Goal: Task Accomplishment & Management: Manage account settings

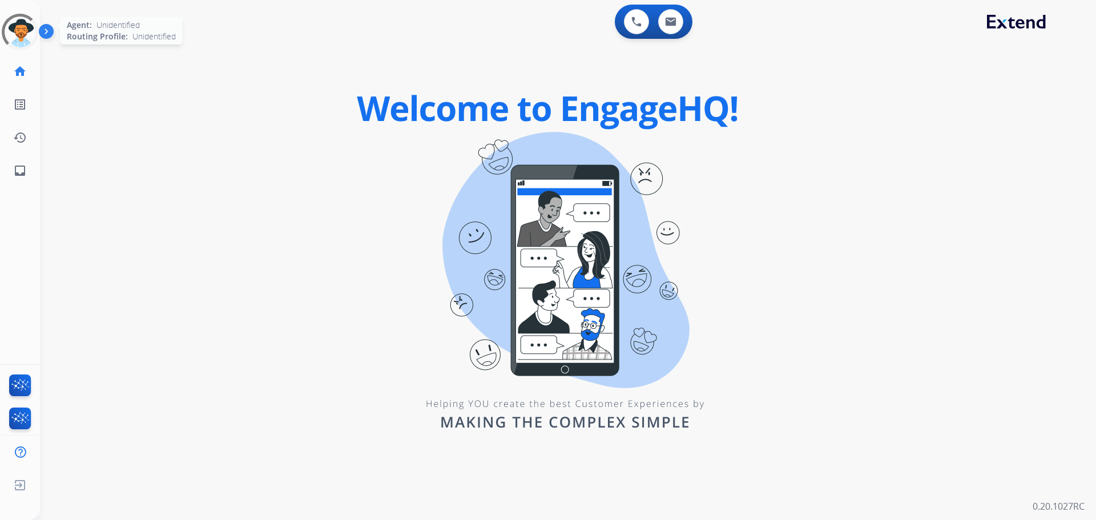
click at [26, 25] on div at bounding box center [19, 31] width 45 height 45
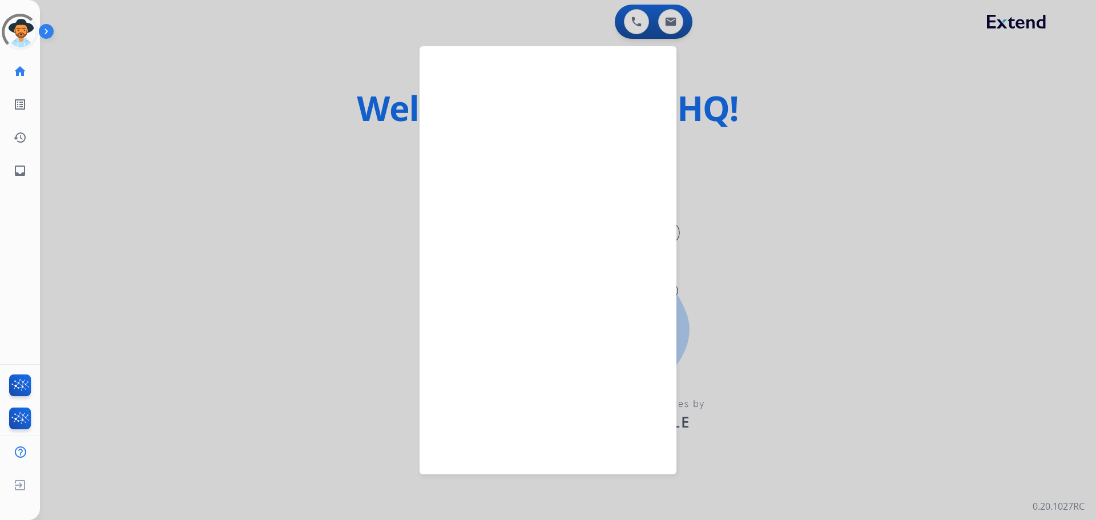
drag, startPoint x: 162, startPoint y: 73, endPoint x: 111, endPoint y: 54, distance: 54.4
click at [162, 73] on div at bounding box center [548, 260] width 1096 height 520
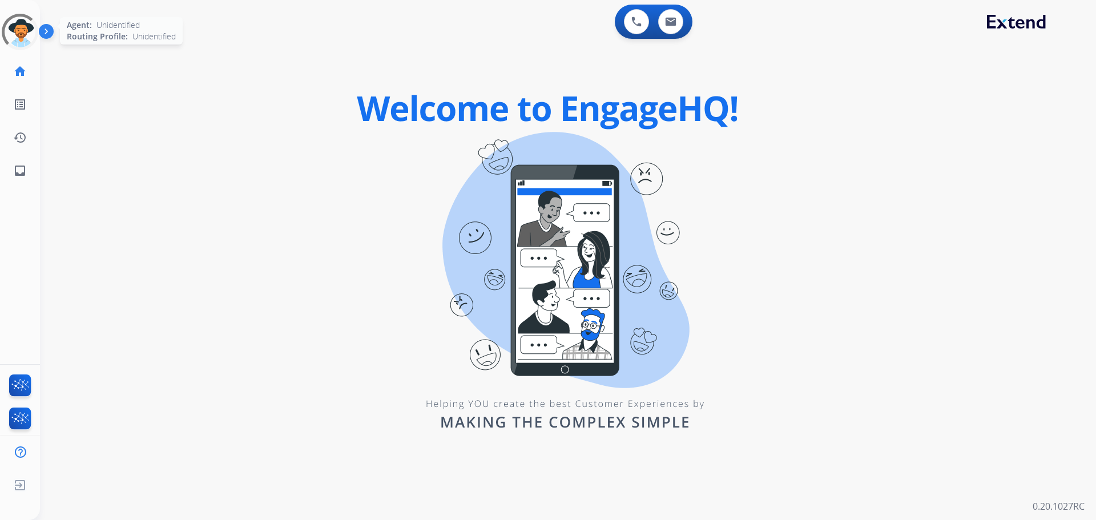
click at [13, 28] on div at bounding box center [19, 31] width 45 height 45
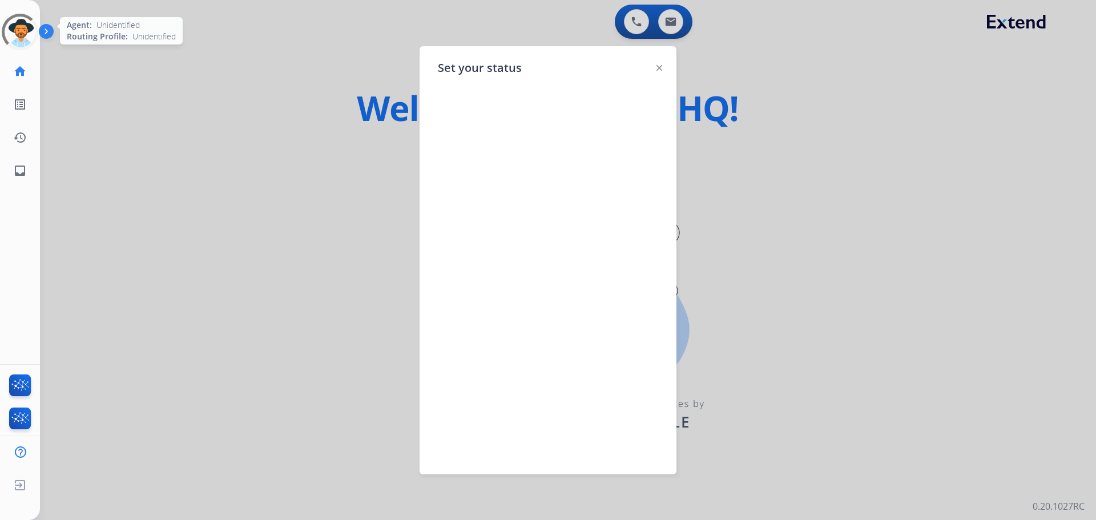
click at [175, 61] on div at bounding box center [548, 260] width 1096 height 520
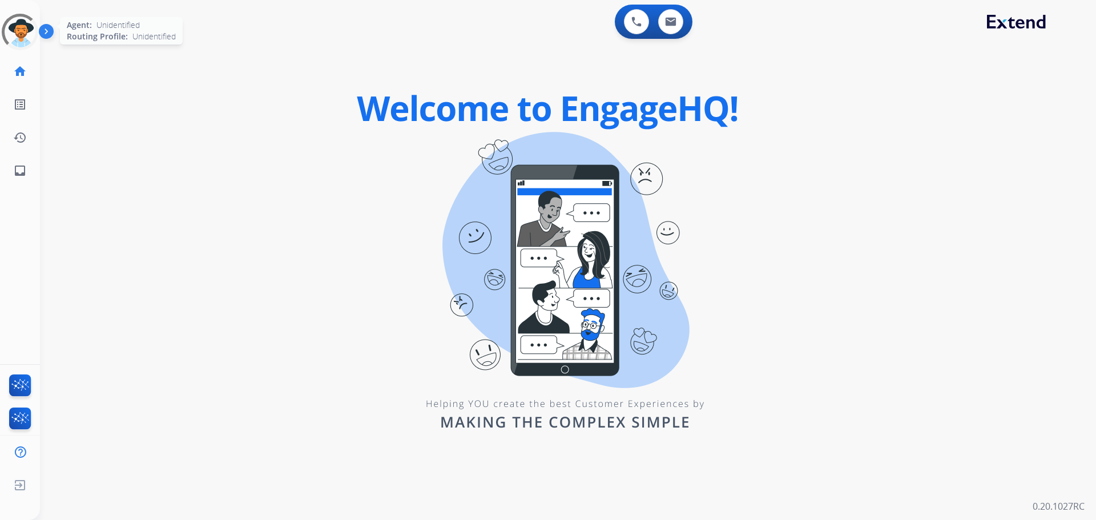
click at [14, 30] on div at bounding box center [19, 31] width 41 height 41
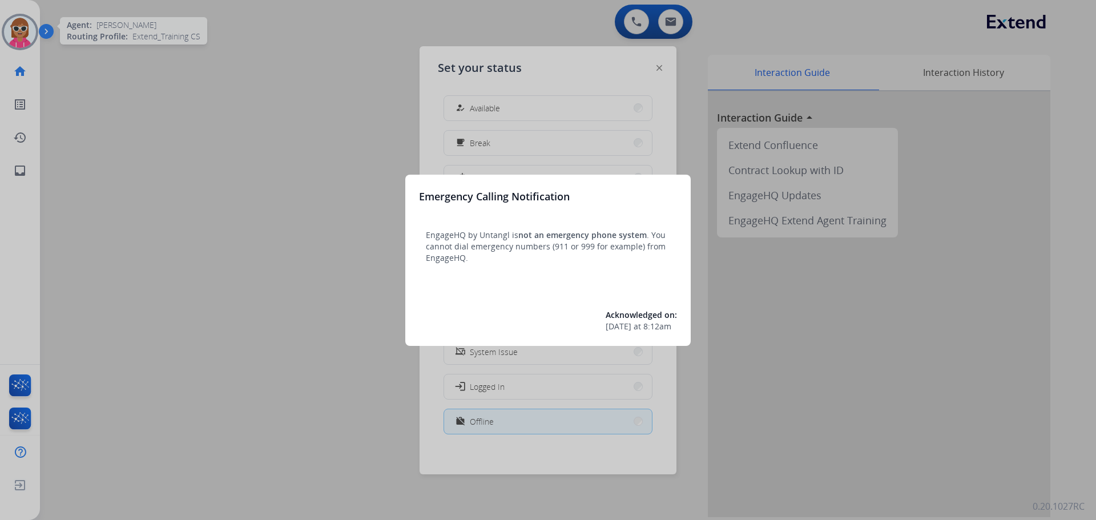
click at [143, 63] on div at bounding box center [548, 260] width 1096 height 520
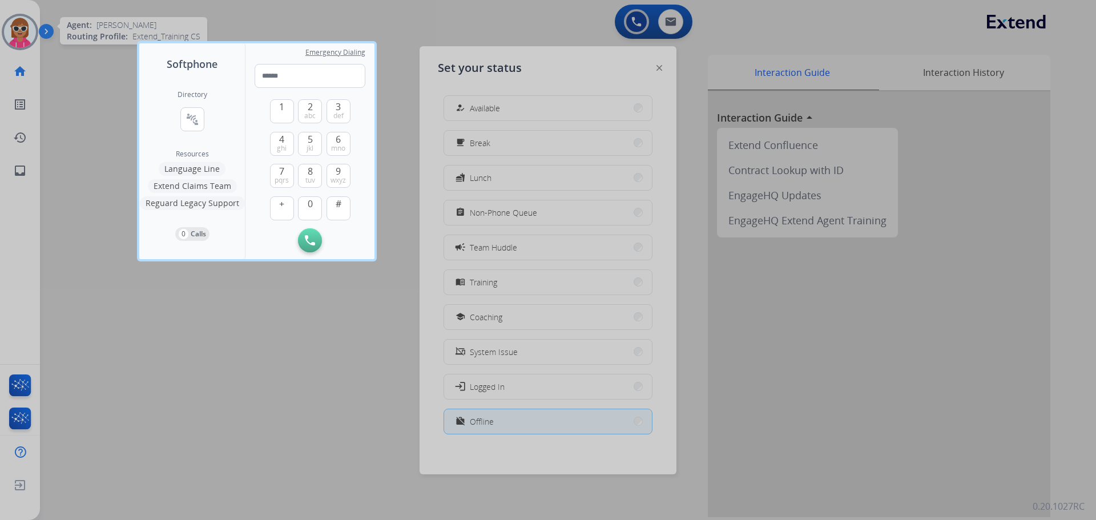
click at [20, 35] on div at bounding box center [548, 260] width 1096 height 520
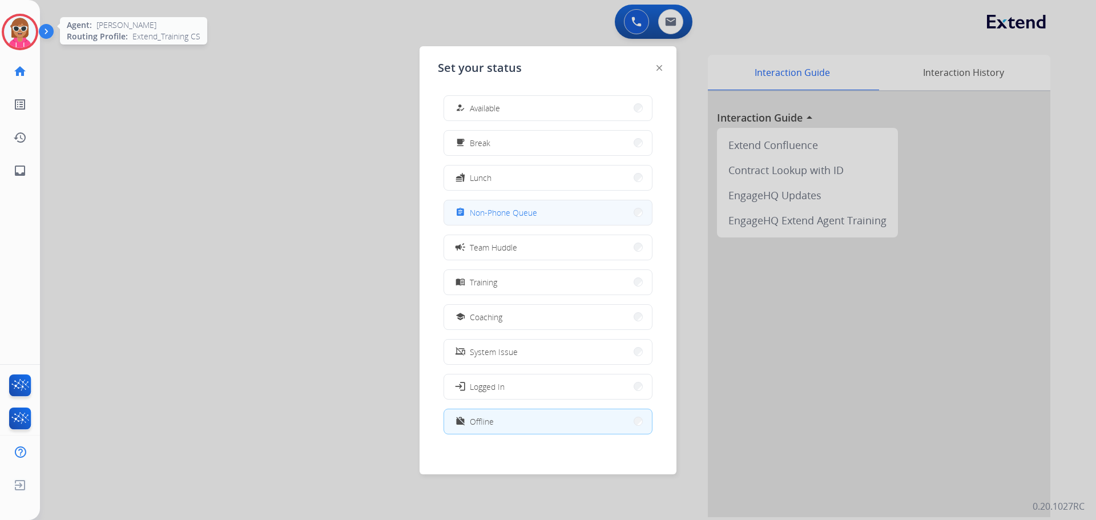
click at [464, 208] on mat-icon "assignment" at bounding box center [461, 213] width 10 height 10
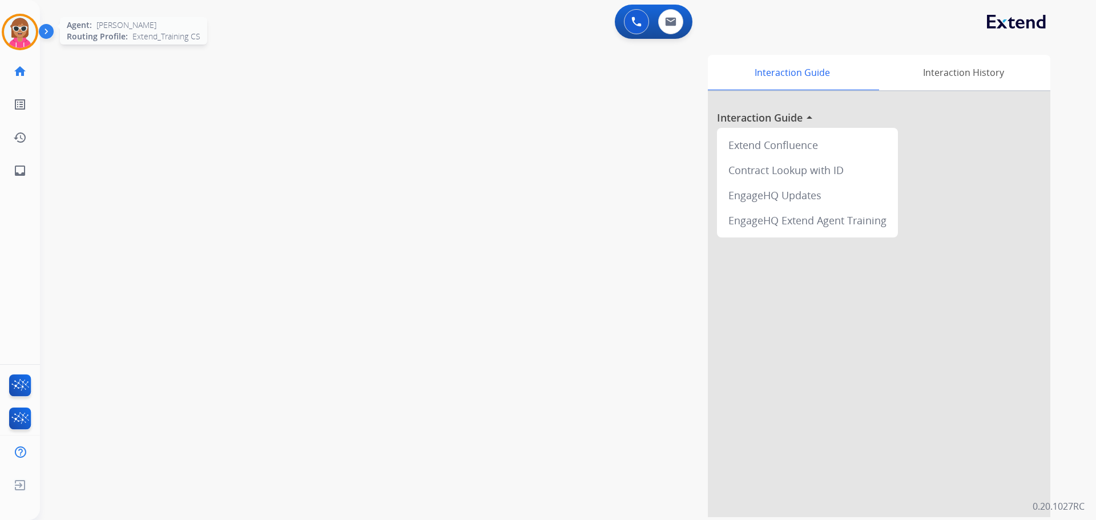
click at [20, 26] on img at bounding box center [20, 32] width 32 height 32
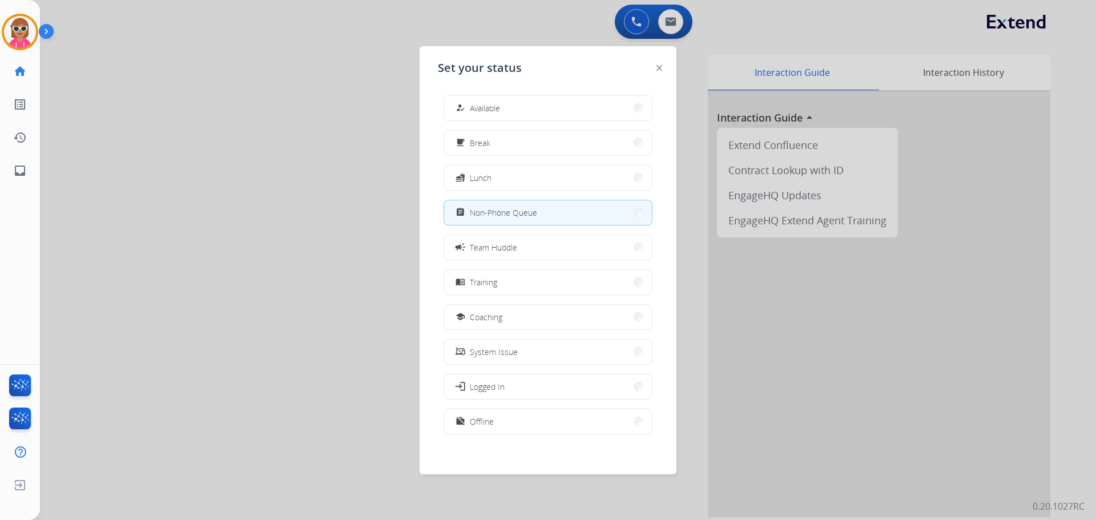
click at [146, 100] on div at bounding box center [548, 260] width 1096 height 520
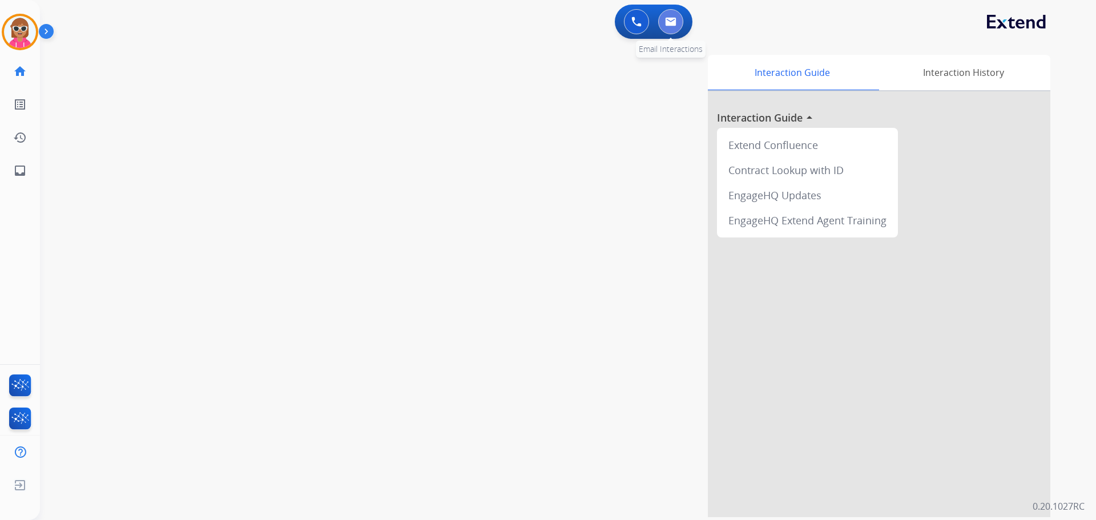
click at [665, 23] on button at bounding box center [670, 21] width 25 height 25
select select "**********"
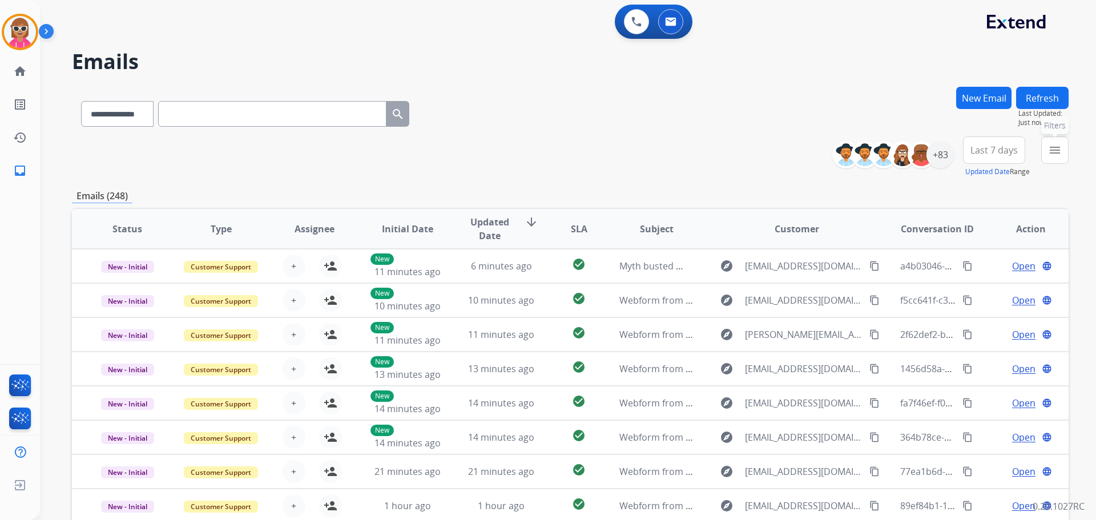
click at [1053, 147] on mat-icon "menu" at bounding box center [1055, 150] width 14 height 14
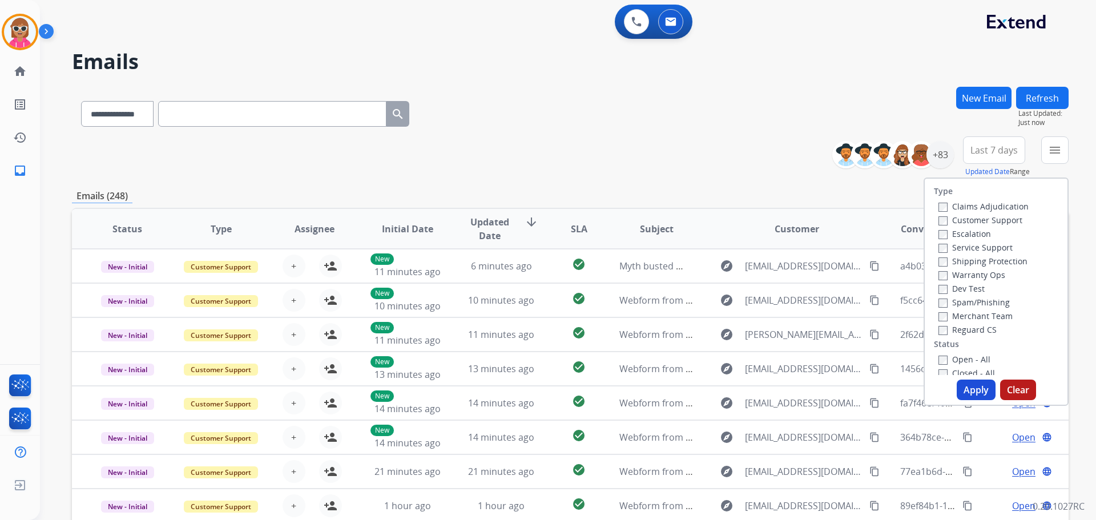
click at [973, 220] on label "Customer Support" at bounding box center [981, 220] width 84 height 11
click at [978, 260] on label "Shipping Protection" at bounding box center [983, 261] width 89 height 11
click at [982, 328] on label "Reguard CS" at bounding box center [968, 329] width 58 height 11
click at [971, 356] on label "Open - All" at bounding box center [965, 359] width 52 height 11
click at [966, 361] on label "Open - All" at bounding box center [965, 359] width 52 height 11
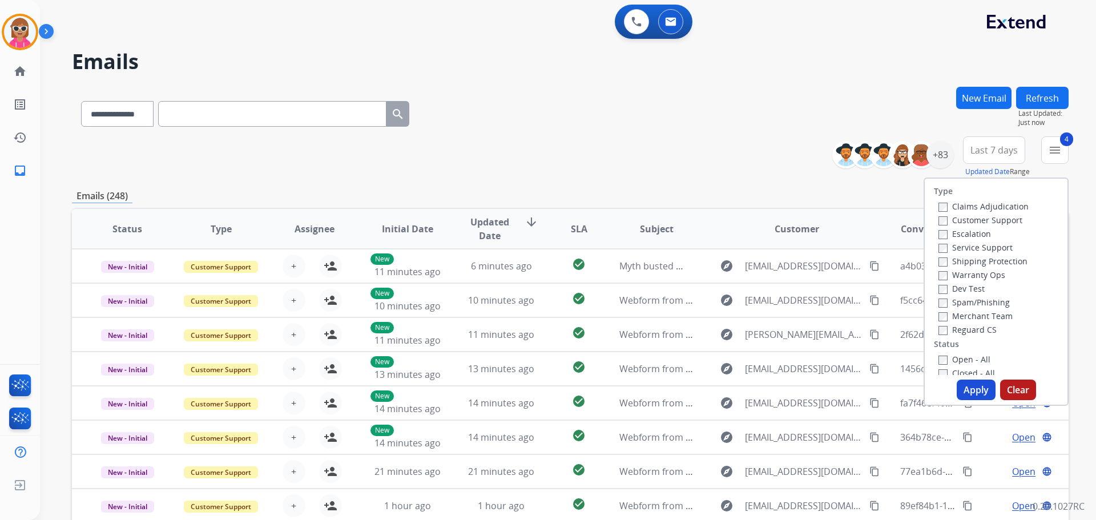
click at [971, 384] on button "Apply" at bounding box center [976, 390] width 39 height 21
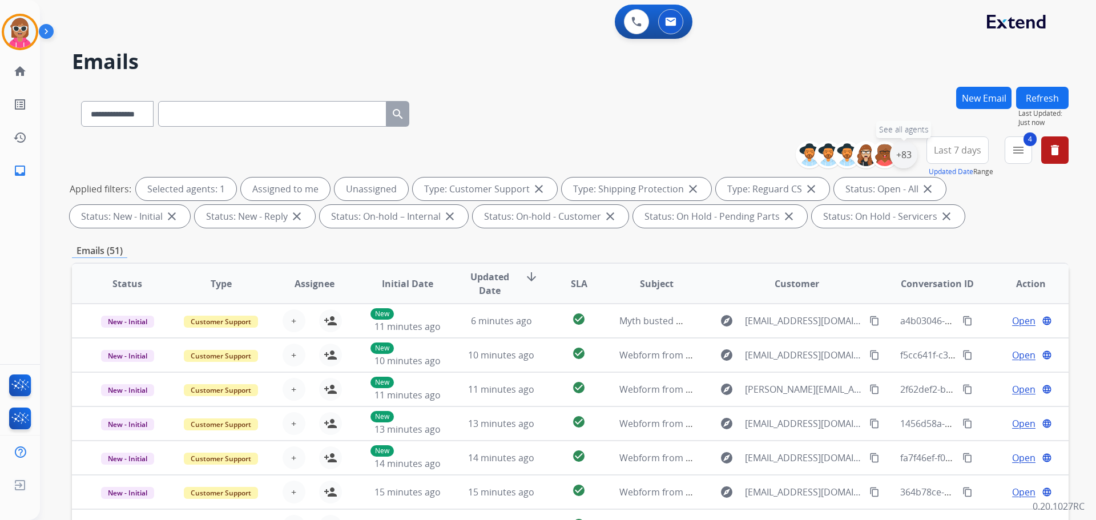
click at [905, 163] on div "+83" at bounding box center [903, 154] width 27 height 27
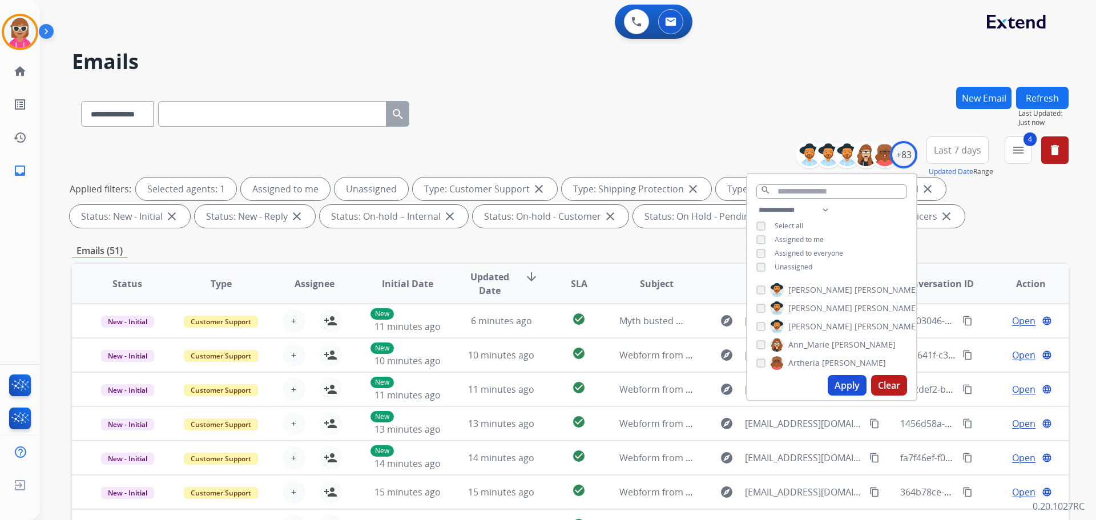
click at [813, 242] on span "Assigned to me" at bounding box center [799, 240] width 49 height 10
click at [801, 267] on span "Unassigned" at bounding box center [794, 267] width 38 height 10
click at [824, 204] on select "**********" at bounding box center [796, 210] width 79 height 14
select select "**********"
click at [757, 203] on select "**********" at bounding box center [796, 210] width 79 height 14
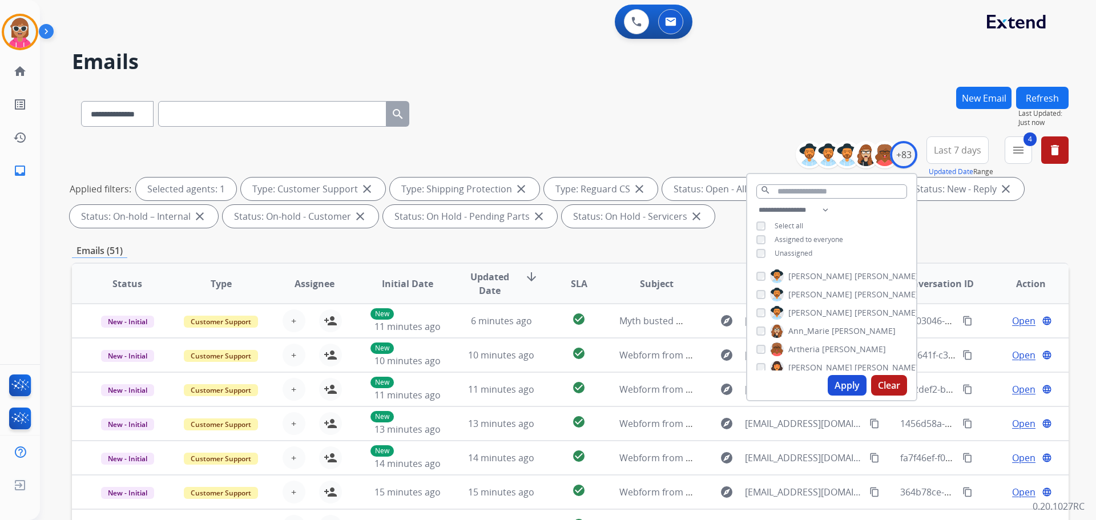
click at [854, 234] on div "**********" at bounding box center [831, 232] width 169 height 59
click at [795, 269] on div "[PERSON_NAME] [PERSON_NAME] [PERSON_NAME] [PERSON_NAME] [PERSON_NAME] [PERSON_N…" at bounding box center [831, 318] width 169 height 106
click at [797, 278] on span "[PERSON_NAME]" at bounding box center [821, 276] width 64 height 11
click at [799, 301] on div "[PERSON_NAME] [PERSON_NAME] [PERSON_NAME] [PERSON_NAME] [PERSON_NAME] [PERSON_N…" at bounding box center [831, 318] width 169 height 106
drag, startPoint x: 803, startPoint y: 288, endPoint x: 801, endPoint y: 295, distance: 7.6
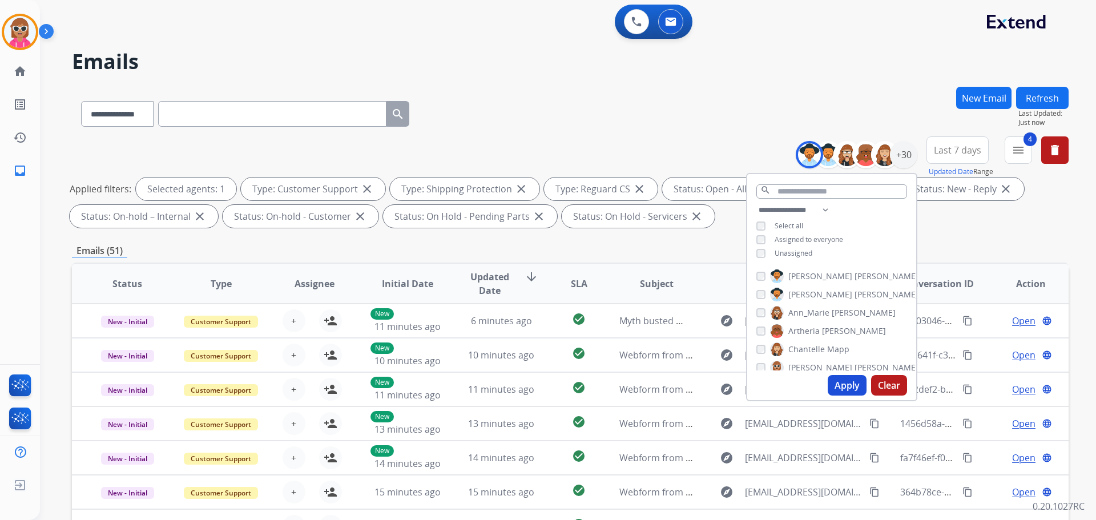
click at [803, 288] on label "[PERSON_NAME]" at bounding box center [844, 295] width 148 height 14
click at [803, 307] on span "Ann_Marie" at bounding box center [809, 312] width 41 height 11
click at [811, 330] on span "Artheria" at bounding box center [804, 330] width 31 height 11
click at [818, 353] on span "Chantelle" at bounding box center [807, 349] width 37 height 11
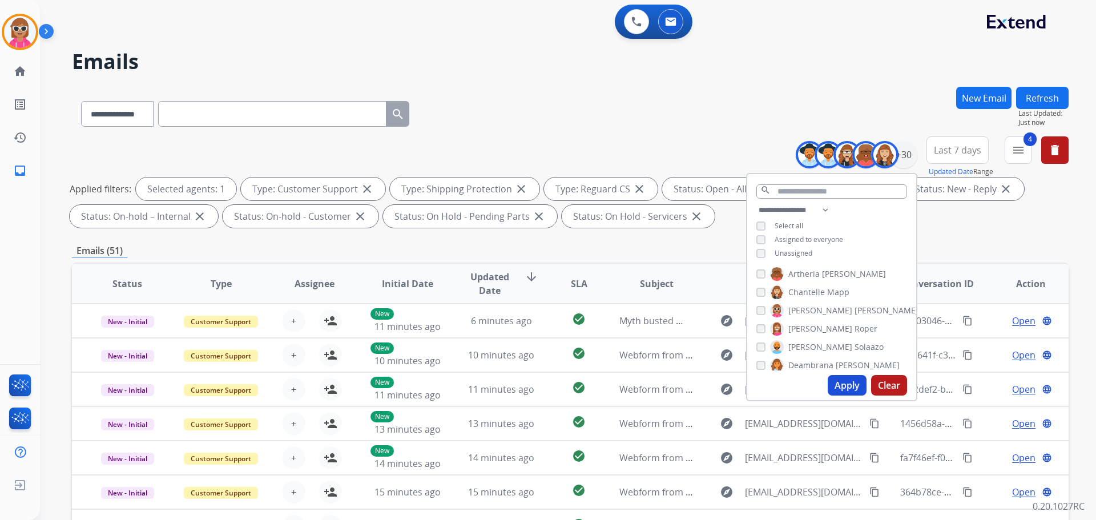
click at [816, 307] on span "[PERSON_NAME]" at bounding box center [821, 310] width 64 height 11
click at [855, 344] on span "Solaazo" at bounding box center [869, 346] width 29 height 11
click at [815, 362] on span "Deambrana" at bounding box center [811, 365] width 45 height 11
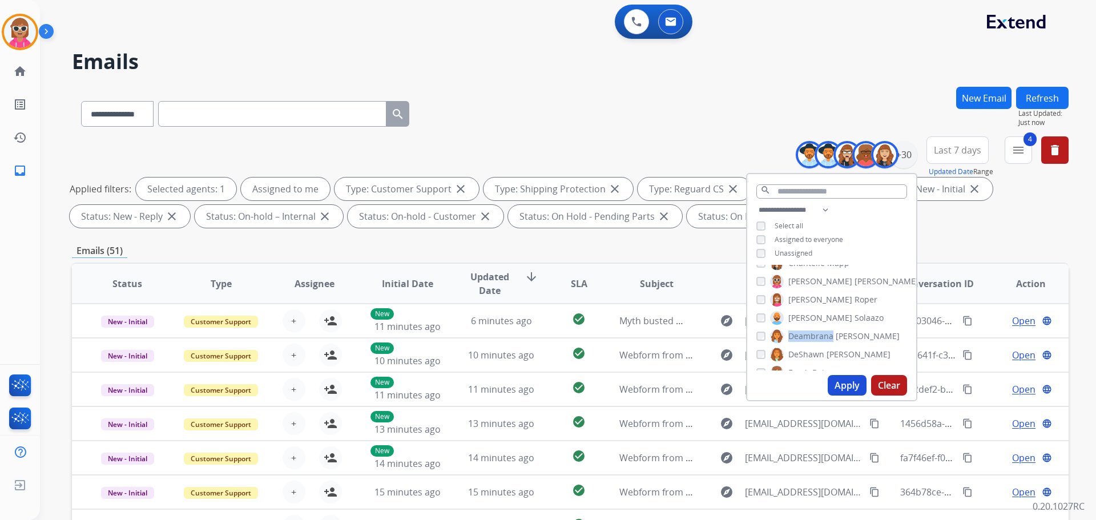
scroll to position [114, 0]
click at [831, 326] on span "[PERSON_NAME]" at bounding box center [859, 326] width 64 height 11
click at [828, 325] on span "[PERSON_NAME]" at bounding box center [859, 326] width 64 height 11
drag, startPoint x: 822, startPoint y: 343, endPoint x: 827, endPoint y: 357, distance: 15.7
click at [827, 357] on div "[PERSON_NAME] [PERSON_NAME] [PERSON_NAME] [PERSON_NAME] [PERSON_NAME] [PERSON_N…" at bounding box center [831, 318] width 169 height 106
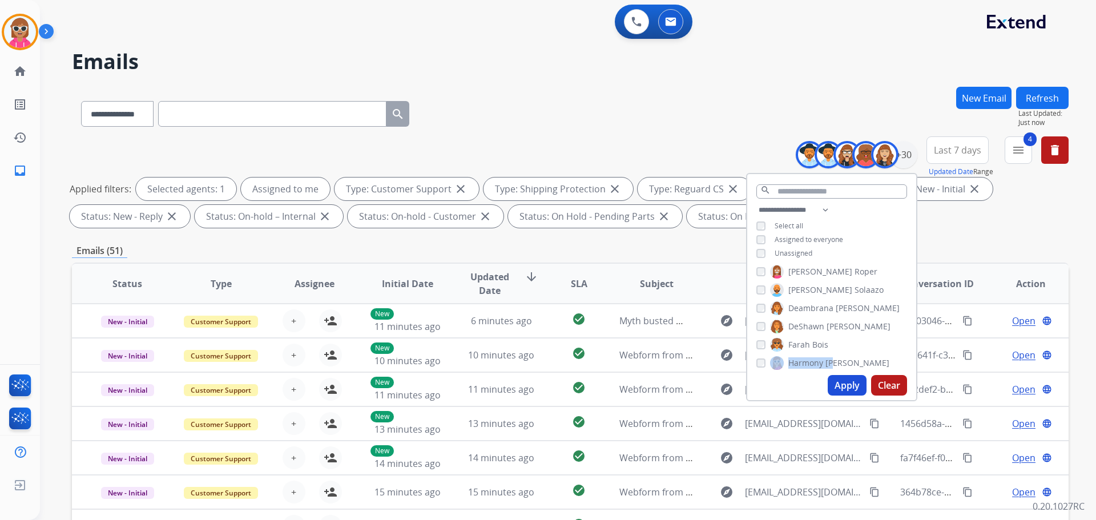
click at [823, 344] on span "Bois" at bounding box center [820, 344] width 16 height 11
click at [840, 325] on span "[PERSON_NAME]" at bounding box center [855, 324] width 64 height 11
click at [824, 320] on span "[PERSON_NAME]" at bounding box center [855, 324] width 64 height 11
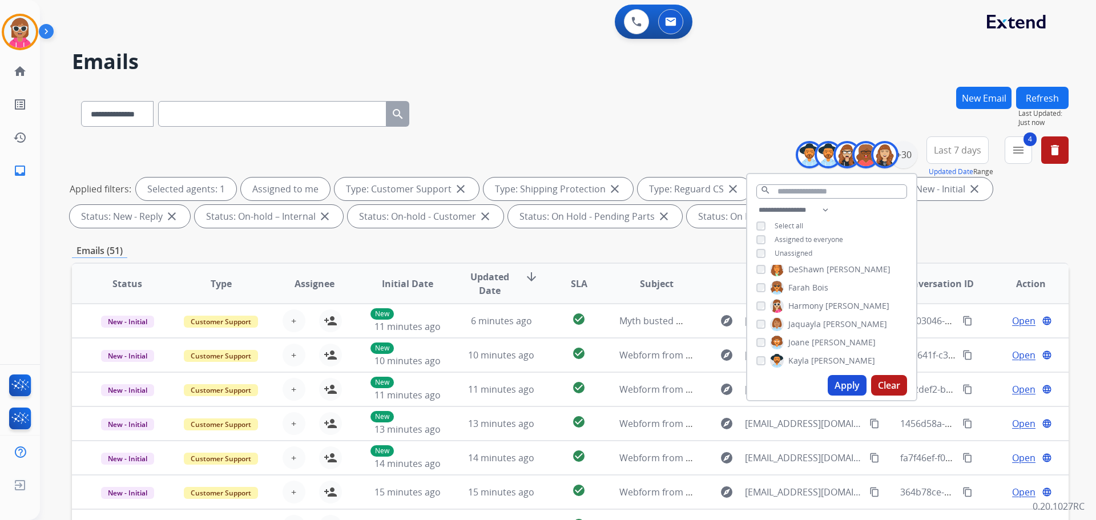
click at [821, 345] on span "[PERSON_NAME]" at bounding box center [844, 342] width 64 height 11
click at [815, 357] on span "[PERSON_NAME]" at bounding box center [843, 360] width 64 height 11
click at [855, 325] on span "[PERSON_NAME]" at bounding box center [887, 321] width 64 height 11
click at [824, 337] on span "[PERSON_NAME]" at bounding box center [854, 340] width 64 height 11
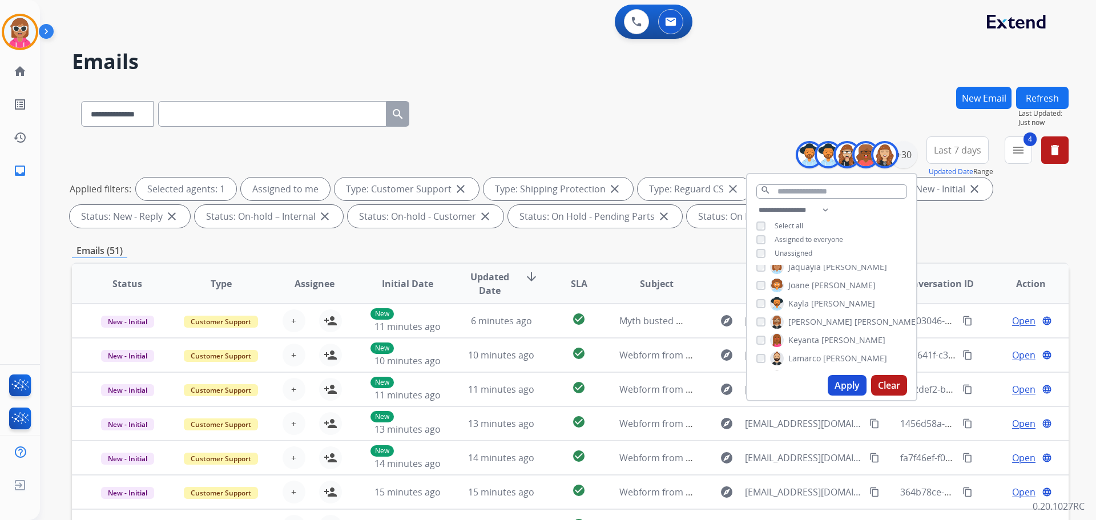
click at [824, 355] on span "[PERSON_NAME]" at bounding box center [855, 358] width 64 height 11
click at [855, 320] on span "Durante" at bounding box center [870, 319] width 31 height 11
drag, startPoint x: 823, startPoint y: 335, endPoint x: 825, endPoint y: 343, distance: 8.7
click at [823, 336] on span "[PERSON_NAME]" at bounding box center [850, 337] width 64 height 11
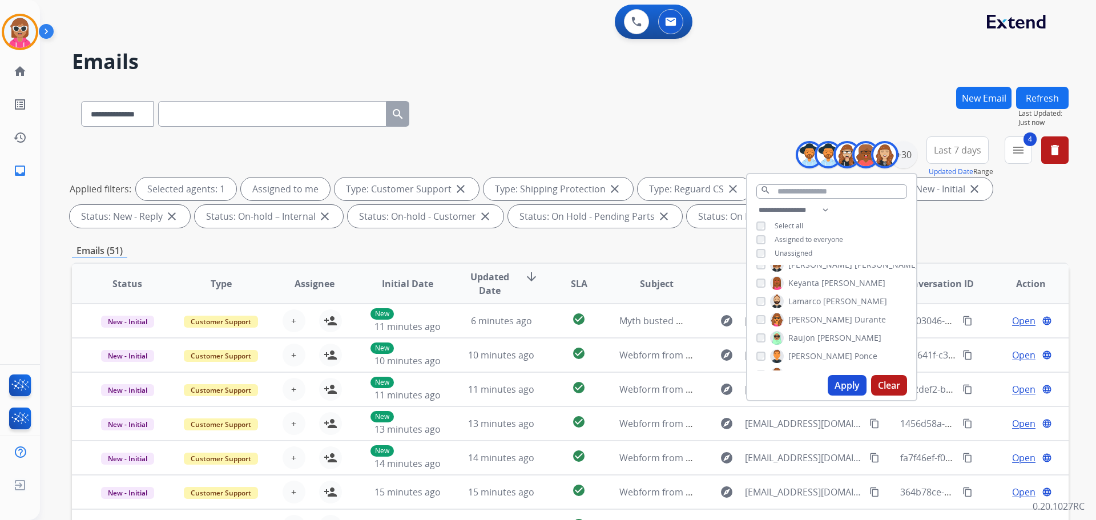
click at [818, 337] on span "[PERSON_NAME]" at bounding box center [850, 337] width 64 height 11
click at [822, 337] on label "Shqnetta Fudge" at bounding box center [809, 336] width 79 height 14
click at [855, 315] on span "Jordan" at bounding box center [867, 317] width 25 height 11
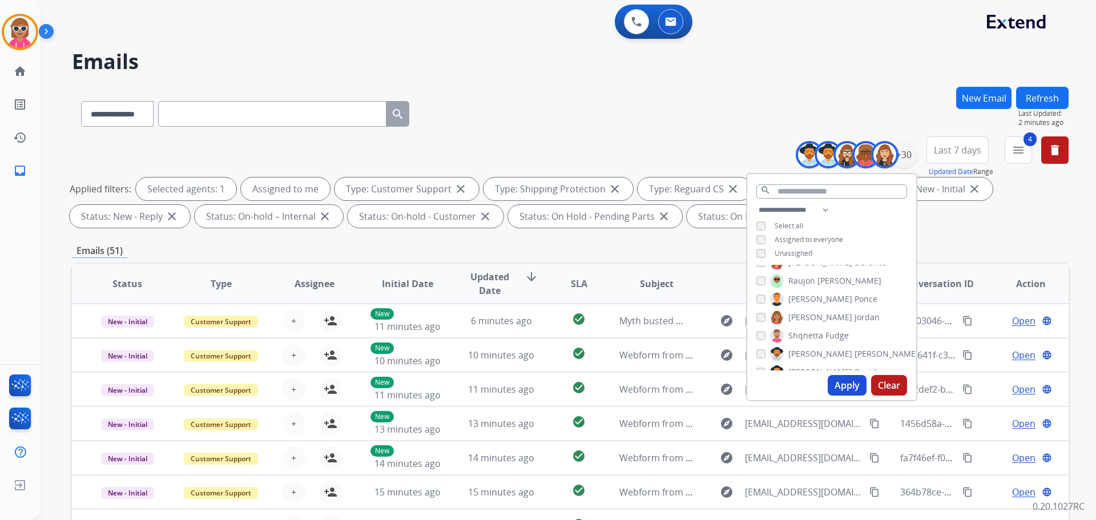
click at [798, 349] on span "[PERSON_NAME]" at bounding box center [821, 353] width 64 height 11
click at [855, 329] on span "[PERSON_NAME]" at bounding box center [887, 333] width 64 height 11
click at [811, 300] on span "Tyquanda" at bounding box center [808, 300] width 38 height 11
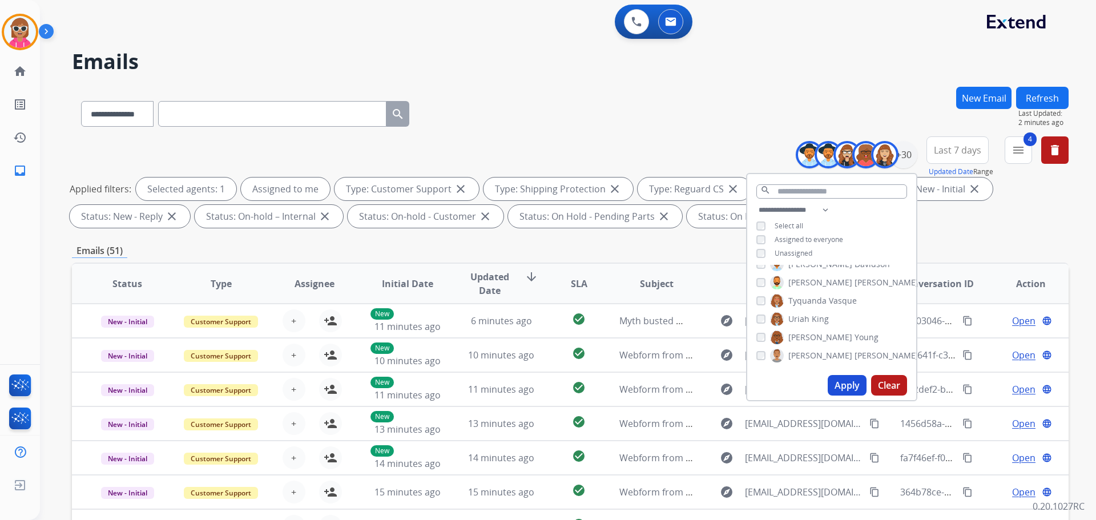
click at [812, 317] on span "King" at bounding box center [820, 318] width 17 height 11
click at [809, 336] on span "[PERSON_NAME]" at bounding box center [821, 337] width 64 height 11
click at [807, 350] on span "[PERSON_NAME]" at bounding box center [821, 355] width 64 height 11
click at [846, 382] on button "Apply" at bounding box center [847, 385] width 39 height 21
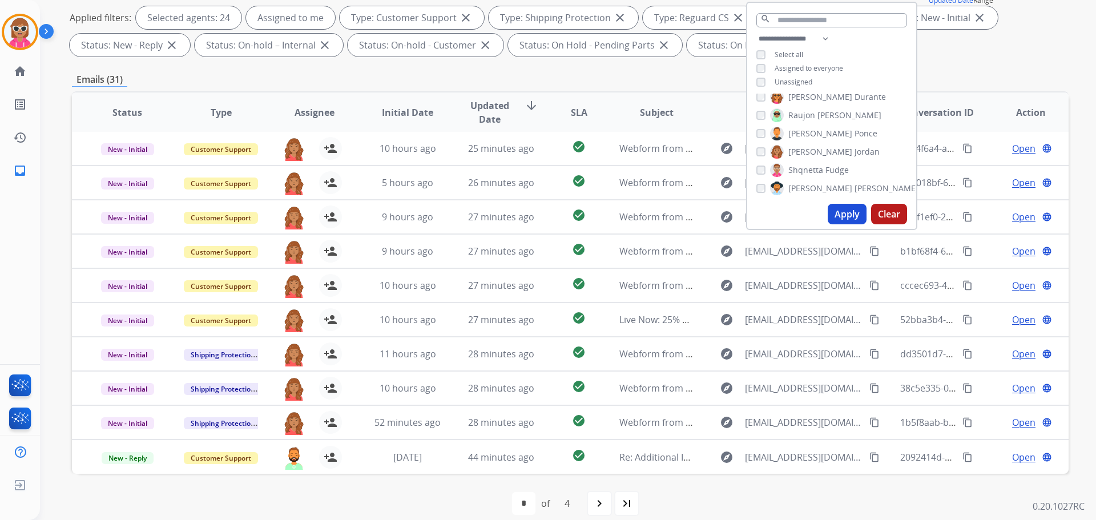
scroll to position [336, 0]
click at [838, 212] on button "Apply" at bounding box center [847, 214] width 39 height 21
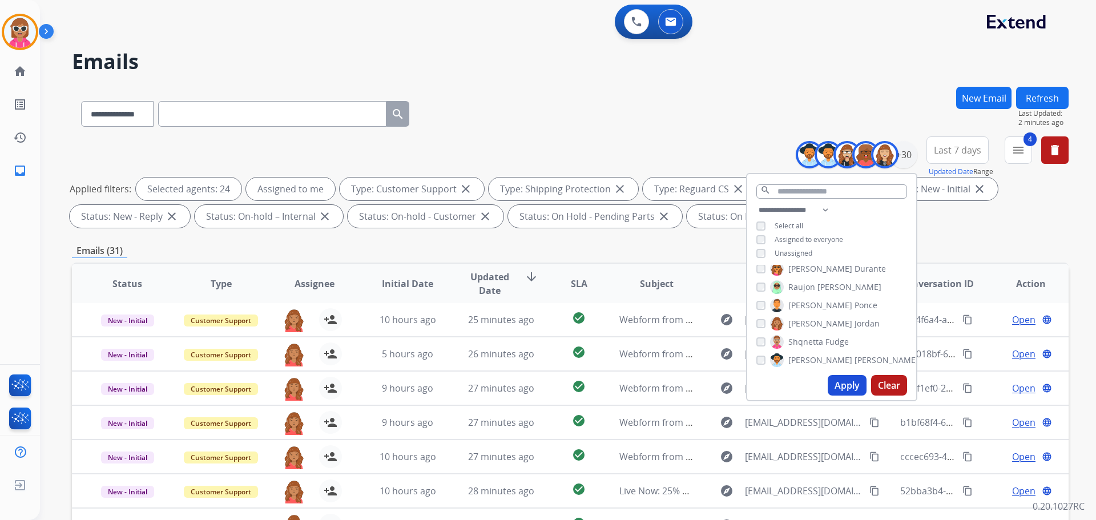
click at [397, 239] on div "**********" at bounding box center [570, 396] width 997 height 618
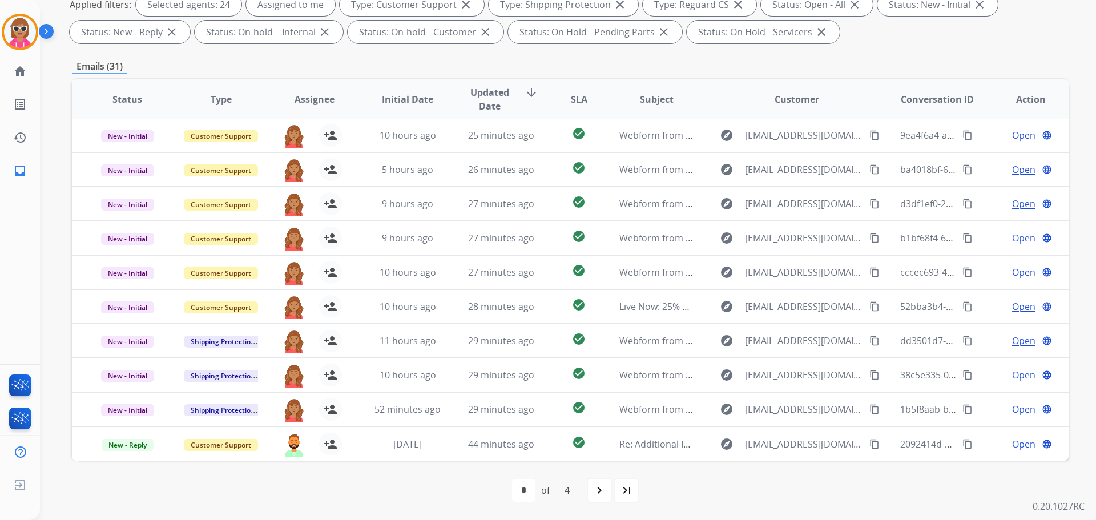
scroll to position [127, 0]
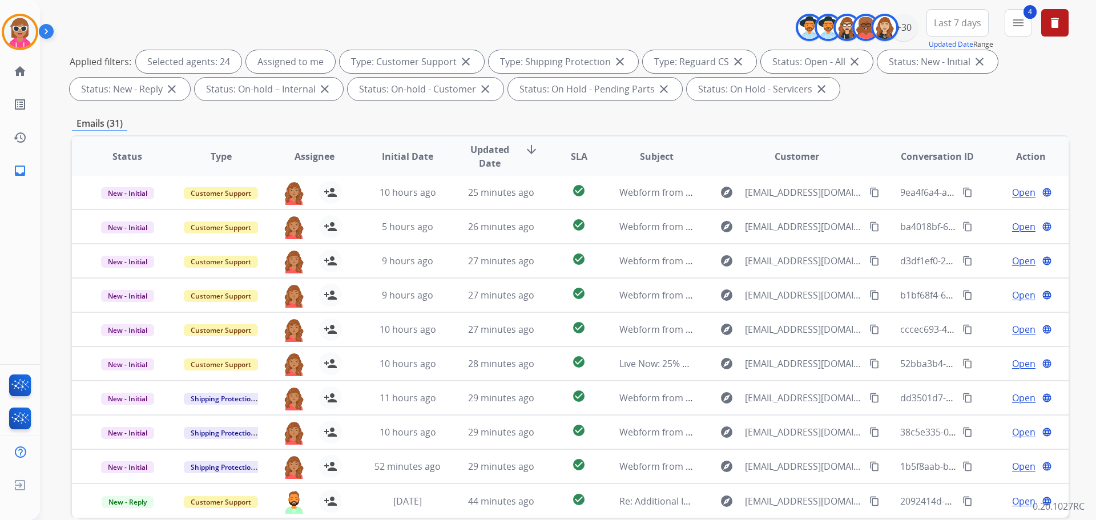
drag, startPoint x: 190, startPoint y: 57, endPoint x: 229, endPoint y: 61, distance: 39.0
click at [190, 58] on div "Selected agents: 24" at bounding box center [189, 61] width 106 height 23
drag, startPoint x: 916, startPoint y: 25, endPoint x: 900, endPoint y: 29, distance: 15.8
click at [915, 25] on div "+30" at bounding box center [861, 27] width 113 height 27
click at [900, 29] on div "+30" at bounding box center [903, 27] width 27 height 27
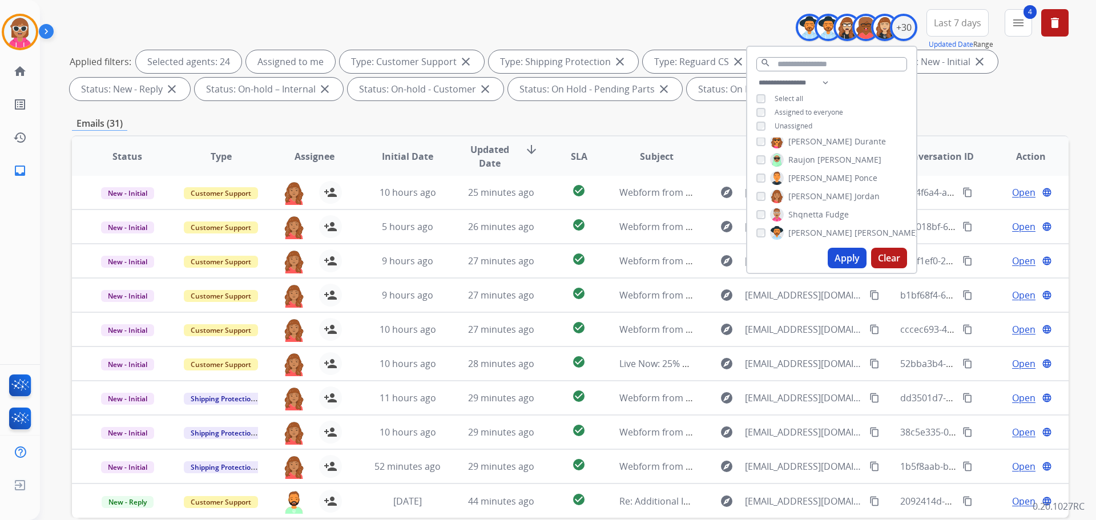
click at [816, 192] on span "[PERSON_NAME]" at bounding box center [821, 196] width 64 height 11
click at [806, 154] on span "Raujon" at bounding box center [802, 159] width 27 height 11
click at [855, 193] on span "Jordan" at bounding box center [867, 196] width 25 height 11
click at [849, 254] on button "Apply" at bounding box center [847, 258] width 39 height 21
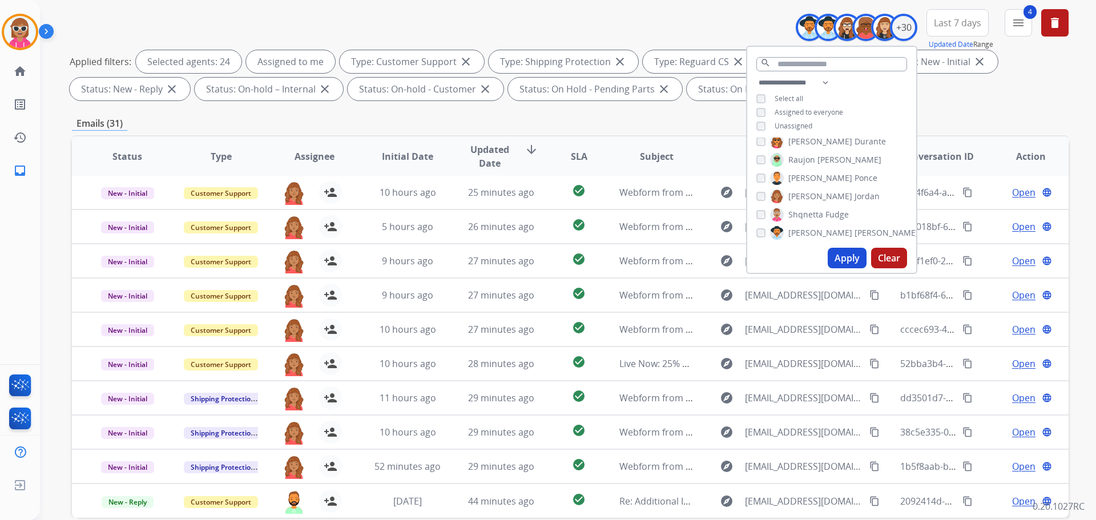
scroll to position [0, 0]
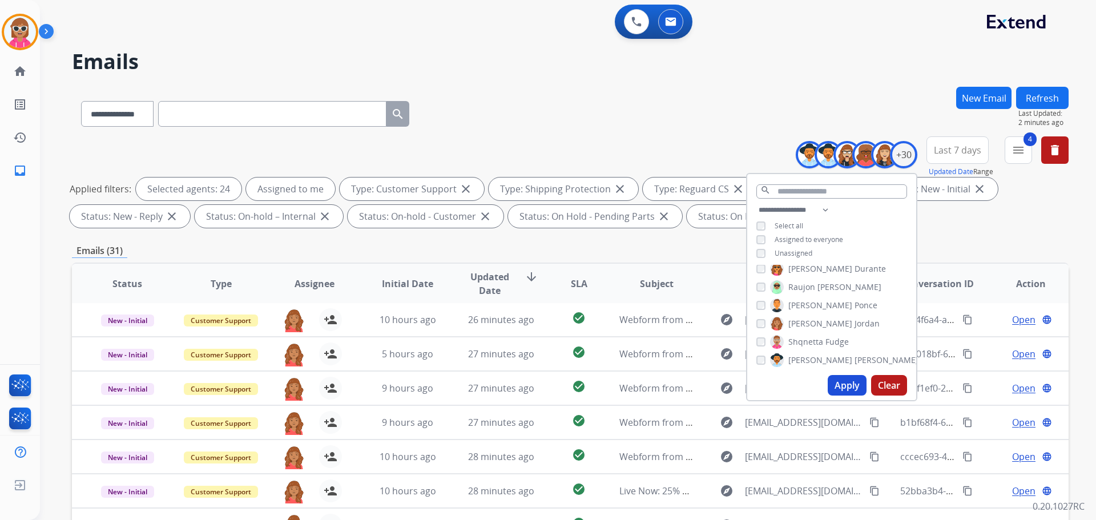
click at [855, 323] on span "Jordan" at bounding box center [867, 323] width 25 height 11
drag, startPoint x: 823, startPoint y: 289, endPoint x: 826, endPoint y: 311, distance: 22.0
click at [822, 289] on span "[PERSON_NAME]" at bounding box center [850, 286] width 64 height 11
click at [846, 387] on button "Apply" at bounding box center [847, 385] width 39 height 21
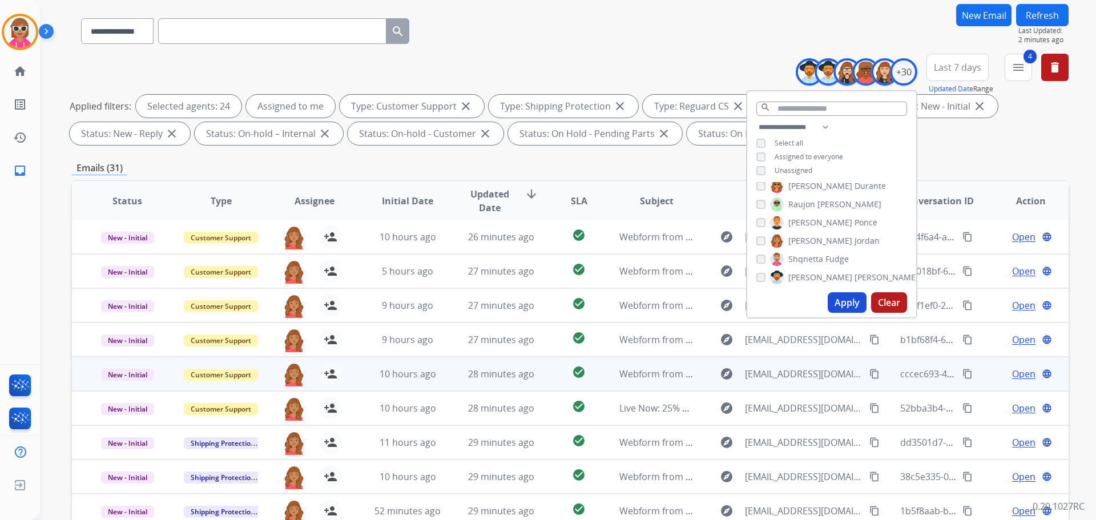
scroll to position [184, 0]
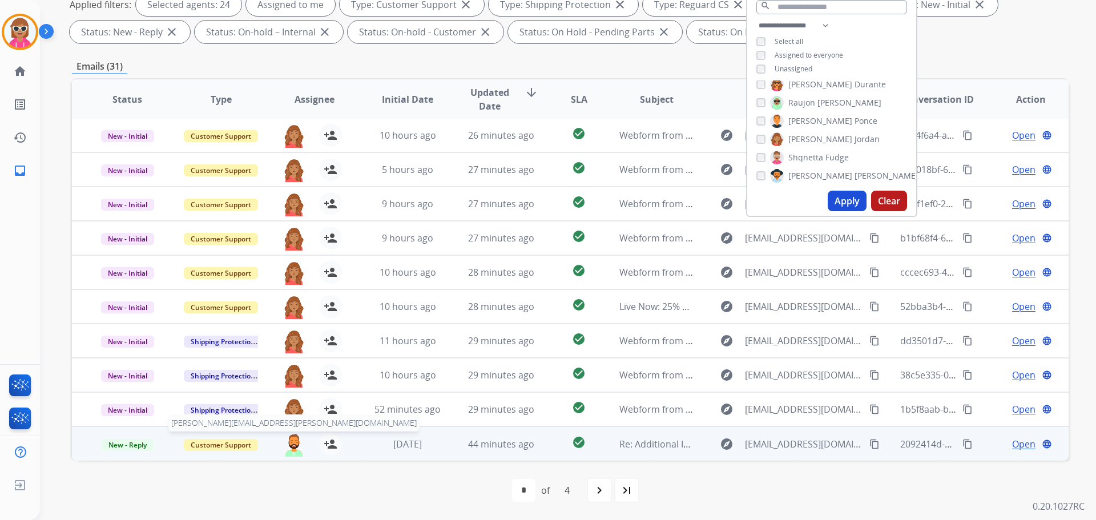
click at [297, 443] on img at bounding box center [294, 445] width 23 height 24
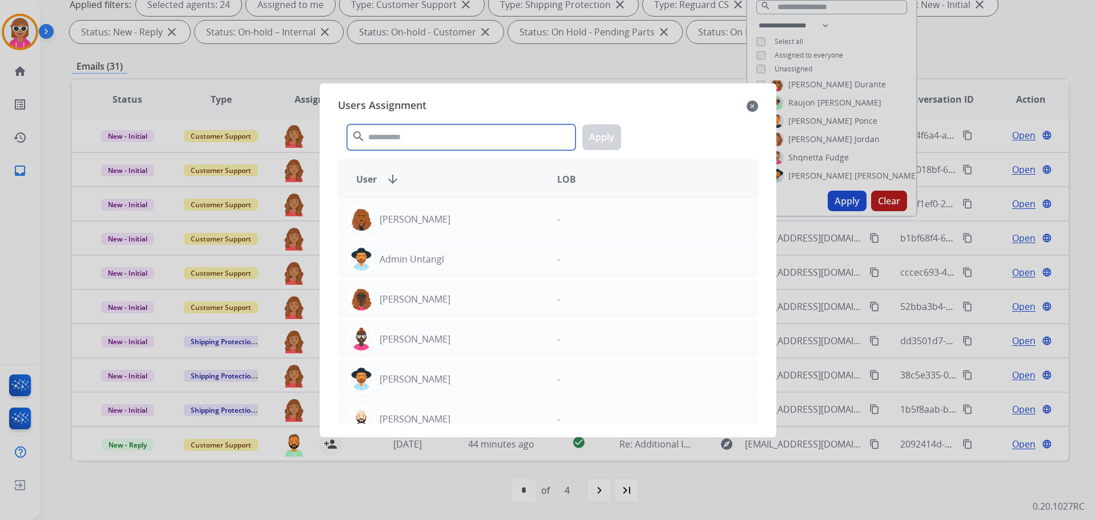
click at [423, 135] on input "text" at bounding box center [461, 137] width 228 height 26
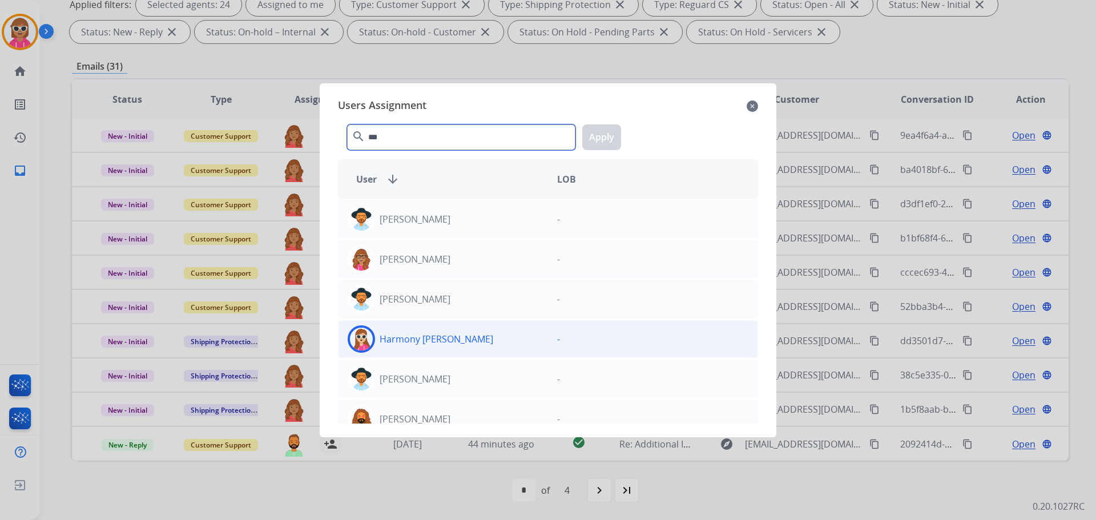
type input "***"
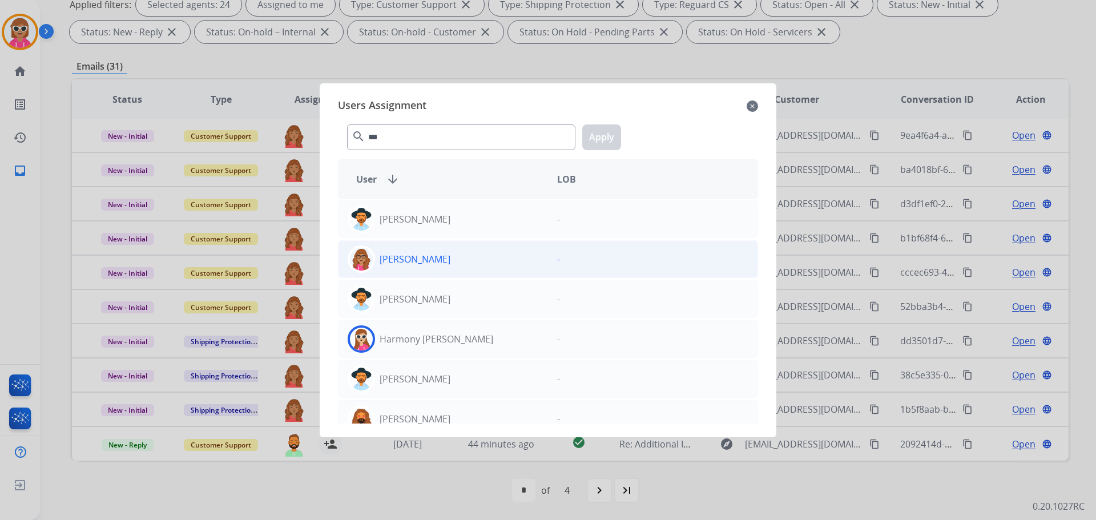
drag, startPoint x: 507, startPoint y: 343, endPoint x: 542, endPoint y: 271, distance: 79.7
click at [506, 341] on div "Harmony [PERSON_NAME]" at bounding box center [444, 338] width 210 height 27
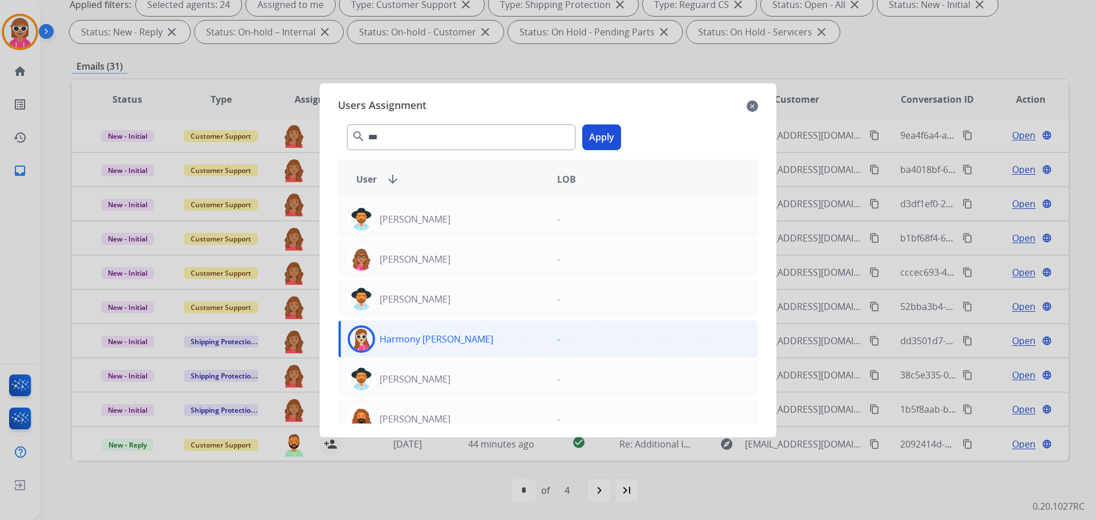
click at [594, 136] on button "Apply" at bounding box center [601, 137] width 39 height 26
click at [417, 345] on p "Harmony [PERSON_NAME]" at bounding box center [437, 339] width 114 height 14
click at [458, 335] on div "Harmony [PERSON_NAME]" at bounding box center [444, 338] width 210 height 27
click at [394, 138] on input "***" at bounding box center [461, 137] width 228 height 26
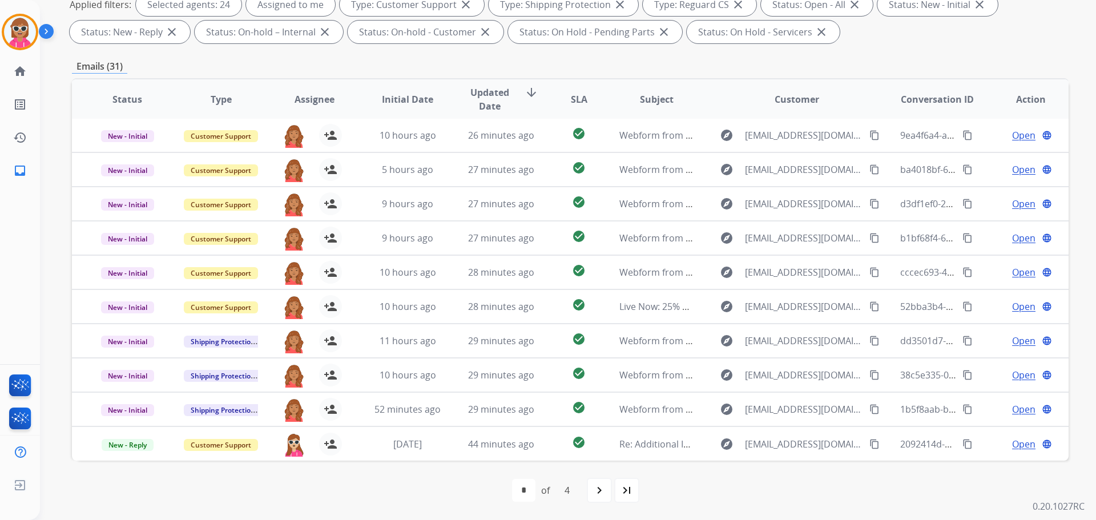
click at [356, 334] on td "11 hours ago" at bounding box center [399, 341] width 94 height 34
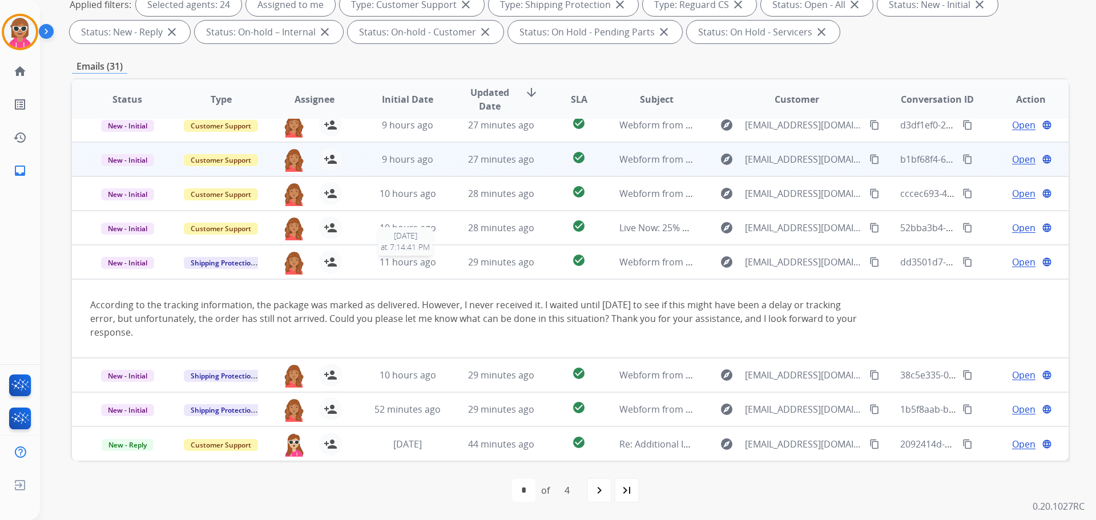
click at [369, 252] on td "11 hours ago [DATE] 7:14:41 PM" at bounding box center [399, 262] width 94 height 34
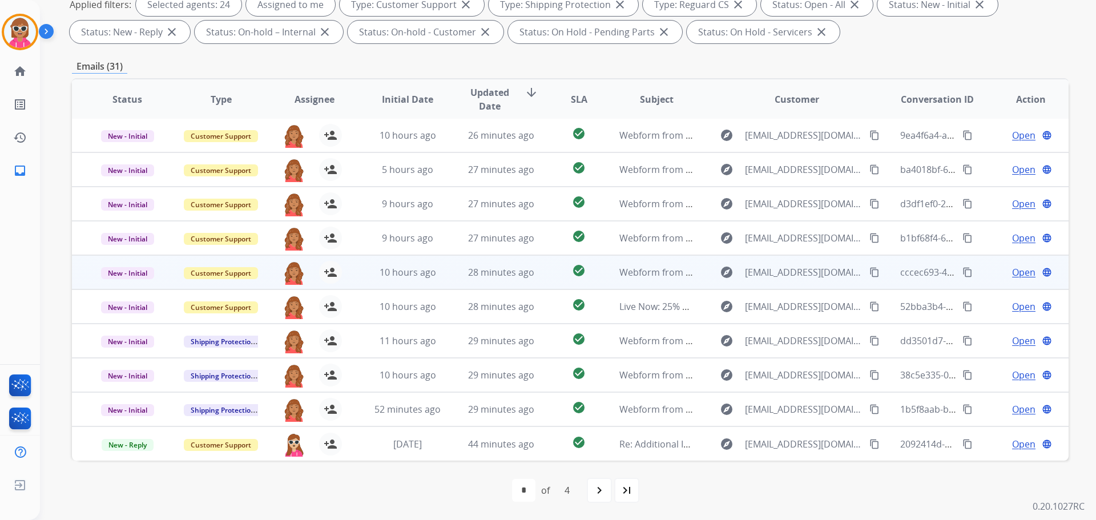
scroll to position [1, 0]
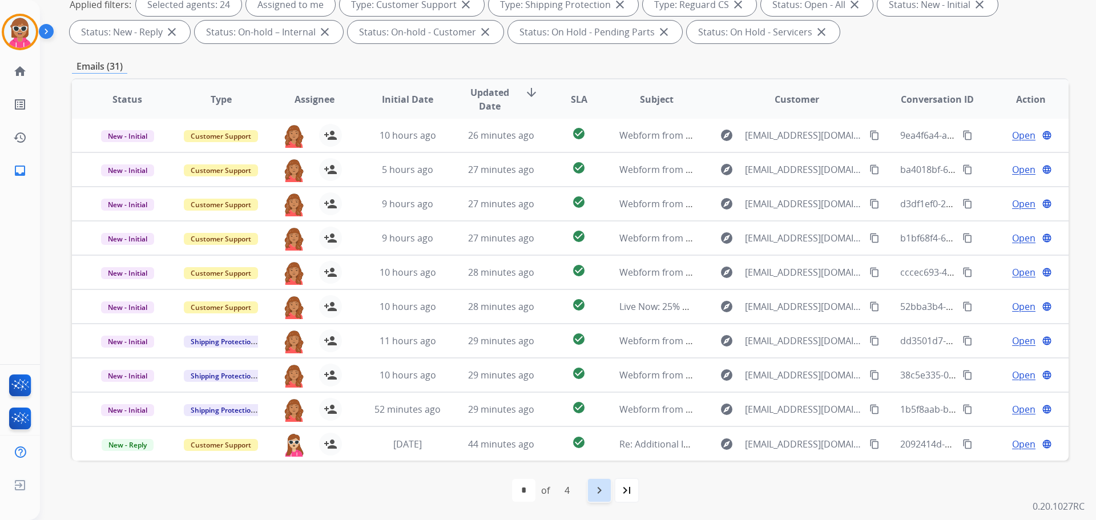
click at [599, 482] on div "navigate_next" at bounding box center [599, 490] width 25 height 25
select select "*"
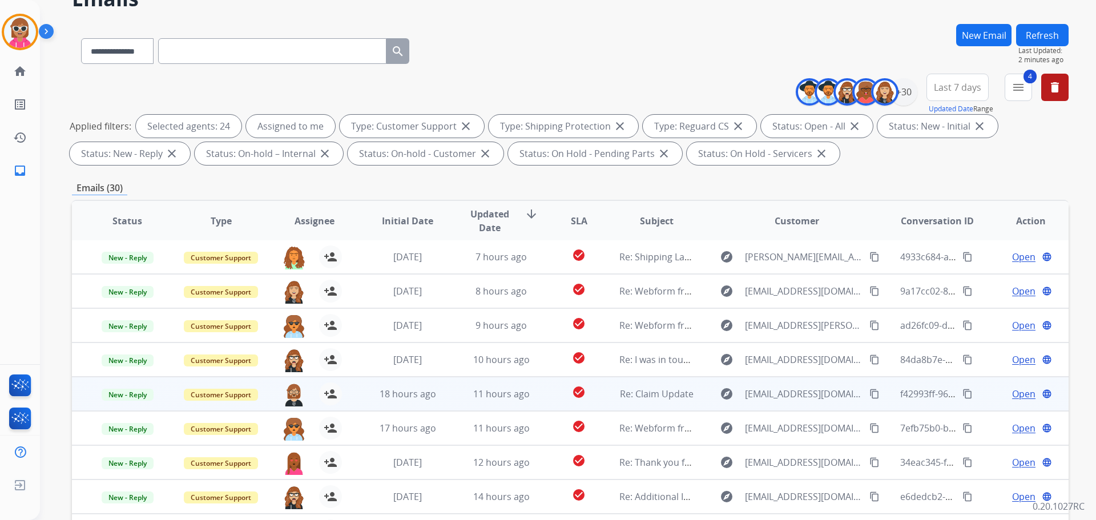
scroll to position [184, 0]
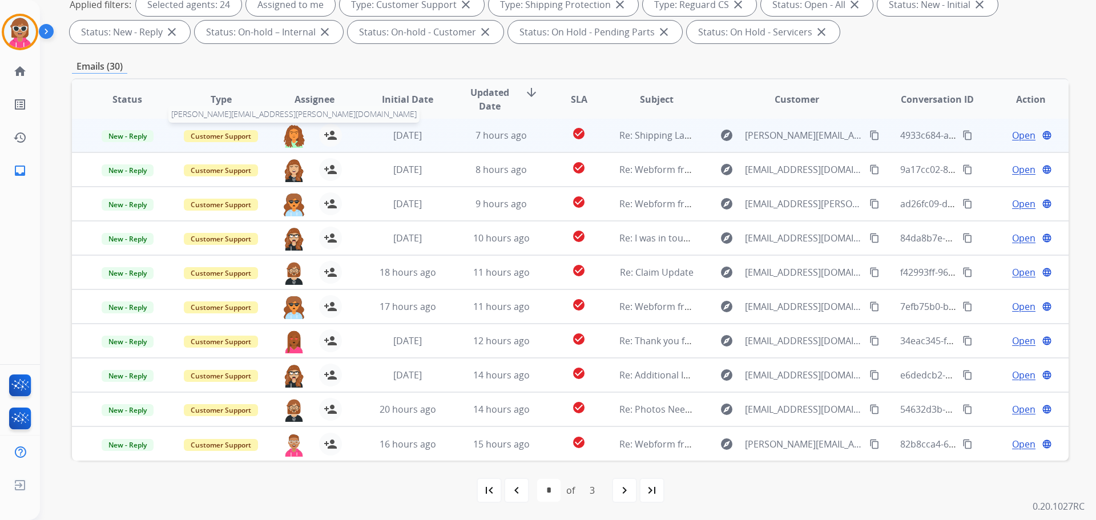
click at [295, 132] on img at bounding box center [294, 136] width 23 height 24
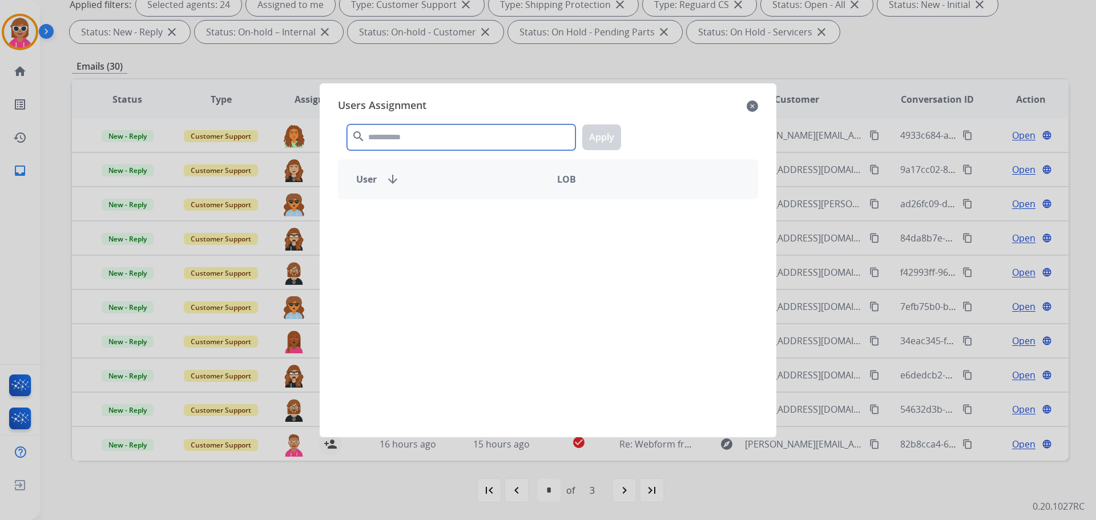
click at [419, 131] on input "text" at bounding box center [461, 137] width 228 height 26
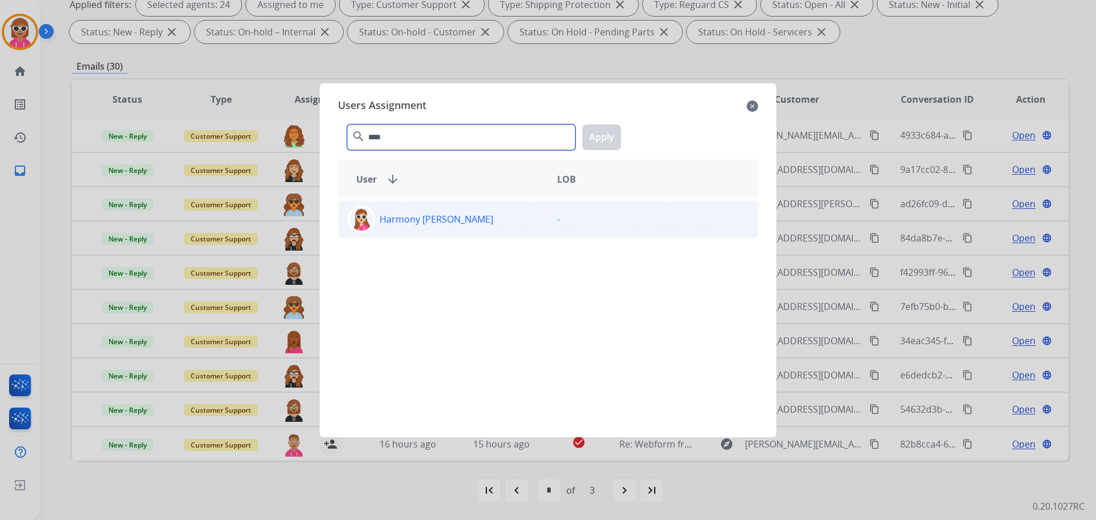
type input "****"
click at [447, 207] on div "Harmony [PERSON_NAME]" at bounding box center [444, 219] width 210 height 27
click at [600, 134] on button "Apply" at bounding box center [601, 137] width 39 height 26
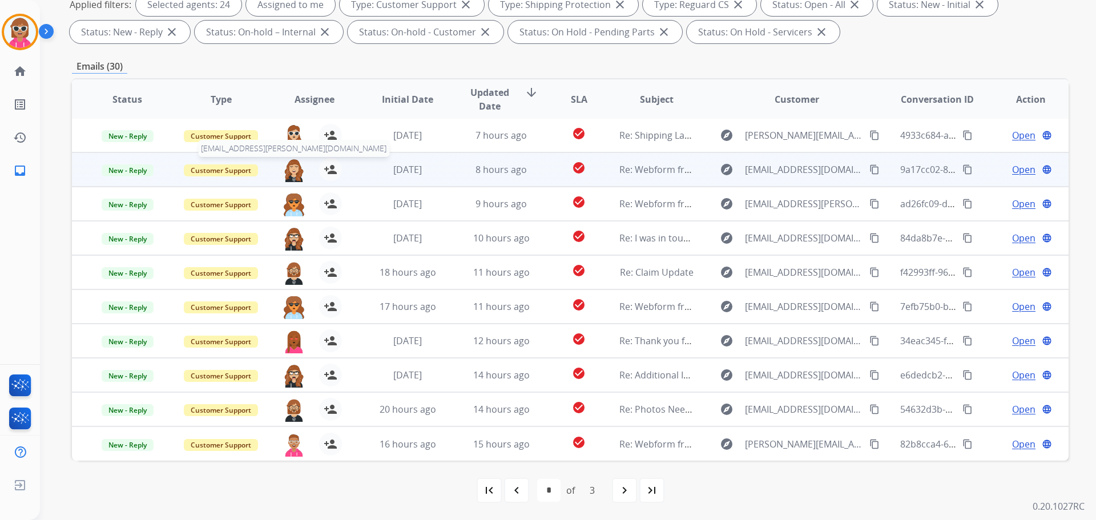
click at [294, 168] on img at bounding box center [294, 170] width 23 height 24
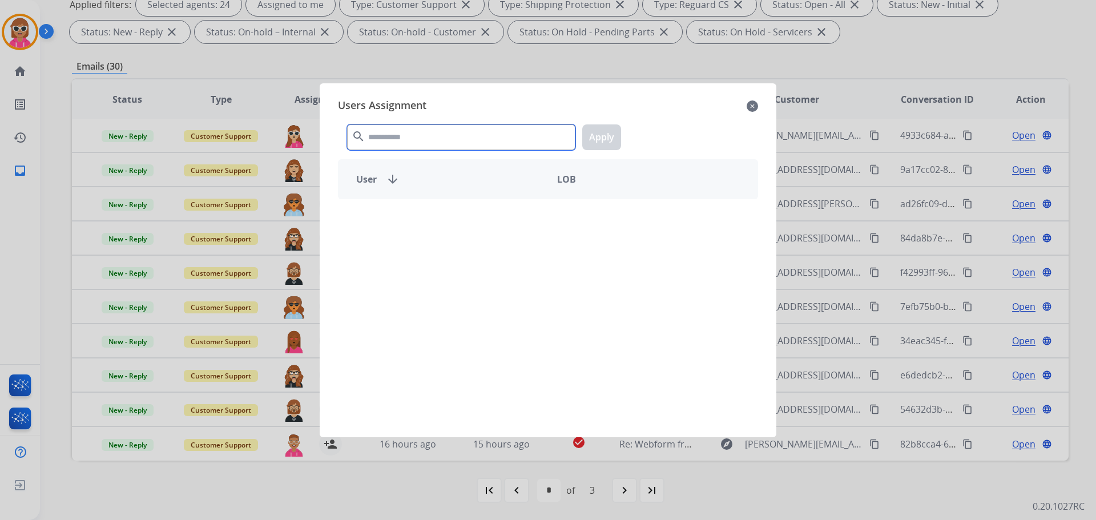
click at [431, 139] on input "text" at bounding box center [461, 137] width 228 height 26
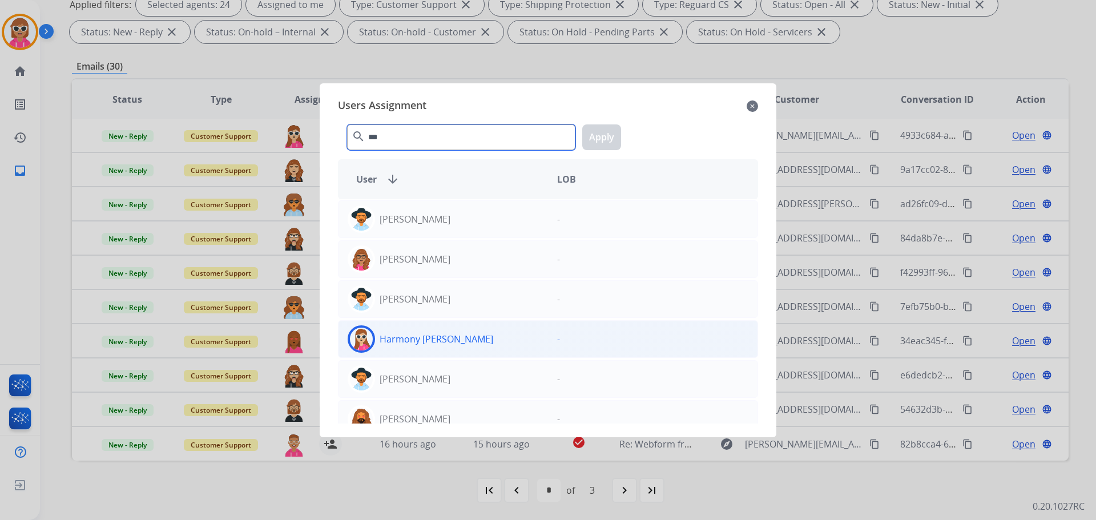
type input "***"
click at [488, 335] on div "Harmony [PERSON_NAME]" at bounding box center [444, 338] width 210 height 27
click at [597, 144] on button "Apply" at bounding box center [601, 137] width 39 height 26
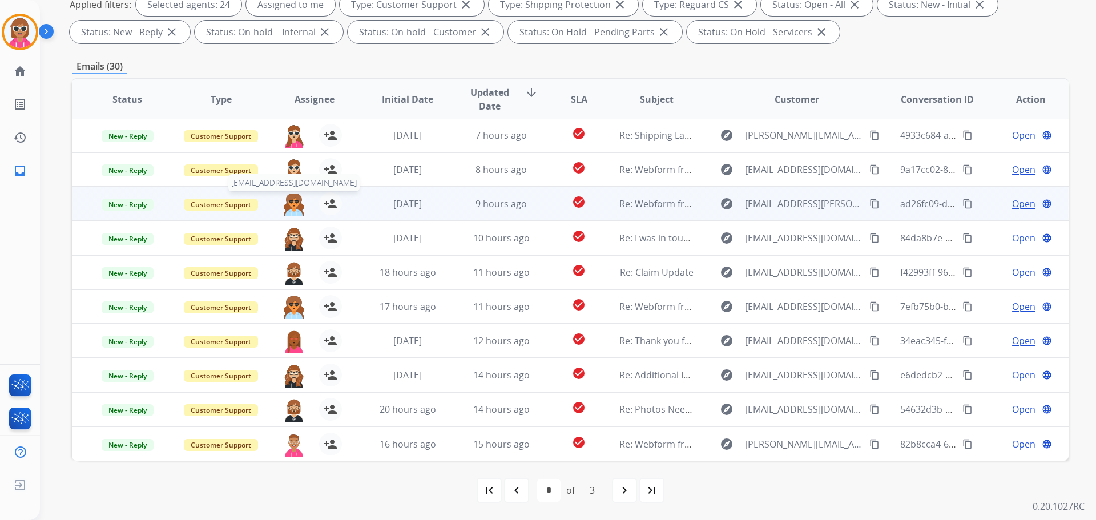
click at [289, 211] on img at bounding box center [294, 204] width 23 height 24
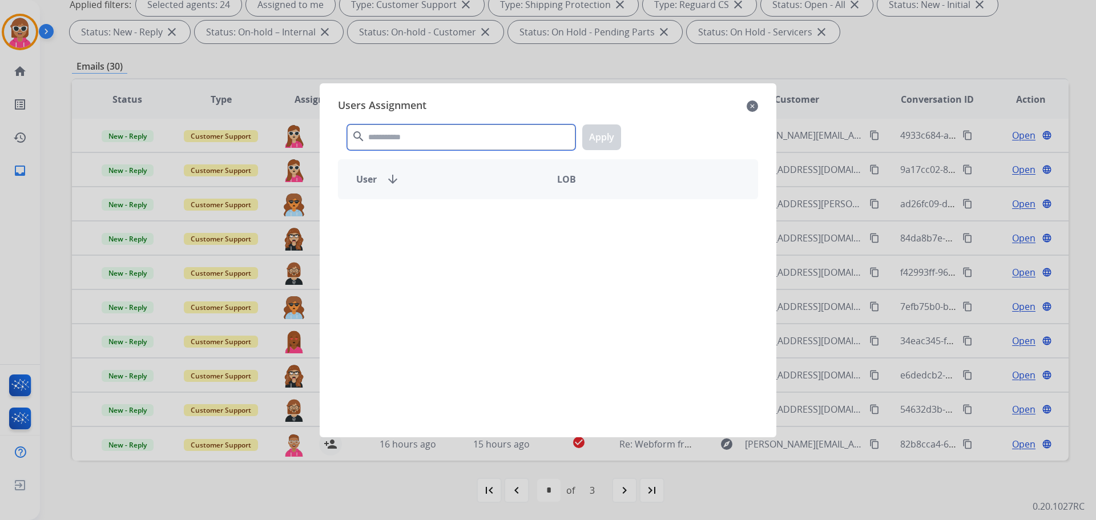
click at [492, 135] on input "text" at bounding box center [461, 137] width 228 height 26
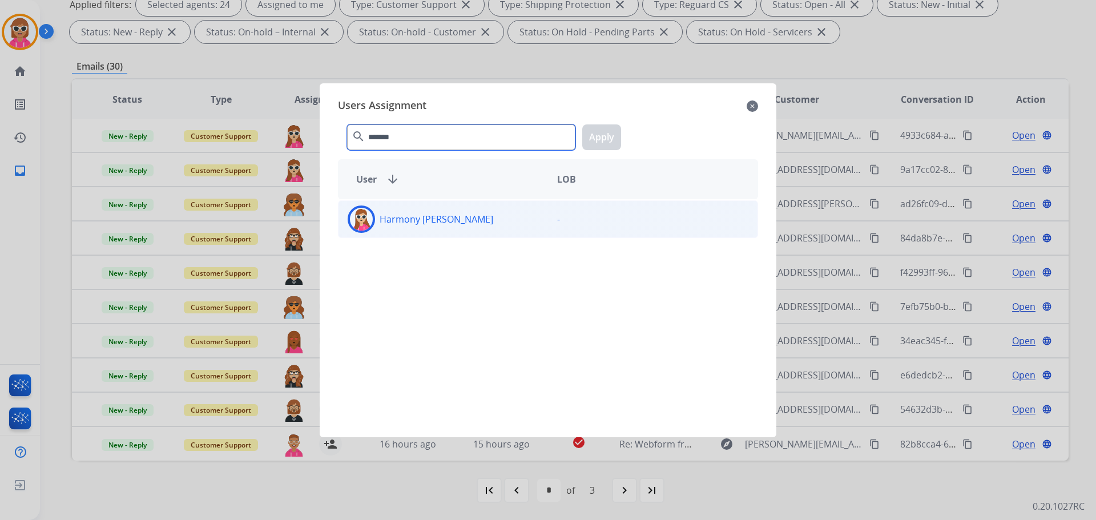
type input "*******"
click at [458, 217] on div "Harmony [PERSON_NAME]" at bounding box center [444, 219] width 210 height 27
drag, startPoint x: 609, startPoint y: 139, endPoint x: 524, endPoint y: 192, distance: 100.6
click at [609, 139] on button "Apply" at bounding box center [601, 137] width 39 height 26
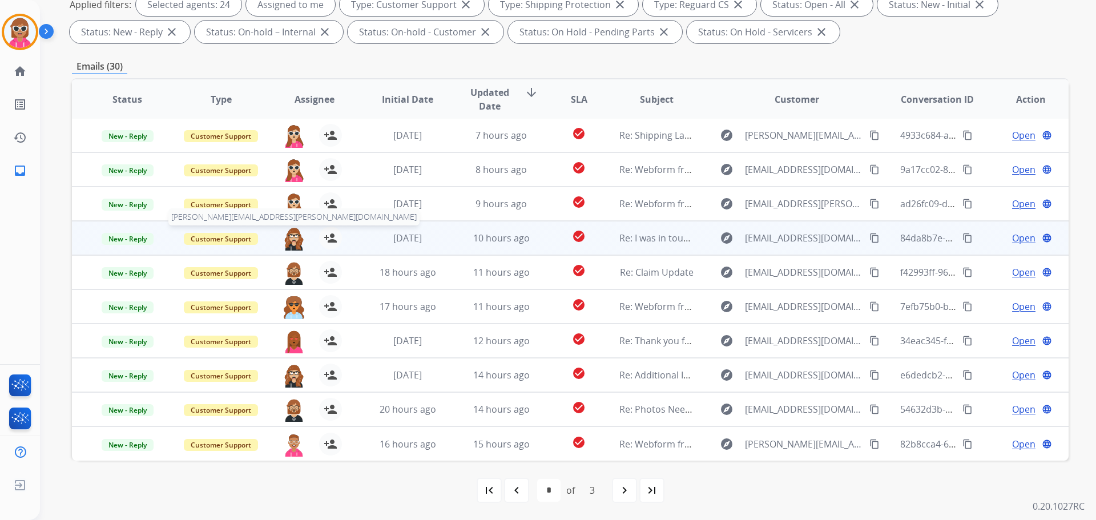
click at [286, 233] on img at bounding box center [294, 239] width 23 height 24
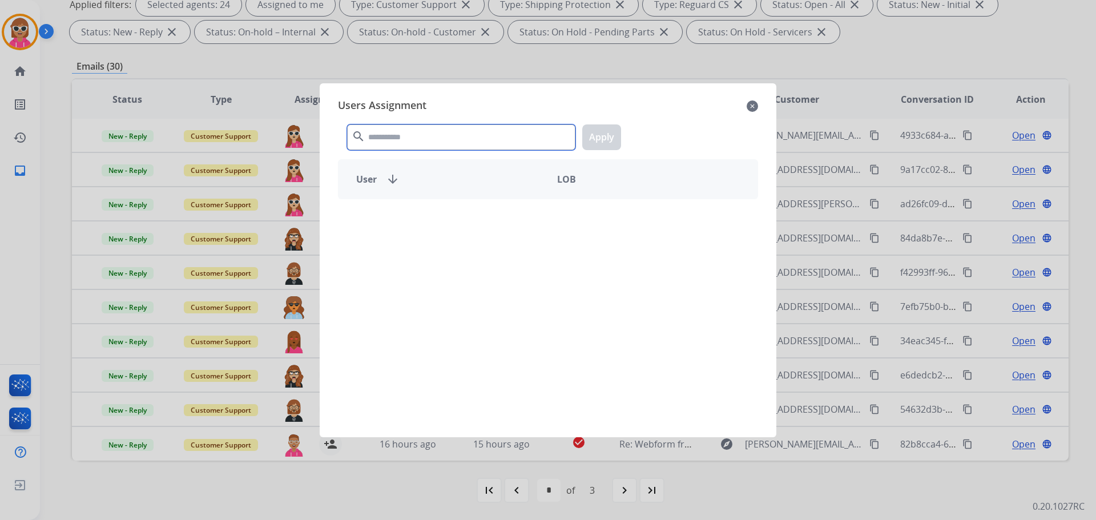
click at [429, 140] on input "text" at bounding box center [461, 137] width 228 height 26
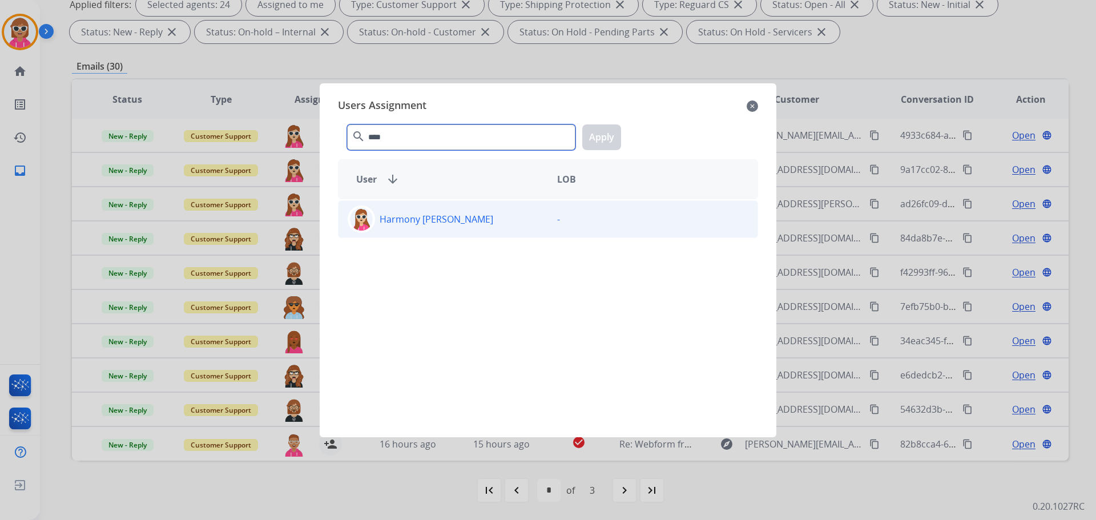
type input "****"
click at [421, 219] on p "Harmony [PERSON_NAME]" at bounding box center [437, 219] width 114 height 14
click at [592, 138] on button "Apply" at bounding box center [601, 137] width 39 height 26
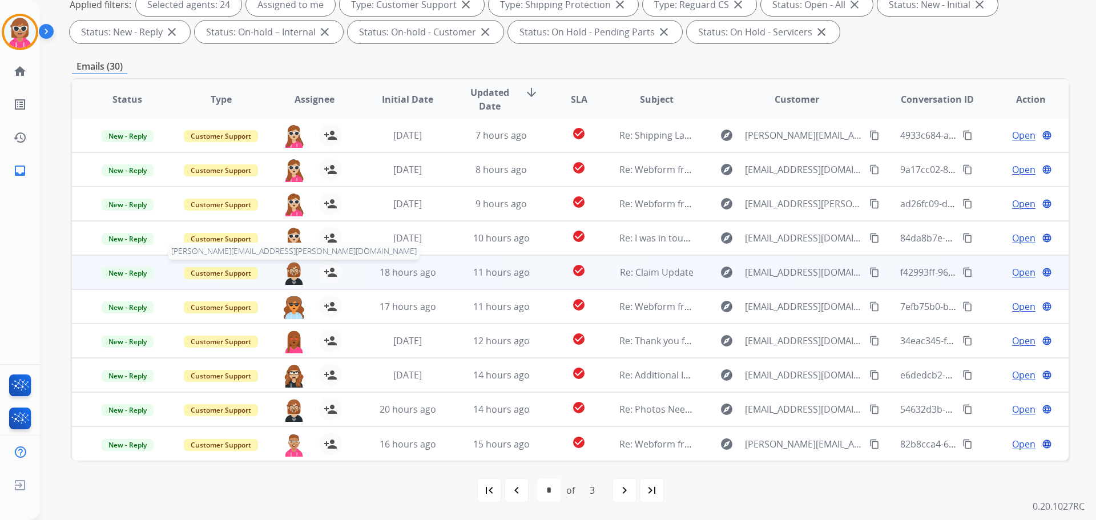
click at [297, 273] on img at bounding box center [294, 273] width 23 height 24
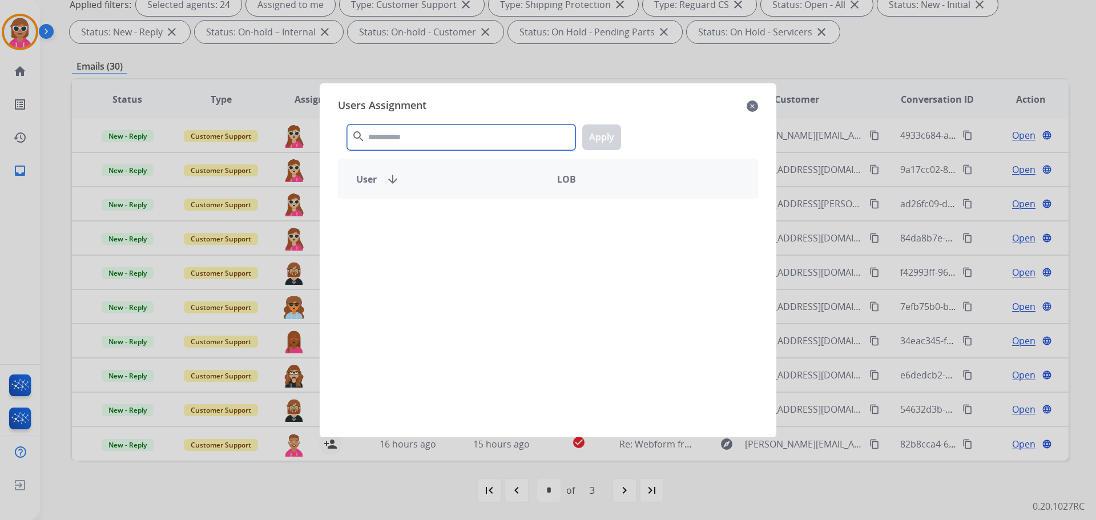
click at [418, 139] on input "text" at bounding box center [461, 137] width 228 height 26
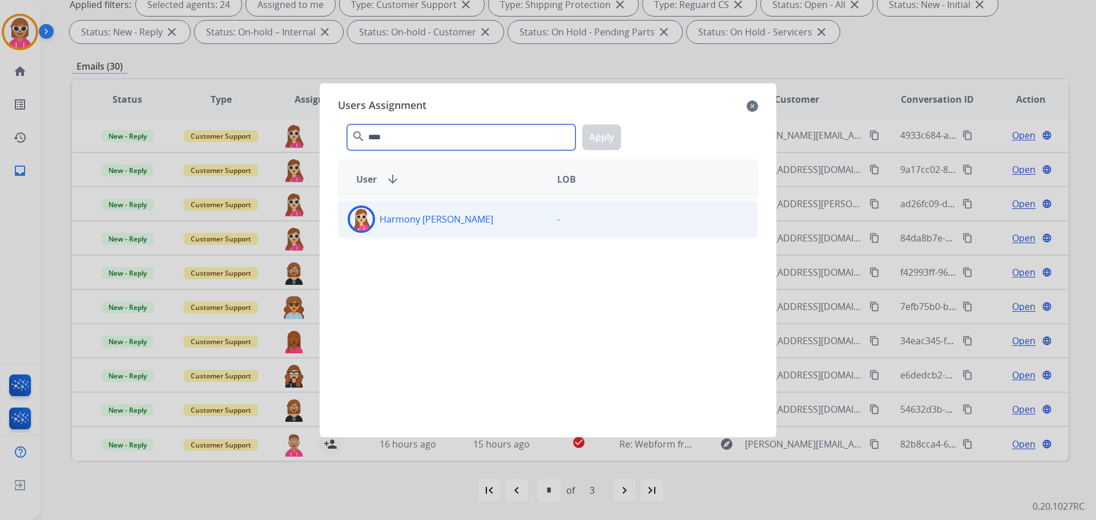
type input "****"
click at [464, 231] on div "Harmony [PERSON_NAME]" at bounding box center [444, 219] width 210 height 27
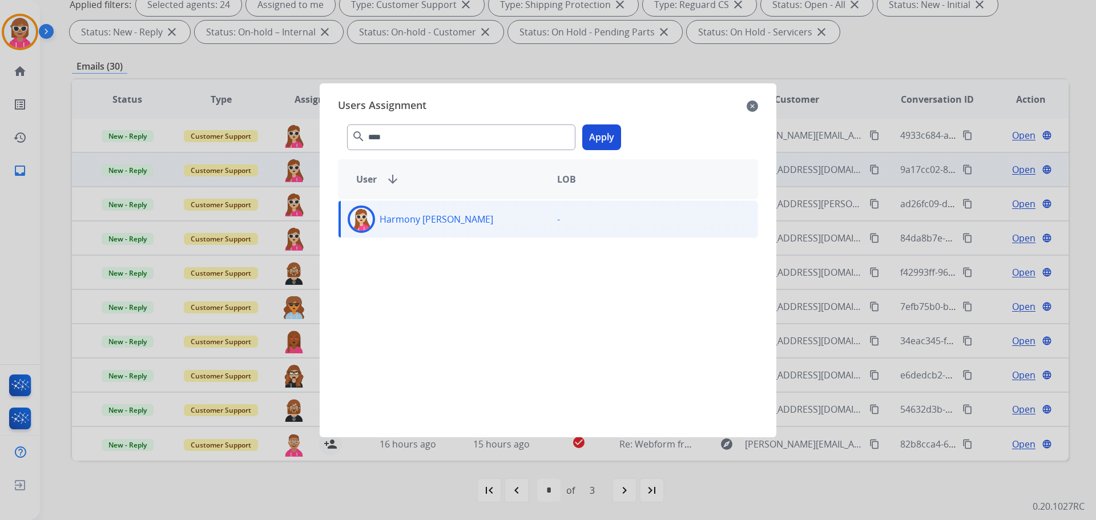
drag, startPoint x: 614, startPoint y: 141, endPoint x: 590, endPoint y: 159, distance: 29.8
click at [614, 143] on button "Apply" at bounding box center [601, 137] width 39 height 26
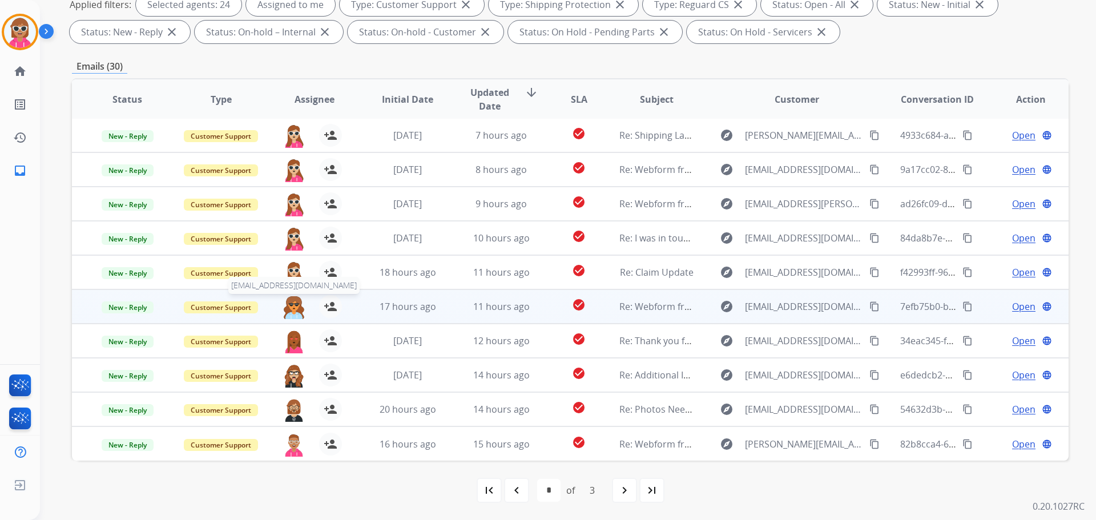
click at [296, 310] on img at bounding box center [294, 307] width 23 height 24
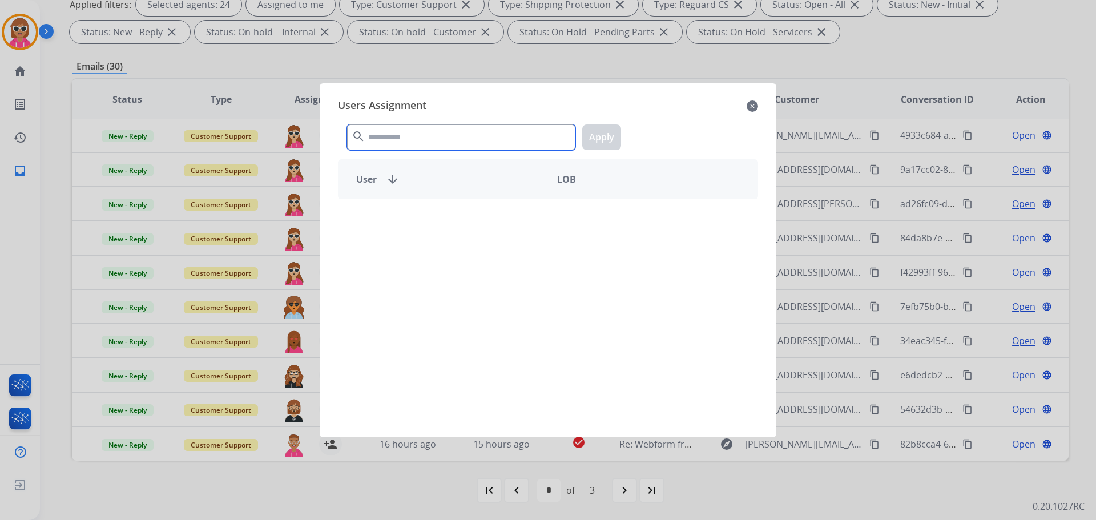
click at [476, 135] on input "text" at bounding box center [461, 137] width 228 height 26
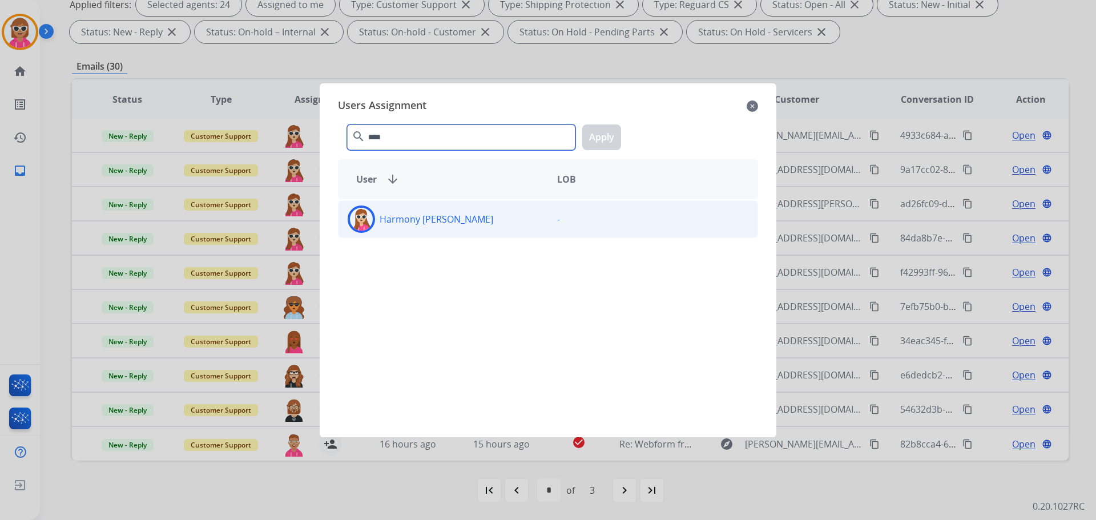
type input "****"
drag, startPoint x: 425, startPoint y: 229, endPoint x: 452, endPoint y: 216, distance: 29.1
click at [425, 228] on div "Harmony [PERSON_NAME]" at bounding box center [444, 219] width 210 height 27
click at [618, 135] on button "Apply" at bounding box center [601, 137] width 39 height 26
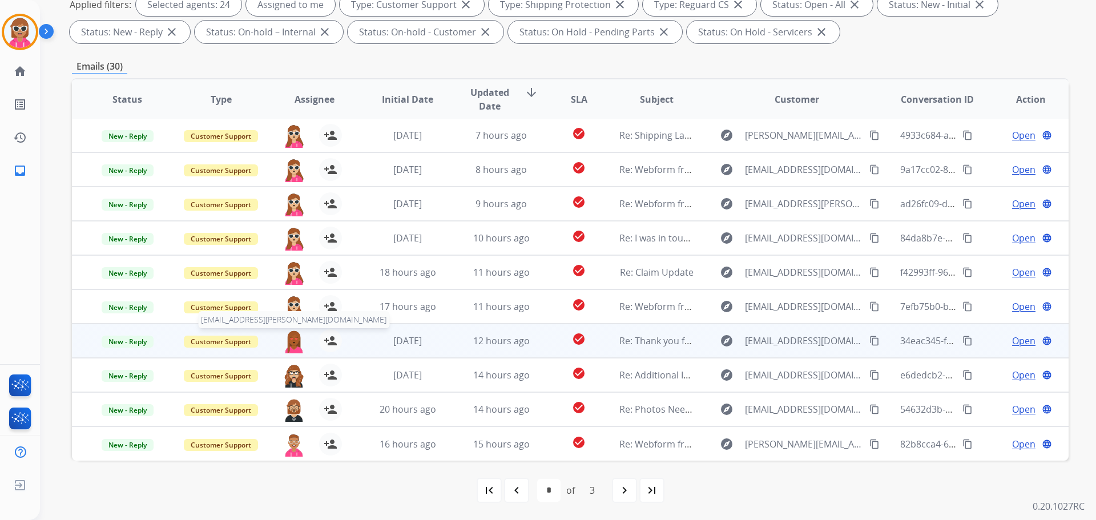
click at [297, 341] on img at bounding box center [294, 341] width 23 height 24
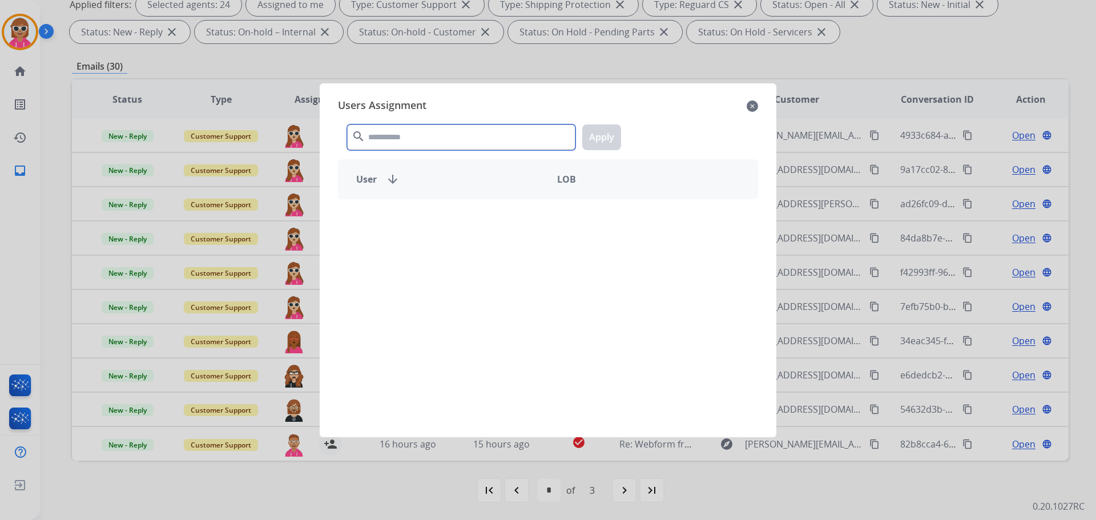
click at [448, 136] on input "text" at bounding box center [461, 137] width 228 height 26
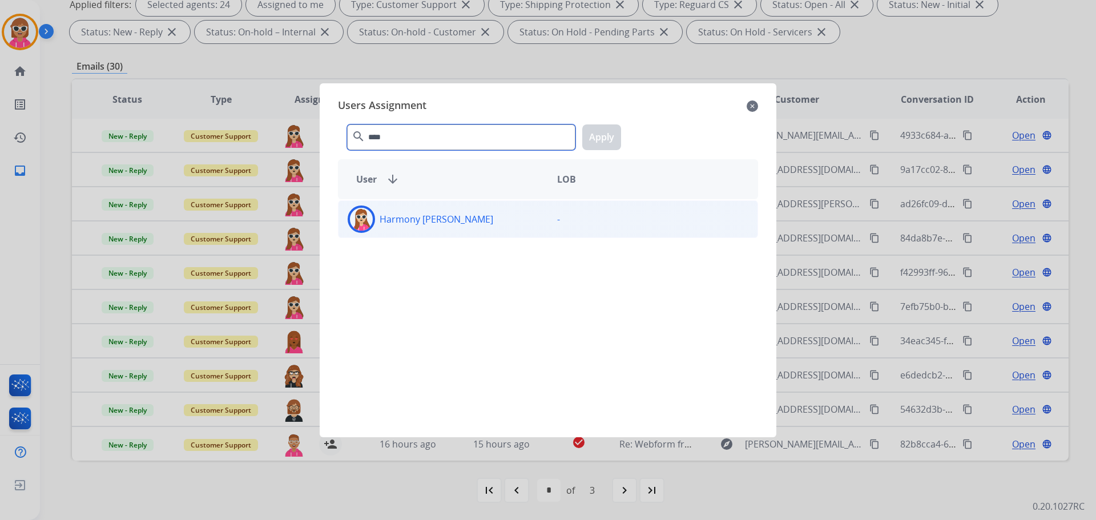
type input "****"
click at [427, 229] on div "Harmony [PERSON_NAME]" at bounding box center [444, 219] width 210 height 27
click at [605, 132] on button "Apply" at bounding box center [601, 137] width 39 height 26
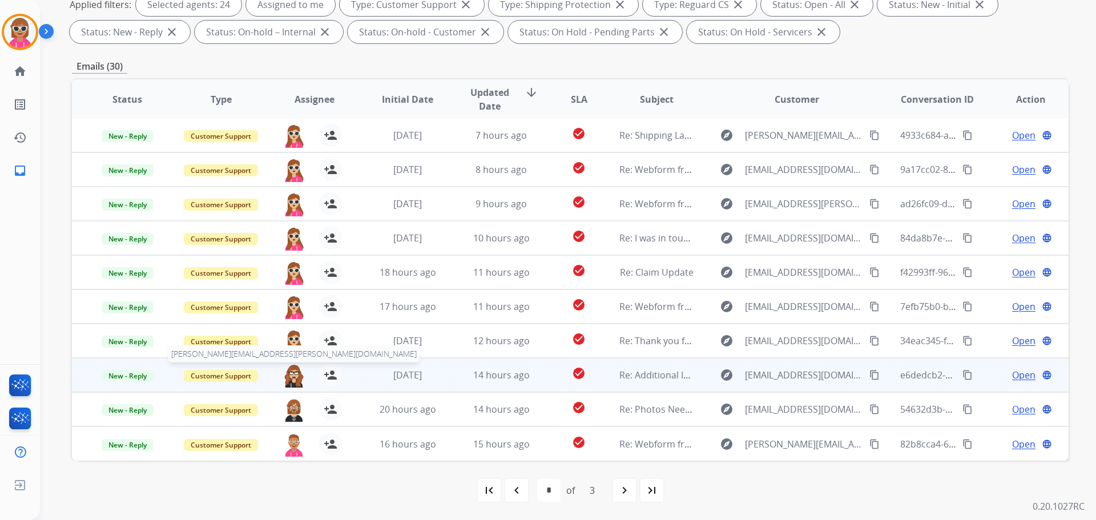
click at [295, 375] on img at bounding box center [294, 376] width 23 height 24
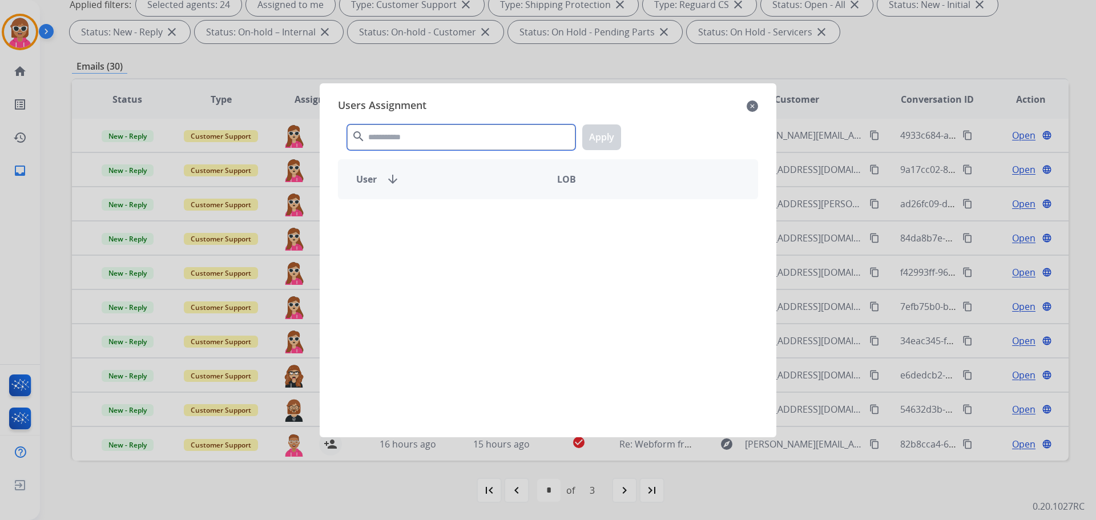
click at [497, 134] on input "text" at bounding box center [461, 137] width 228 height 26
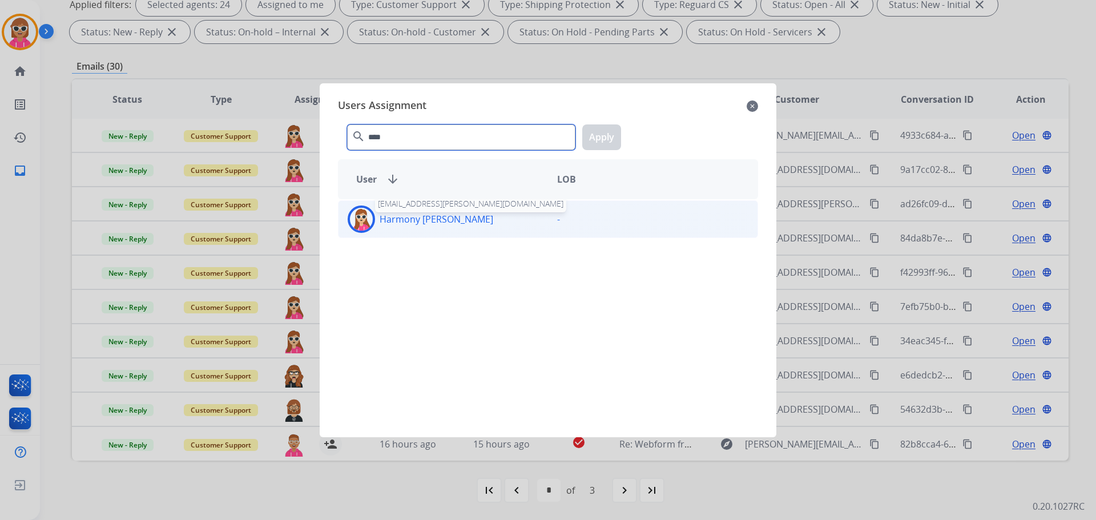
type input "****"
drag, startPoint x: 424, startPoint y: 224, endPoint x: 478, endPoint y: 213, distance: 56.0
click at [425, 224] on p "Harmony [PERSON_NAME]" at bounding box center [437, 219] width 114 height 14
click at [597, 134] on button "Apply" at bounding box center [601, 137] width 39 height 26
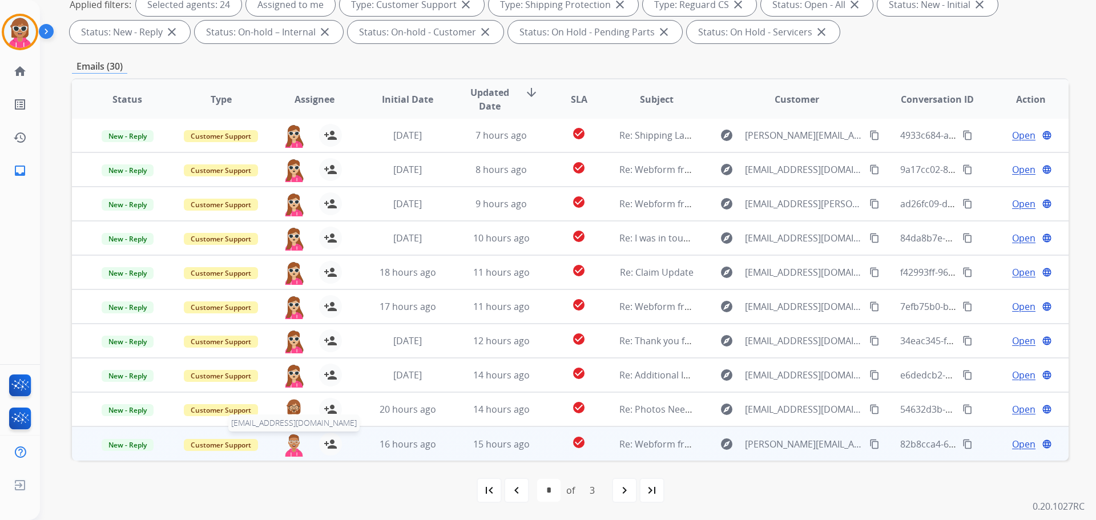
click at [291, 418] on span "[EMAIL_ADDRESS][DOMAIN_NAME]" at bounding box center [293, 423] width 131 height 17
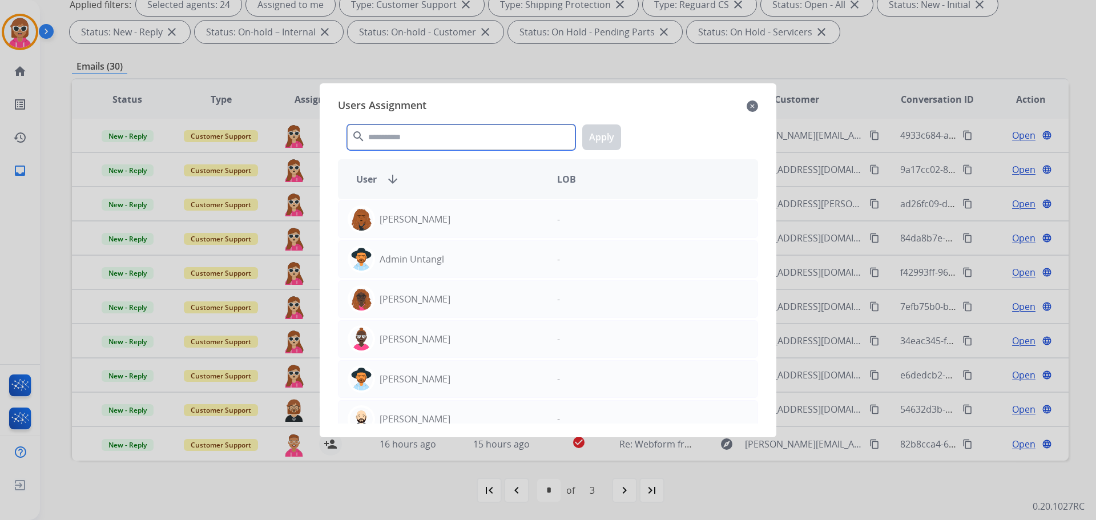
click at [449, 143] on input "text" at bounding box center [461, 137] width 228 height 26
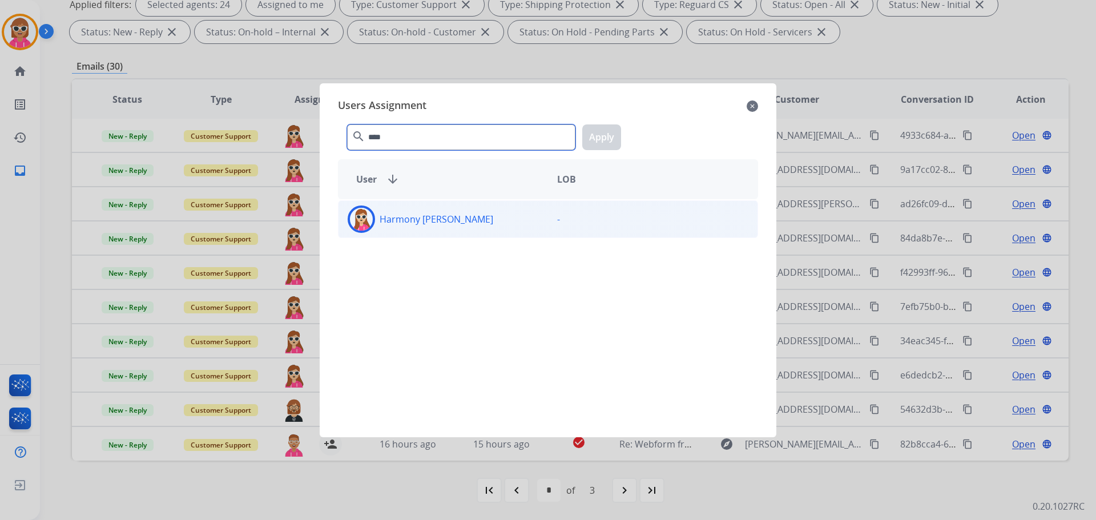
type input "****"
click at [449, 212] on div "Harmony [PERSON_NAME]" at bounding box center [444, 219] width 210 height 27
click at [605, 137] on button "Apply" at bounding box center [601, 137] width 39 height 26
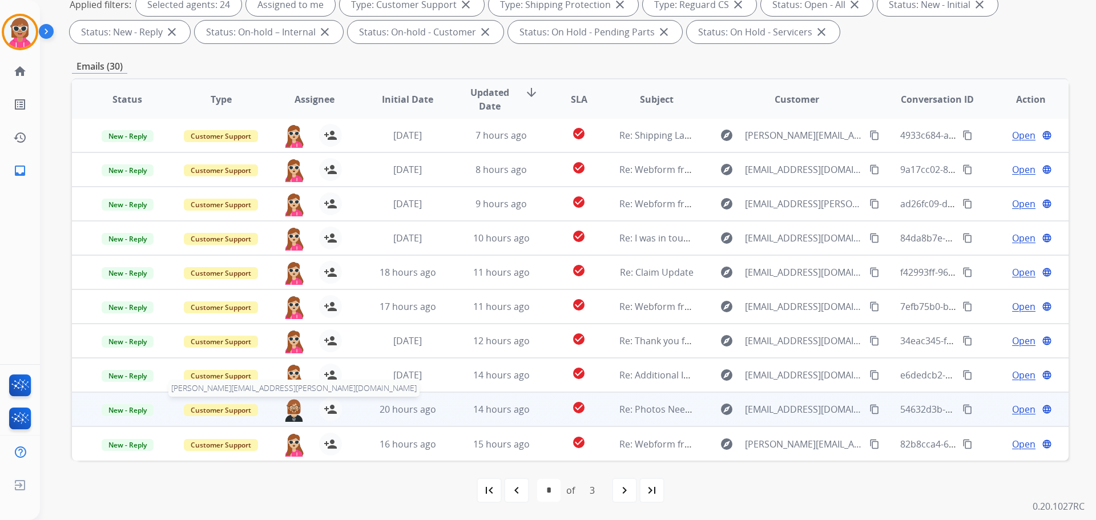
click at [292, 413] on img at bounding box center [294, 410] width 23 height 24
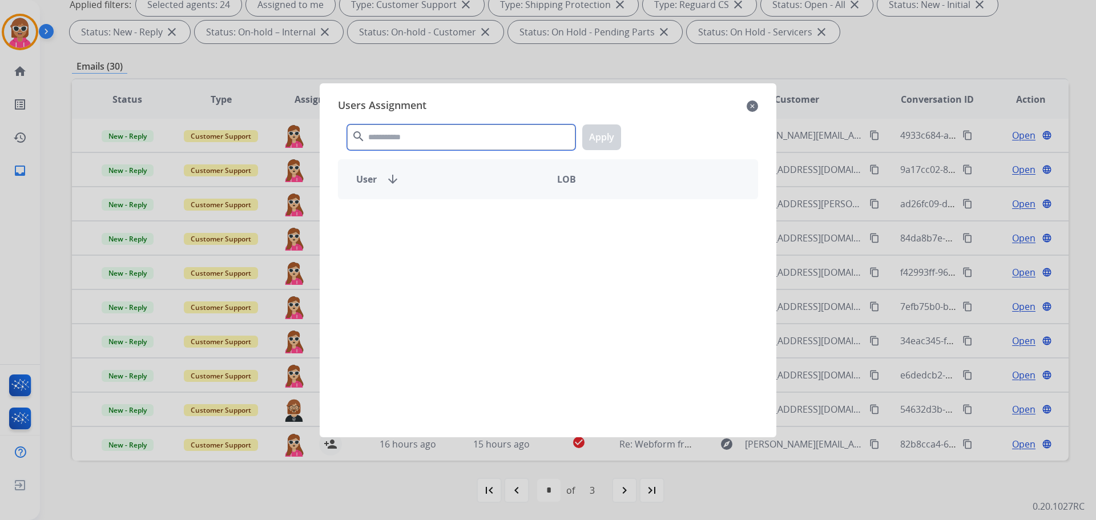
click at [437, 131] on input "text" at bounding box center [461, 137] width 228 height 26
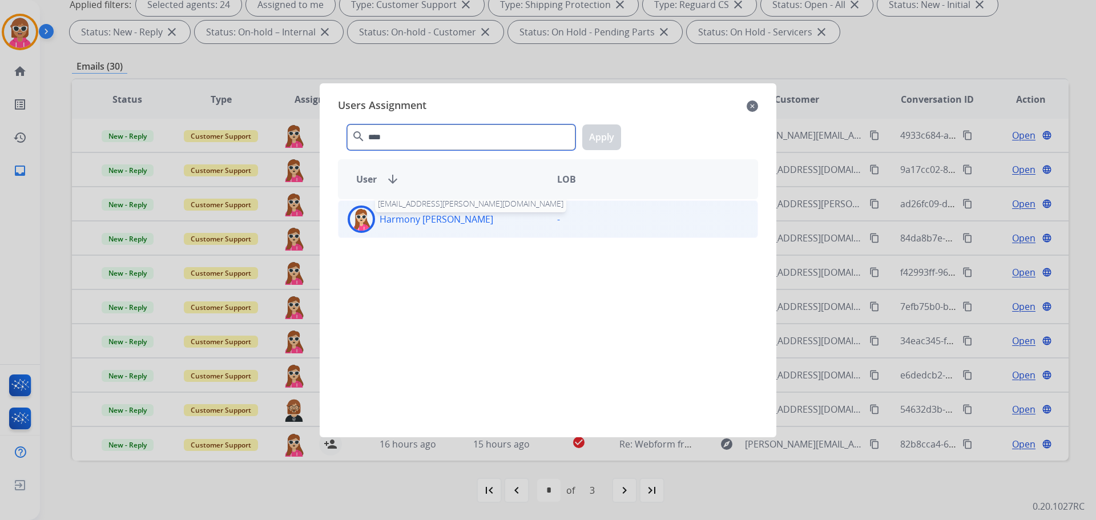
type input "****"
click at [407, 211] on div "Harmony [PERSON_NAME] [EMAIL_ADDRESS][PERSON_NAME][DOMAIN_NAME]" at bounding box center [444, 219] width 210 height 27
click at [609, 137] on button "Apply" at bounding box center [601, 137] width 39 height 26
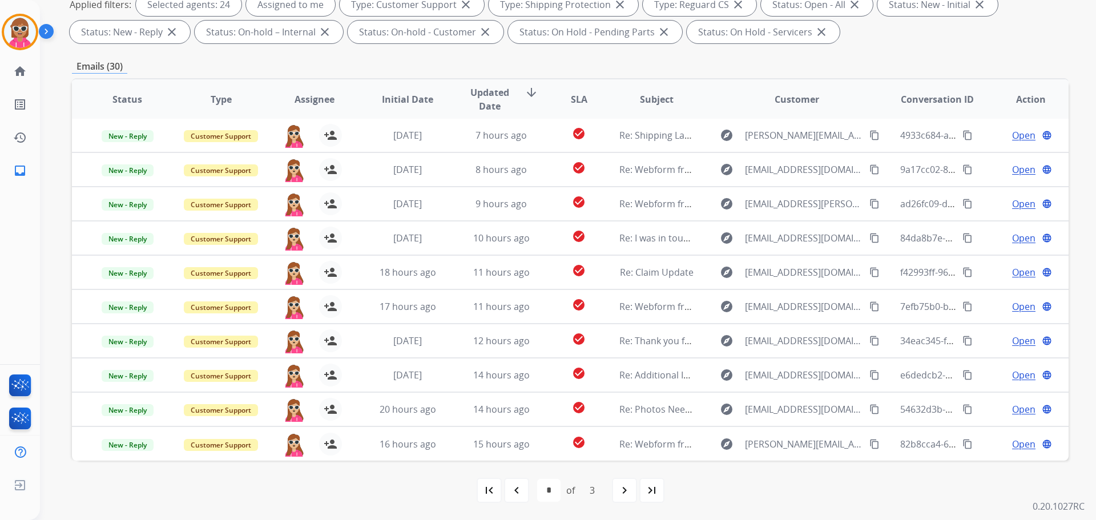
click at [611, 482] on div "first_page navigate_before * * * of 3 navigate_next last_page" at bounding box center [570, 490] width 997 height 23
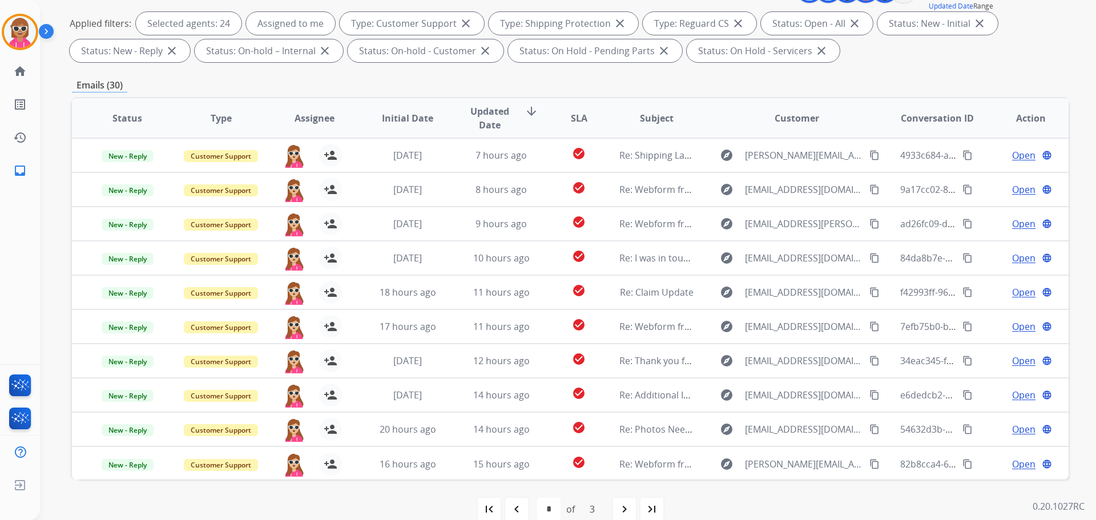
scroll to position [13, 0]
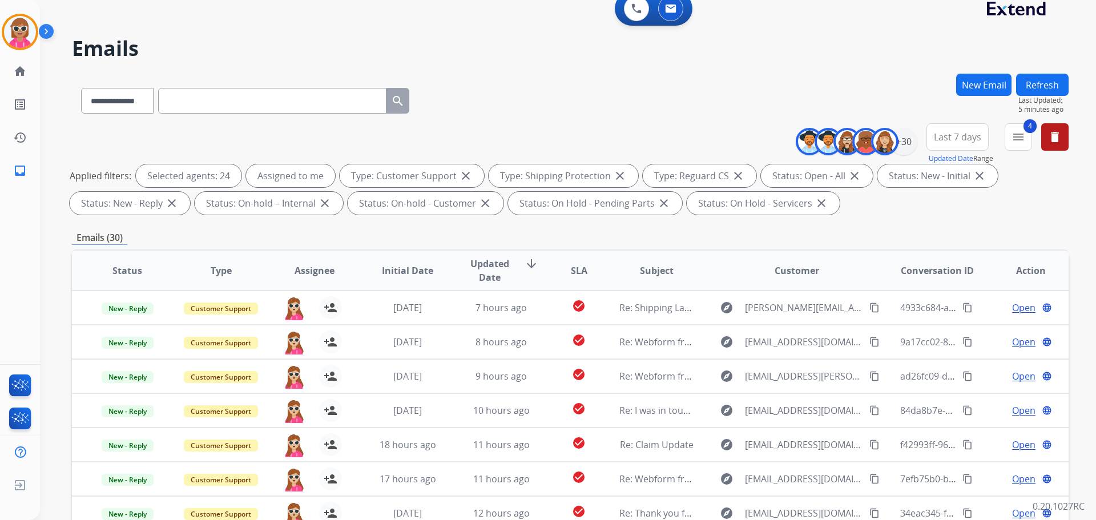
click at [1039, 88] on button "Refresh" at bounding box center [1042, 85] width 53 height 22
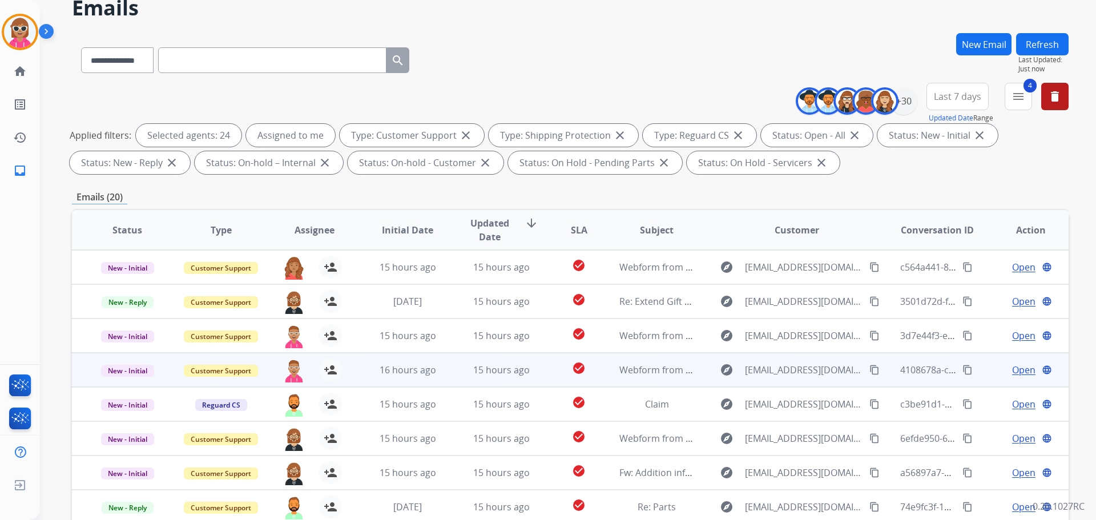
scroll to position [184, 0]
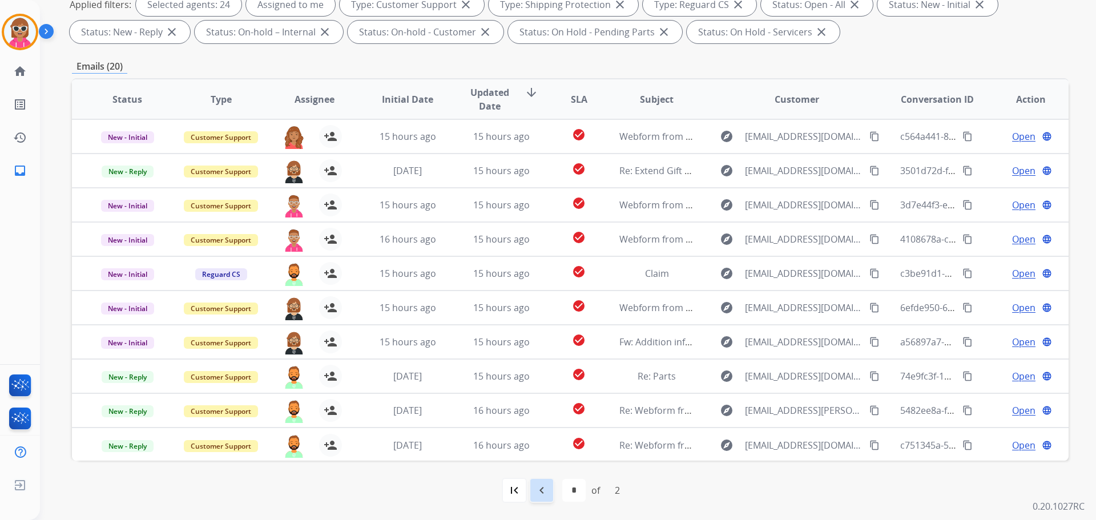
click at [540, 491] on mat-icon "navigate_before" at bounding box center [542, 491] width 14 height 14
select select "*"
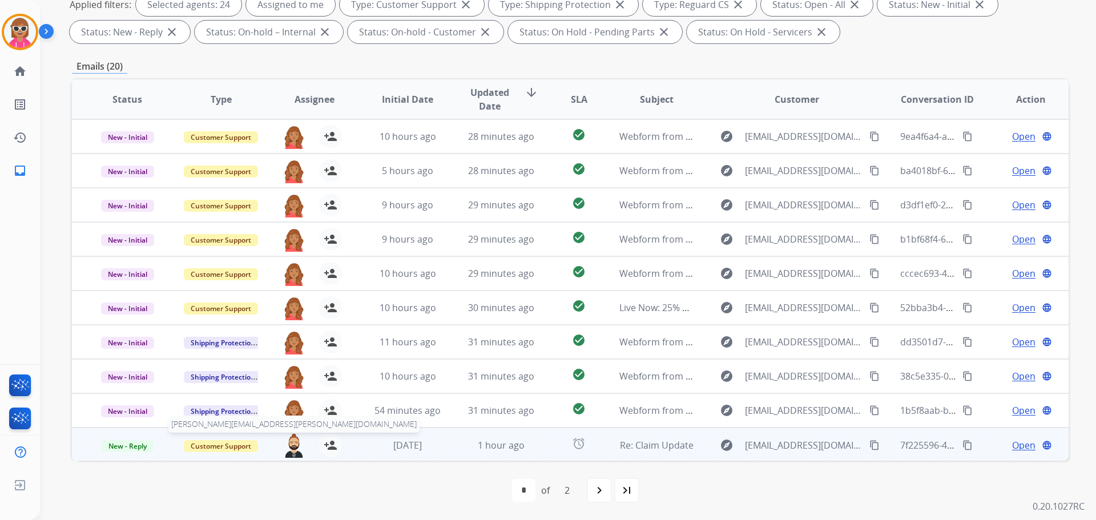
click at [291, 449] on img at bounding box center [294, 446] width 23 height 24
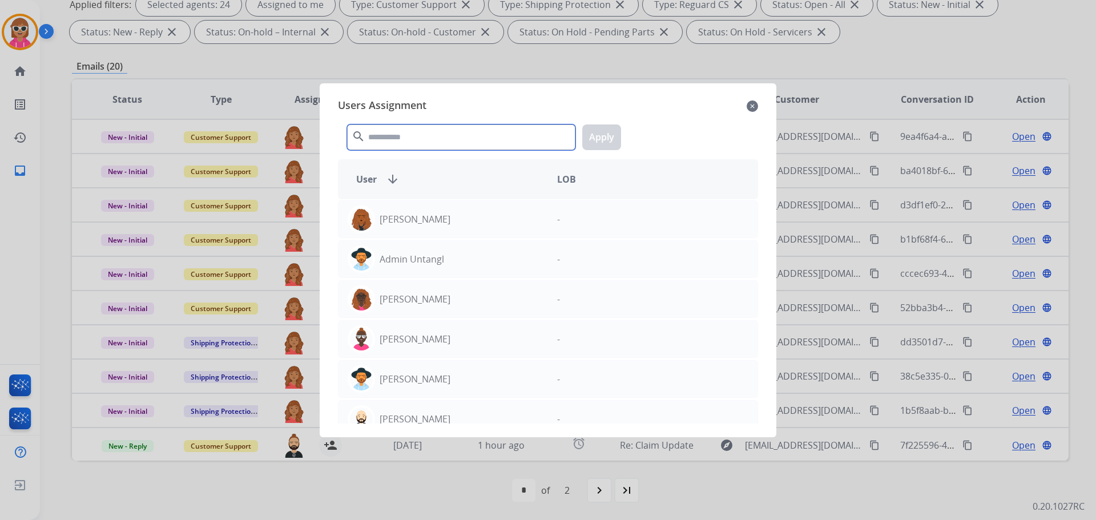
click at [460, 139] on input "text" at bounding box center [461, 137] width 228 height 26
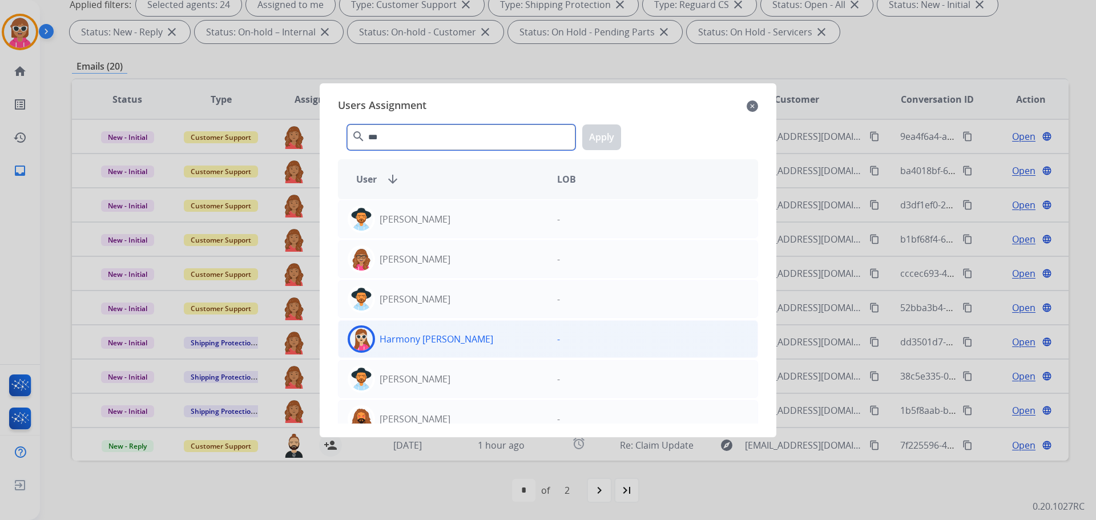
type input "***"
click at [439, 342] on p "Harmony [PERSON_NAME]" at bounding box center [437, 339] width 114 height 14
click at [608, 142] on button "Apply" at bounding box center [601, 137] width 39 height 26
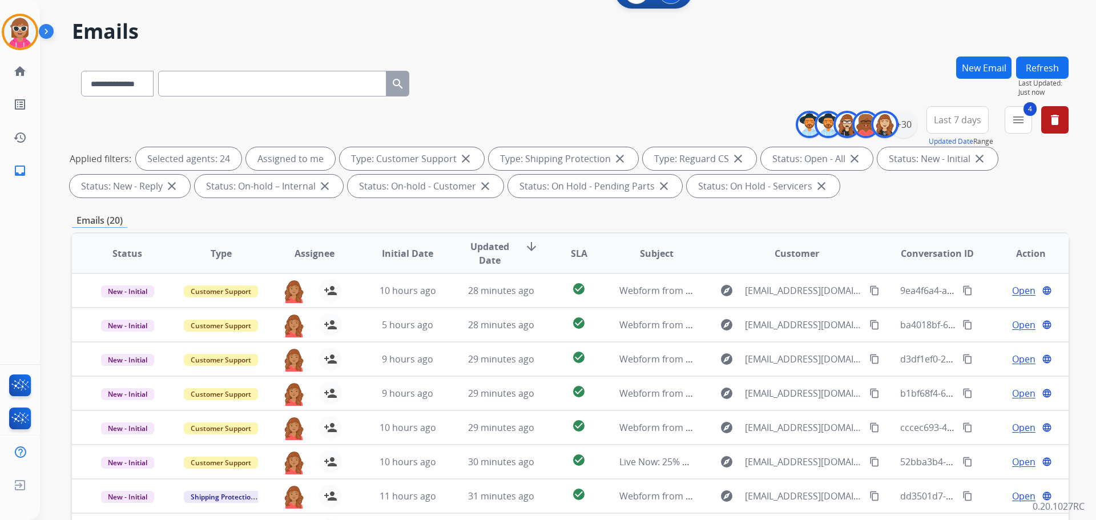
scroll to position [0, 0]
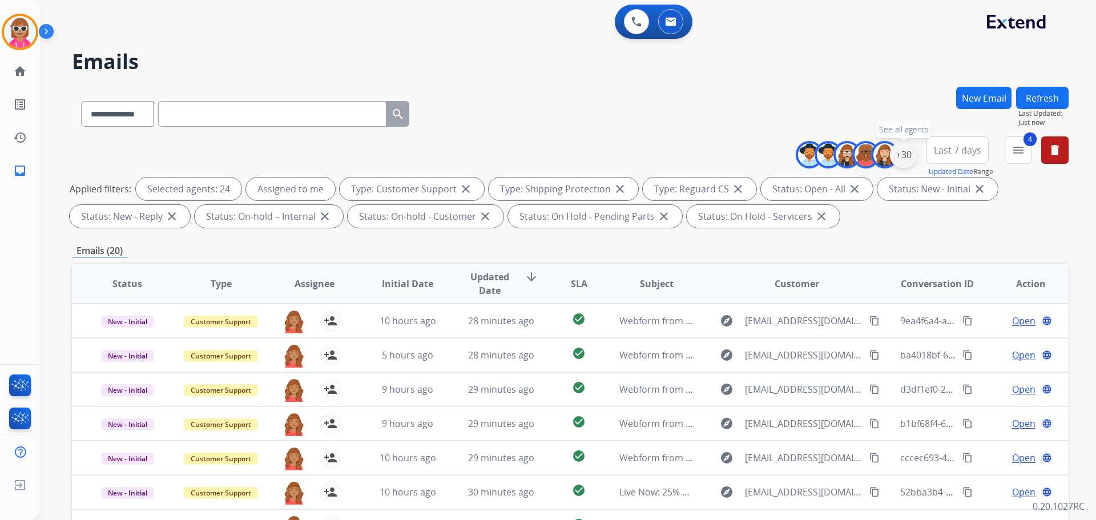
click at [906, 154] on div "+30" at bounding box center [903, 154] width 27 height 27
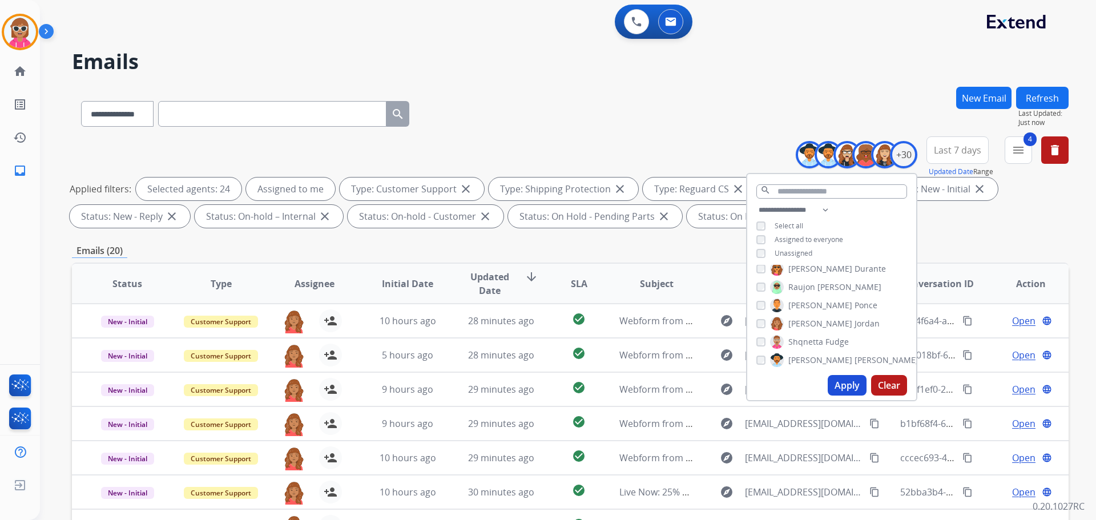
click at [855, 355] on span "[PERSON_NAME]" at bounding box center [887, 360] width 64 height 11
drag, startPoint x: 818, startPoint y: 356, endPoint x: 819, endPoint y: 336, distance: 19.4
click at [818, 355] on span "[PERSON_NAME]" at bounding box center [821, 355] width 64 height 11
click at [819, 335] on label "Venegas Young" at bounding box center [824, 338] width 108 height 14
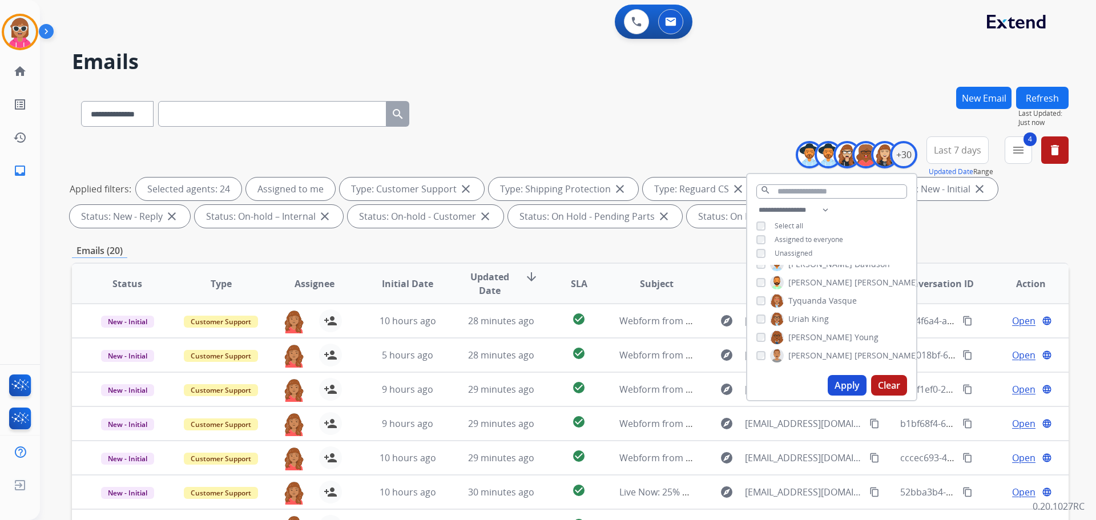
click at [819, 320] on span "King" at bounding box center [820, 318] width 17 height 11
click at [807, 289] on div "[PERSON_NAME] [PERSON_NAME] [PERSON_NAME] [PERSON_NAME] [PERSON_NAME] [PERSON_N…" at bounding box center [831, 318] width 169 height 106
click at [807, 300] on span "Tyquanda" at bounding box center [808, 300] width 38 height 11
click at [855, 287] on span "[PERSON_NAME]" at bounding box center [887, 282] width 64 height 11
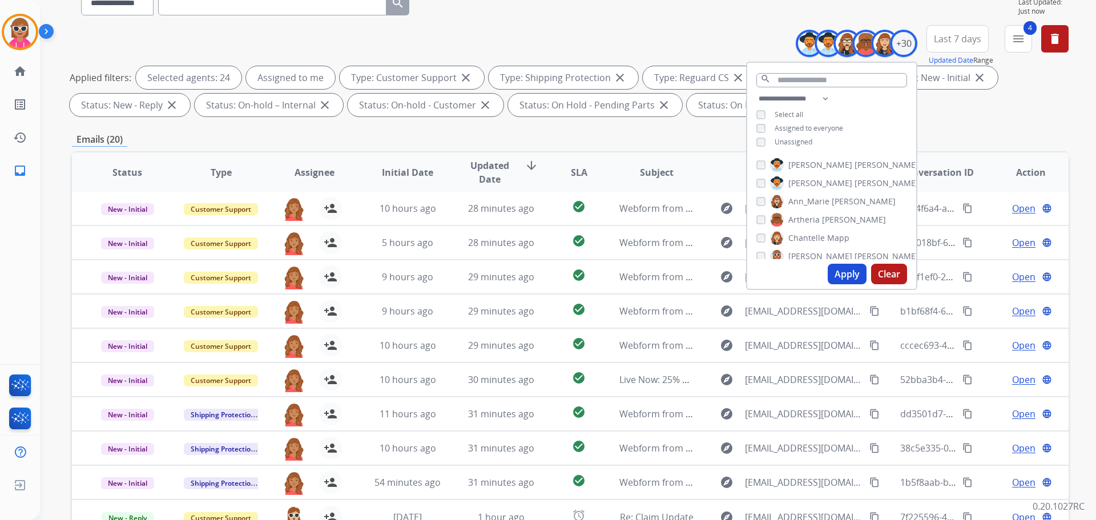
scroll to position [70, 0]
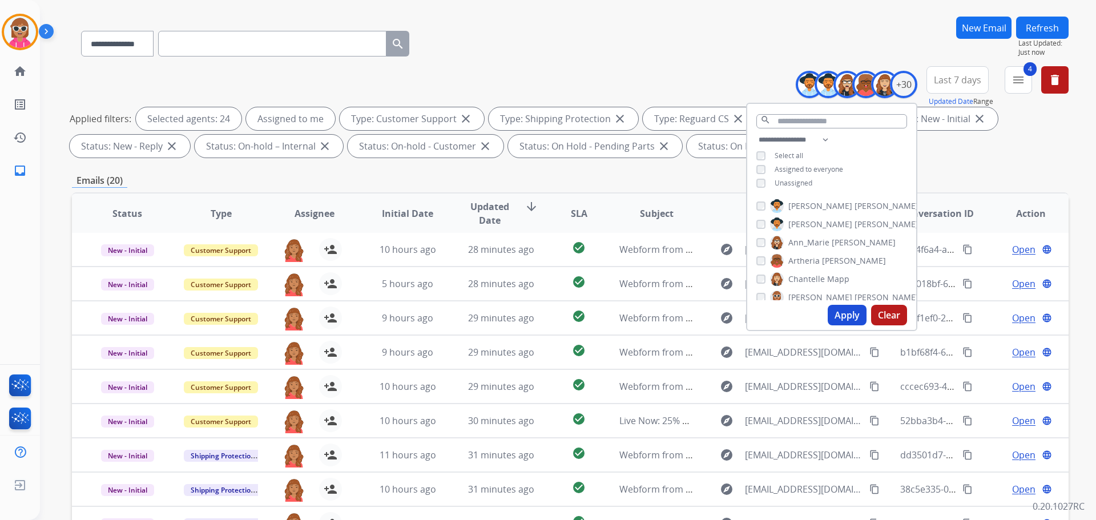
click at [1040, 92] on div "**********" at bounding box center [937, 86] width 264 height 41
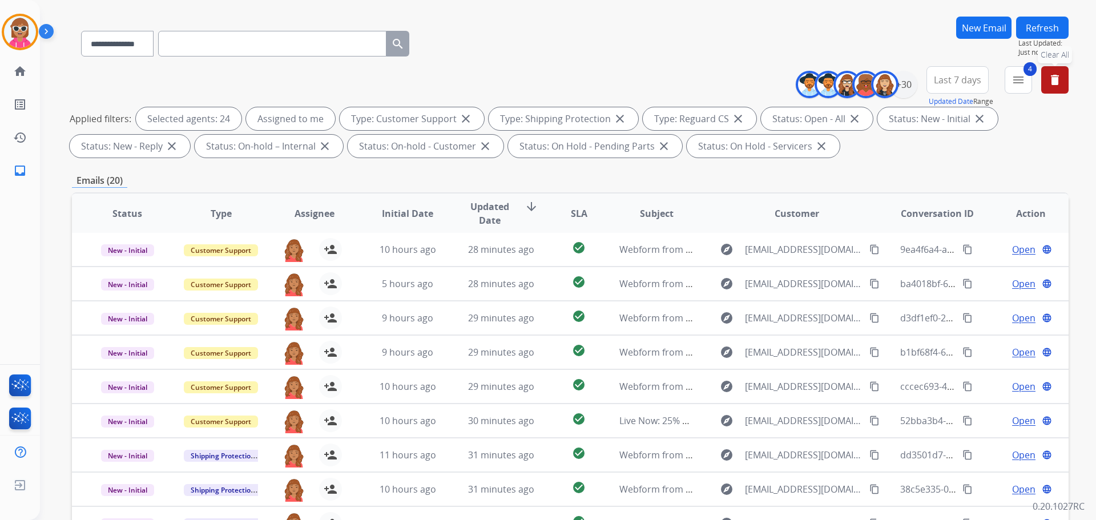
click at [1048, 82] on mat-icon "delete" at bounding box center [1055, 80] width 14 height 14
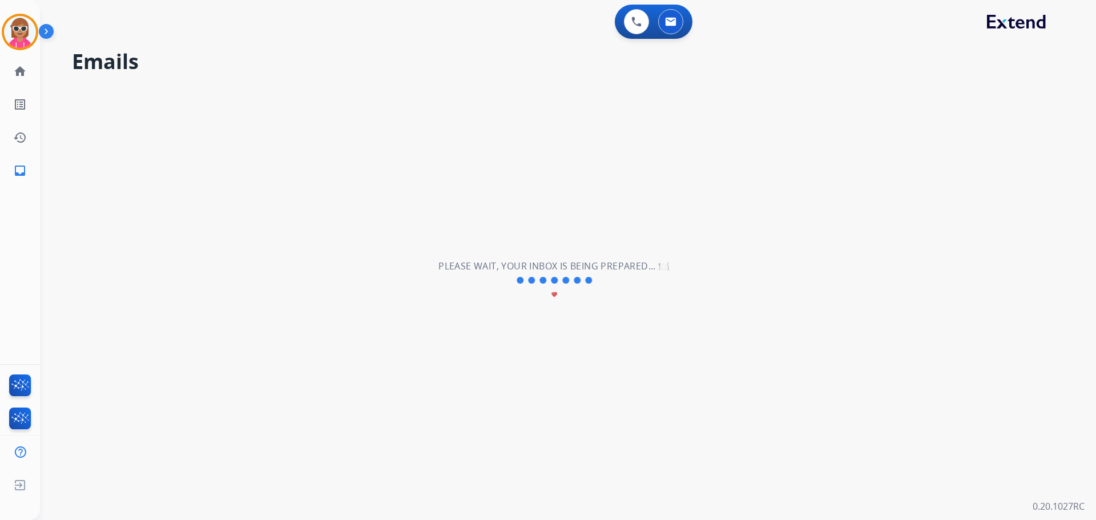
scroll to position [0, 0]
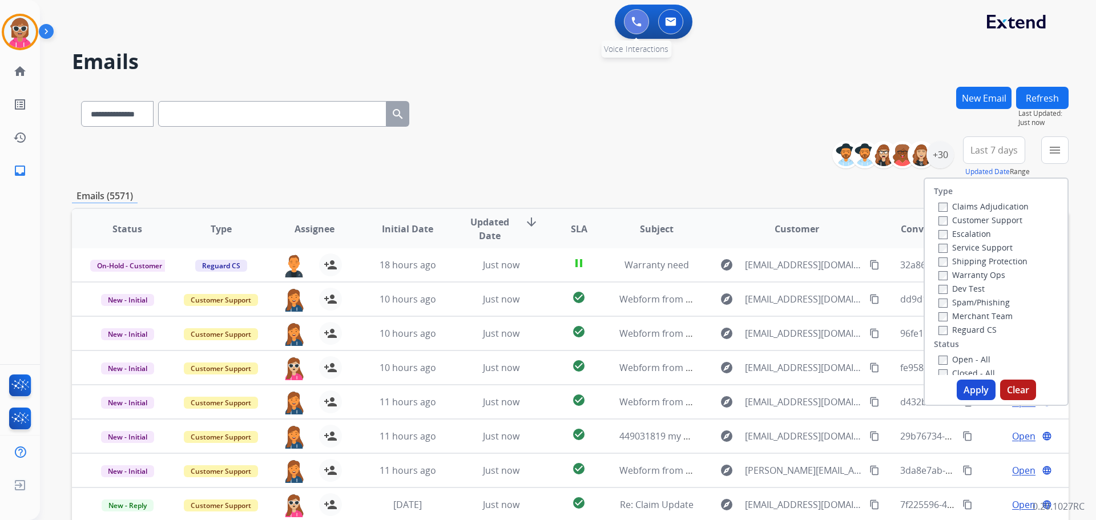
click at [638, 30] on button at bounding box center [636, 21] width 25 height 25
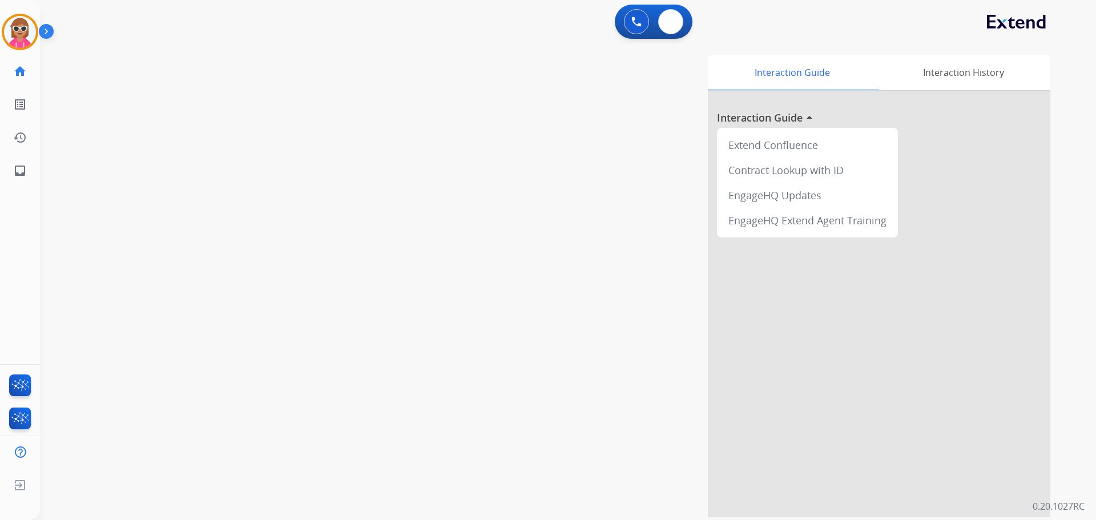
click at [678, 25] on button at bounding box center [670, 21] width 25 height 25
select select "**********"
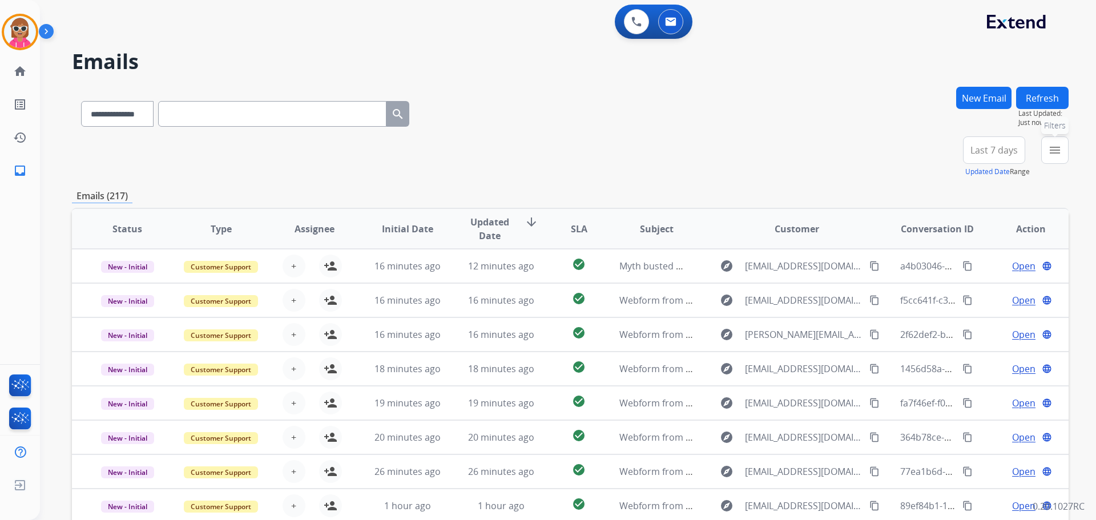
click at [1054, 146] on mat-icon "menu" at bounding box center [1055, 150] width 14 height 14
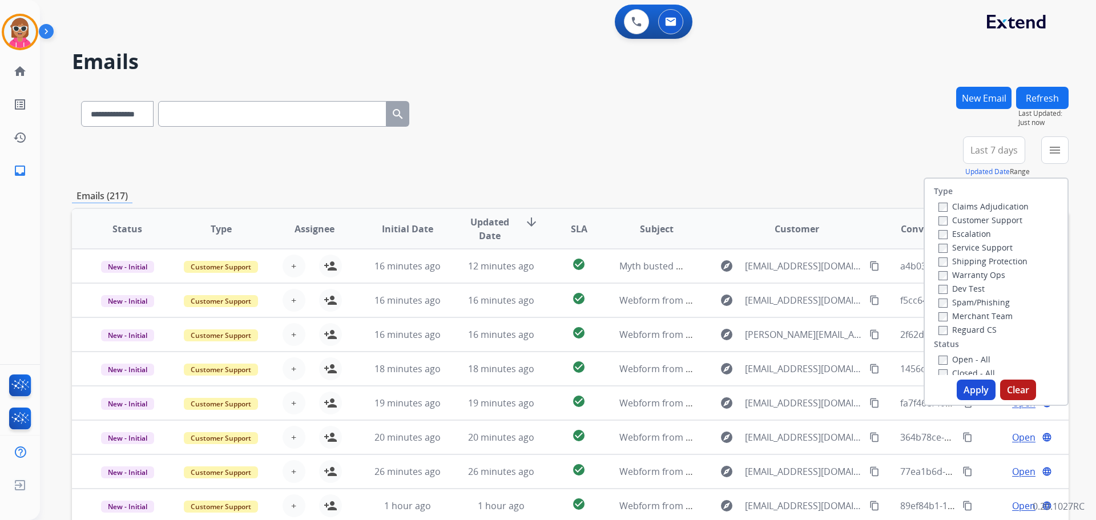
click at [970, 217] on label "Customer Support" at bounding box center [981, 220] width 84 height 11
drag, startPoint x: 963, startPoint y: 261, endPoint x: 962, endPoint y: 267, distance: 6.3
click at [963, 263] on label "Shipping Protection" at bounding box center [983, 261] width 89 height 11
click at [952, 330] on label "Reguard CS" at bounding box center [968, 329] width 58 height 11
click at [954, 357] on label "Open - All" at bounding box center [965, 359] width 52 height 11
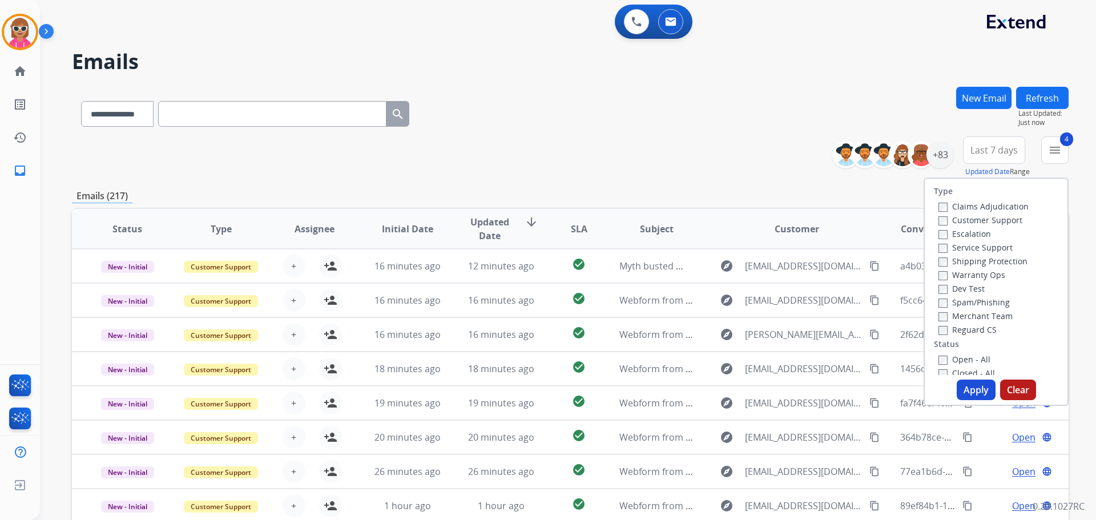
click at [964, 387] on button "Apply" at bounding box center [976, 390] width 39 height 21
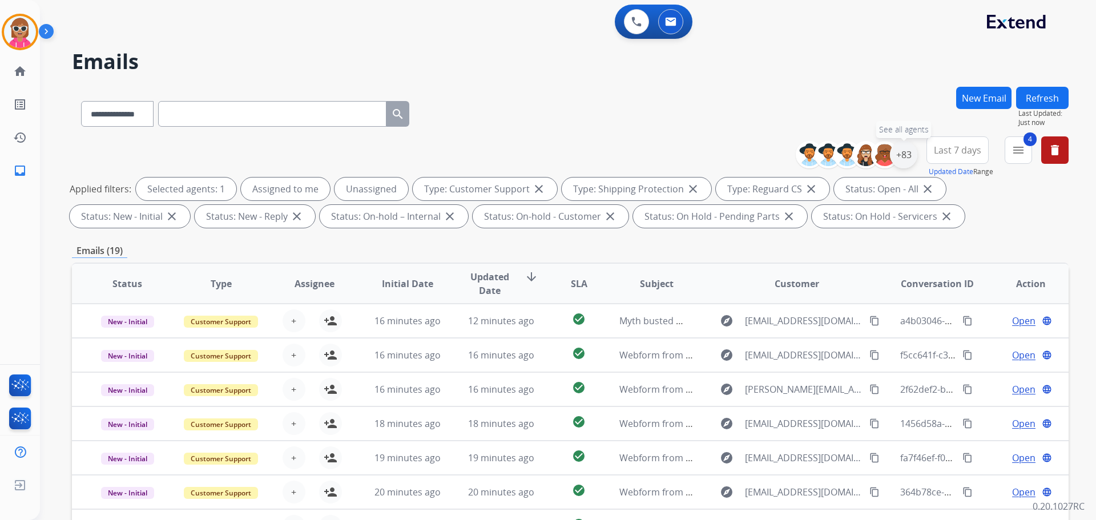
click at [900, 154] on div "+83" at bounding box center [903, 154] width 27 height 27
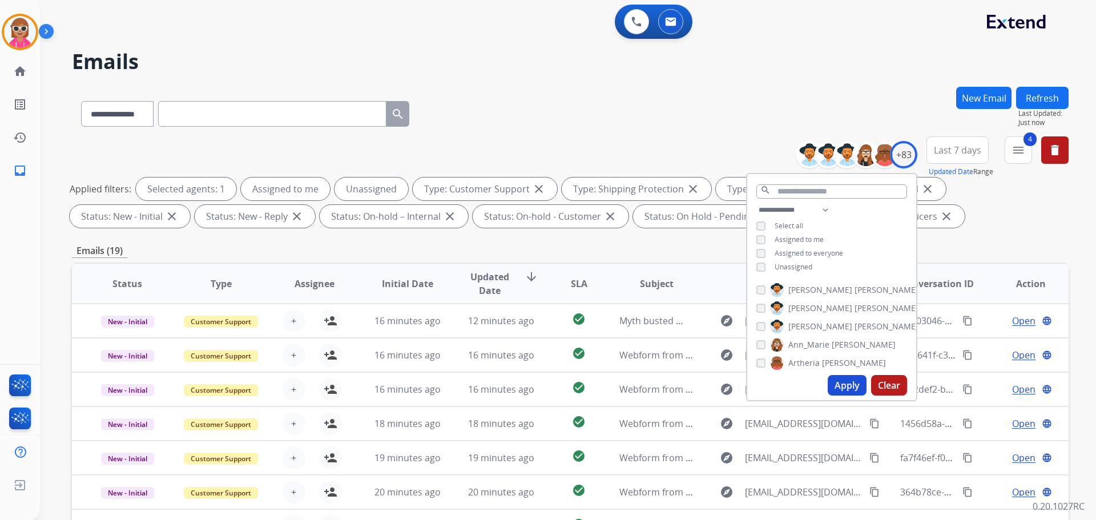
click at [771, 266] on div "Unassigned" at bounding box center [785, 267] width 56 height 9
drag, startPoint x: 784, startPoint y: 272, endPoint x: 788, endPoint y: 265, distance: 8.4
click at [787, 267] on div "**********" at bounding box center [831, 239] width 169 height 73
click at [789, 263] on span "Unassigned" at bounding box center [794, 267] width 38 height 10
click at [794, 236] on span "Assigned to me" at bounding box center [799, 240] width 49 height 10
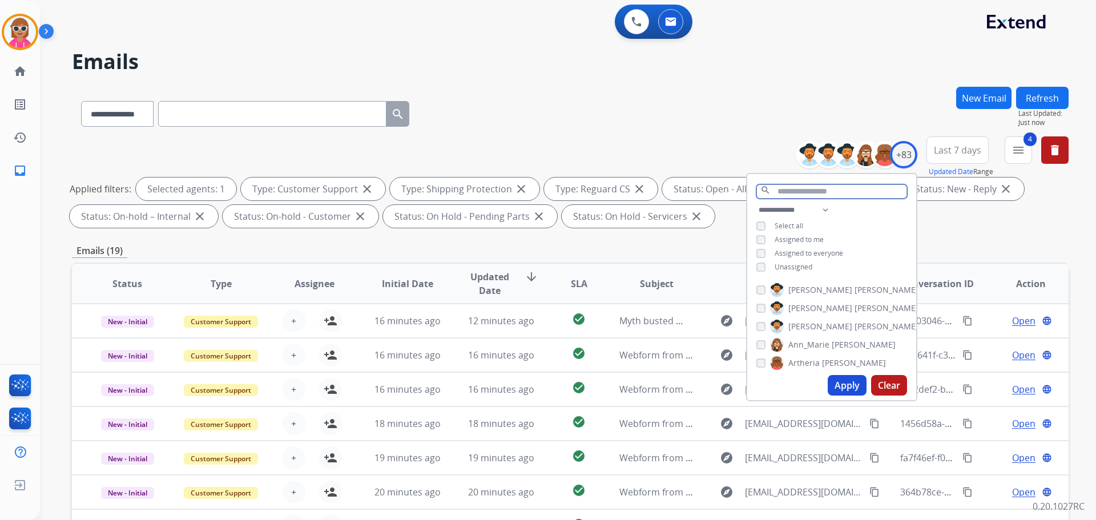
click at [799, 194] on input "text" at bounding box center [832, 191] width 151 height 14
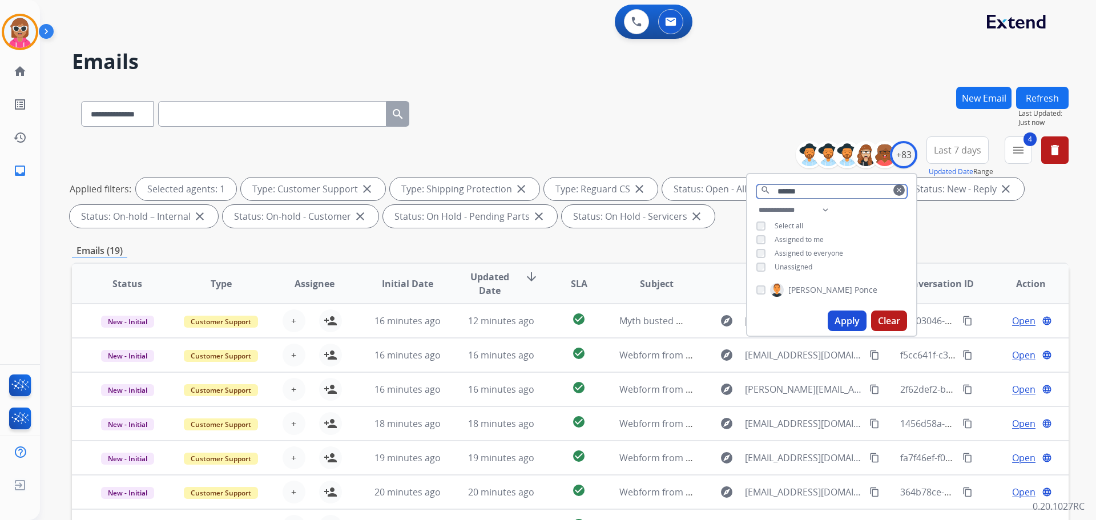
type input "******"
drag, startPoint x: 803, startPoint y: 299, endPoint x: 803, endPoint y: 292, distance: 6.3
click at [803, 292] on div "[PERSON_NAME]" at bounding box center [831, 292] width 169 height 27
click at [802, 292] on span "[PERSON_NAME]" at bounding box center [821, 289] width 64 height 11
click at [855, 313] on button "Apply" at bounding box center [847, 321] width 39 height 21
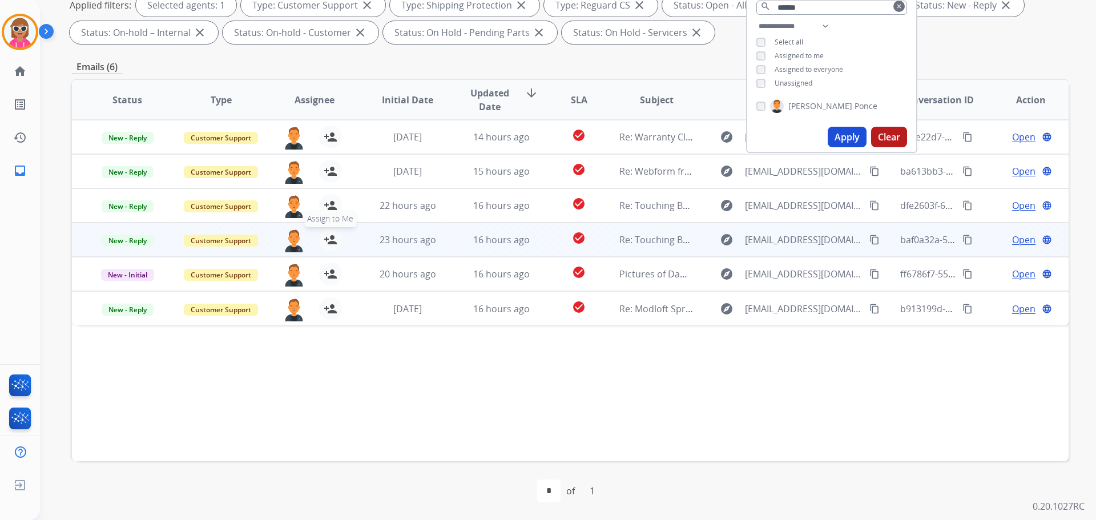
scroll to position [184, 0]
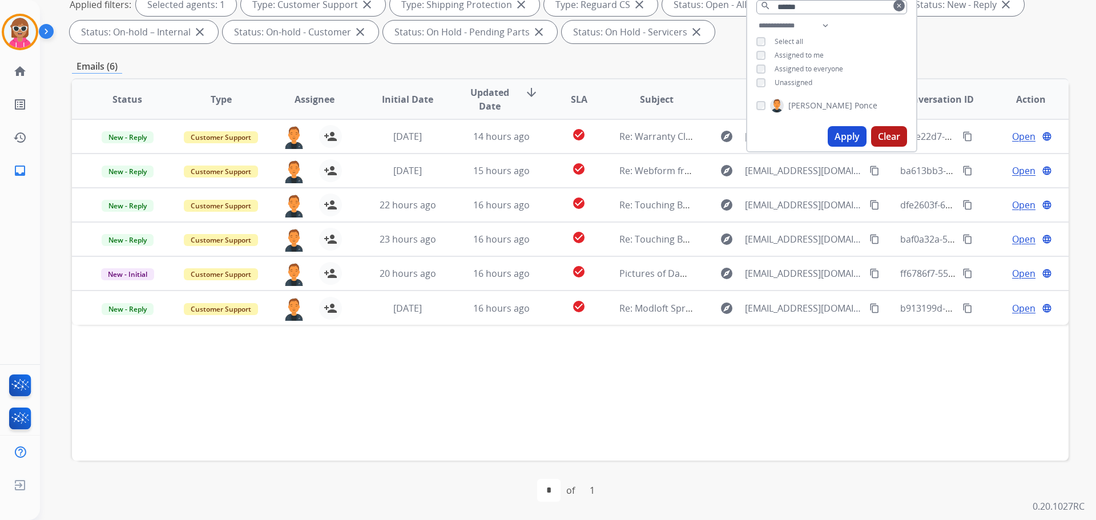
click at [452, 394] on div "Status Type Assignee Initial Date Updated Date arrow_downward SLA Subject Custo…" at bounding box center [570, 269] width 997 height 383
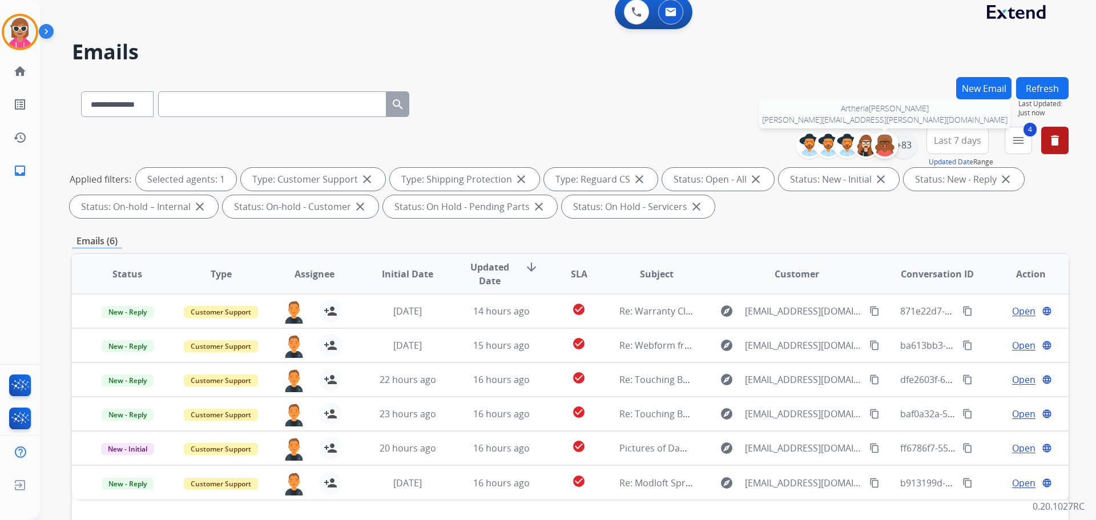
scroll to position [0, 0]
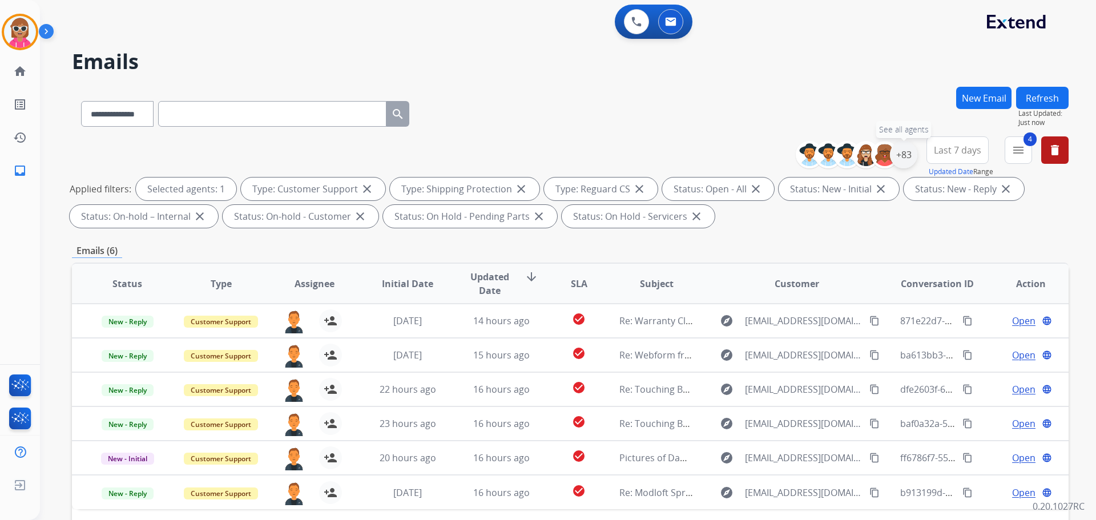
click at [910, 156] on div "+83" at bounding box center [903, 154] width 27 height 27
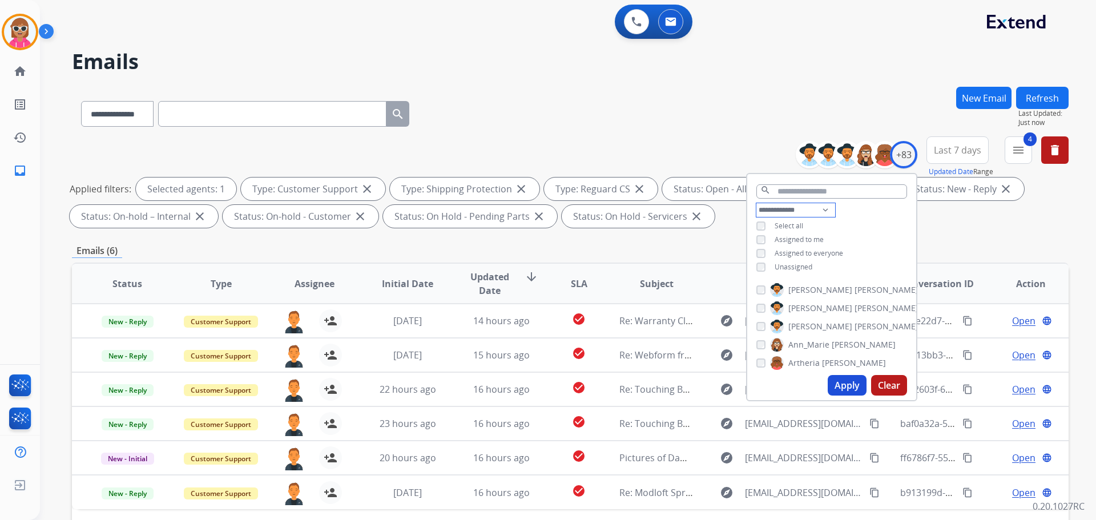
click at [822, 209] on select "**********" at bounding box center [796, 210] width 79 height 14
select select "**********"
click at [757, 203] on select "**********" at bounding box center [796, 210] width 79 height 14
click at [852, 218] on div "**********" at bounding box center [831, 232] width 169 height 59
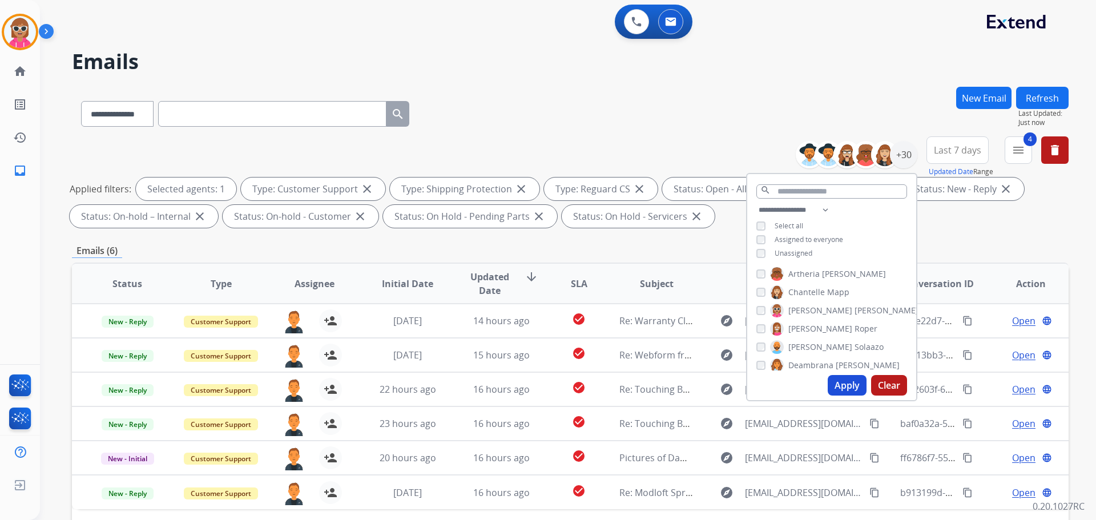
scroll to position [96, 0]
click at [820, 283] on label "[PERSON_NAME]" at bounding box center [823, 290] width 107 height 14
click at [852, 393] on button "Apply" at bounding box center [847, 385] width 39 height 21
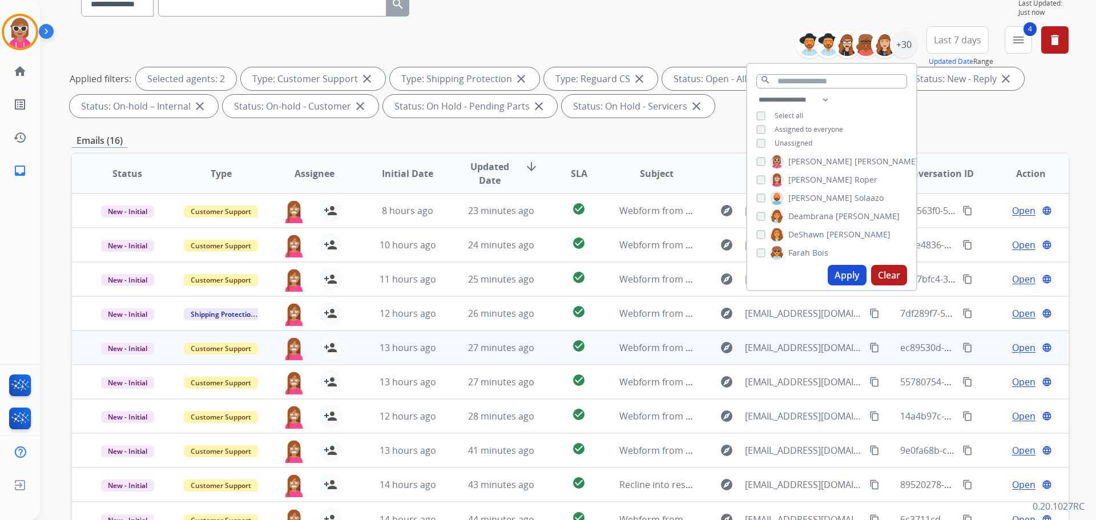
scroll to position [184, 0]
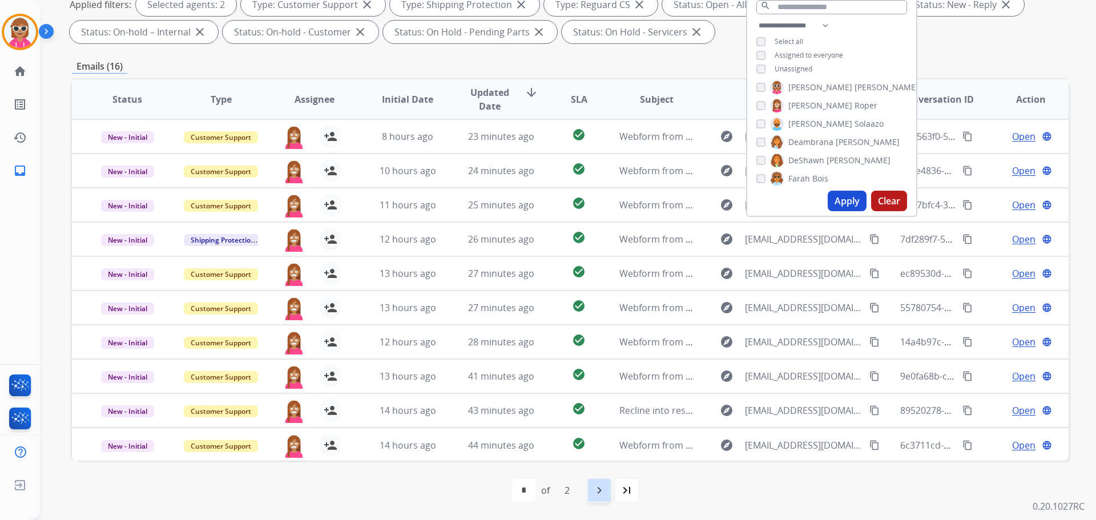
click at [605, 487] on mat-icon "navigate_next" at bounding box center [600, 491] width 14 height 14
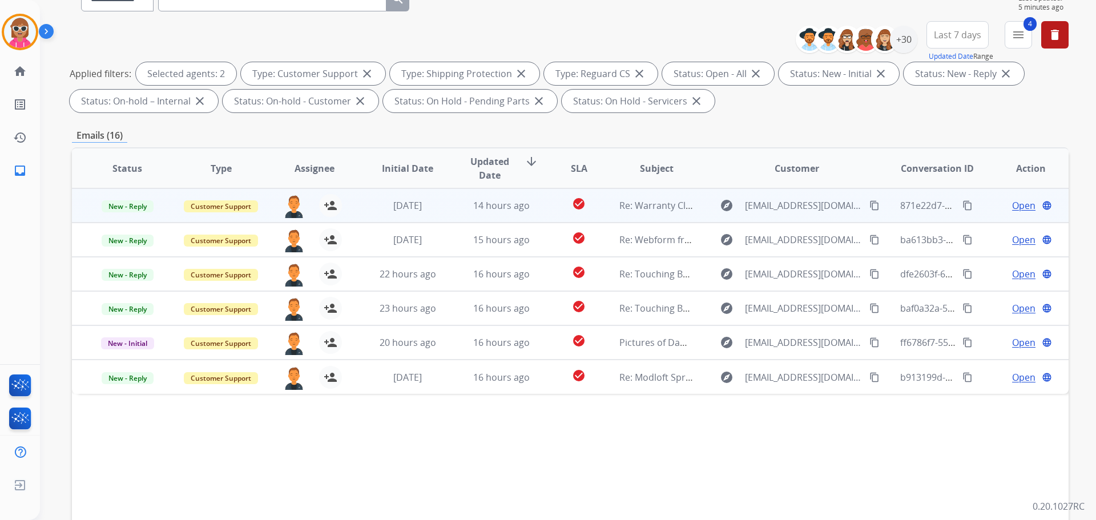
scroll to position [0, 0]
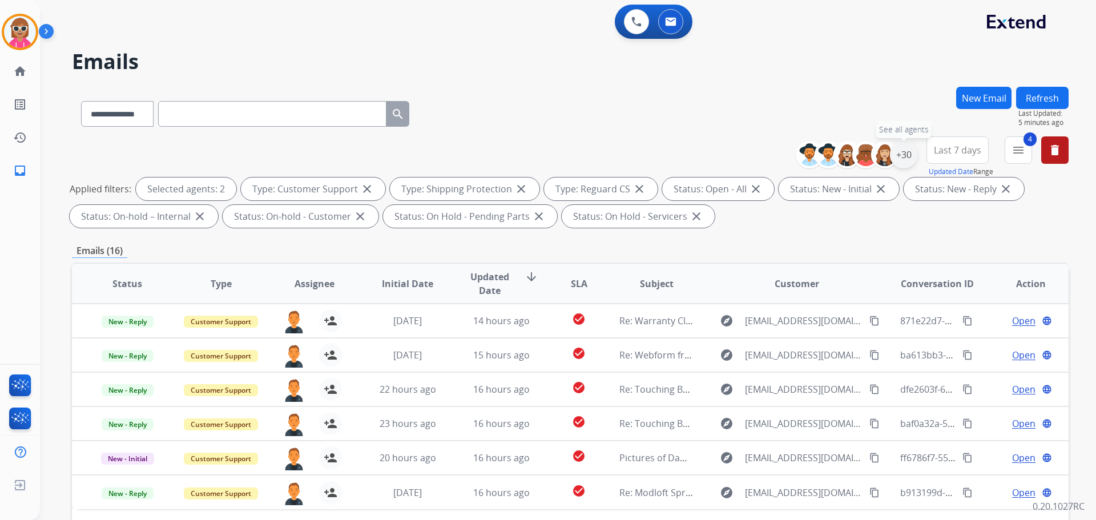
click at [899, 164] on div "+30" at bounding box center [903, 154] width 27 height 27
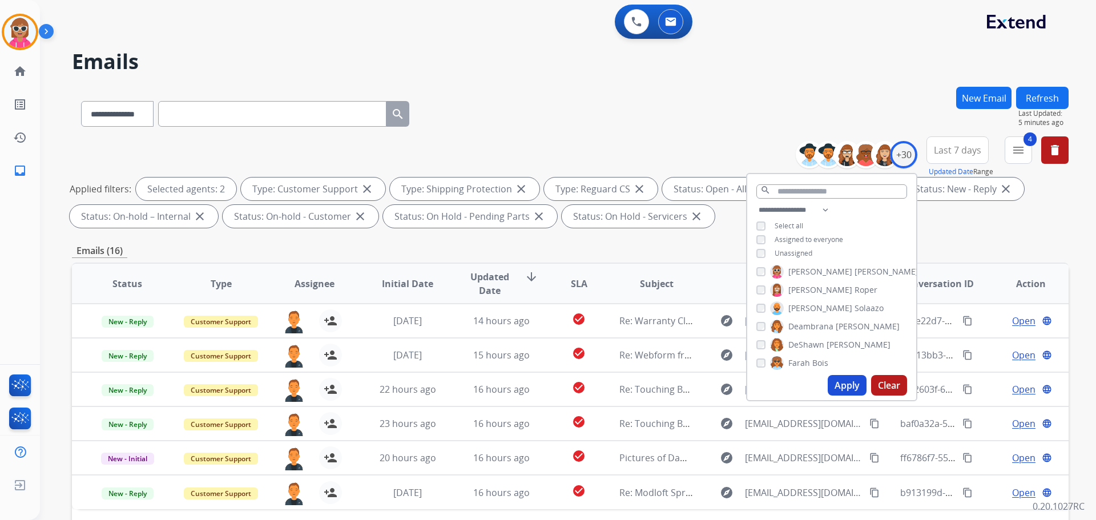
click at [802, 295] on label "[PERSON_NAME]" at bounding box center [823, 290] width 107 height 14
click at [806, 279] on span "[PERSON_NAME]" at bounding box center [821, 276] width 64 height 11
click at [808, 291] on span "[PERSON_NAME]" at bounding box center [821, 294] width 64 height 11
click at [809, 311] on span "Ann_Marie" at bounding box center [809, 312] width 41 height 11
click at [807, 330] on span "Artheria" at bounding box center [804, 330] width 31 height 11
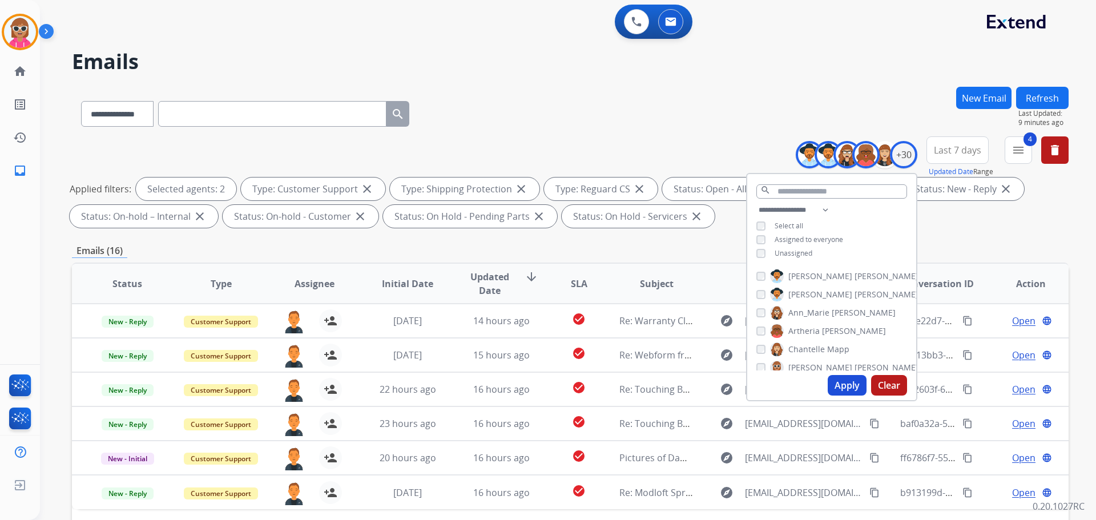
drag, startPoint x: 808, startPoint y: 345, endPoint x: 810, endPoint y: 359, distance: 13.2
click at [809, 347] on span "Chantelle" at bounding box center [807, 349] width 37 height 11
click at [809, 364] on span "[PERSON_NAME]" at bounding box center [821, 367] width 64 height 11
drag, startPoint x: 806, startPoint y: 327, endPoint x: 808, endPoint y: 342, distance: 14.9
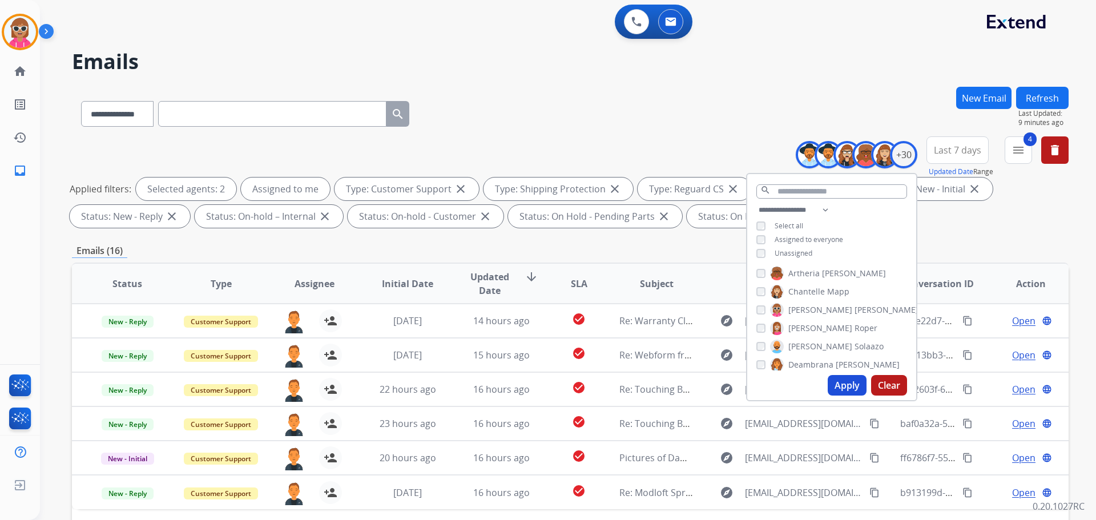
click at [806, 328] on span "[PERSON_NAME]" at bounding box center [821, 328] width 64 height 11
drag, startPoint x: 808, startPoint y: 342, endPoint x: 811, endPoint y: 361, distance: 19.1
click at [855, 343] on span "Solaazo" at bounding box center [869, 346] width 29 height 11
click at [811, 361] on span "Deambrana" at bounding box center [811, 364] width 45 height 11
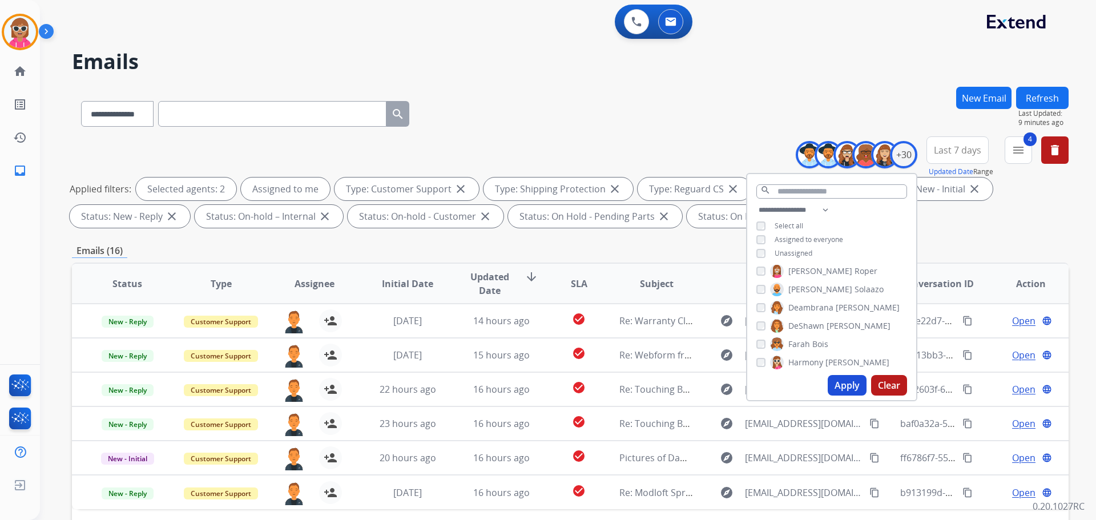
click at [812, 317] on div "[PERSON_NAME] [PERSON_NAME] [PERSON_NAME] [PERSON_NAME] [PERSON_NAME] [PERSON_N…" at bounding box center [831, 318] width 169 height 106
drag, startPoint x: 814, startPoint y: 324, endPoint x: 813, endPoint y: 339, distance: 14.9
click at [814, 325] on span "DeShawn" at bounding box center [807, 325] width 36 height 11
click at [813, 341] on span "Bois" at bounding box center [820, 344] width 16 height 11
click at [811, 358] on span "Harmony" at bounding box center [806, 362] width 35 height 11
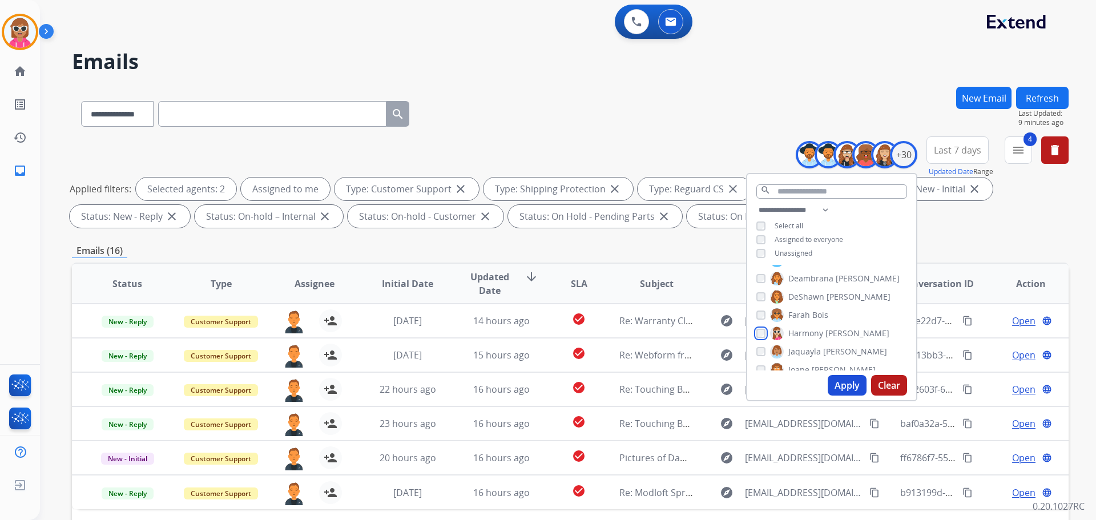
scroll to position [172, 0]
click at [811, 307] on span "Harmony" at bounding box center [806, 305] width 35 height 11
click at [812, 321] on span "Jaquayla" at bounding box center [805, 323] width 33 height 11
drag, startPoint x: 812, startPoint y: 336, endPoint x: 813, endPoint y: 349, distance: 13.8
click at [812, 336] on span "[PERSON_NAME]" at bounding box center [844, 341] width 64 height 11
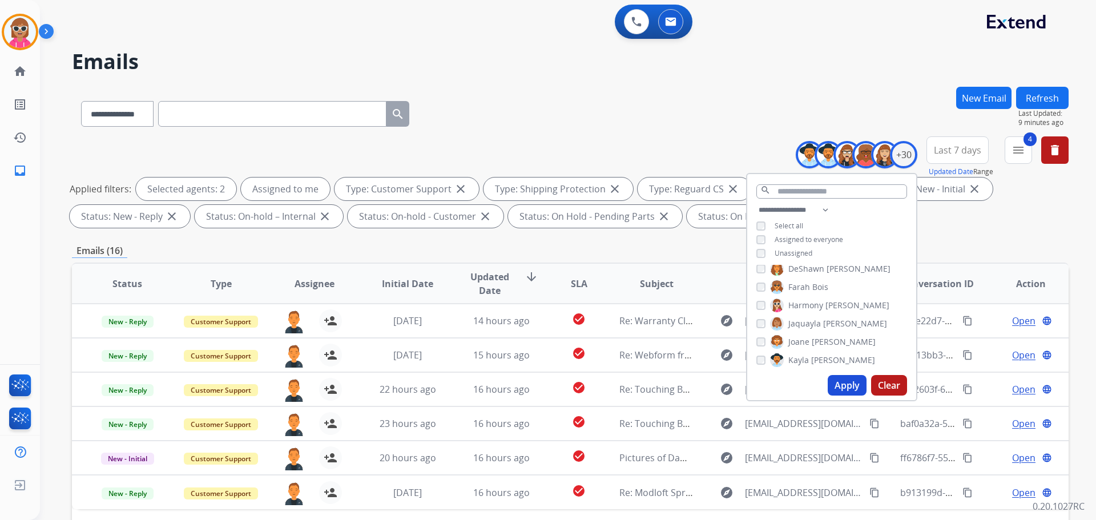
click at [812, 356] on span "[PERSON_NAME]" at bounding box center [843, 360] width 64 height 11
click at [811, 337] on span "Raujon" at bounding box center [802, 337] width 27 height 11
drag, startPoint x: 811, startPoint y: 320, endPoint x: 810, endPoint y: 348, distance: 28.6
click at [811, 320] on label "[PERSON_NAME]" at bounding box center [828, 319] width 116 height 14
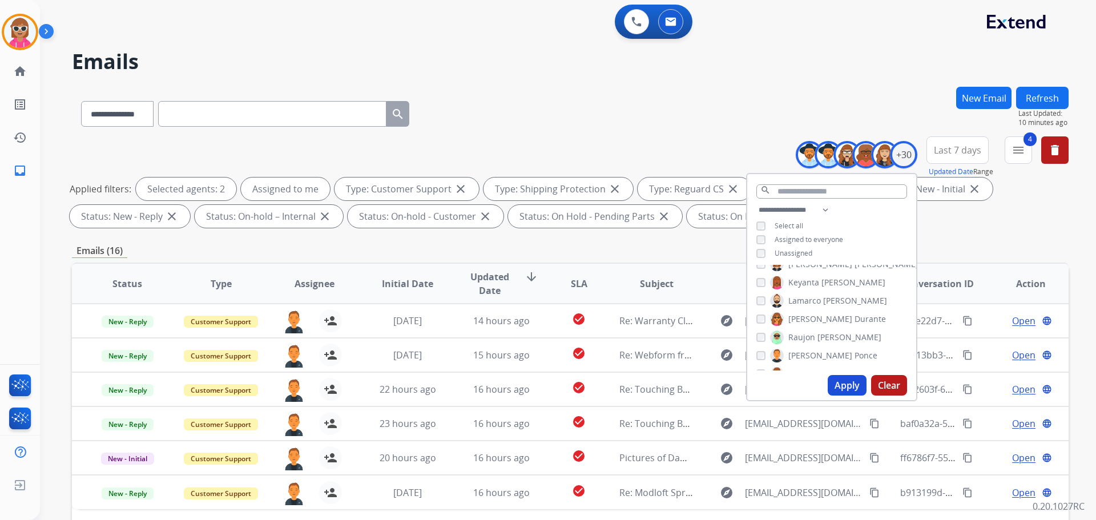
drag, startPoint x: 810, startPoint y: 354, endPoint x: 813, endPoint y: 345, distance: 9.6
click at [810, 355] on label "[PERSON_NAME]" at bounding box center [823, 356] width 107 height 14
click at [813, 306] on label "[PERSON_NAME]" at bounding box center [828, 301] width 117 height 14
click at [812, 280] on span "Keyanta" at bounding box center [804, 282] width 31 height 11
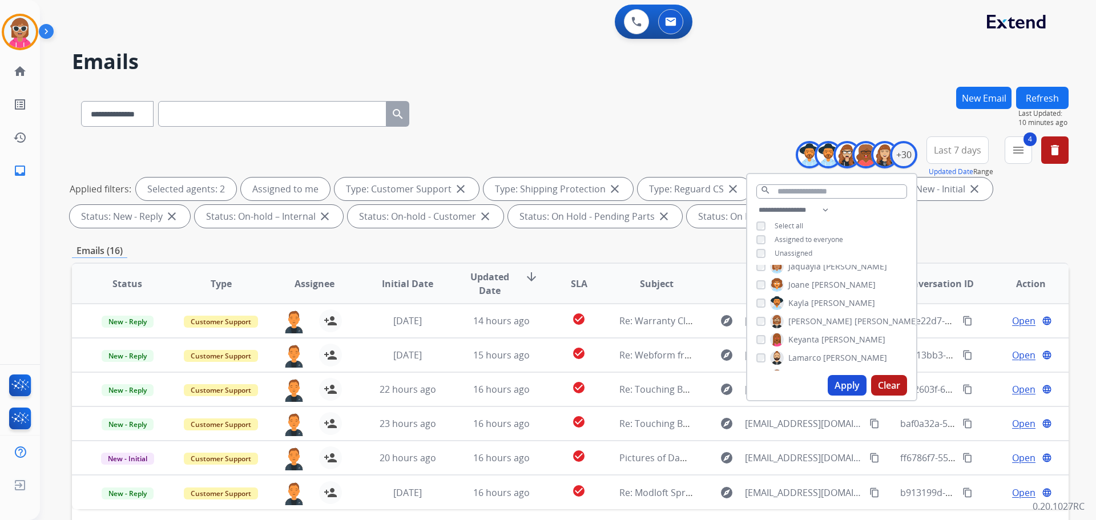
click at [855, 316] on span "[PERSON_NAME]" at bounding box center [887, 321] width 64 height 11
click at [800, 293] on span "[PERSON_NAME]" at bounding box center [821, 298] width 64 height 11
click at [806, 301] on span "[PERSON_NAME]" at bounding box center [821, 298] width 64 height 11
click at [806, 320] on span "[PERSON_NAME]" at bounding box center [821, 316] width 64 height 11
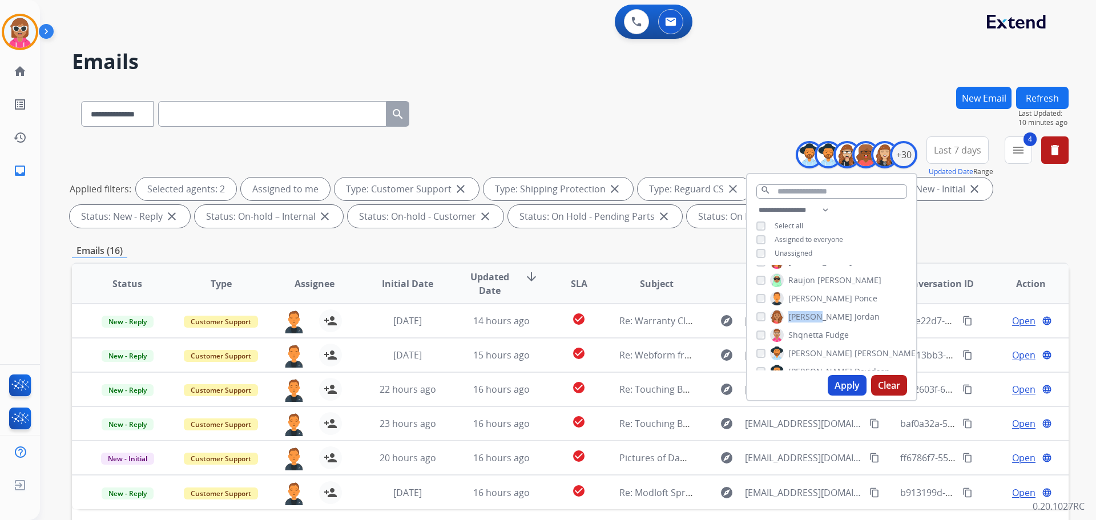
click at [806, 320] on span "[PERSON_NAME]" at bounding box center [821, 316] width 64 height 11
drag, startPoint x: 809, startPoint y: 325, endPoint x: 810, endPoint y: 335, distance: 9.9
click at [810, 329] on div "[PERSON_NAME] [PERSON_NAME] [PERSON_NAME] [PERSON_NAME] [PERSON_NAME] [PERSON_N…" at bounding box center [831, 318] width 169 height 106
click at [810, 335] on span "Shqnetta" at bounding box center [806, 334] width 35 height 11
click at [805, 358] on label "[PERSON_NAME]" at bounding box center [844, 354] width 148 height 14
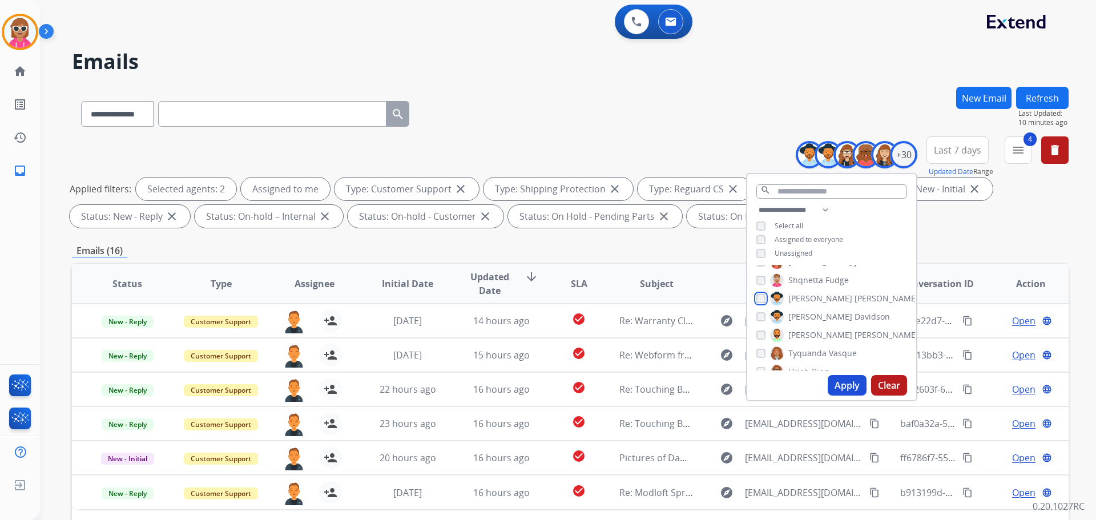
scroll to position [400, 0]
click at [809, 317] on span "[PERSON_NAME]" at bounding box center [821, 314] width 64 height 11
click at [855, 329] on span "[PERSON_NAME]" at bounding box center [887, 332] width 64 height 11
click at [815, 346] on span "Tyquanda" at bounding box center [808, 350] width 38 height 11
click at [813, 360] on div "[PERSON_NAME] [PERSON_NAME] [PERSON_NAME] [PERSON_NAME] [PERSON_NAME] [PERSON_N…" at bounding box center [831, 318] width 169 height 106
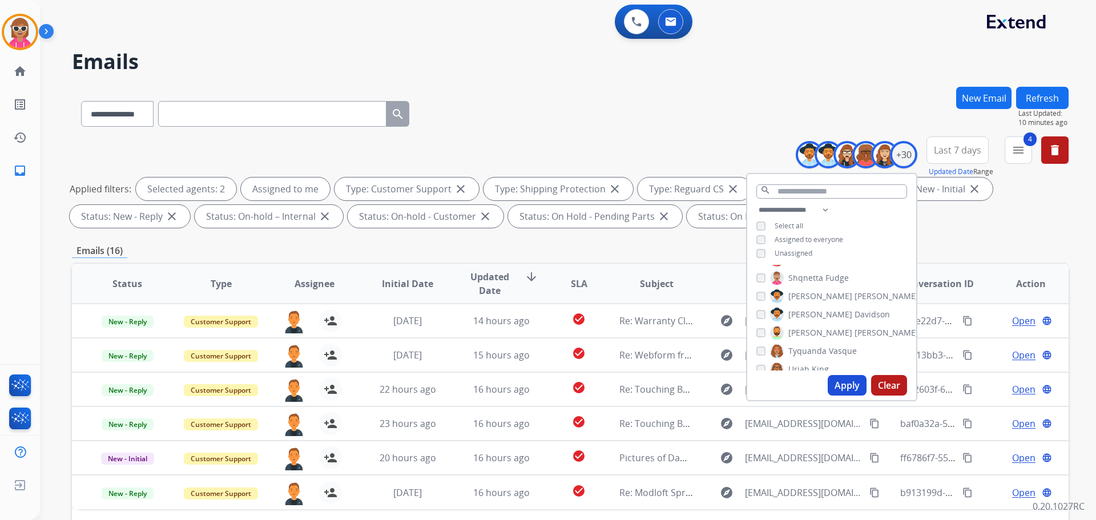
scroll to position [450, 0]
click at [813, 316] on span "King" at bounding box center [820, 318] width 17 height 11
click at [814, 343] on div "[PERSON_NAME] [PERSON_NAME] [PERSON_NAME] [PERSON_NAME] [PERSON_NAME] [PERSON_N…" at bounding box center [831, 318] width 169 height 106
click at [810, 350] on span "[PERSON_NAME]" at bounding box center [821, 355] width 64 height 11
click at [813, 334] on span "[PERSON_NAME]" at bounding box center [821, 337] width 64 height 11
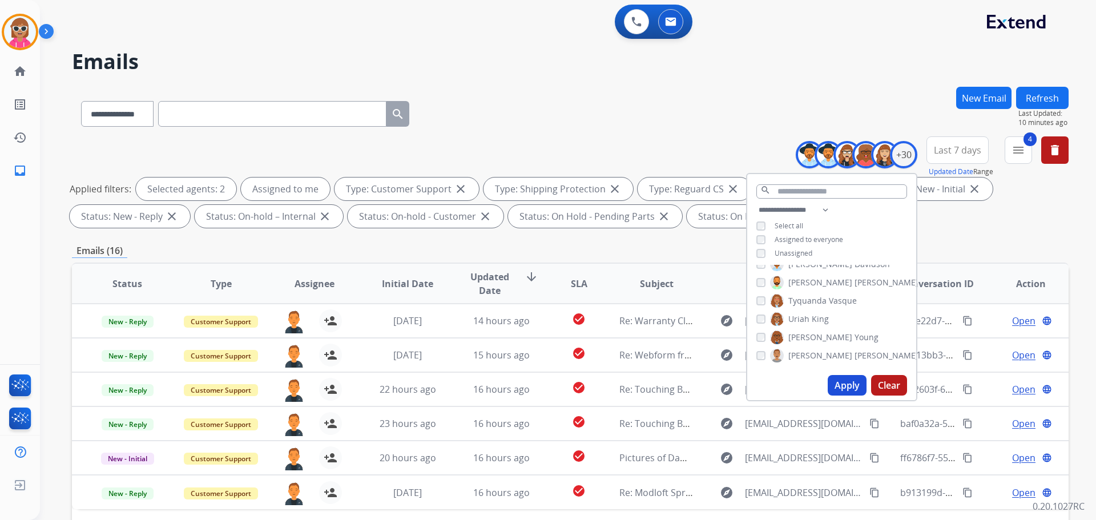
click at [832, 377] on button "Apply" at bounding box center [847, 385] width 39 height 21
select select "*"
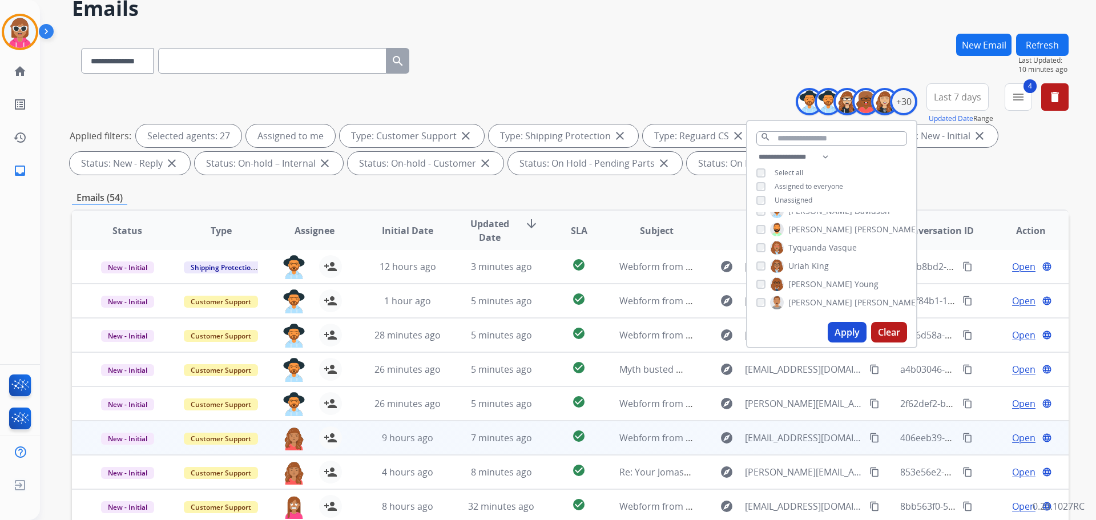
scroll to position [184, 0]
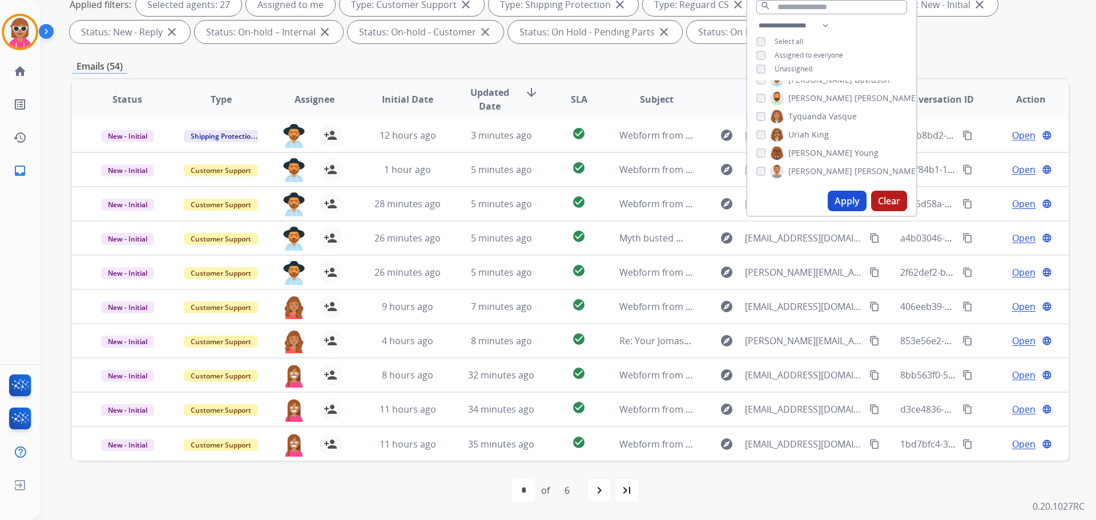
drag, startPoint x: 928, startPoint y: 66, endPoint x: 933, endPoint y: 81, distance: 15.5
click at [927, 71] on div "Emails (54)" at bounding box center [570, 66] width 997 height 14
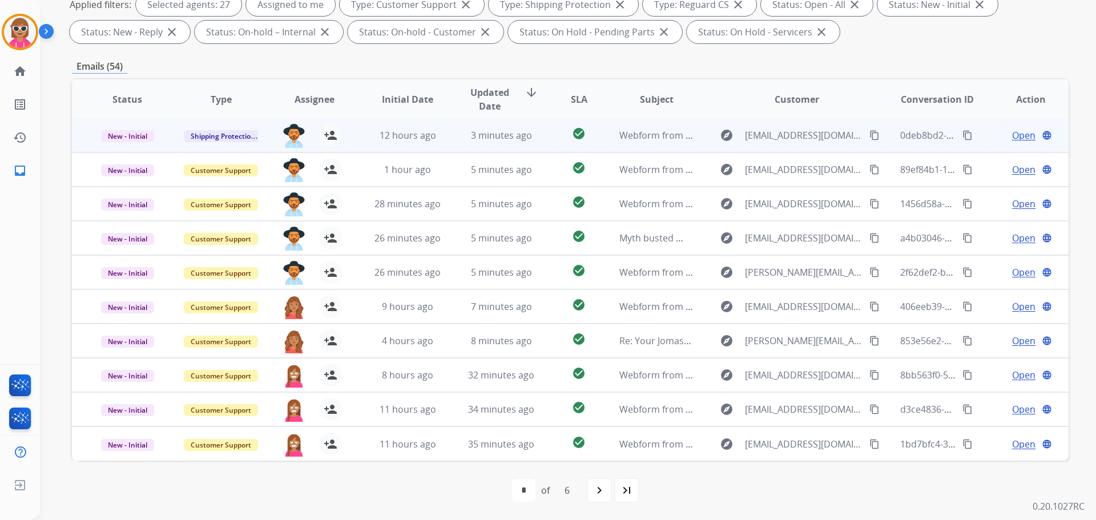
scroll to position [0, 0]
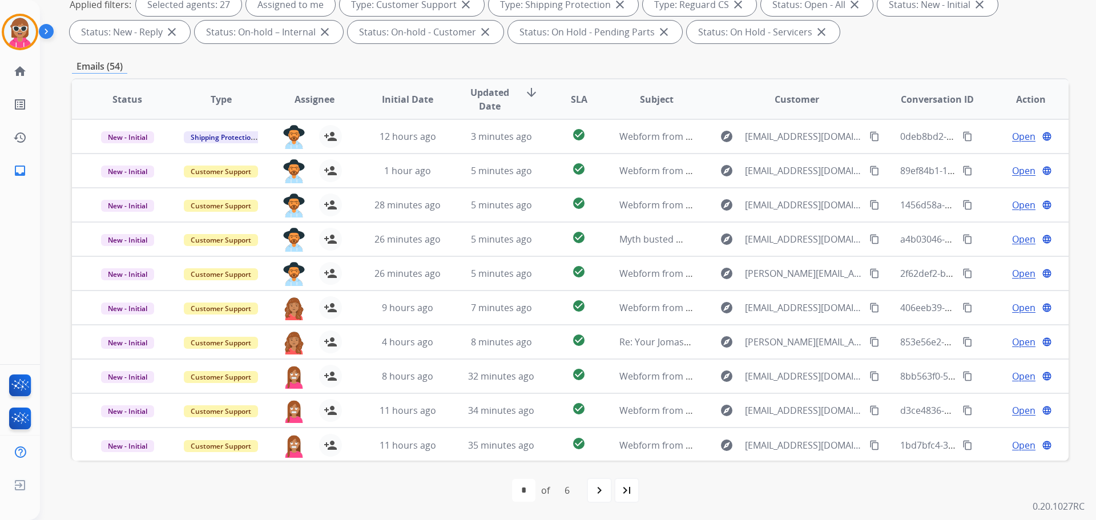
click at [313, 97] on span "Assignee" at bounding box center [315, 99] width 40 height 14
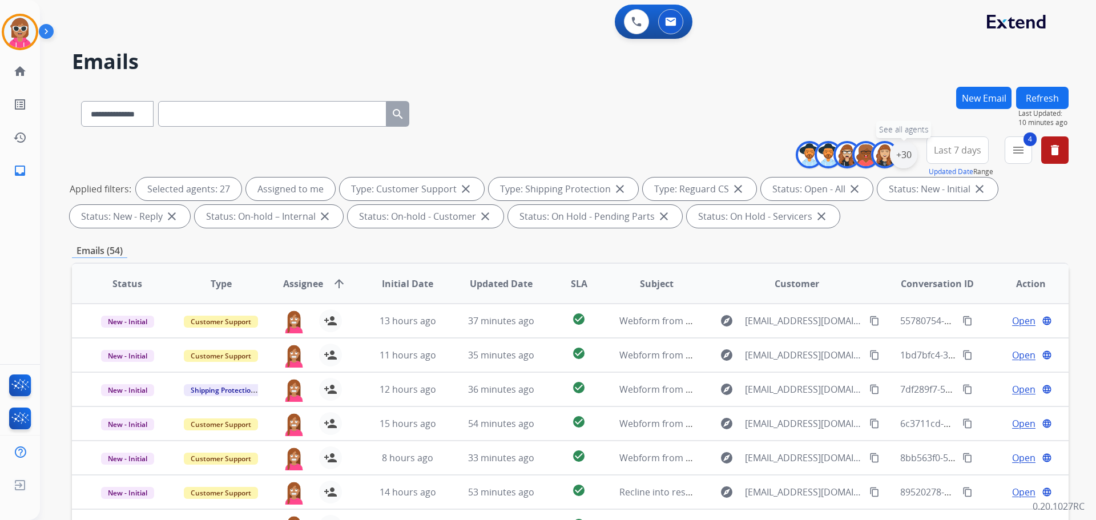
click at [898, 154] on div "+30" at bounding box center [903, 154] width 27 height 27
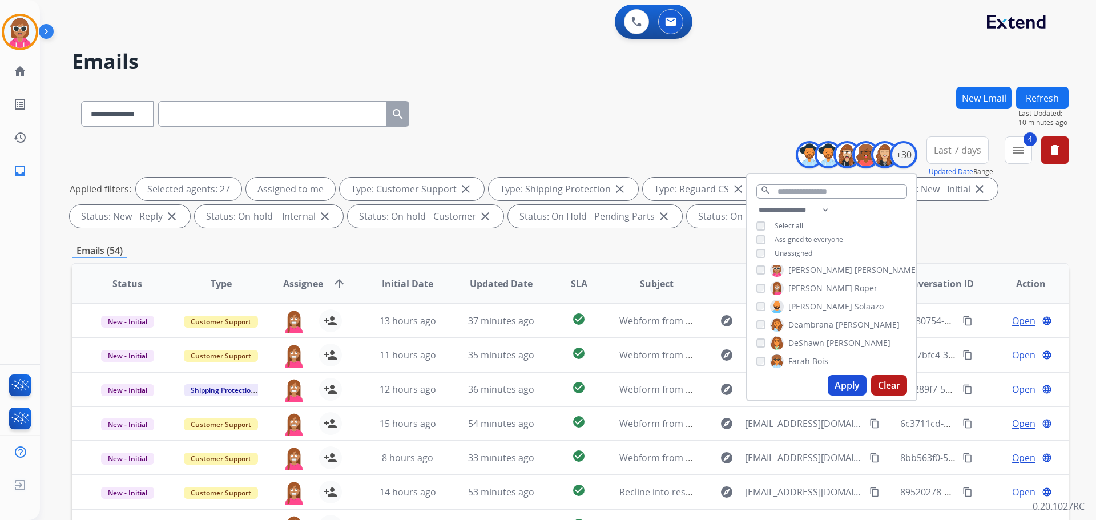
scroll to position [114, 0]
click at [813, 269] on span "[PERSON_NAME]" at bounding box center [821, 271] width 64 height 11
drag, startPoint x: 845, startPoint y: 385, endPoint x: 782, endPoint y: 377, distance: 63.4
click at [844, 385] on button "Apply" at bounding box center [847, 385] width 39 height 21
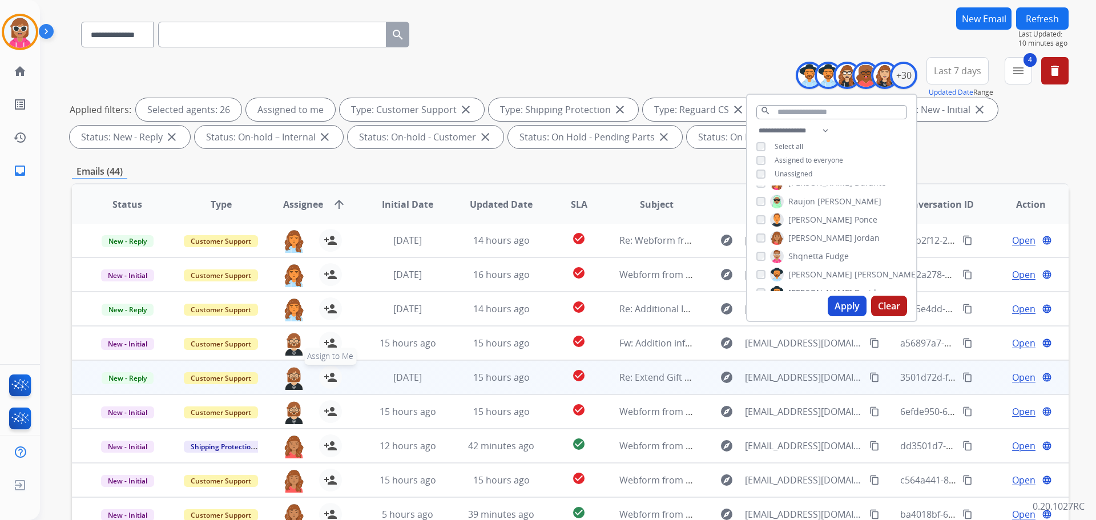
scroll to position [171, 0]
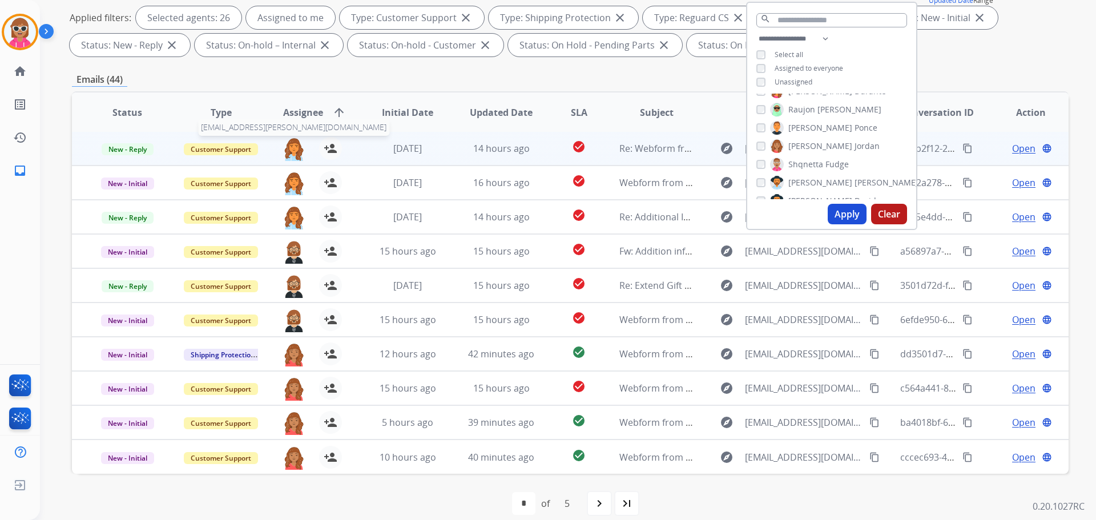
click at [291, 141] on img at bounding box center [294, 149] width 23 height 24
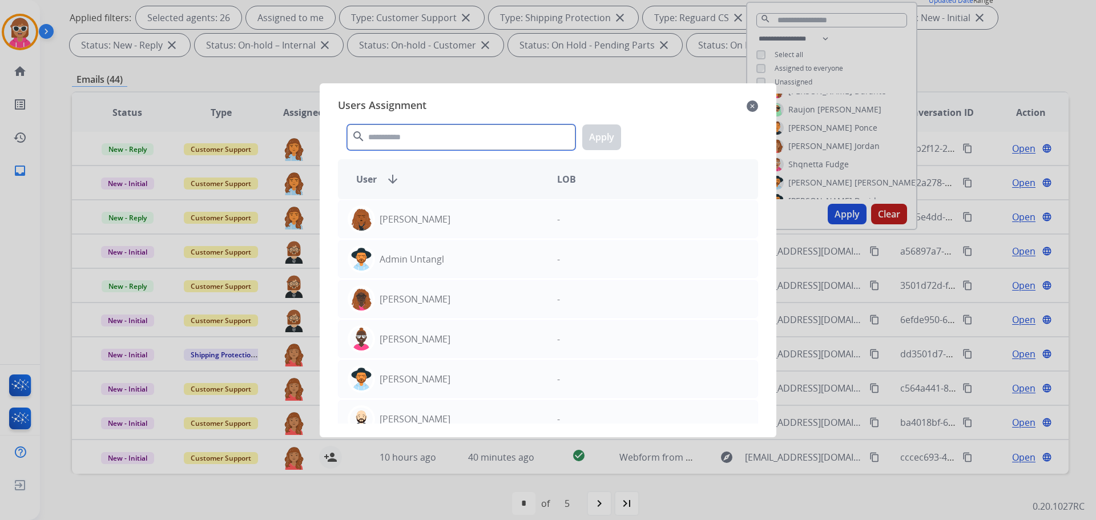
click at [416, 132] on input "text" at bounding box center [461, 137] width 228 height 26
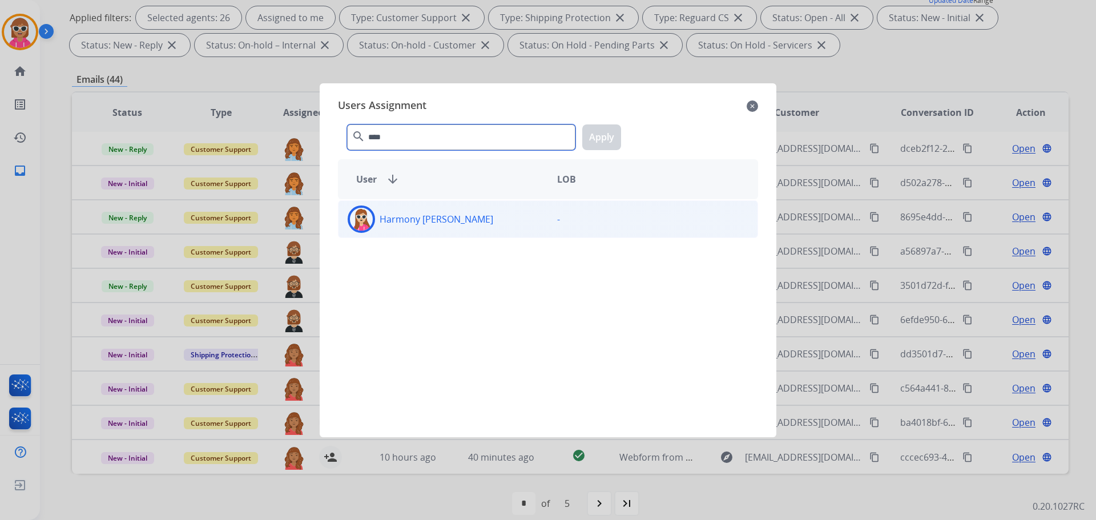
type input "****"
click at [435, 232] on div "Harmony [PERSON_NAME]" at bounding box center [444, 219] width 210 height 27
click at [610, 126] on button "Apply" at bounding box center [601, 137] width 39 height 26
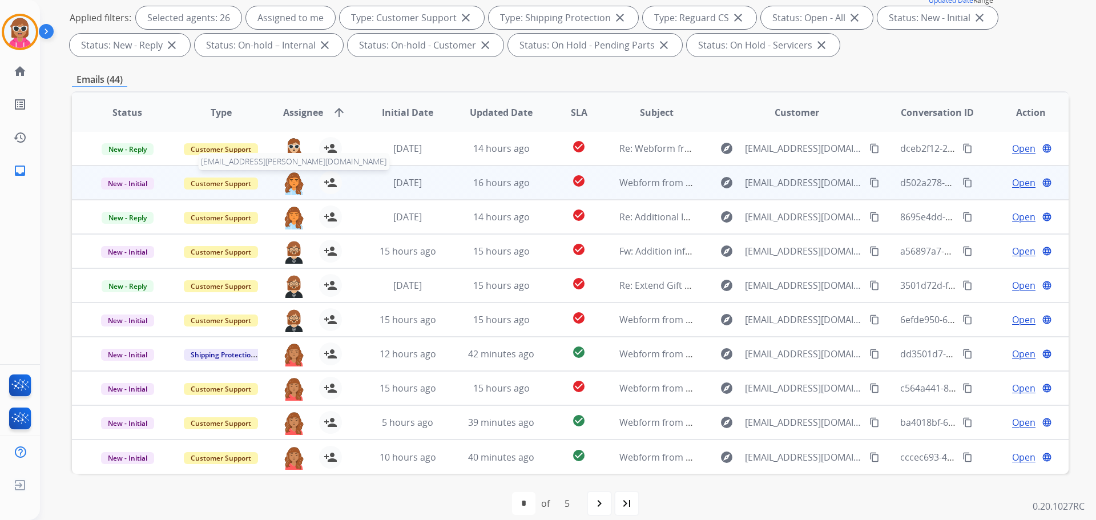
click at [299, 186] on img at bounding box center [294, 183] width 23 height 24
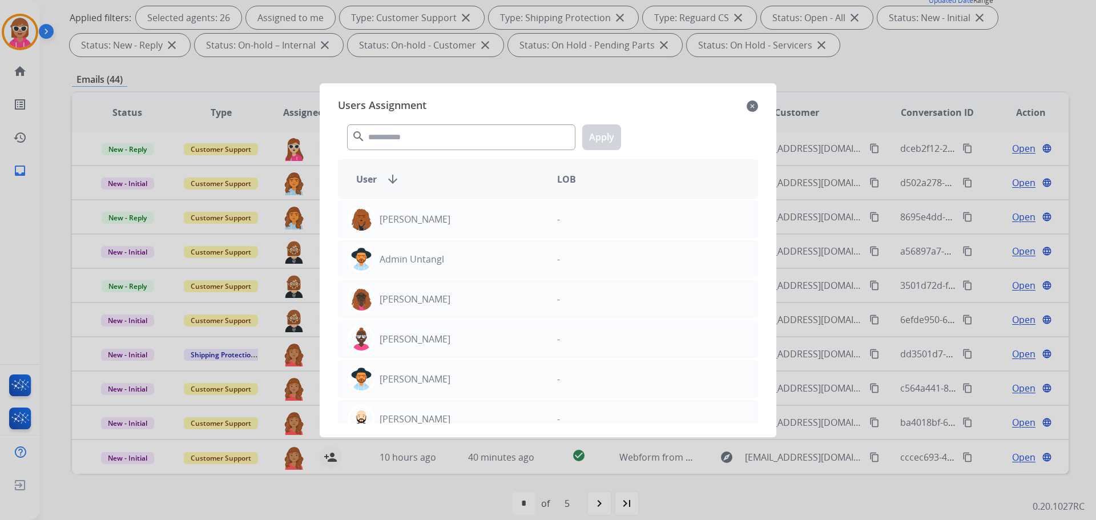
drag, startPoint x: 754, startPoint y: 104, endPoint x: 709, endPoint y: 122, distance: 47.7
click at [753, 106] on mat-icon "close" at bounding box center [752, 106] width 11 height 14
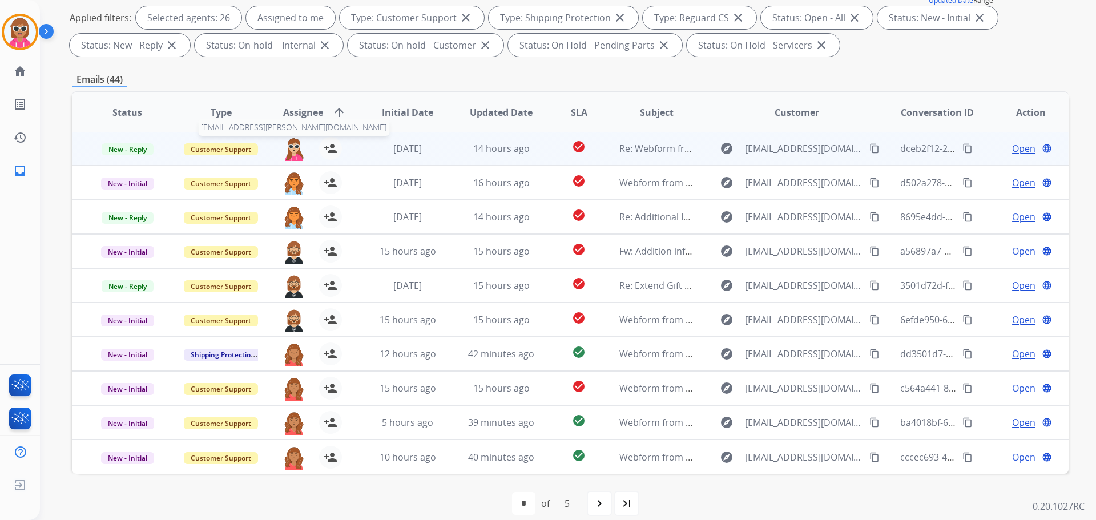
click at [292, 144] on img at bounding box center [294, 149] width 23 height 24
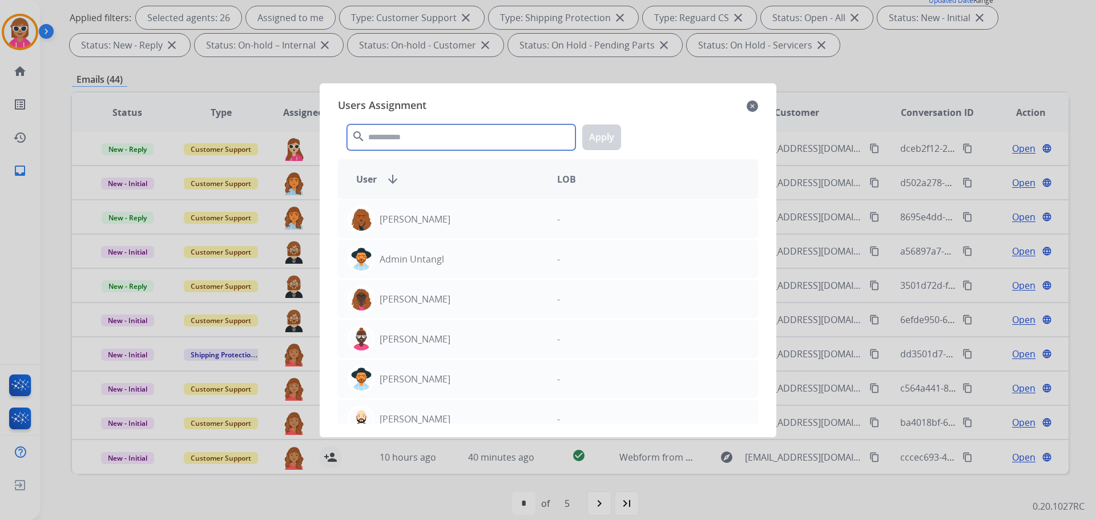
click at [389, 136] on input "text" at bounding box center [461, 137] width 228 height 26
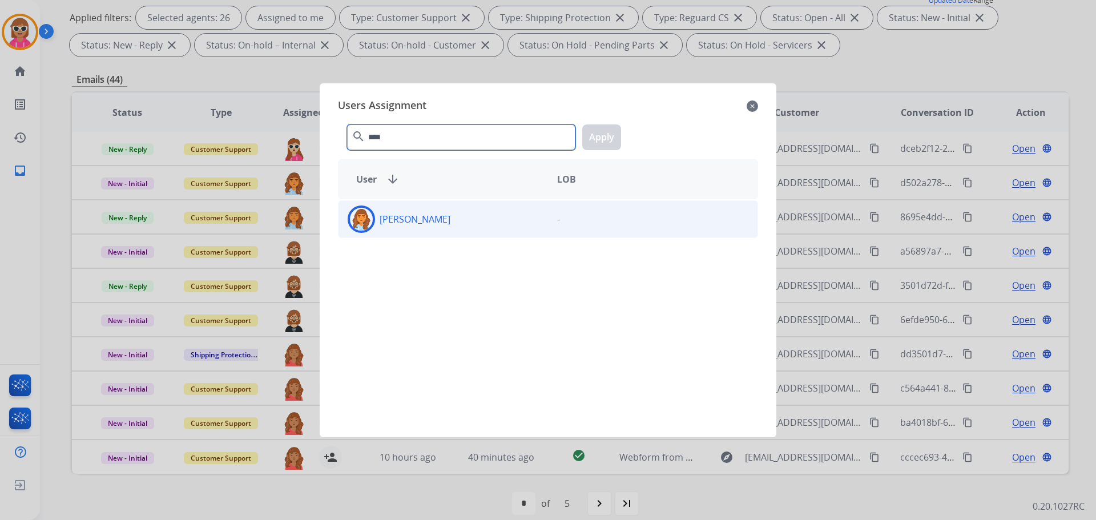
type input "****"
click at [424, 225] on div "[PERSON_NAME]" at bounding box center [444, 219] width 210 height 27
click at [594, 132] on button "Apply" at bounding box center [601, 137] width 39 height 26
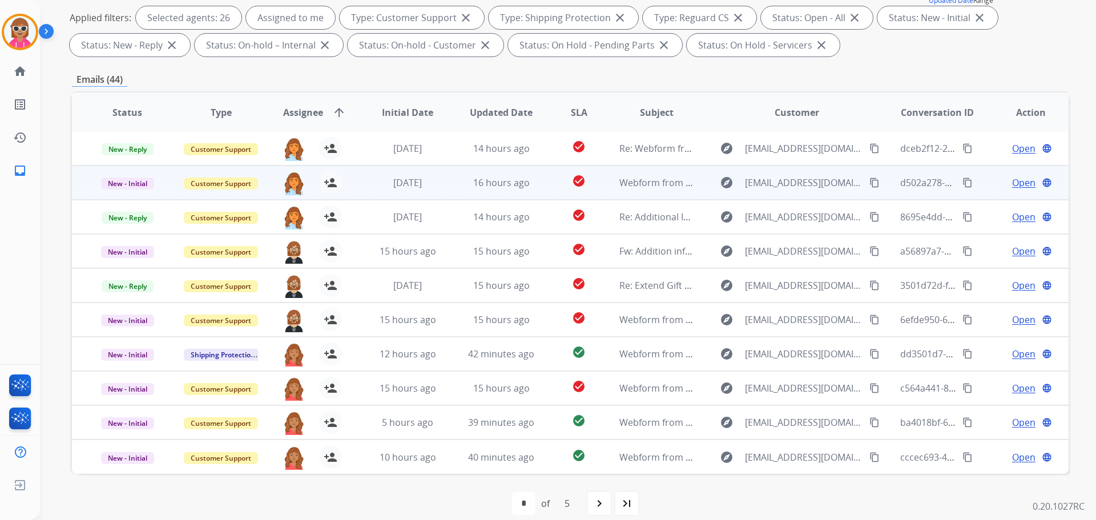
scroll to position [184, 0]
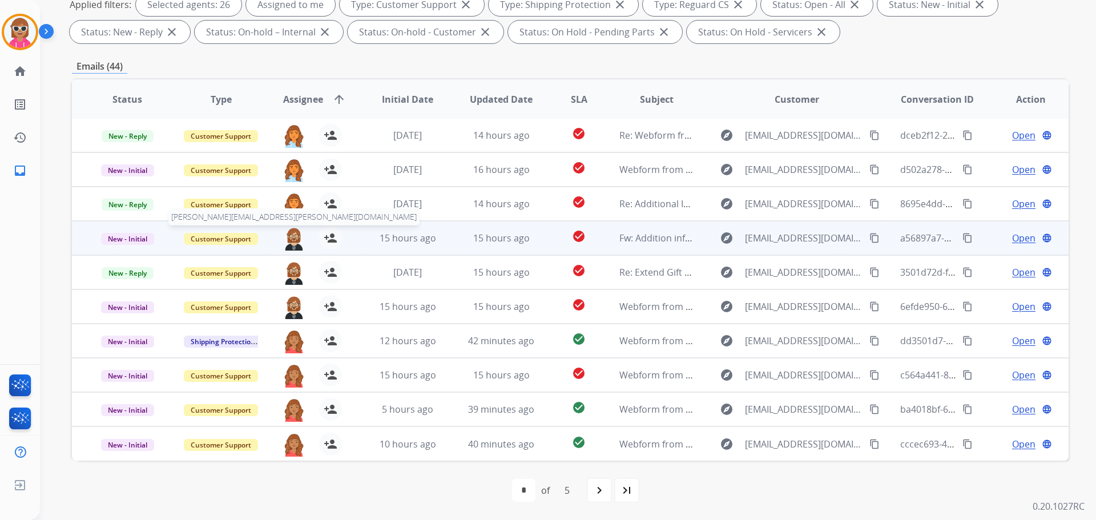
click at [289, 237] on img at bounding box center [294, 239] width 23 height 24
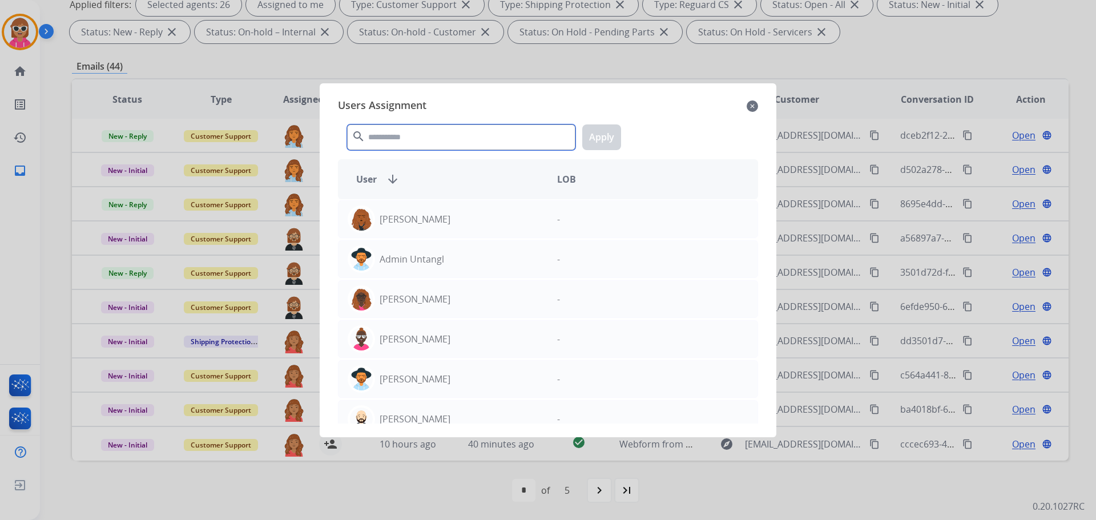
click at [444, 142] on input "text" at bounding box center [461, 137] width 228 height 26
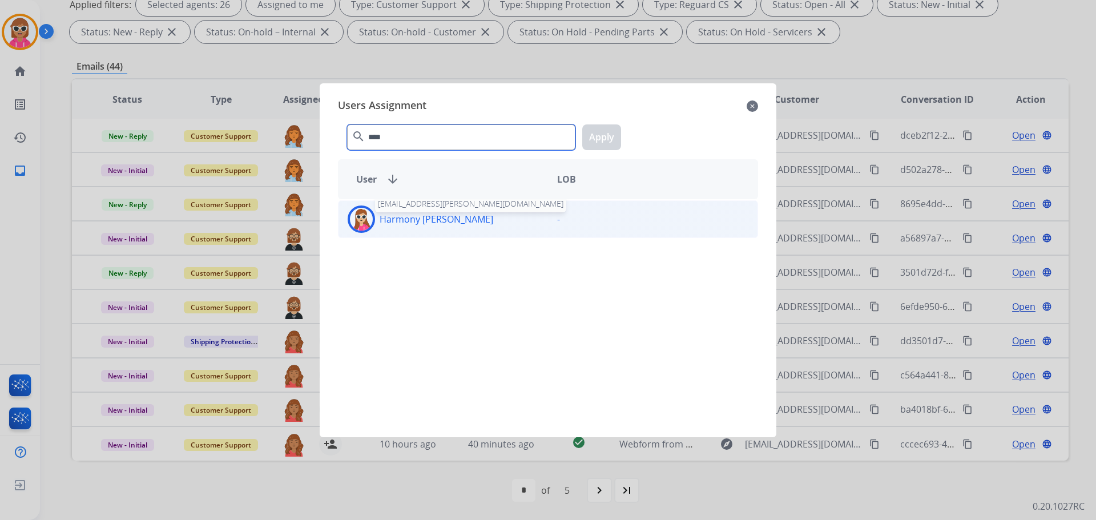
type input "****"
drag, startPoint x: 426, startPoint y: 222, endPoint x: 432, endPoint y: 221, distance: 6.3
click at [427, 222] on p "Harmony [PERSON_NAME]" at bounding box center [437, 219] width 114 height 14
click at [614, 142] on button "Apply" at bounding box center [601, 137] width 39 height 26
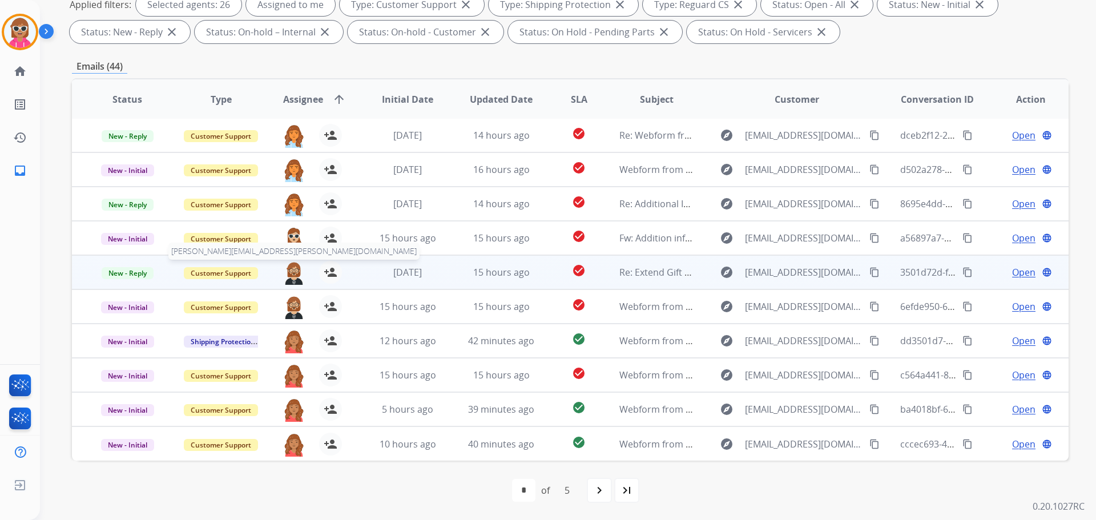
click at [300, 266] on img at bounding box center [294, 273] width 23 height 24
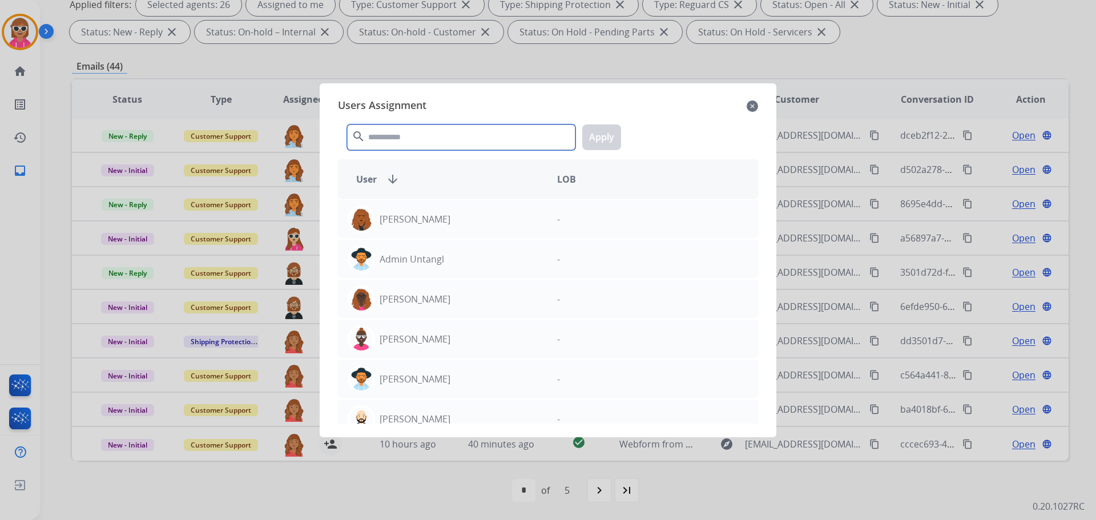
click at [413, 143] on input "text" at bounding box center [461, 137] width 228 height 26
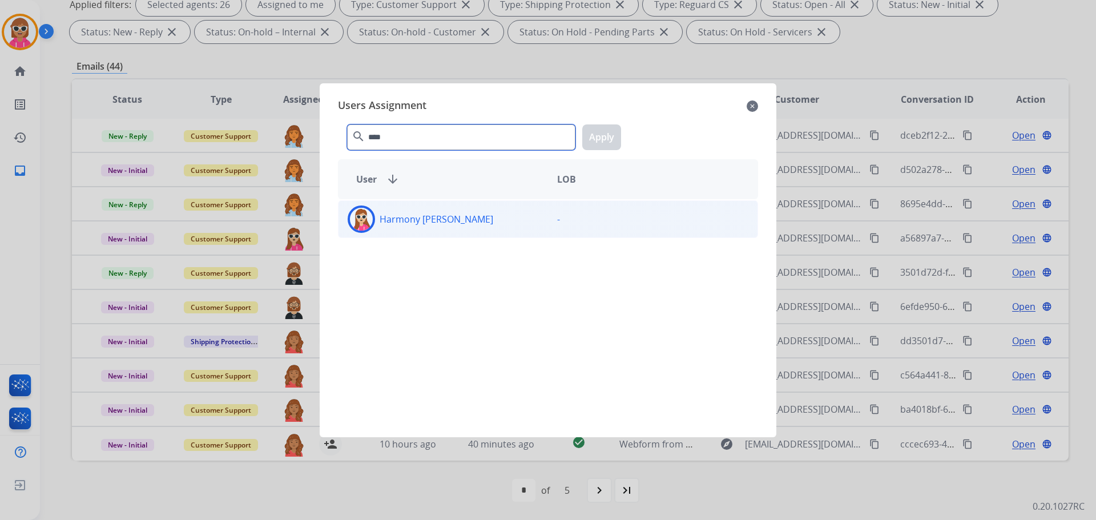
type input "****"
drag, startPoint x: 435, startPoint y: 214, endPoint x: 437, endPoint y: 219, distance: 6.1
click at [435, 219] on p "Harmony [PERSON_NAME]" at bounding box center [437, 219] width 114 height 14
click at [585, 136] on button "Apply" at bounding box center [601, 137] width 39 height 26
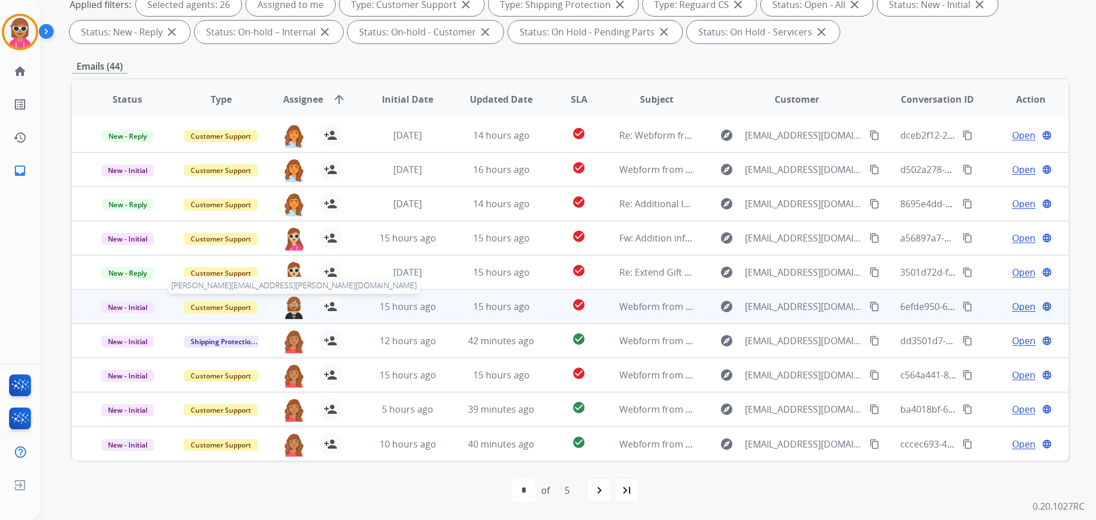
click at [293, 306] on img at bounding box center [294, 307] width 23 height 24
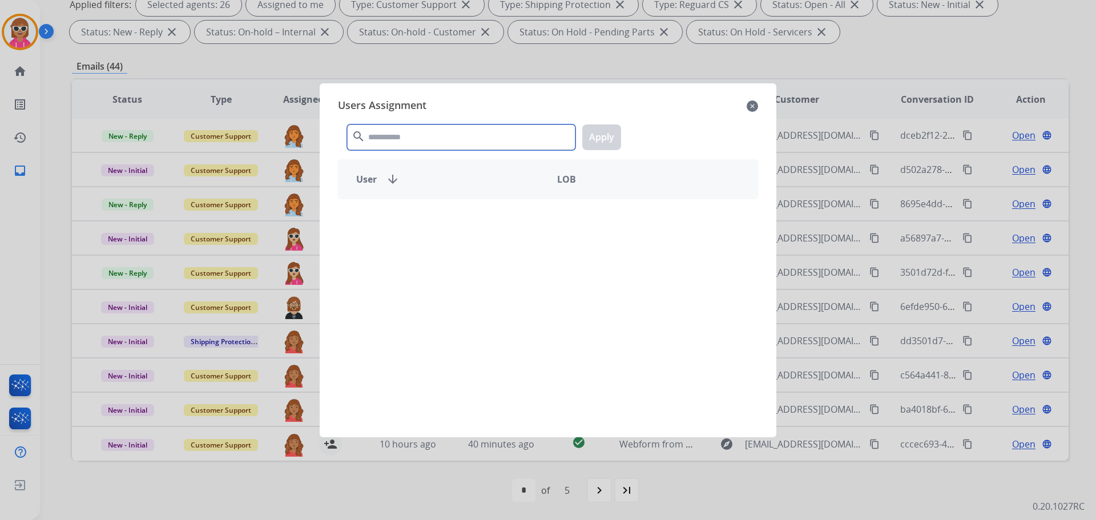
click at [392, 146] on input "text" at bounding box center [461, 137] width 228 height 26
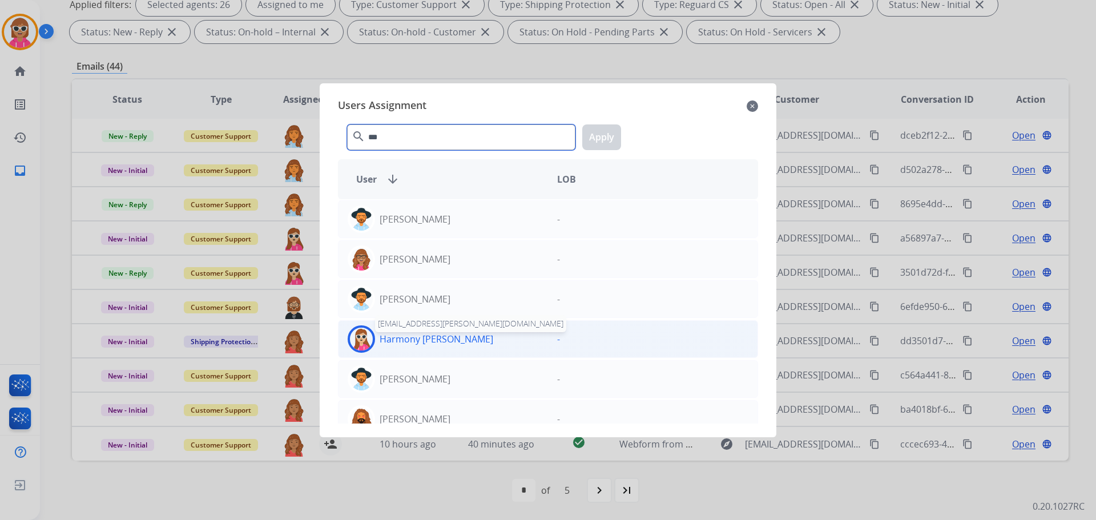
type input "***"
click at [440, 337] on p "Harmony [PERSON_NAME]" at bounding box center [437, 339] width 114 height 14
drag, startPoint x: 610, startPoint y: 140, endPoint x: 594, endPoint y: 150, distance: 18.7
click at [609, 140] on button "Apply" at bounding box center [601, 137] width 39 height 26
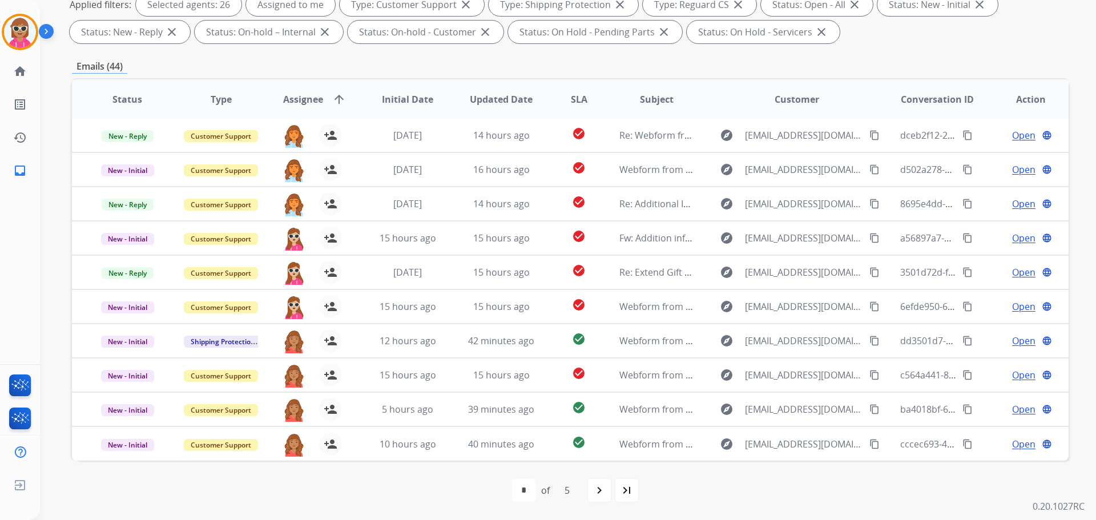
click at [591, 484] on div "navigate_next" at bounding box center [599, 490] width 25 height 25
select select "*"
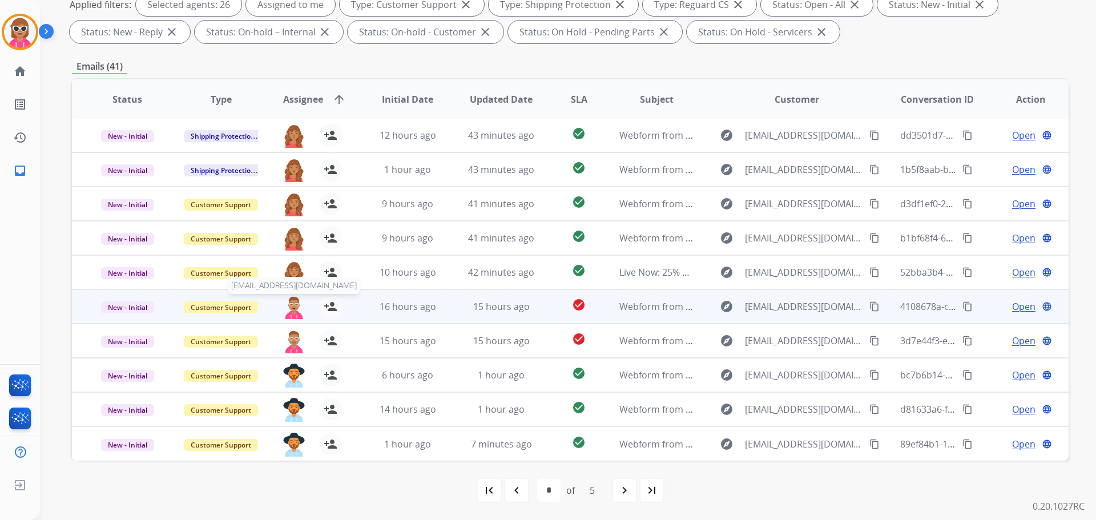
click at [296, 306] on img at bounding box center [294, 307] width 23 height 24
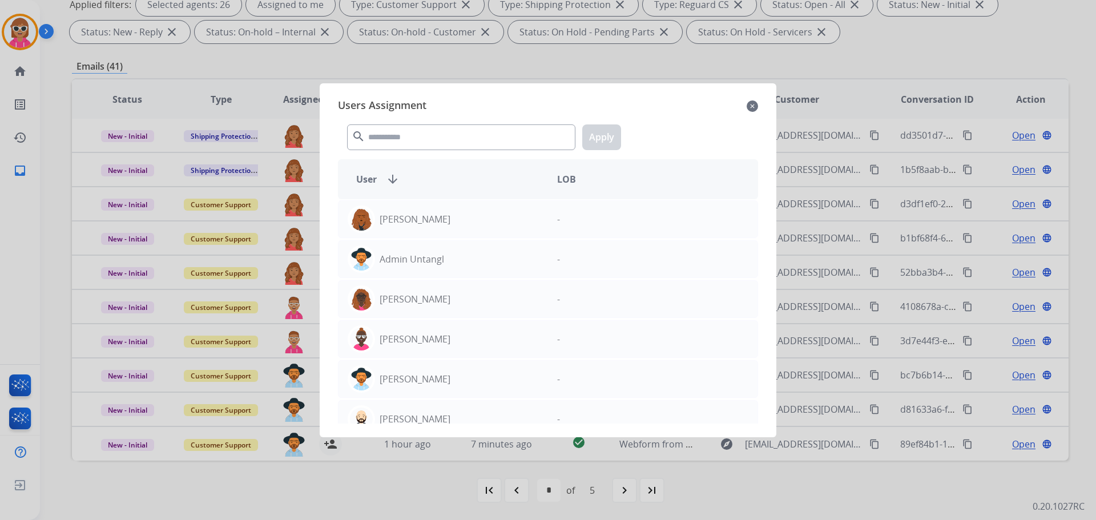
drag, startPoint x: 481, startPoint y: 119, endPoint x: 473, endPoint y: 132, distance: 14.6
click at [480, 121] on div "search Apply" at bounding box center [548, 134] width 420 height 39
click at [473, 132] on input "text" at bounding box center [461, 137] width 228 height 26
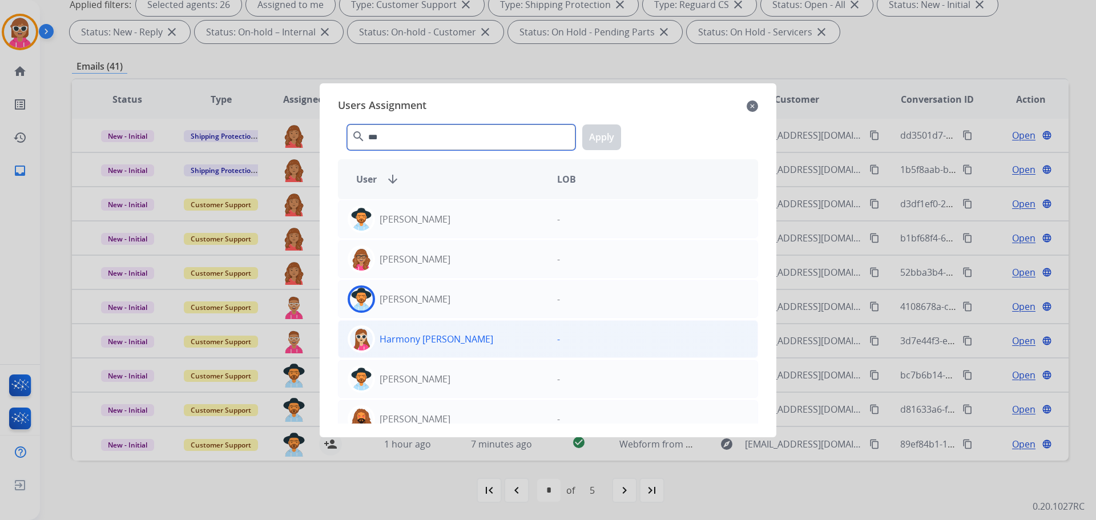
type input "***"
click at [419, 339] on p "Harmony [PERSON_NAME]" at bounding box center [437, 339] width 114 height 14
click at [618, 135] on button "Apply" at bounding box center [601, 137] width 39 height 26
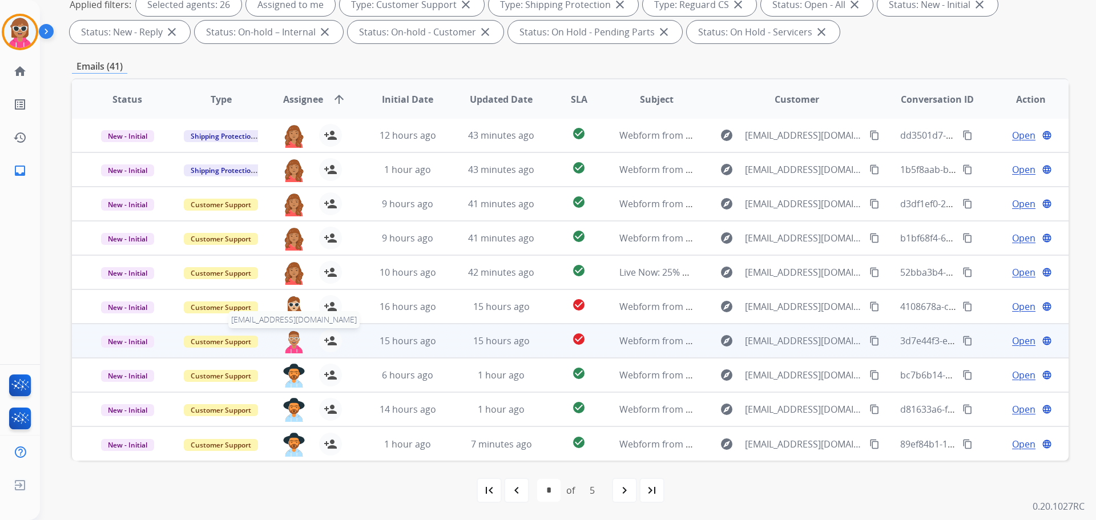
click at [297, 338] on img at bounding box center [294, 341] width 23 height 24
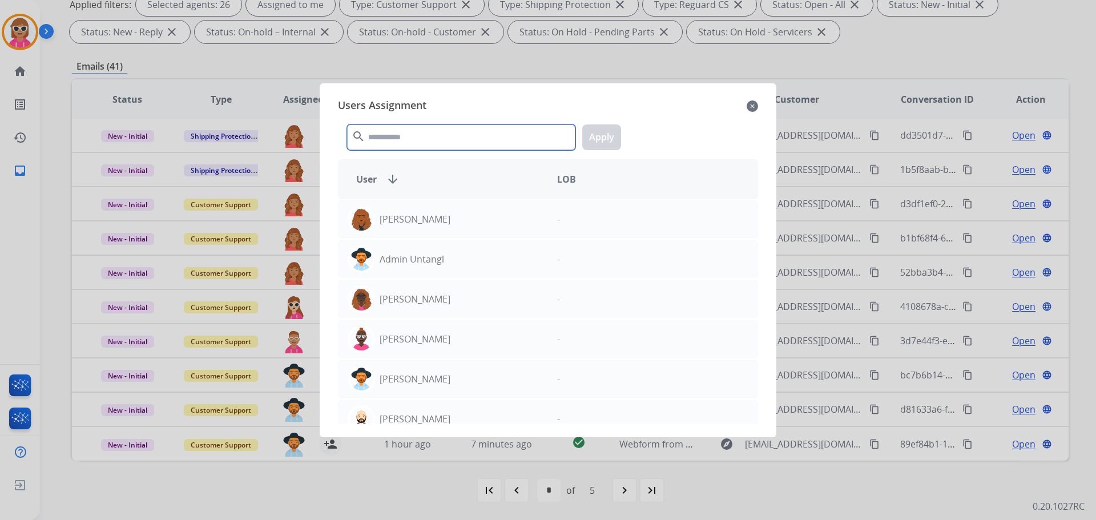
click at [454, 132] on input "text" at bounding box center [461, 137] width 228 height 26
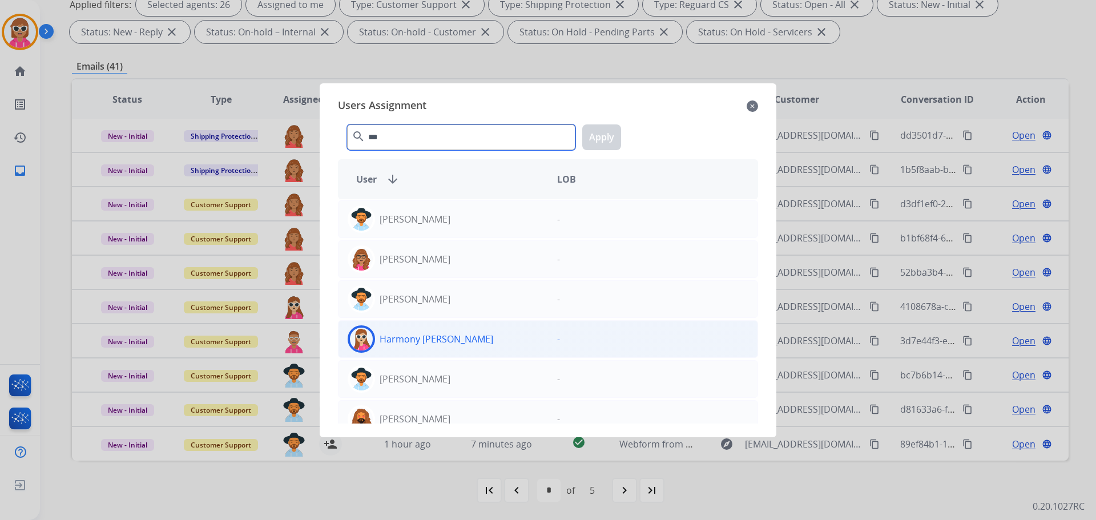
type input "***"
click at [478, 337] on div "Harmony [PERSON_NAME]" at bounding box center [444, 338] width 210 height 27
click at [602, 134] on button "Apply" at bounding box center [601, 137] width 39 height 26
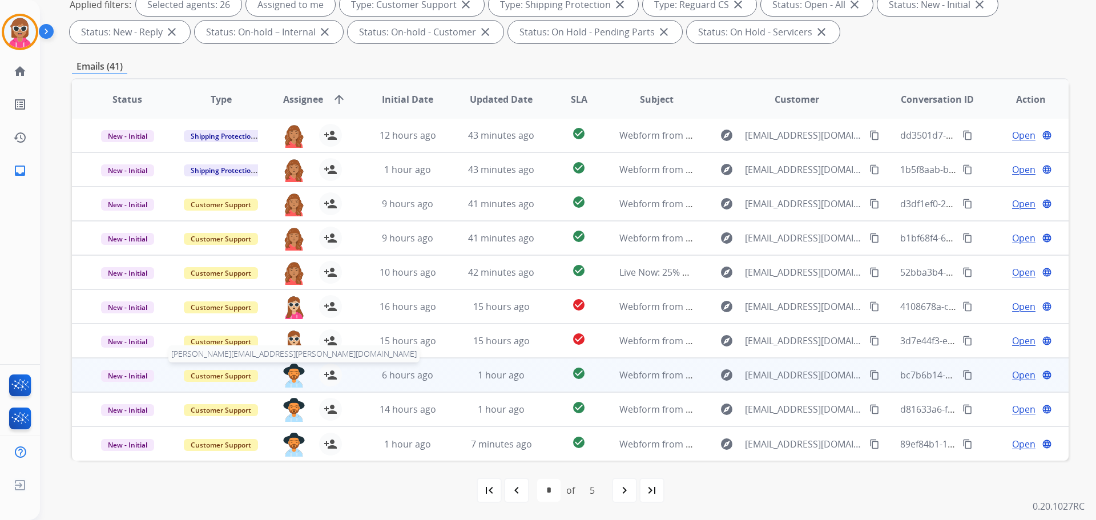
click at [298, 378] on img at bounding box center [294, 376] width 23 height 24
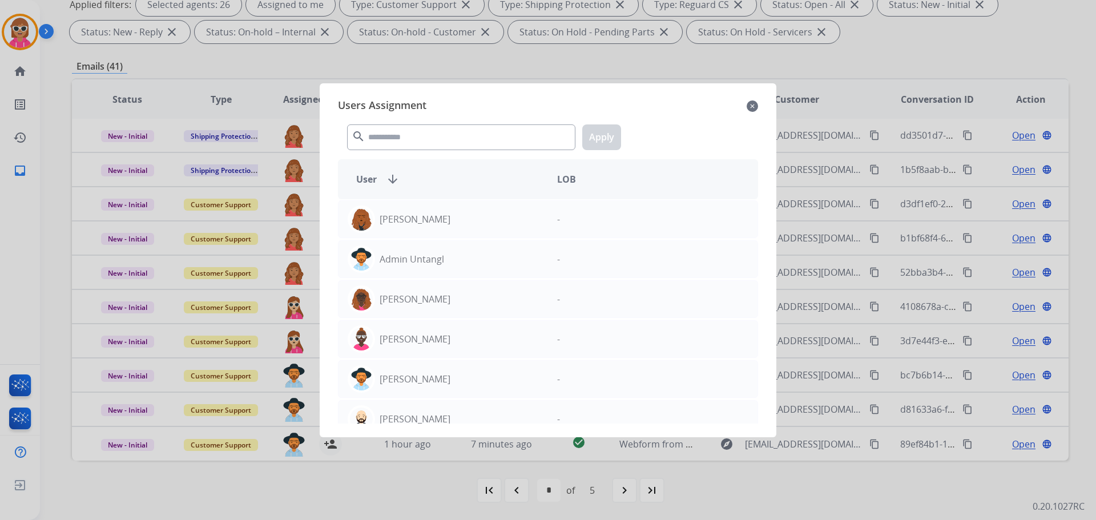
click at [317, 473] on div at bounding box center [548, 260] width 1096 height 520
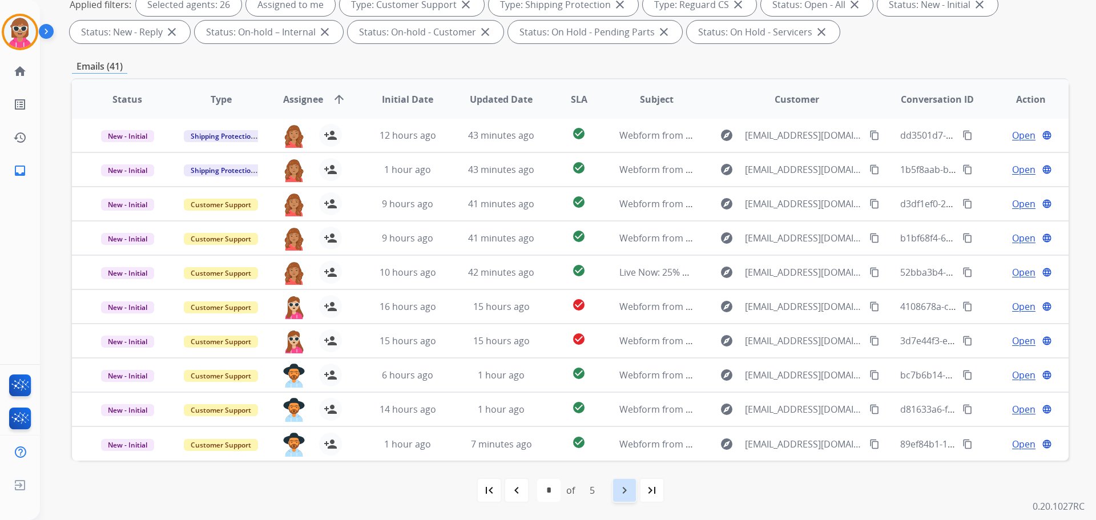
click at [624, 492] on mat-icon "navigate_next" at bounding box center [625, 491] width 14 height 14
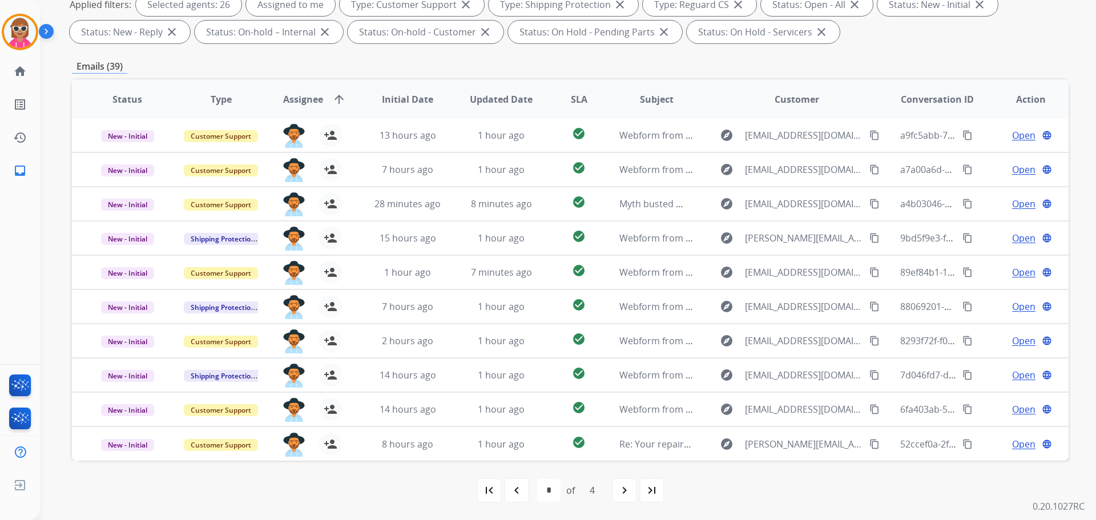
click at [621, 484] on mat-icon "navigate_next" at bounding box center [625, 491] width 14 height 14
select select "*"
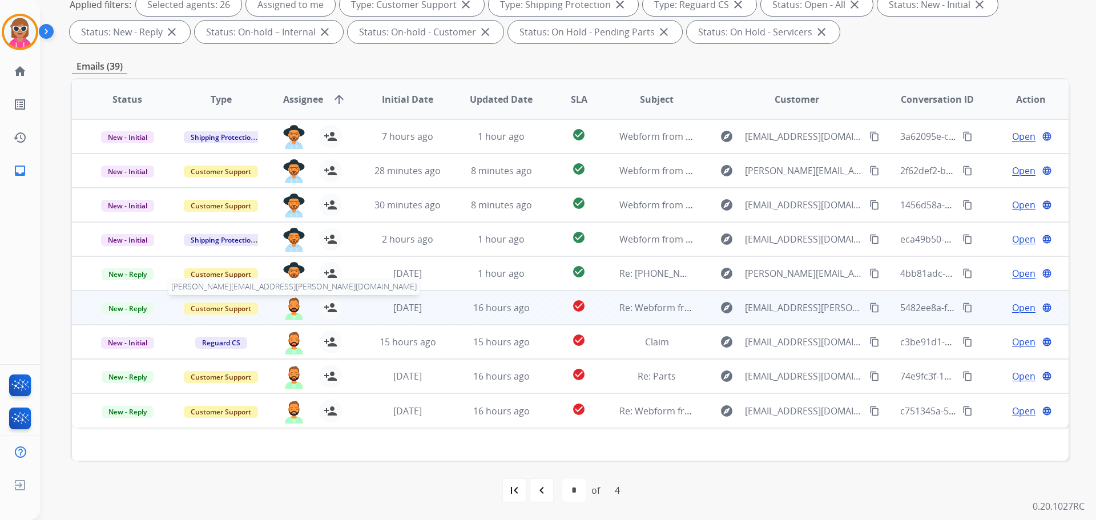
click at [293, 308] on img at bounding box center [294, 308] width 23 height 24
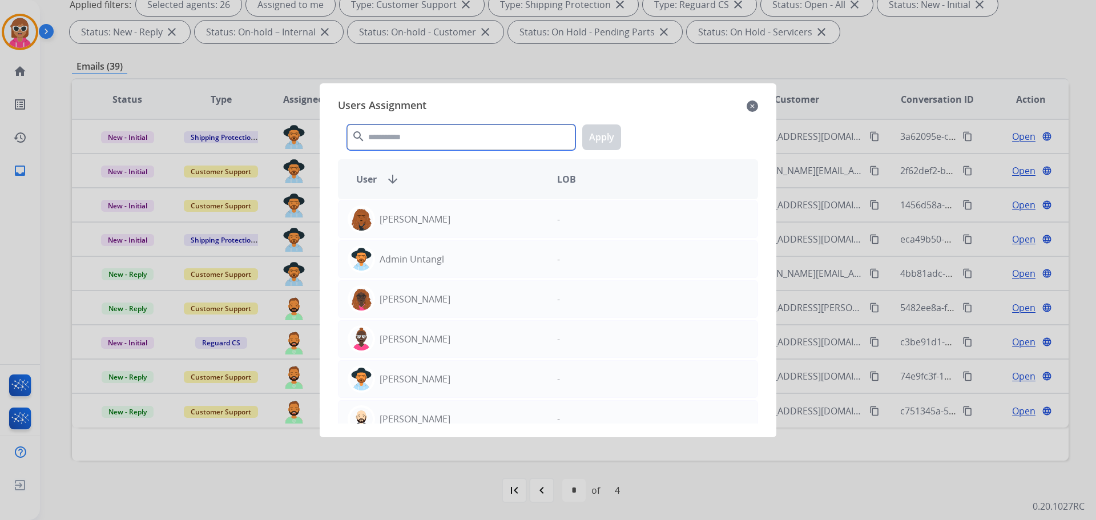
click at [411, 135] on input "text" at bounding box center [461, 137] width 228 height 26
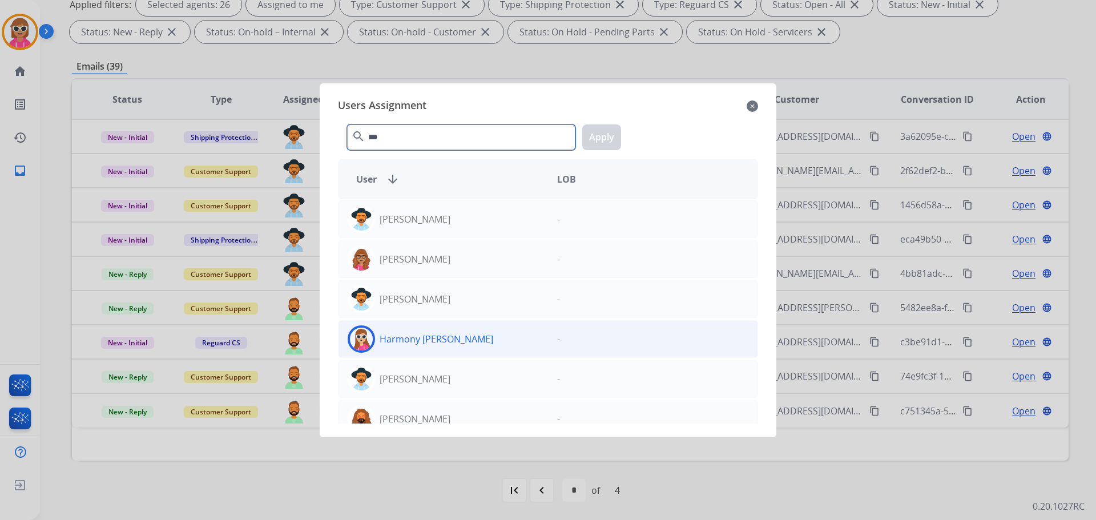
type input "***"
click at [454, 350] on div "Harmony [PERSON_NAME]" at bounding box center [444, 338] width 210 height 27
click at [606, 136] on button "Apply" at bounding box center [601, 137] width 39 height 26
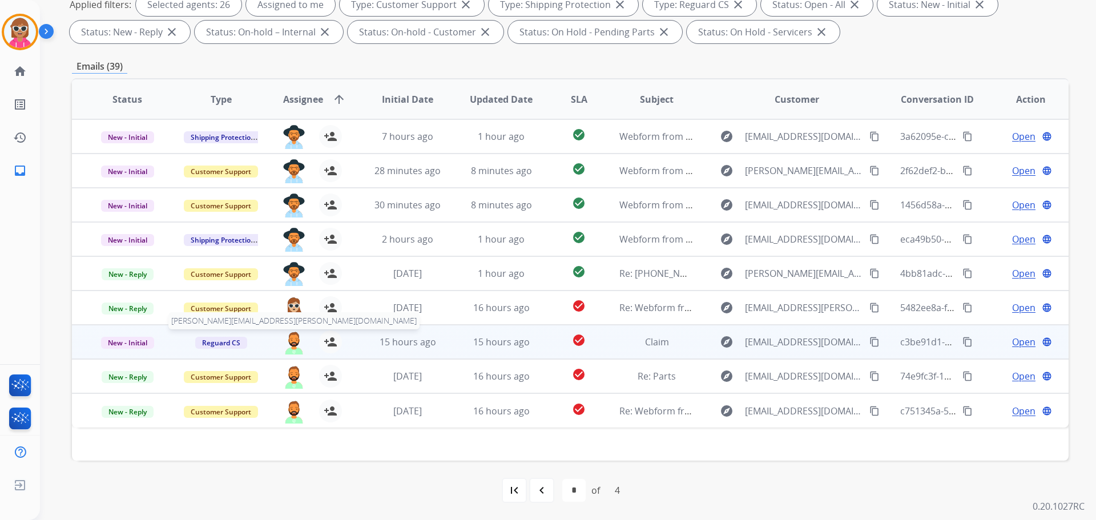
click at [292, 344] on img at bounding box center [294, 343] width 23 height 24
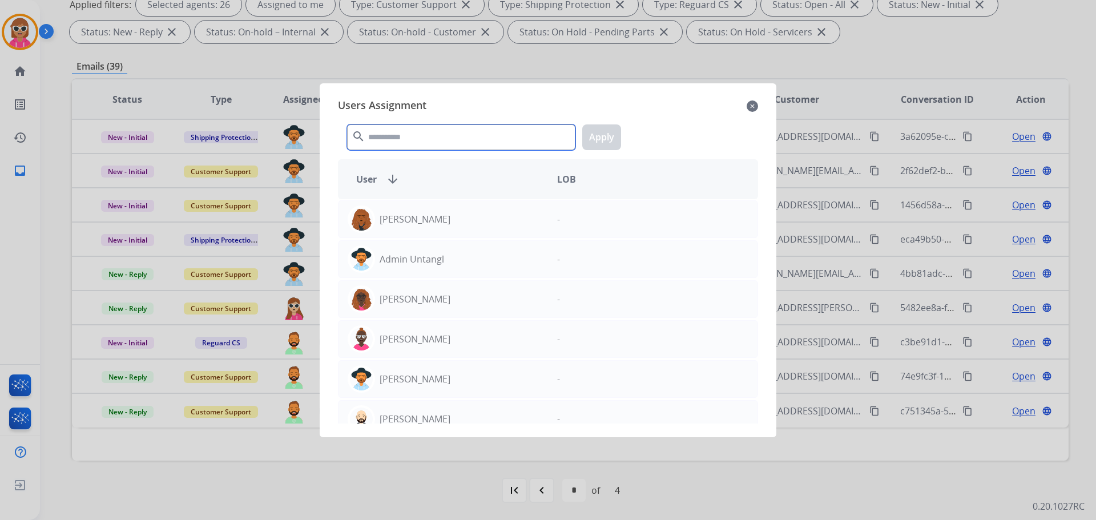
click at [391, 133] on input "text" at bounding box center [461, 137] width 228 height 26
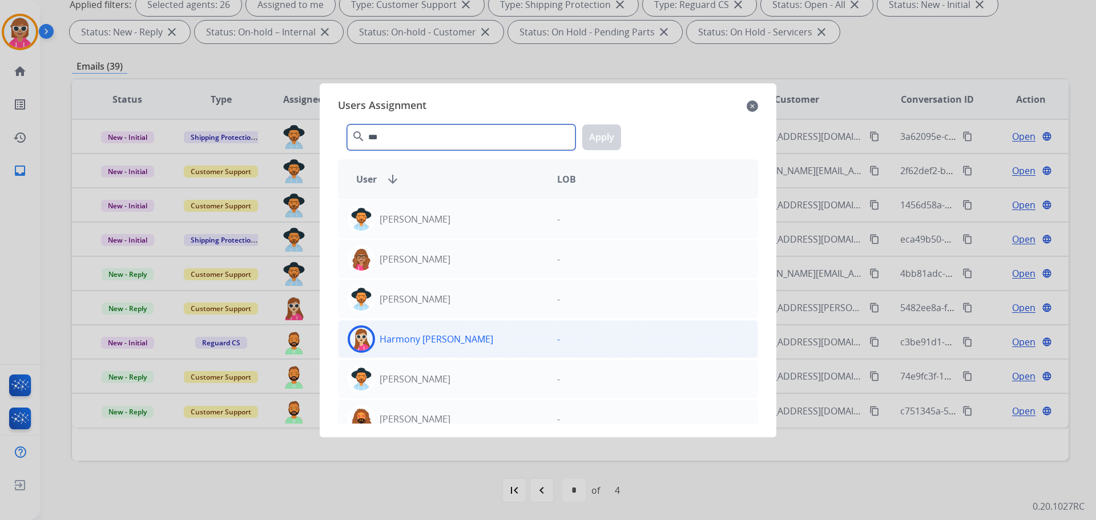
type input "***"
click at [422, 349] on div "Harmony [PERSON_NAME]" at bounding box center [444, 338] width 210 height 27
click at [602, 133] on button "Apply" at bounding box center [601, 137] width 39 height 26
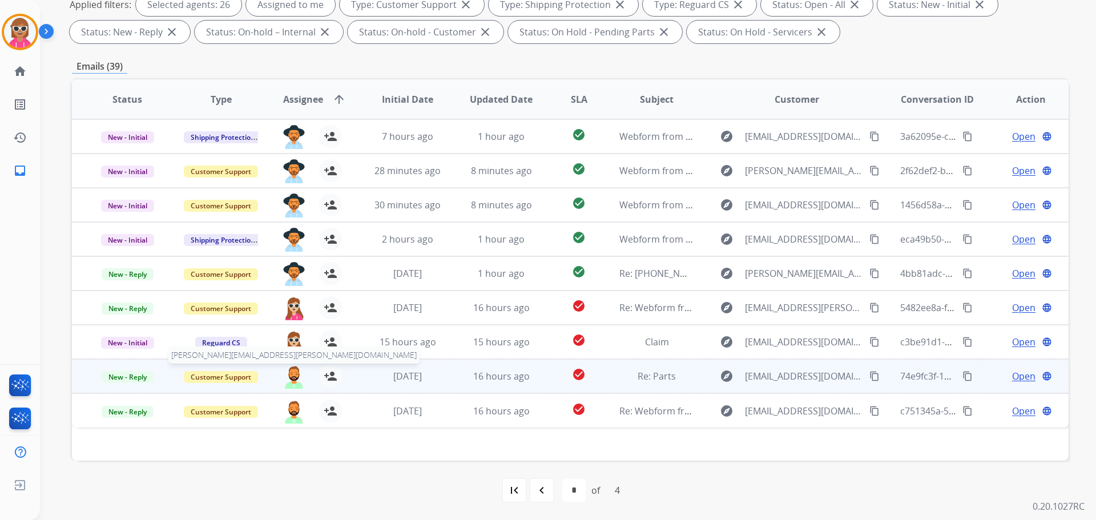
click at [284, 379] on img at bounding box center [294, 377] width 23 height 24
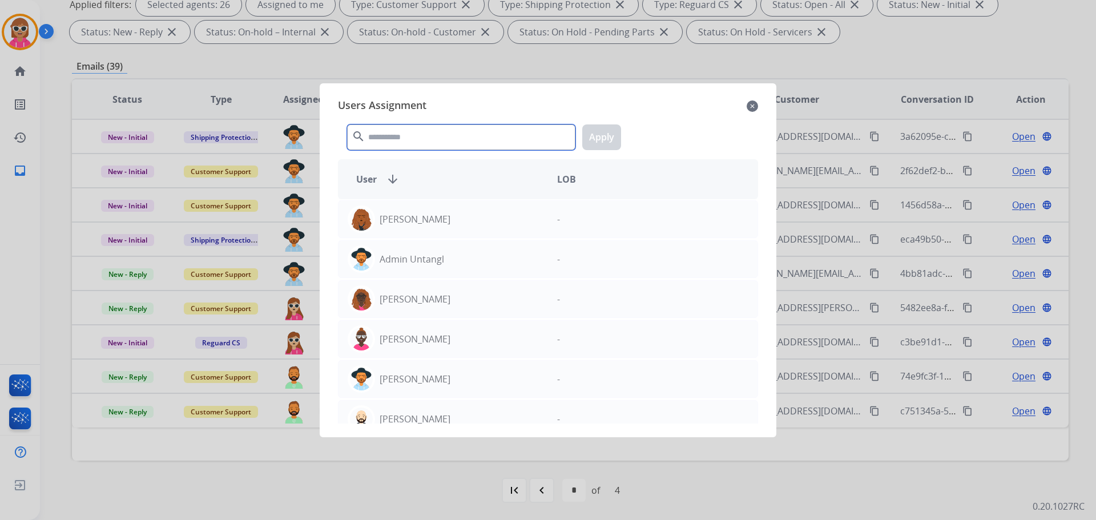
click at [408, 141] on input "text" at bounding box center [461, 137] width 228 height 26
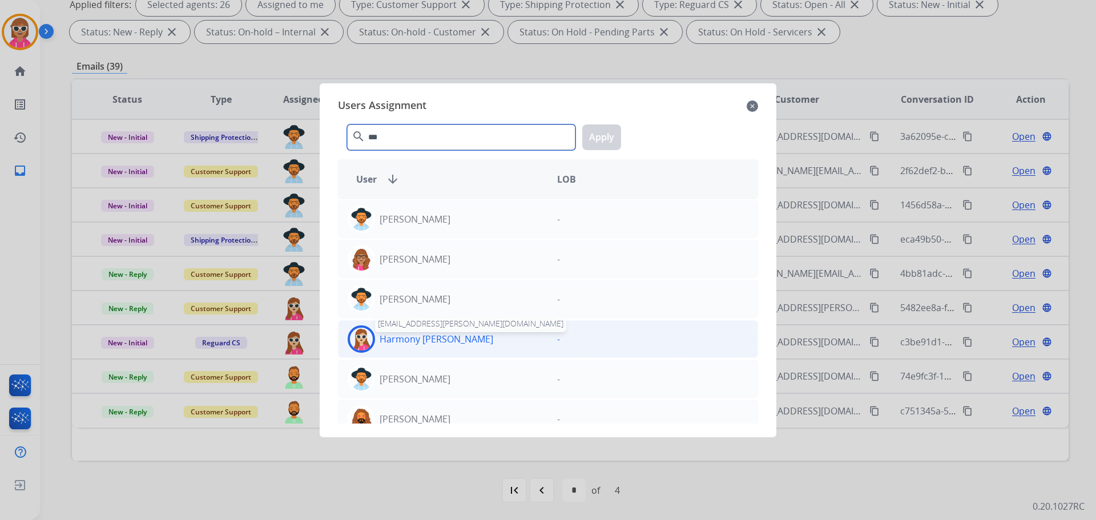
type input "***"
click at [435, 335] on p "Harmony [PERSON_NAME]" at bounding box center [437, 339] width 114 height 14
click at [597, 138] on button "Apply" at bounding box center [601, 137] width 39 height 26
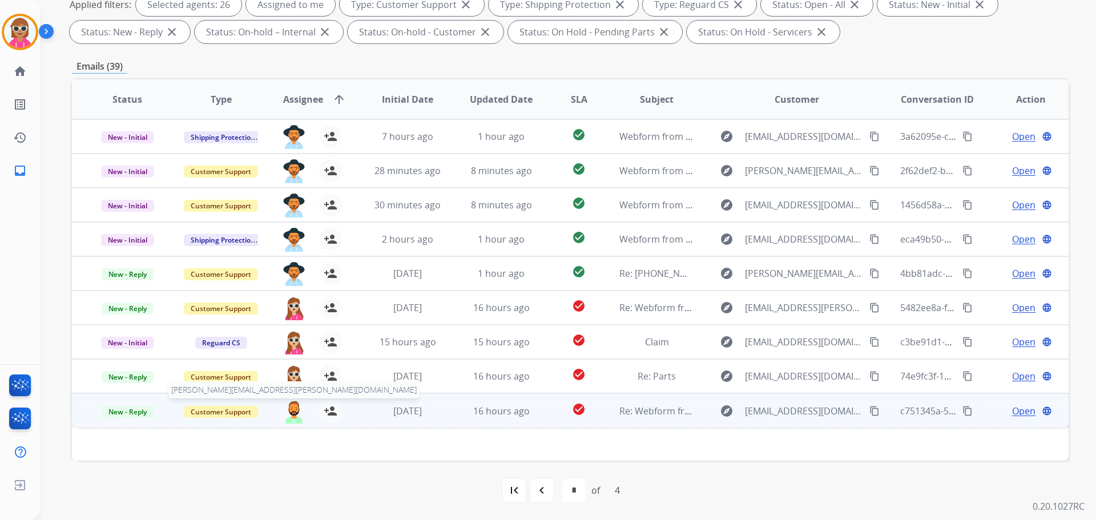
click at [293, 418] on img at bounding box center [294, 412] width 23 height 24
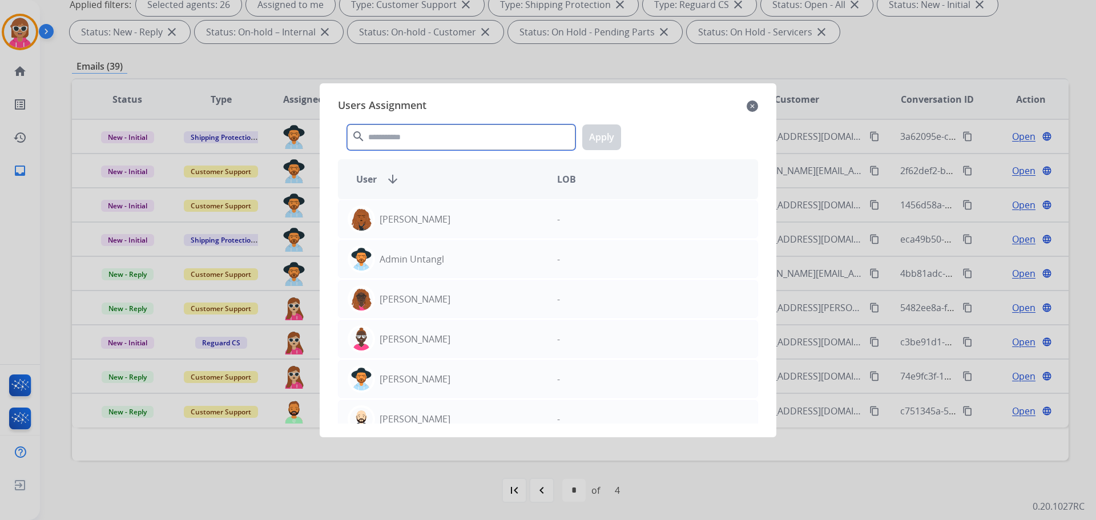
click at [494, 140] on input "text" at bounding box center [461, 137] width 228 height 26
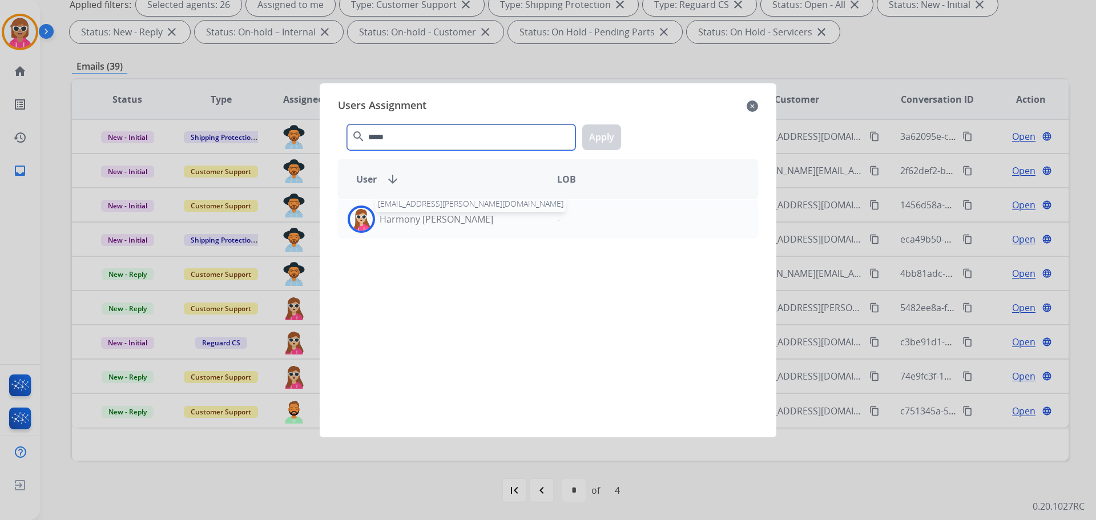
type input "*****"
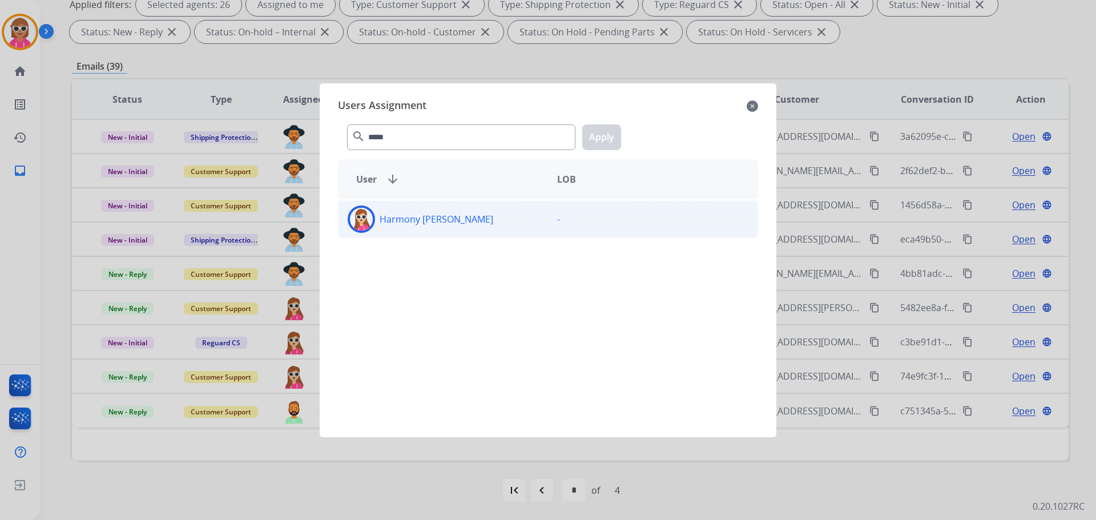
drag, startPoint x: 416, startPoint y: 199, endPoint x: 422, endPoint y: 223, distance: 24.7
click at [415, 205] on div "Harmony [PERSON_NAME] -" at bounding box center [548, 311] width 420 height 224
click at [422, 223] on p "Harmony [PERSON_NAME]" at bounding box center [437, 219] width 114 height 14
click at [598, 140] on button "Apply" at bounding box center [601, 137] width 39 height 26
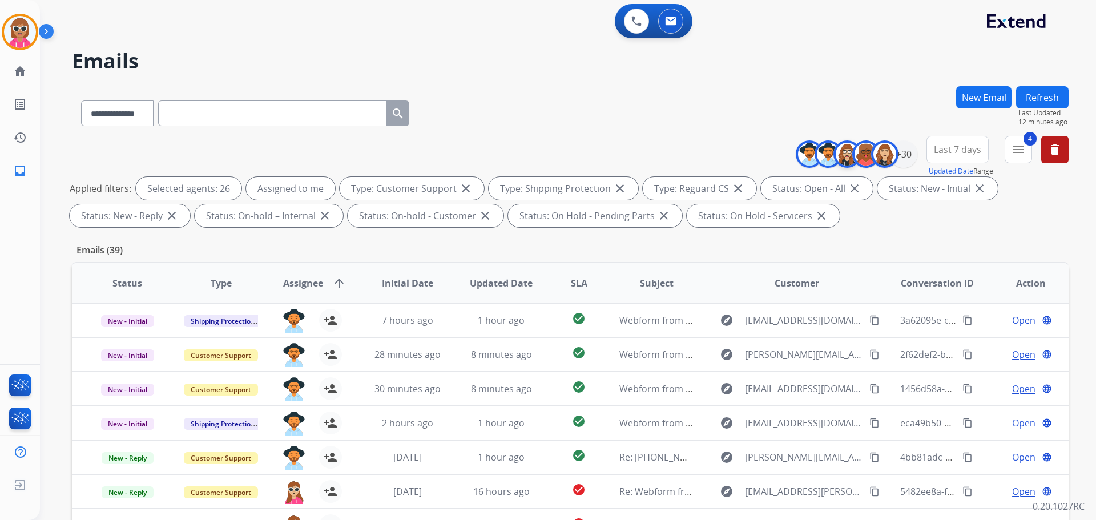
scroll to position [0, 0]
click at [644, 27] on button at bounding box center [636, 21] width 25 height 25
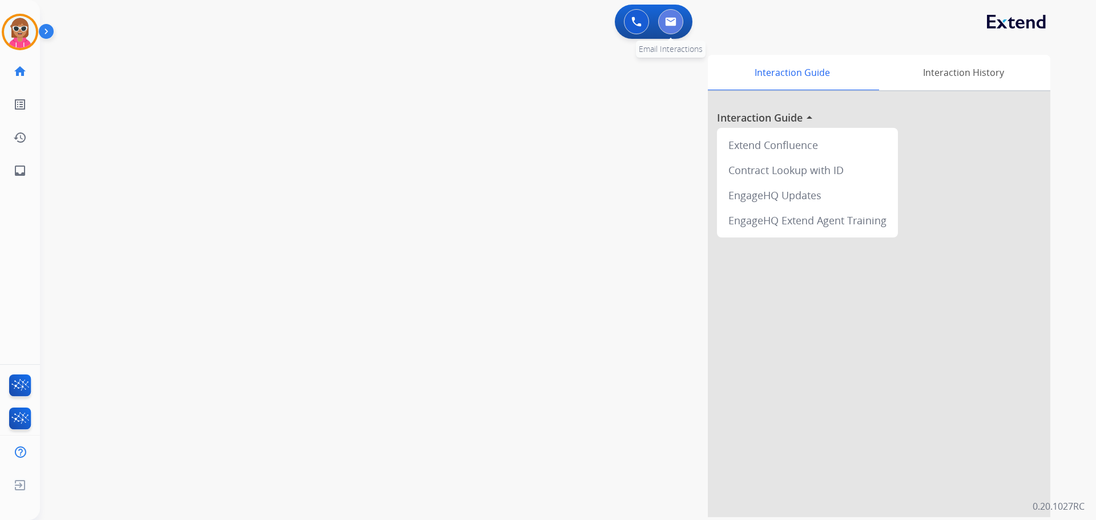
click at [677, 23] on button at bounding box center [670, 21] width 25 height 25
select select "**********"
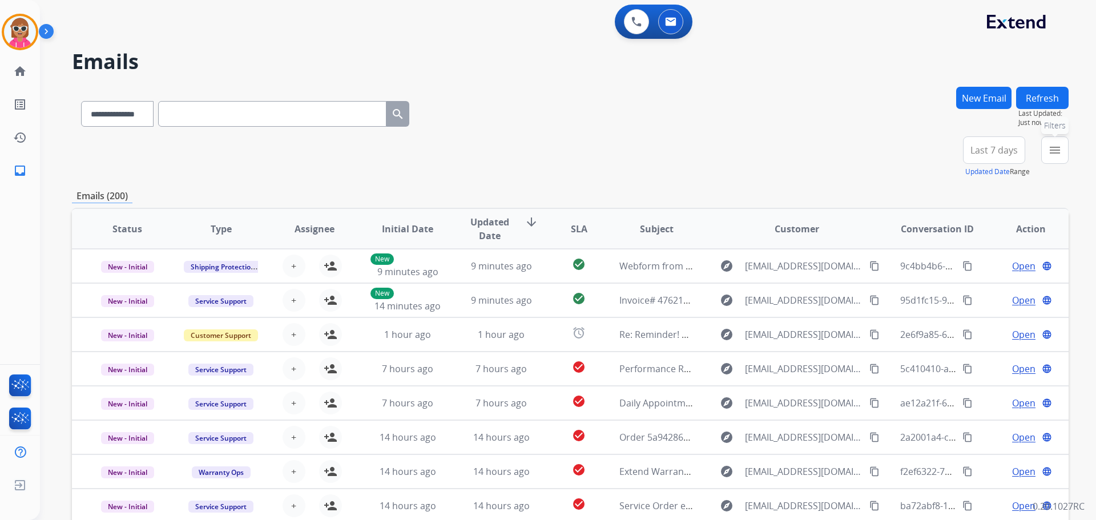
click at [1050, 142] on button "menu Filters" at bounding box center [1054, 149] width 27 height 27
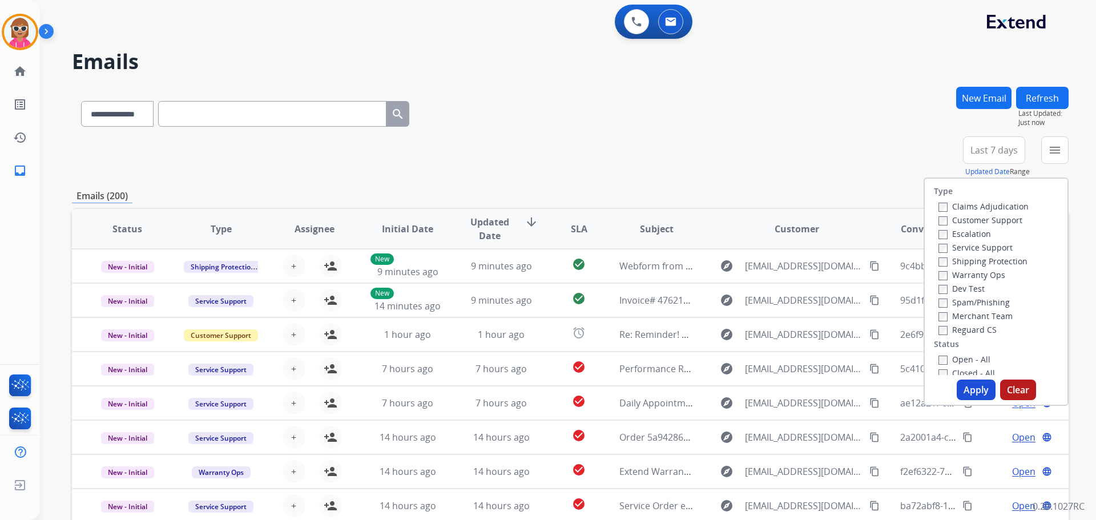
drag, startPoint x: 962, startPoint y: 212, endPoint x: 962, endPoint y: 222, distance: 10.3
click at [962, 219] on div "Claims Adjudication Customer Support Escalation Service Support Shipping Protec…" at bounding box center [981, 267] width 95 height 137
click at [962, 220] on label "Customer Support" at bounding box center [981, 220] width 84 height 11
drag, startPoint x: 972, startPoint y: 262, endPoint x: 970, endPoint y: 321, distance: 58.9
click at [972, 263] on label "Shipping Protection" at bounding box center [983, 261] width 89 height 11
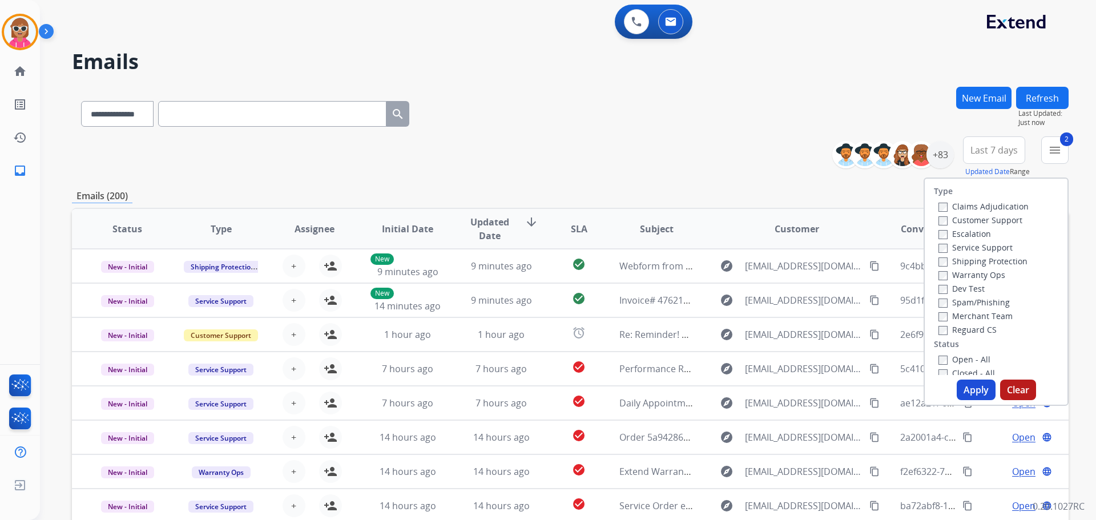
drag, startPoint x: 968, startPoint y: 327, endPoint x: 969, endPoint y: 333, distance: 6.4
click at [968, 327] on label "Reguard CS" at bounding box center [968, 329] width 58 height 11
drag, startPoint x: 962, startPoint y: 360, endPoint x: 964, endPoint y: 388, distance: 28.6
click at [962, 361] on label "Open - All" at bounding box center [965, 359] width 52 height 11
drag, startPoint x: 964, startPoint y: 389, endPoint x: 862, endPoint y: 349, distance: 109.2
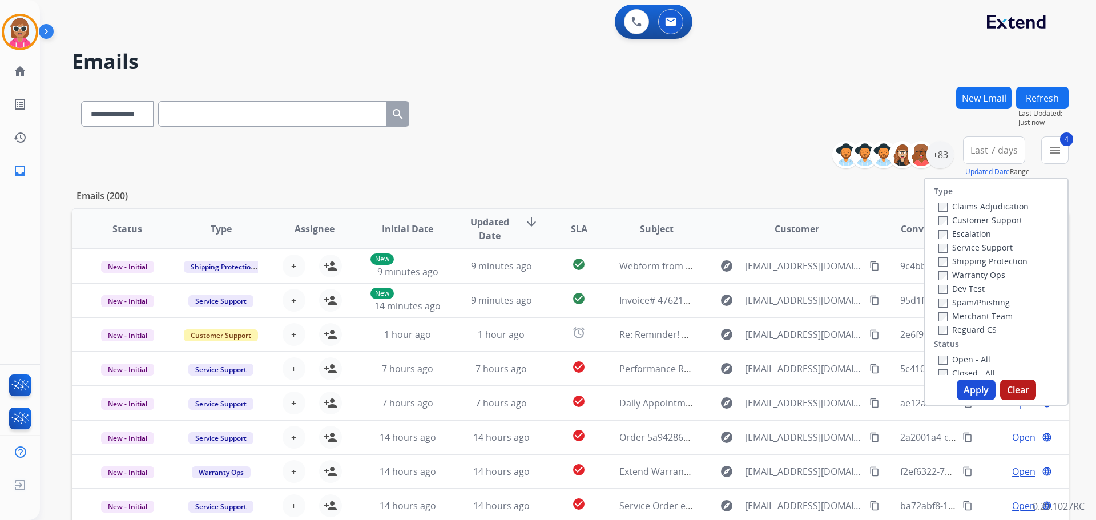
click at [964, 388] on button "Apply" at bounding box center [976, 390] width 39 height 21
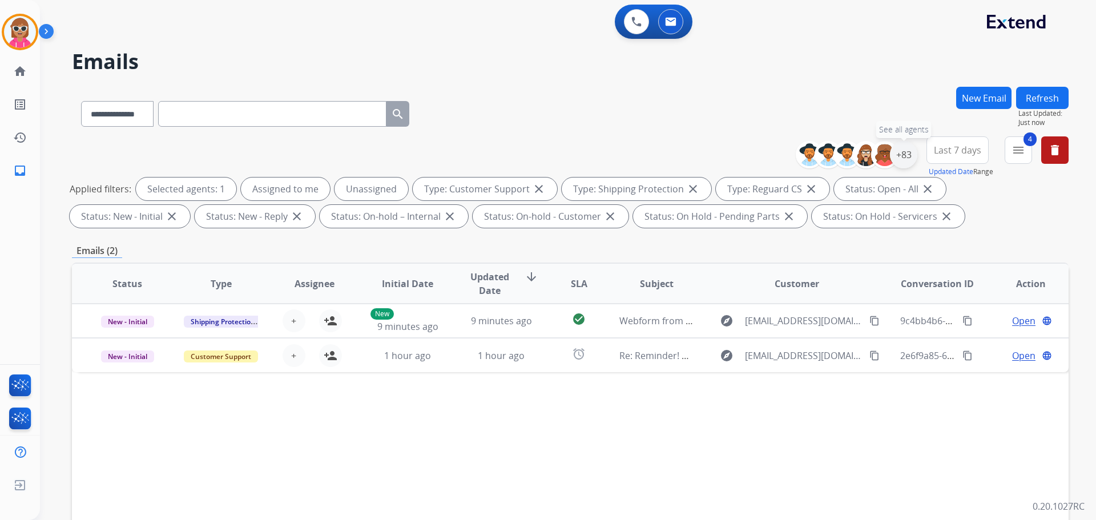
click at [908, 154] on div "+83" at bounding box center [903, 154] width 27 height 27
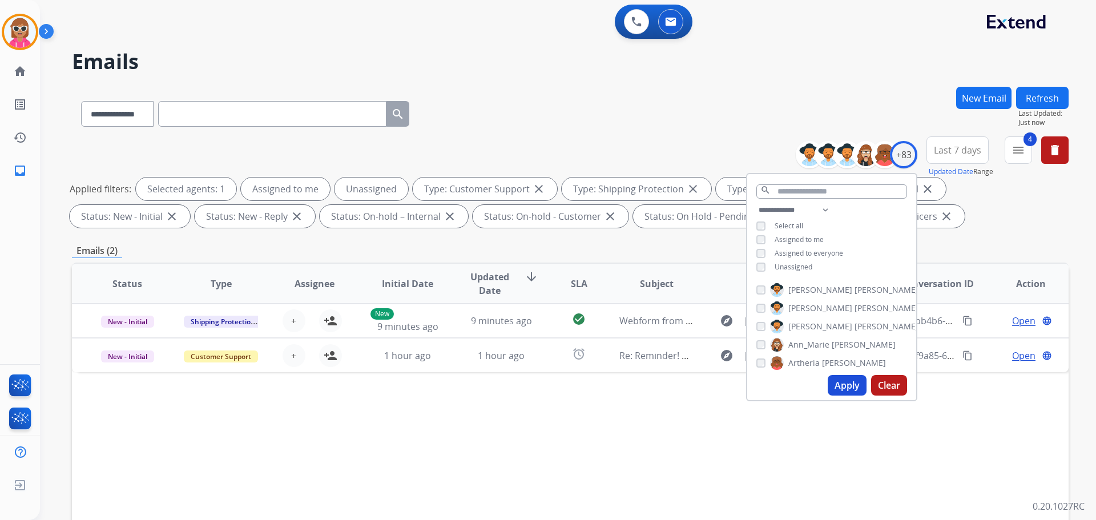
click at [806, 240] on span "Assigned to me" at bounding box center [799, 240] width 49 height 10
click at [796, 264] on span "Unassigned" at bounding box center [794, 267] width 38 height 10
click at [798, 195] on input "text" at bounding box center [832, 191] width 151 height 14
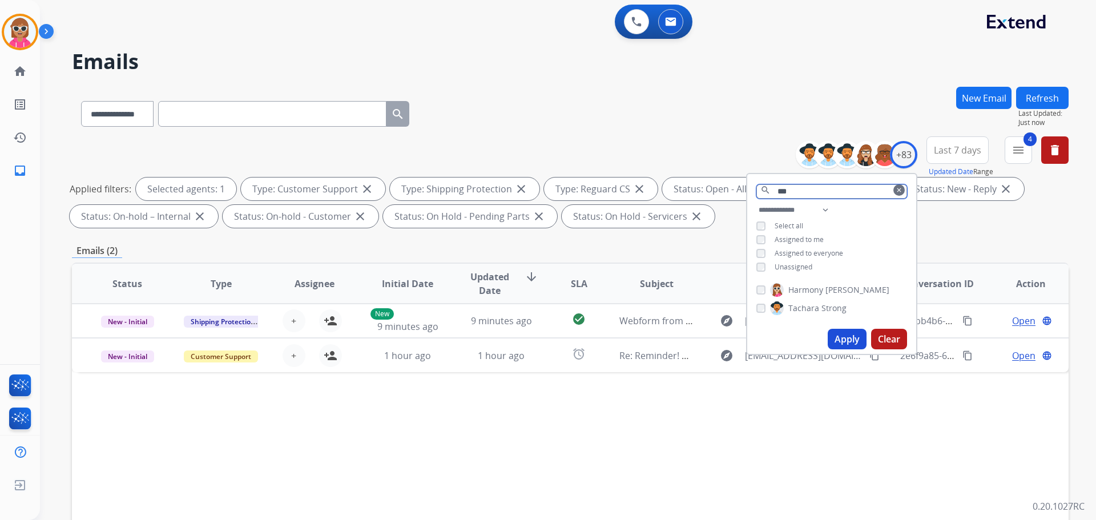
type input "***"
drag, startPoint x: 796, startPoint y: 284, endPoint x: 815, endPoint y: 300, distance: 24.7
click at [797, 284] on span "Harmony" at bounding box center [806, 289] width 35 height 11
click at [839, 330] on button "Apply" at bounding box center [847, 339] width 39 height 21
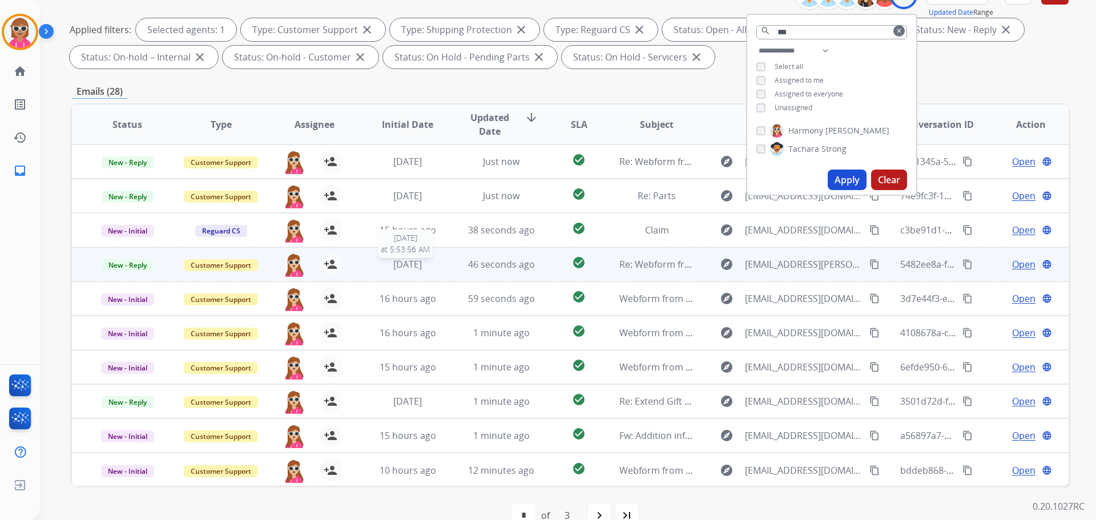
scroll to position [184, 0]
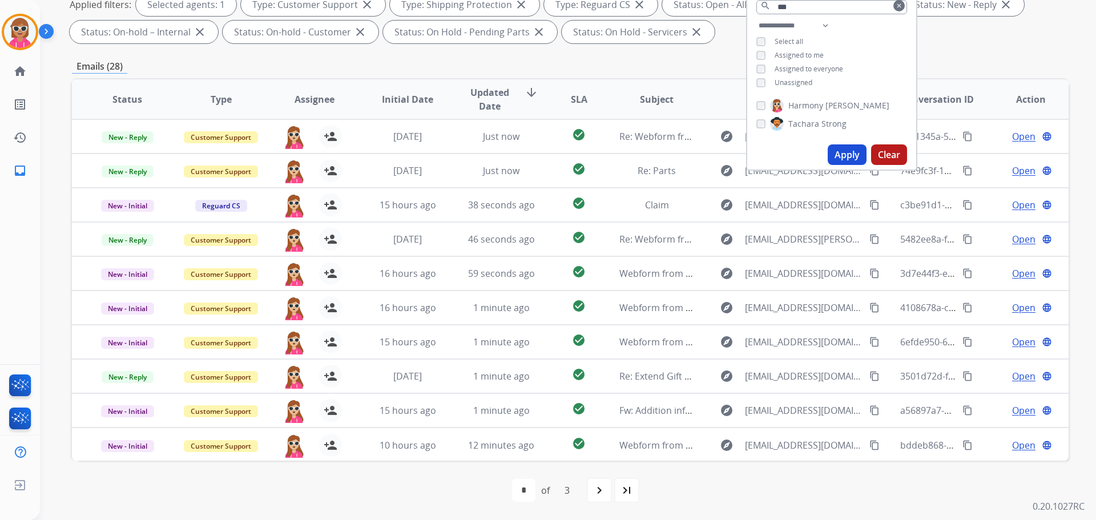
click at [794, 83] on span "Unassigned" at bounding box center [794, 83] width 38 height 10
click at [843, 152] on button "Apply" at bounding box center [847, 154] width 39 height 21
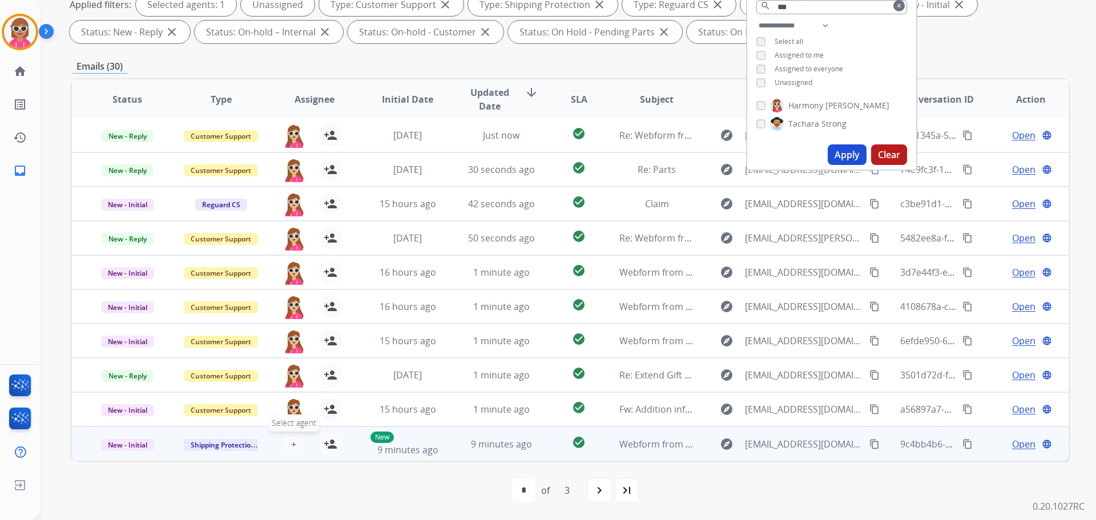
click at [295, 444] on button "+ Select agent" at bounding box center [294, 444] width 23 height 23
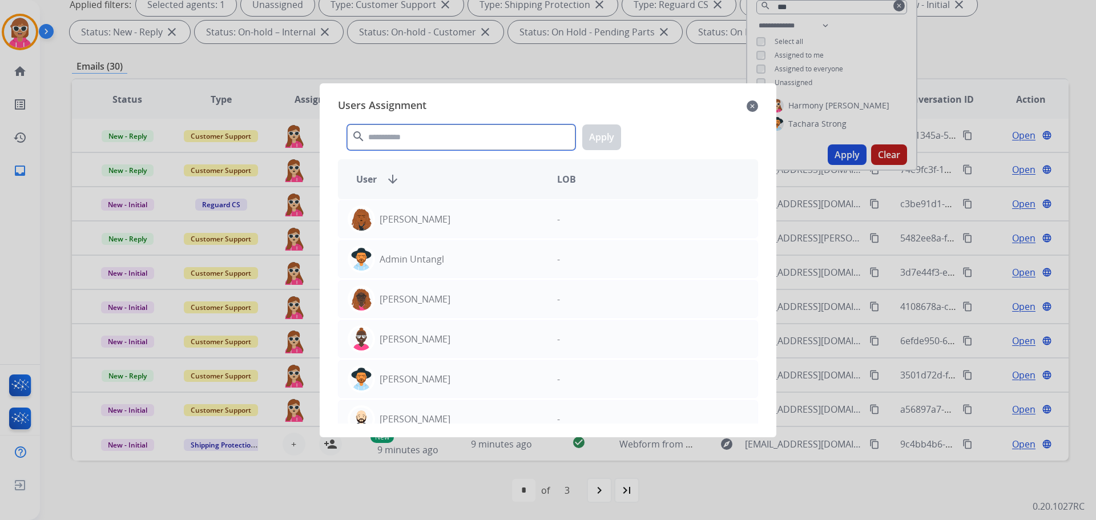
click at [402, 132] on input "text" at bounding box center [461, 137] width 228 height 26
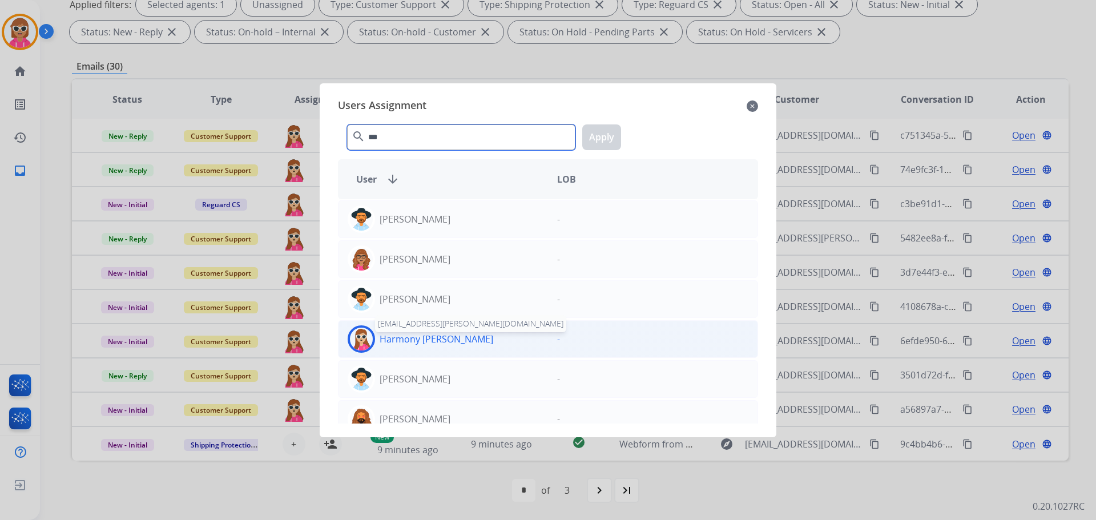
type input "***"
drag, startPoint x: 432, startPoint y: 336, endPoint x: 481, endPoint y: 300, distance: 60.9
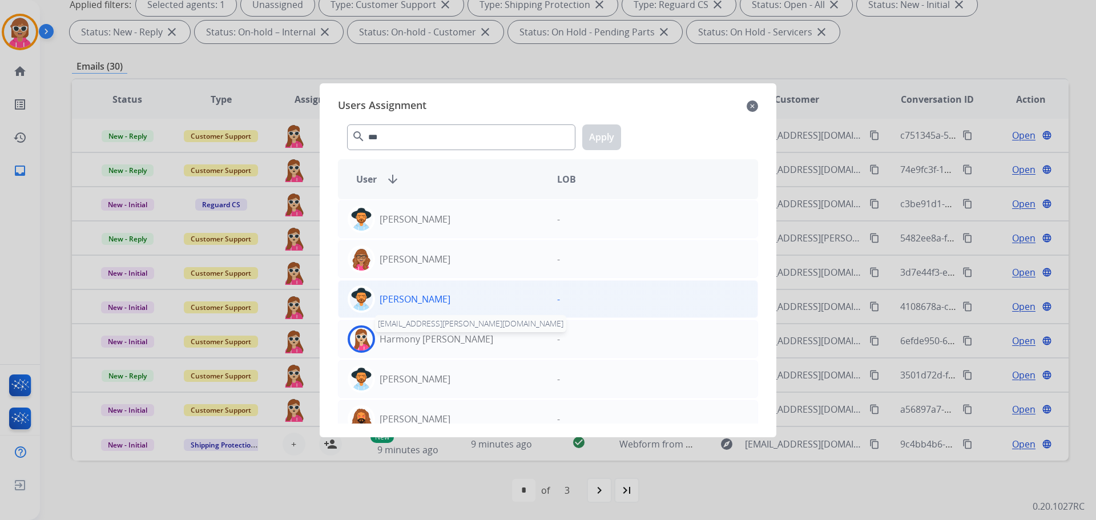
click at [431, 336] on p "Harmony [PERSON_NAME]" at bounding box center [437, 339] width 114 height 14
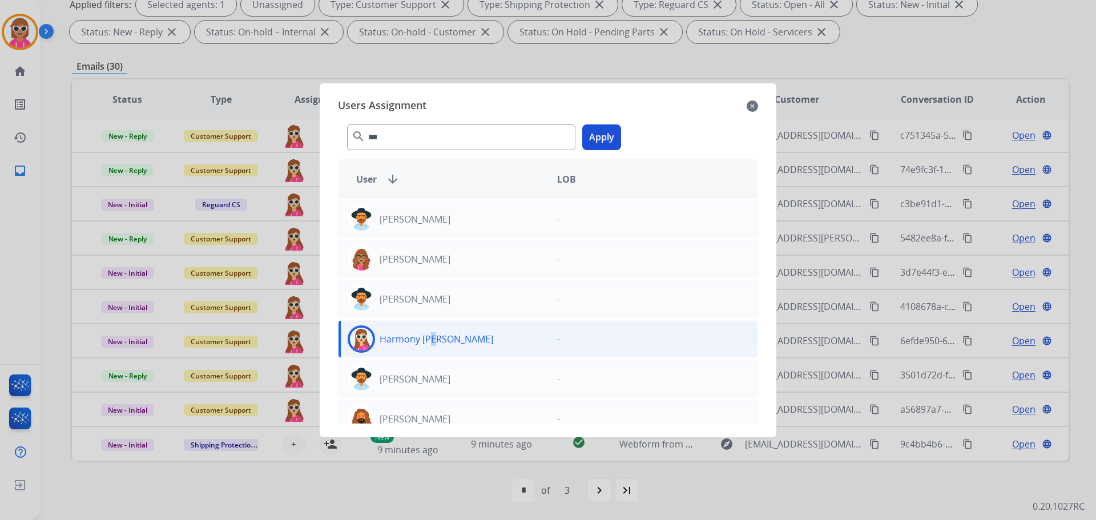
drag, startPoint x: 606, startPoint y: 134, endPoint x: 576, endPoint y: 158, distance: 39.0
click at [605, 134] on button "Apply" at bounding box center [601, 137] width 39 height 26
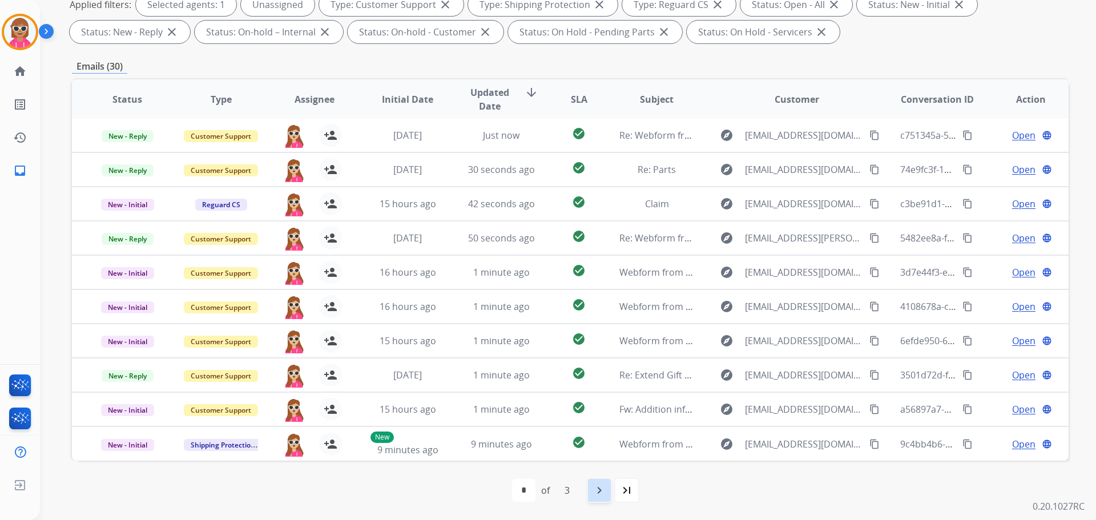
click at [599, 494] on mat-icon "navigate_next" at bounding box center [600, 491] width 14 height 14
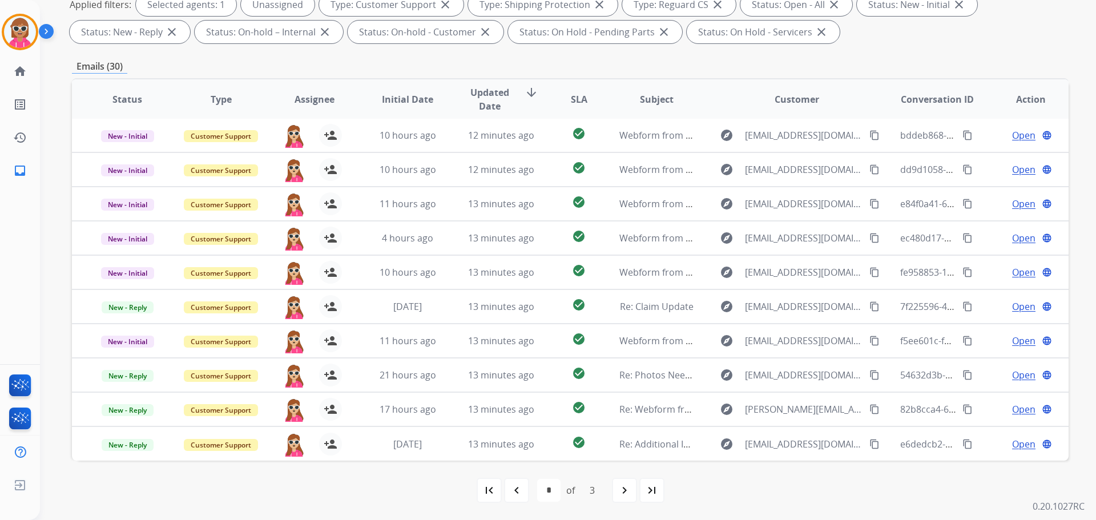
click at [610, 488] on div "first_page navigate_before * * * of 3 navigate_next last_page" at bounding box center [570, 490] width 997 height 23
click at [612, 488] on div "navigate_next" at bounding box center [624, 490] width 25 height 25
select select "*"
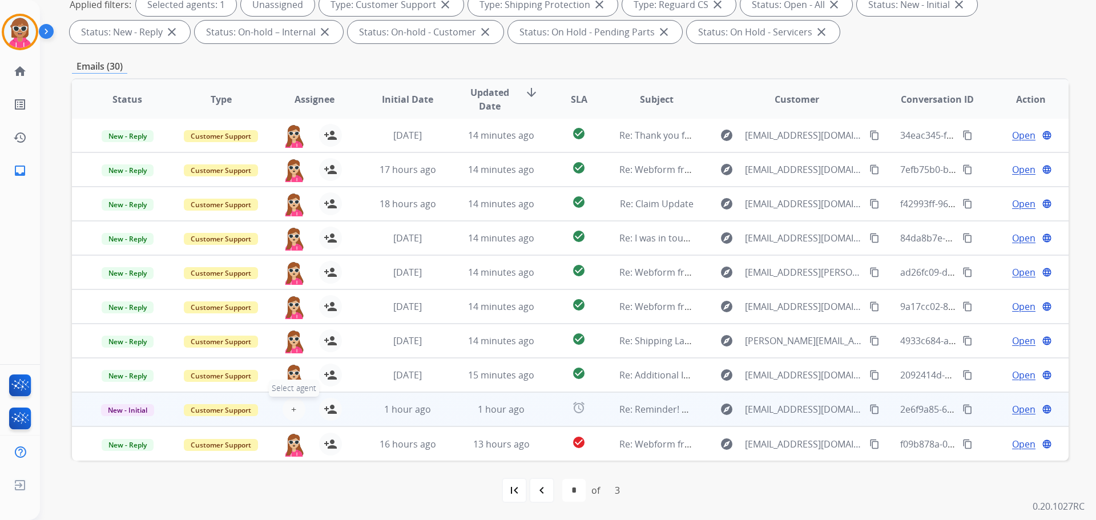
click at [297, 414] on button "+ Select agent" at bounding box center [294, 409] width 23 height 23
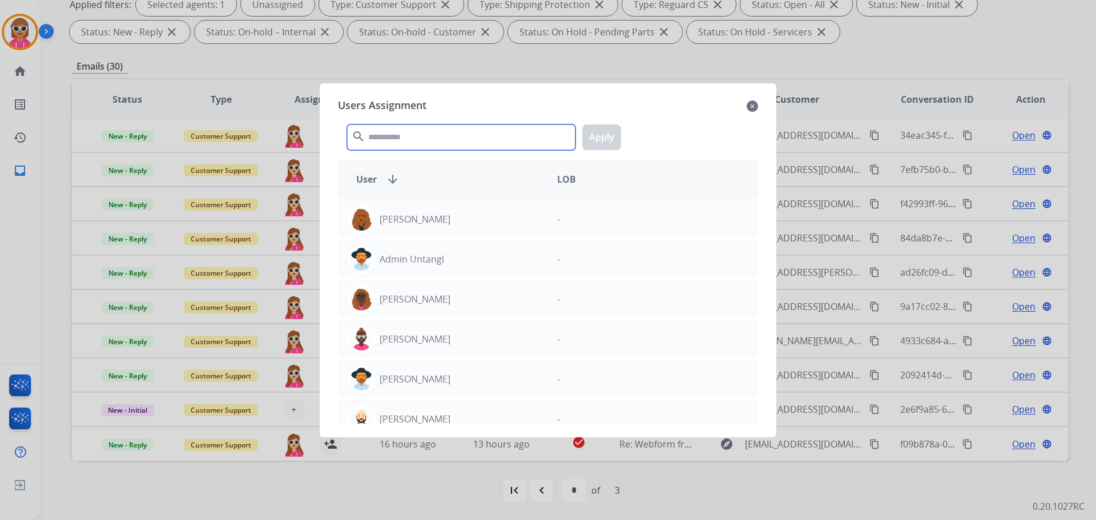
click at [436, 127] on input "text" at bounding box center [461, 137] width 228 height 26
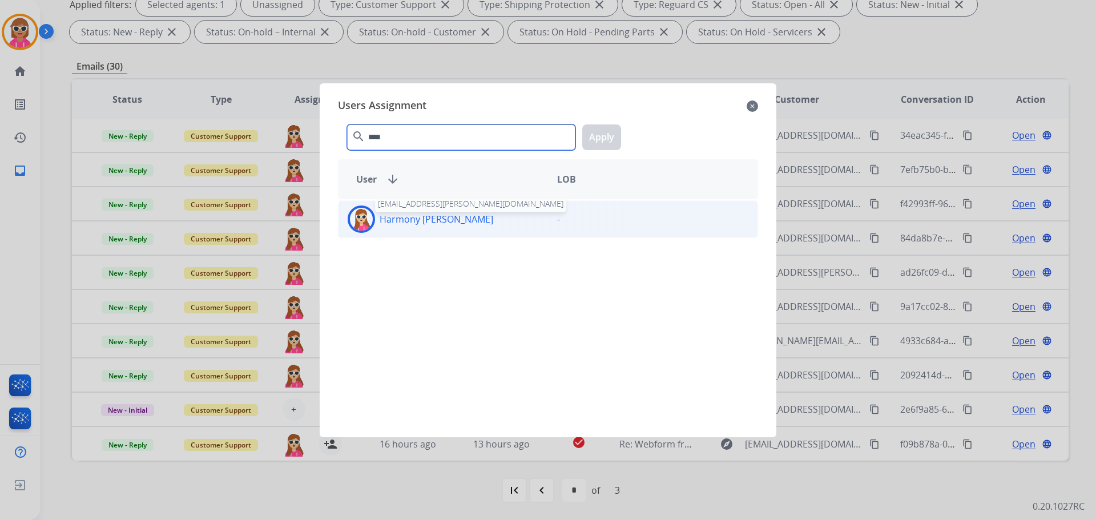
type input "****"
drag, startPoint x: 448, startPoint y: 228, endPoint x: 454, endPoint y: 227, distance: 6.9
click at [449, 228] on div "Harmony [PERSON_NAME] [EMAIL_ADDRESS][PERSON_NAME][DOMAIN_NAME]" at bounding box center [444, 219] width 210 height 27
click at [585, 145] on button "Apply" at bounding box center [601, 137] width 39 height 26
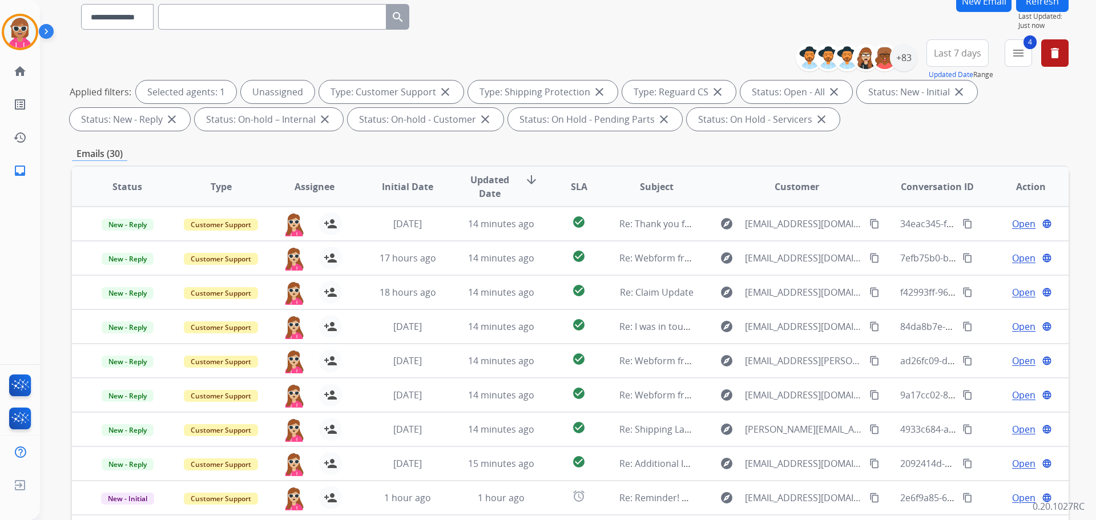
scroll to position [13, 0]
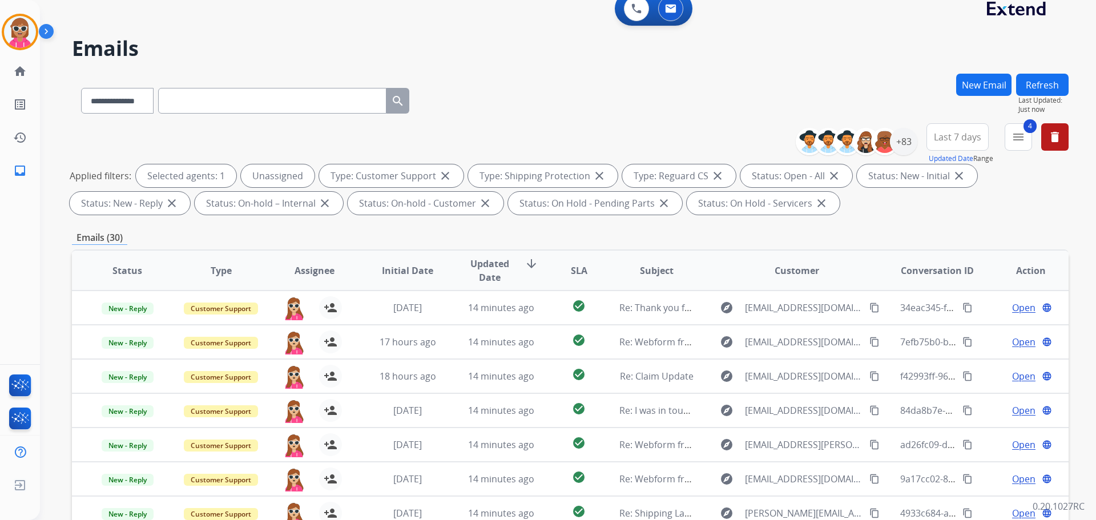
click at [1032, 90] on button "Refresh" at bounding box center [1042, 85] width 53 height 22
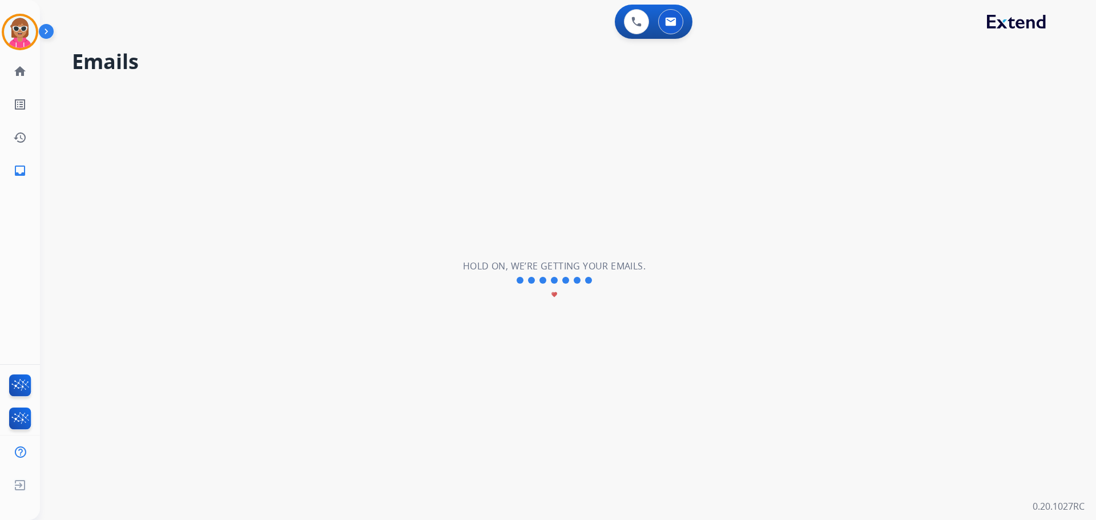
scroll to position [0, 0]
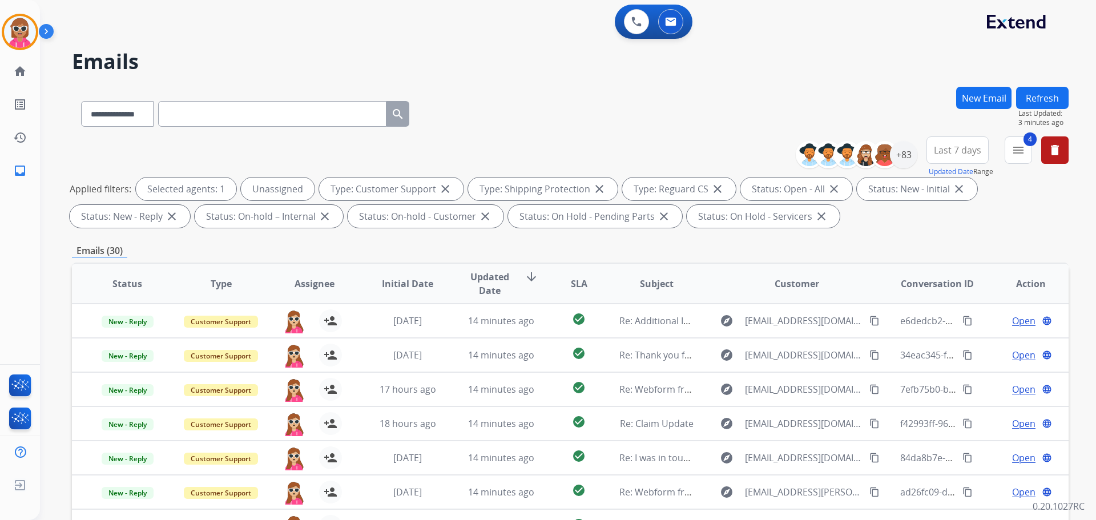
click at [443, 118] on div "**********" at bounding box center [570, 112] width 997 height 50
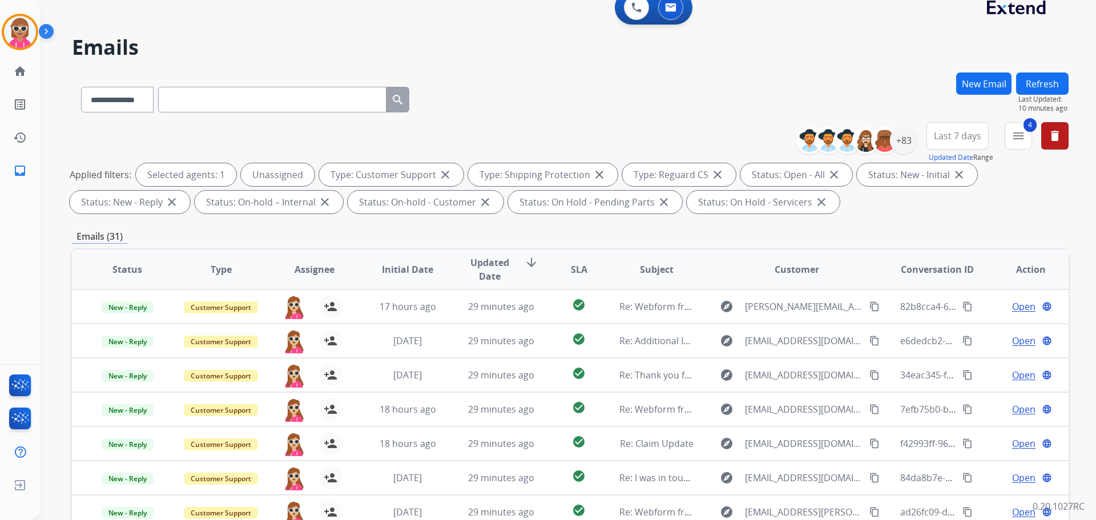
scroll to position [13, 0]
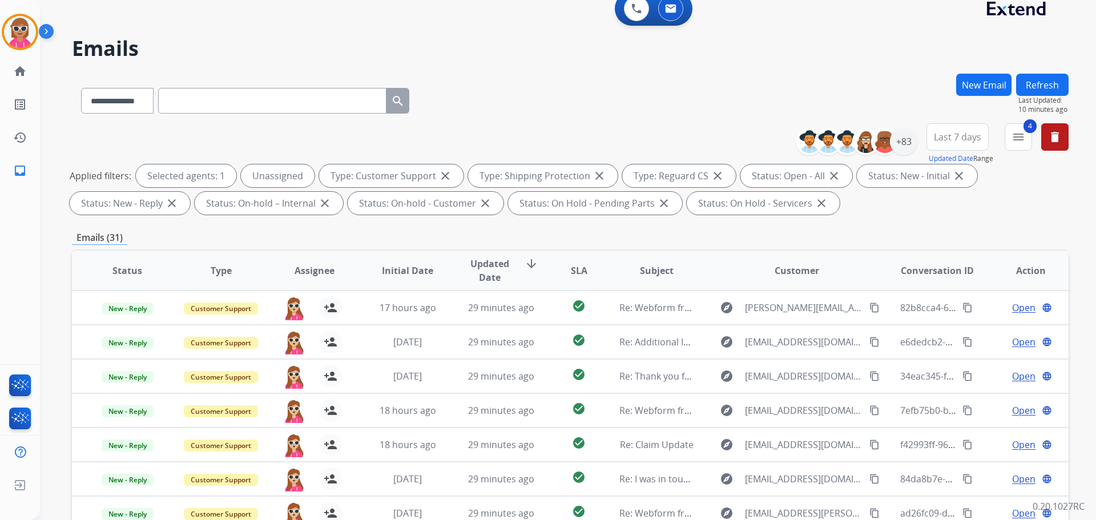
click at [1033, 80] on button "Refresh" at bounding box center [1042, 85] width 53 height 22
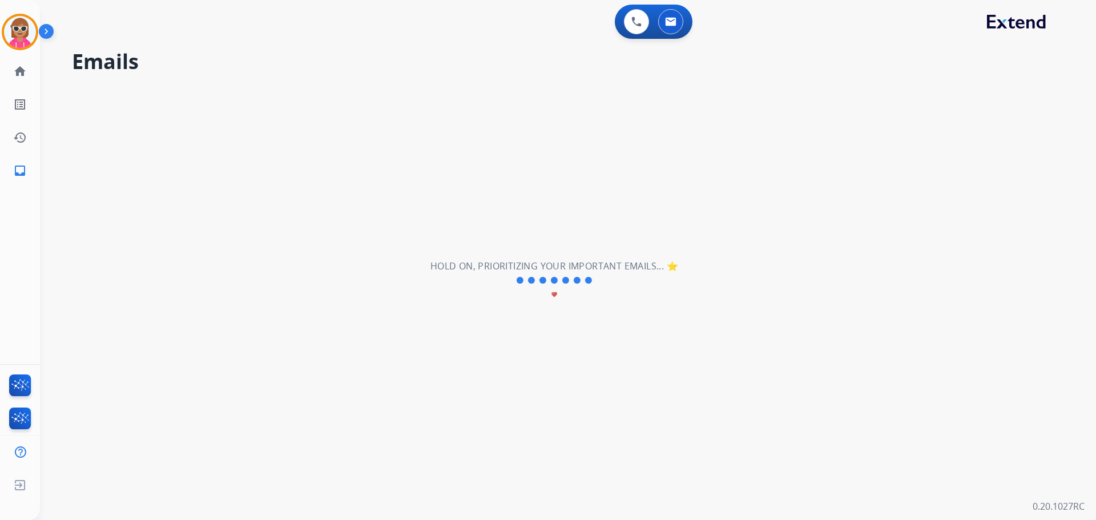
scroll to position [0, 0]
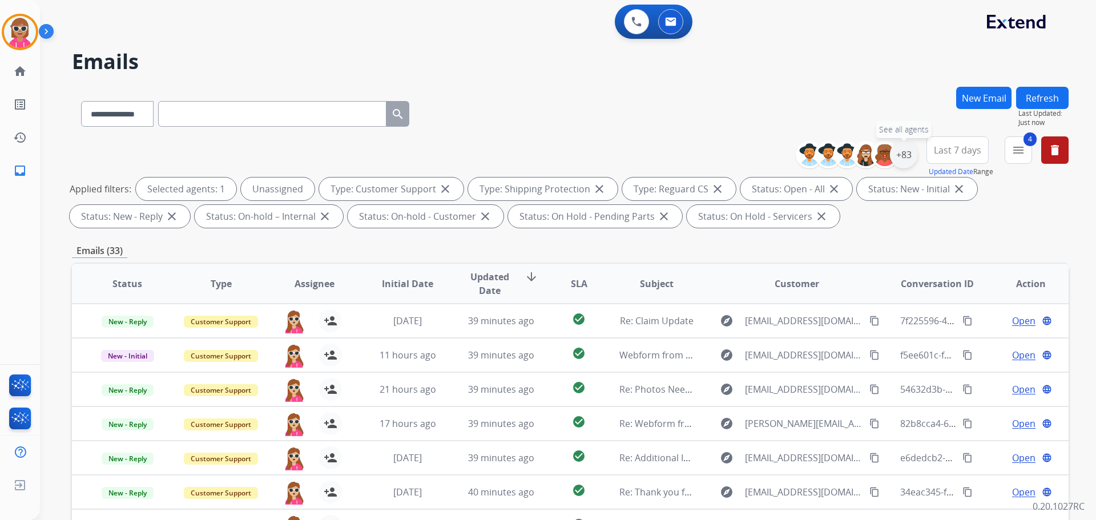
click at [906, 152] on div "+83" at bounding box center [903, 154] width 27 height 27
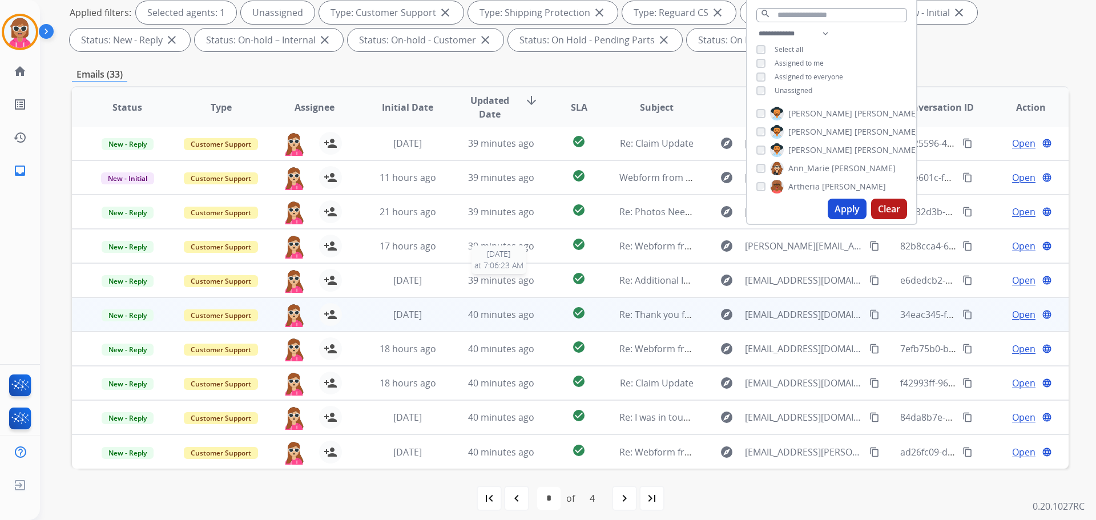
scroll to position [184, 0]
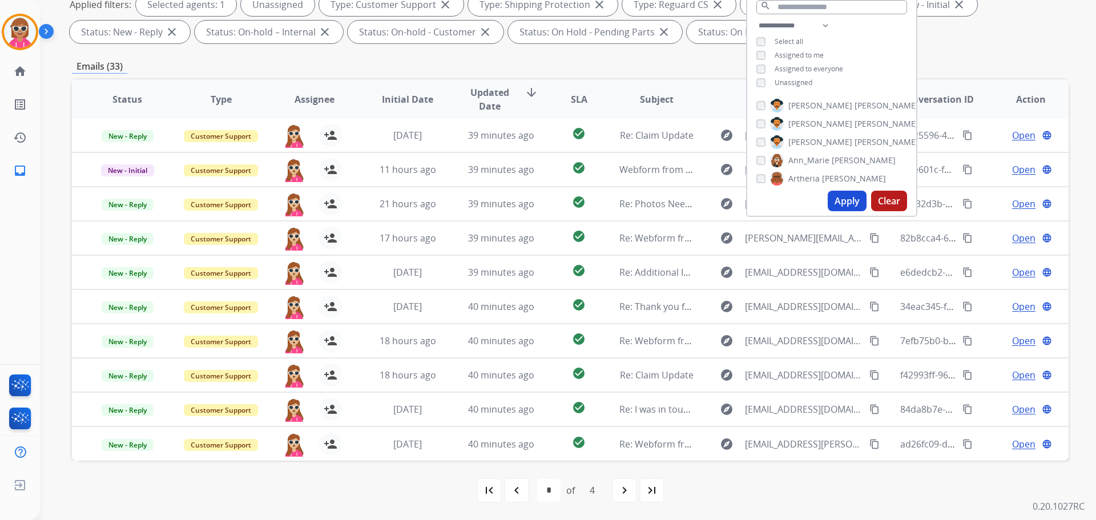
click at [626, 488] on mat-icon "navigate_next" at bounding box center [625, 491] width 14 height 14
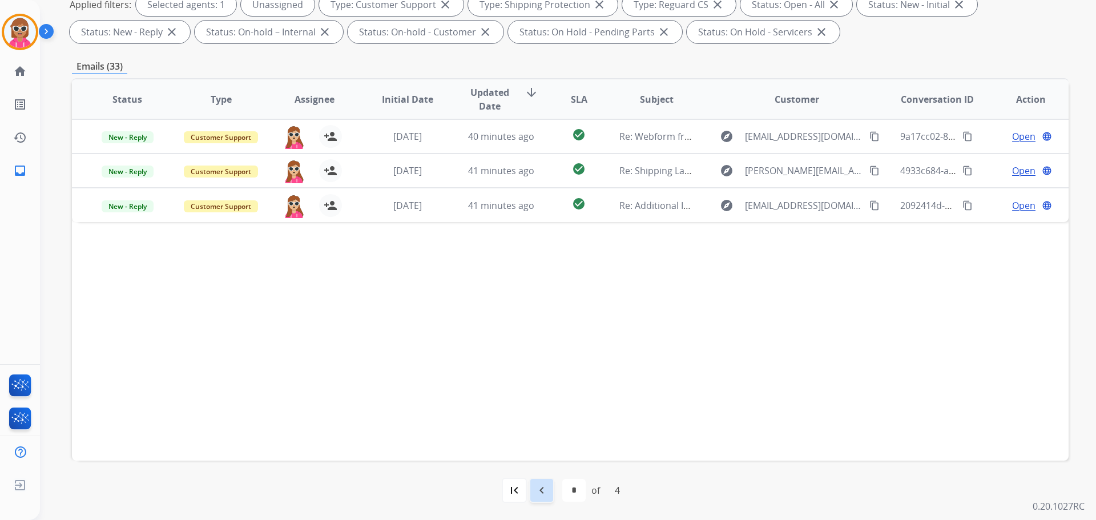
click at [542, 494] on mat-icon "navigate_before" at bounding box center [542, 491] width 14 height 14
select select "*"
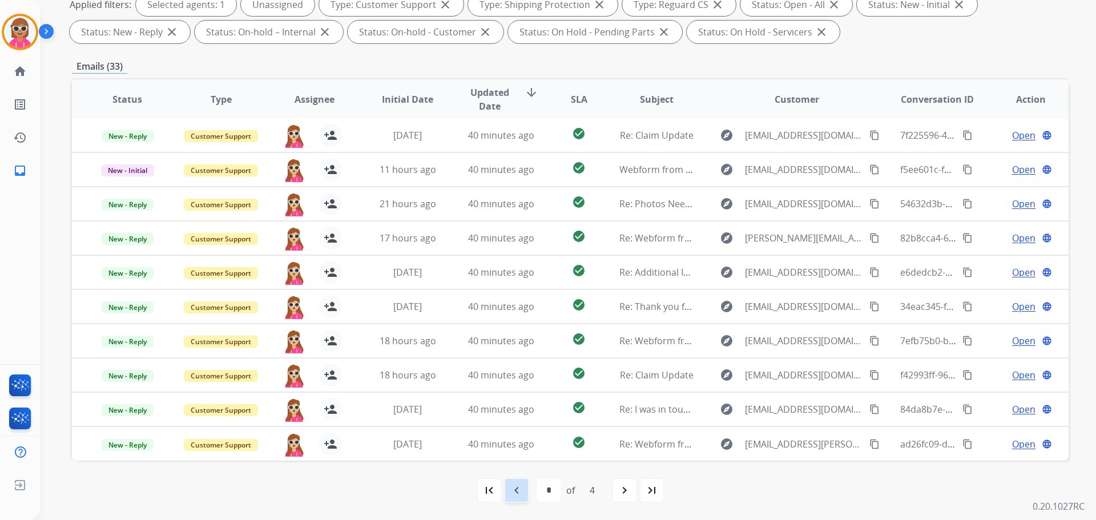
click at [526, 493] on div "navigate_before" at bounding box center [516, 490] width 25 height 25
click at [527, 492] on div "navigate_before" at bounding box center [516, 490] width 25 height 25
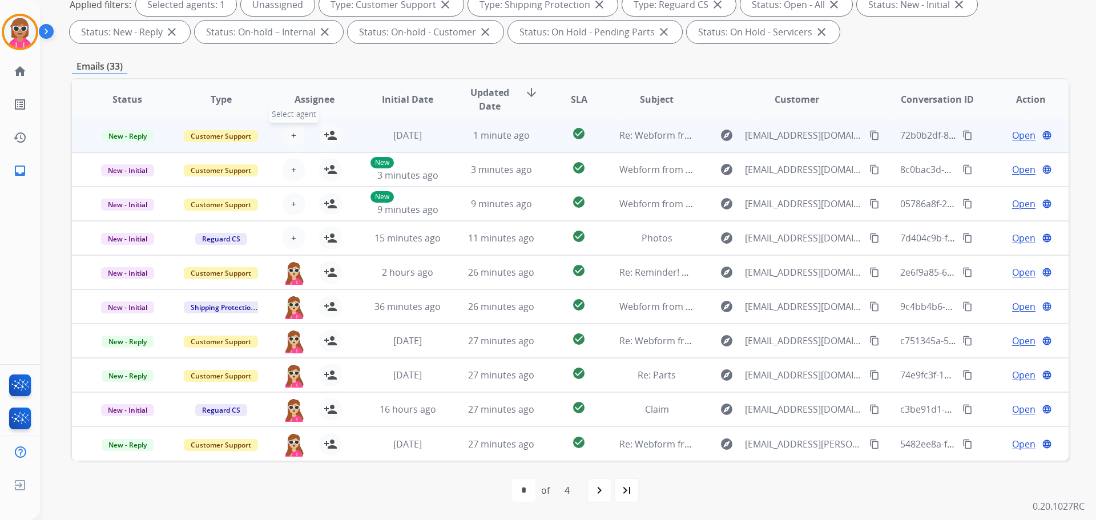
click at [295, 140] on button "+ Select agent" at bounding box center [294, 135] width 23 height 23
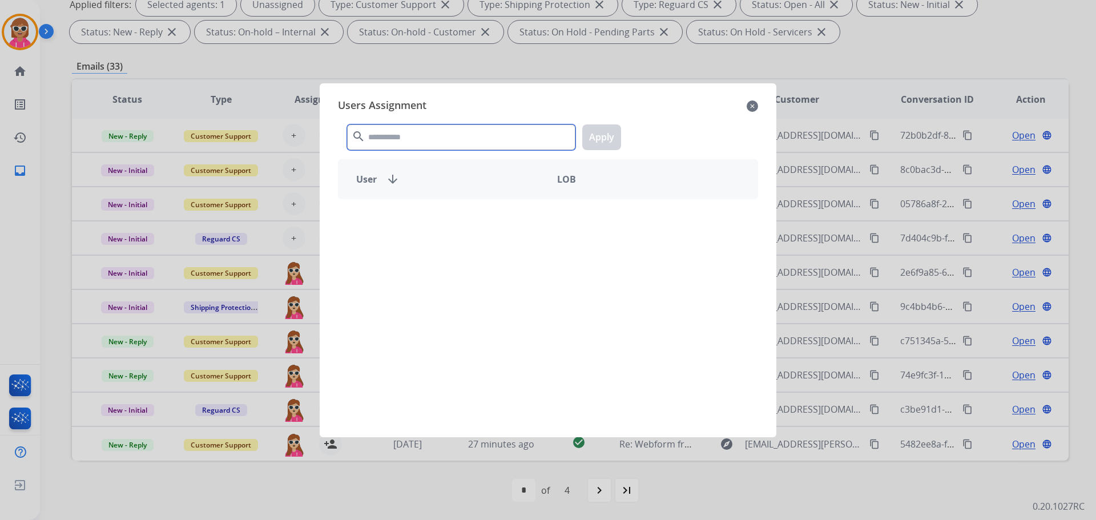
click at [402, 140] on input "text" at bounding box center [461, 137] width 228 height 26
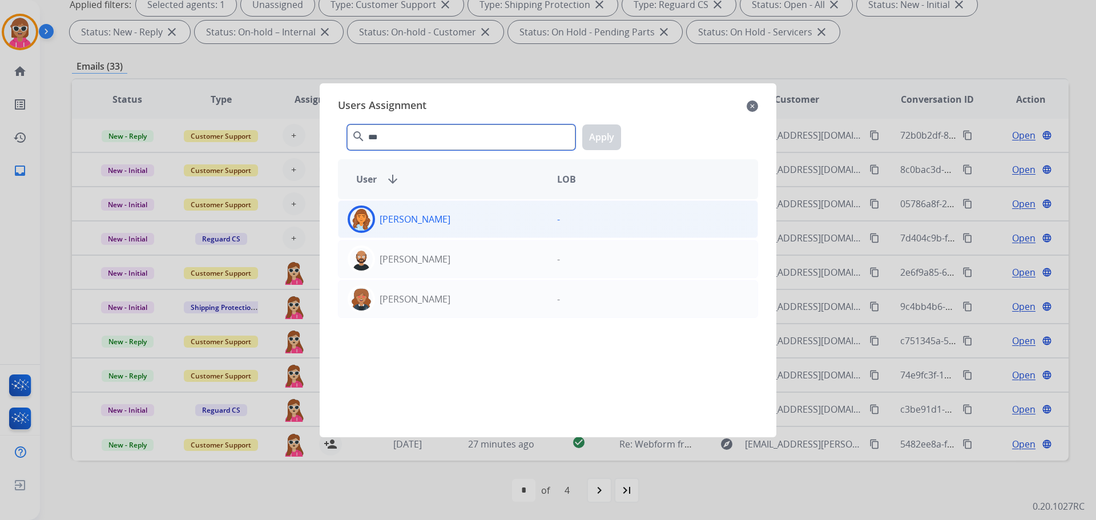
type input "***"
click at [422, 230] on div "[PERSON_NAME]" at bounding box center [444, 219] width 210 height 27
drag, startPoint x: 595, startPoint y: 142, endPoint x: 557, endPoint y: 156, distance: 40.5
click at [596, 142] on button "Apply" at bounding box center [601, 137] width 39 height 26
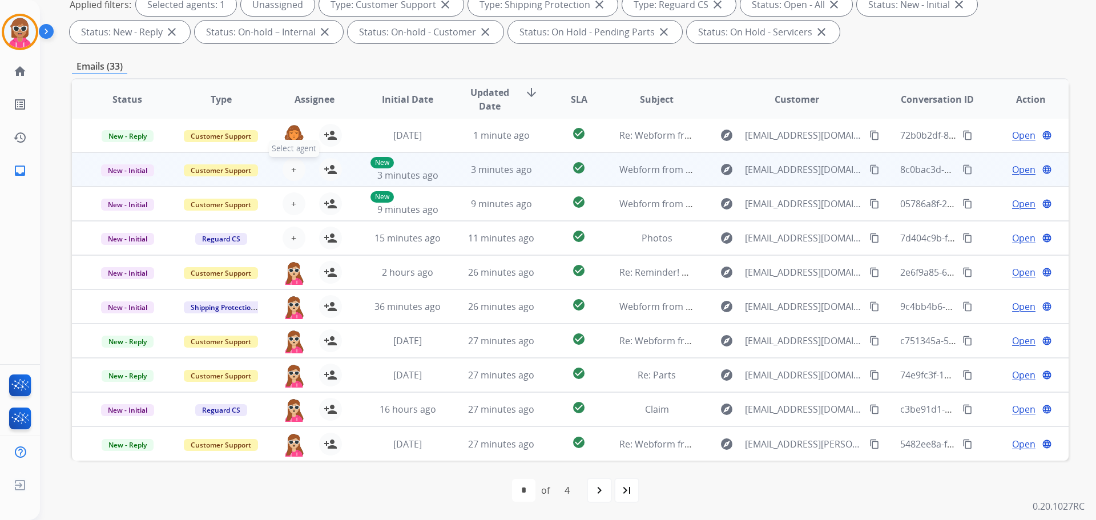
click at [292, 167] on span "+" at bounding box center [293, 170] width 5 height 14
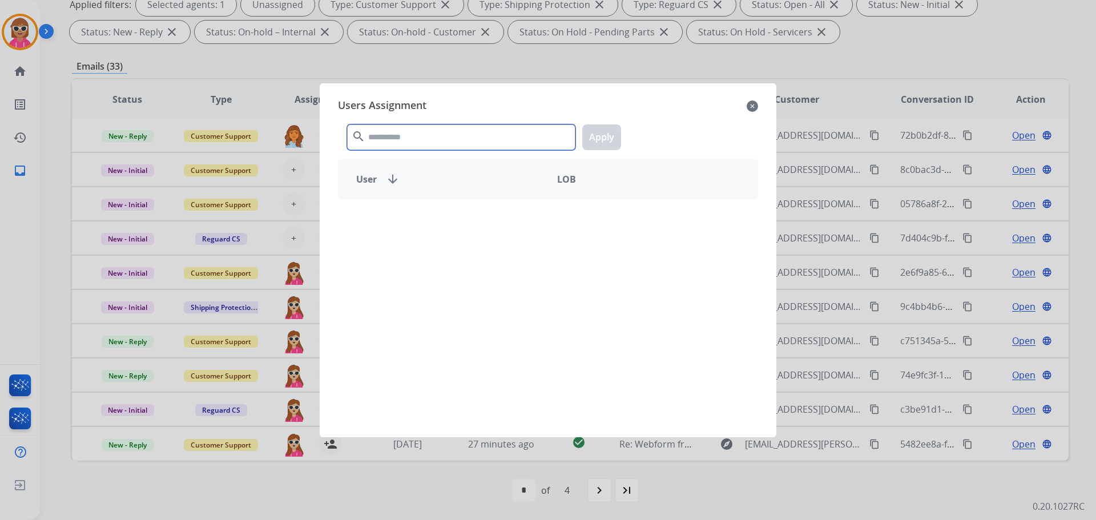
drag, startPoint x: 400, startPoint y: 134, endPoint x: 400, endPoint y: 142, distance: 8.0
click at [400, 140] on input "text" at bounding box center [461, 137] width 228 height 26
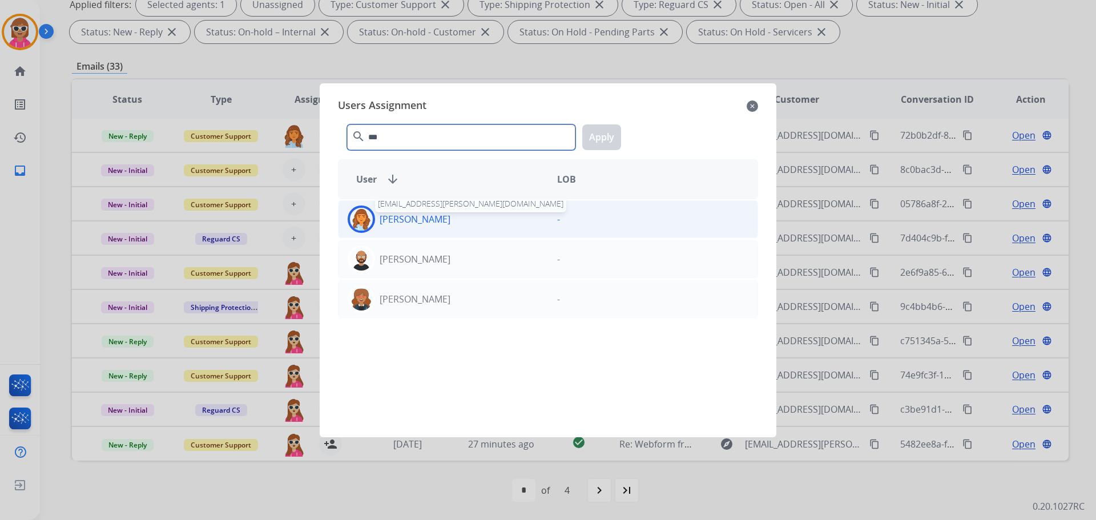
type input "***"
click at [436, 213] on p "[PERSON_NAME]" at bounding box center [415, 219] width 71 height 14
click at [601, 135] on button "Apply" at bounding box center [601, 137] width 39 height 26
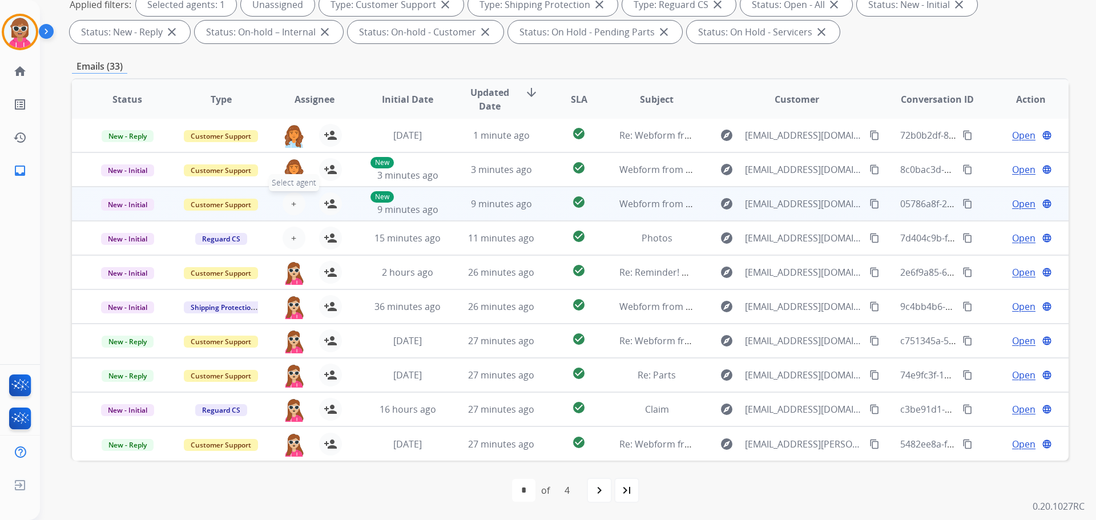
click at [295, 198] on button "+ Select agent" at bounding box center [294, 203] width 23 height 23
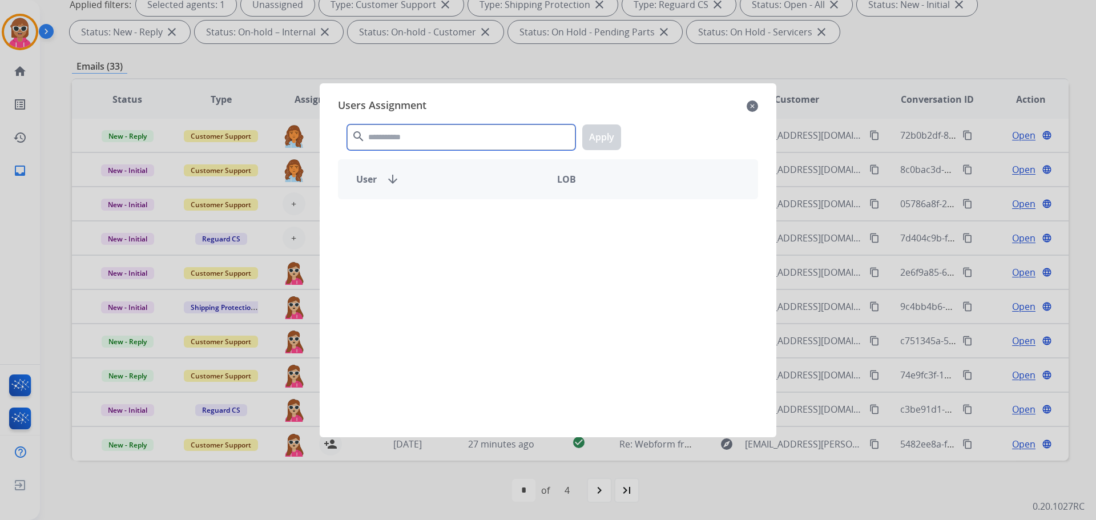
click at [411, 138] on input "text" at bounding box center [461, 137] width 228 height 26
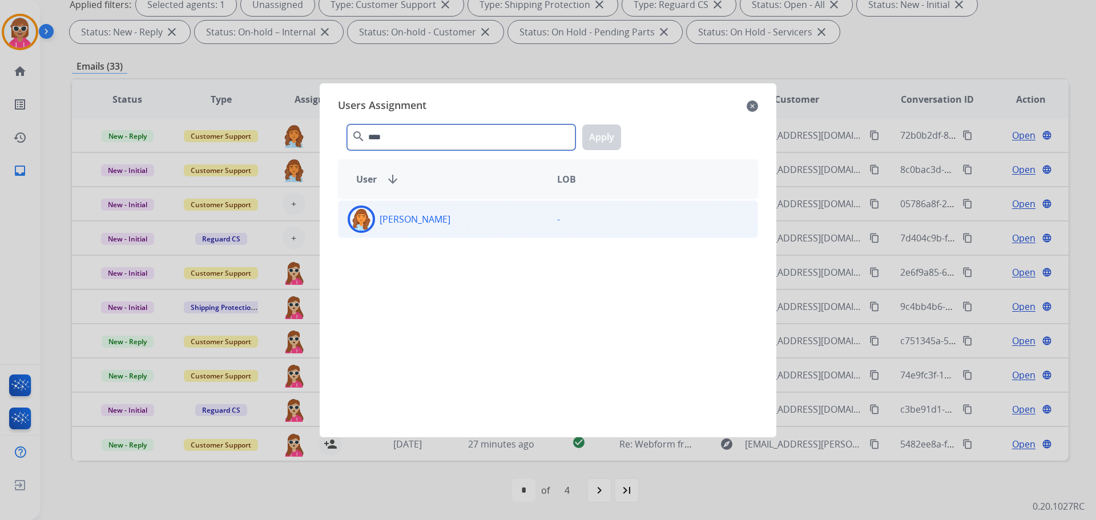
type input "****"
click at [407, 210] on div "[PERSON_NAME]" at bounding box center [444, 219] width 210 height 27
click at [602, 128] on button "Apply" at bounding box center [601, 137] width 39 height 26
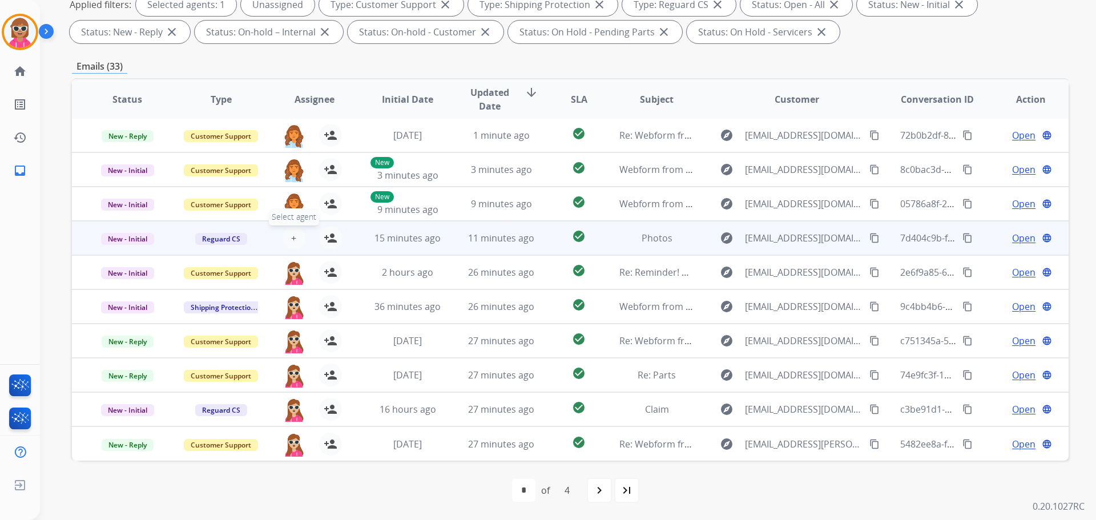
click at [291, 240] on span "+" at bounding box center [293, 238] width 5 height 14
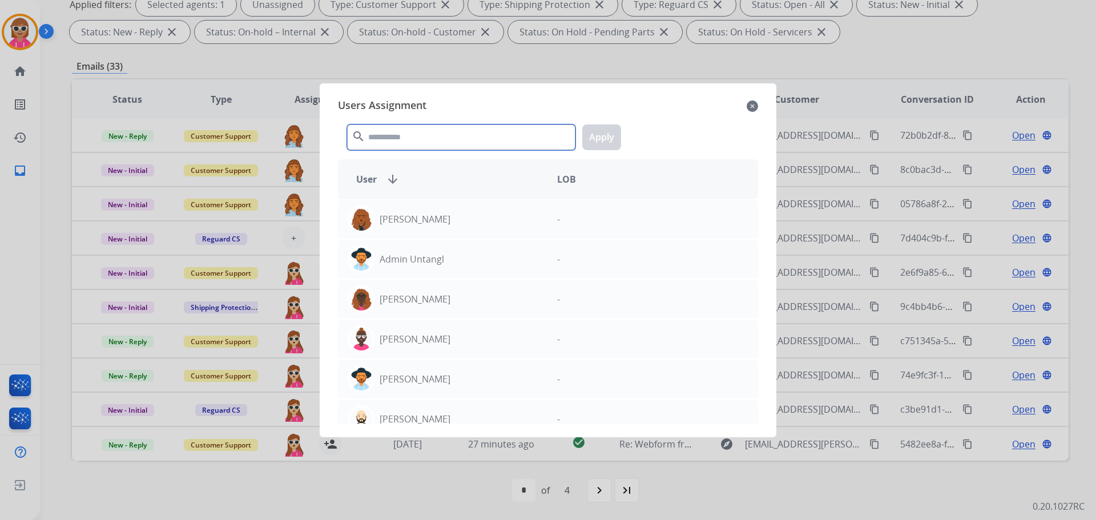
click at [383, 127] on input "text" at bounding box center [461, 137] width 228 height 26
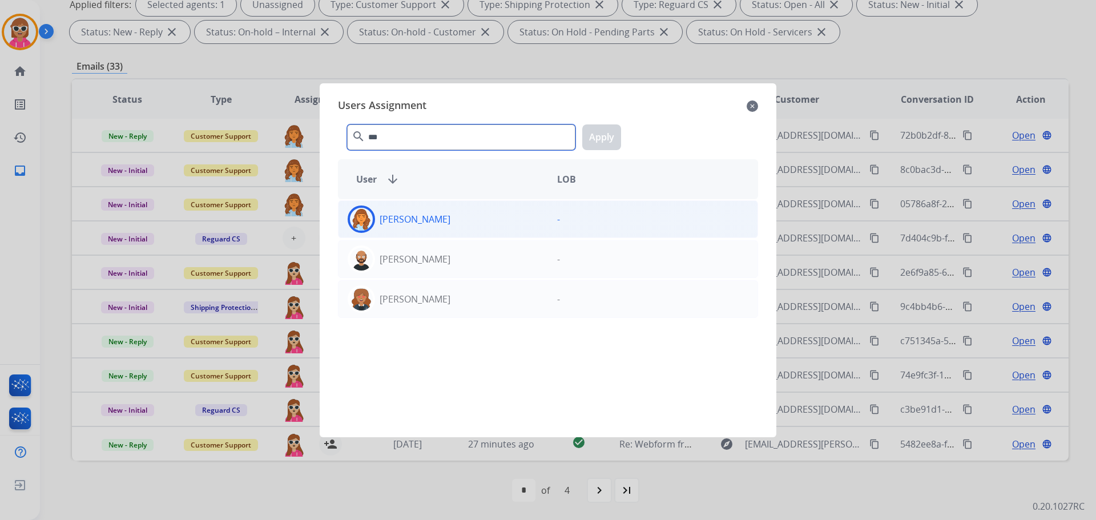
type input "***"
click at [435, 208] on div "[PERSON_NAME]" at bounding box center [444, 219] width 210 height 27
click at [598, 140] on button "Apply" at bounding box center [601, 137] width 39 height 26
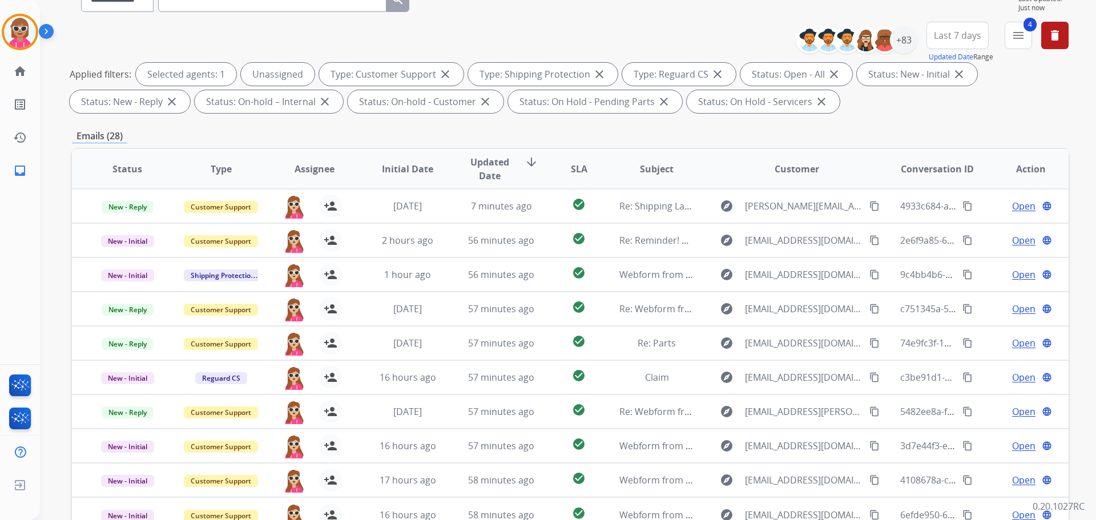
scroll to position [0, 0]
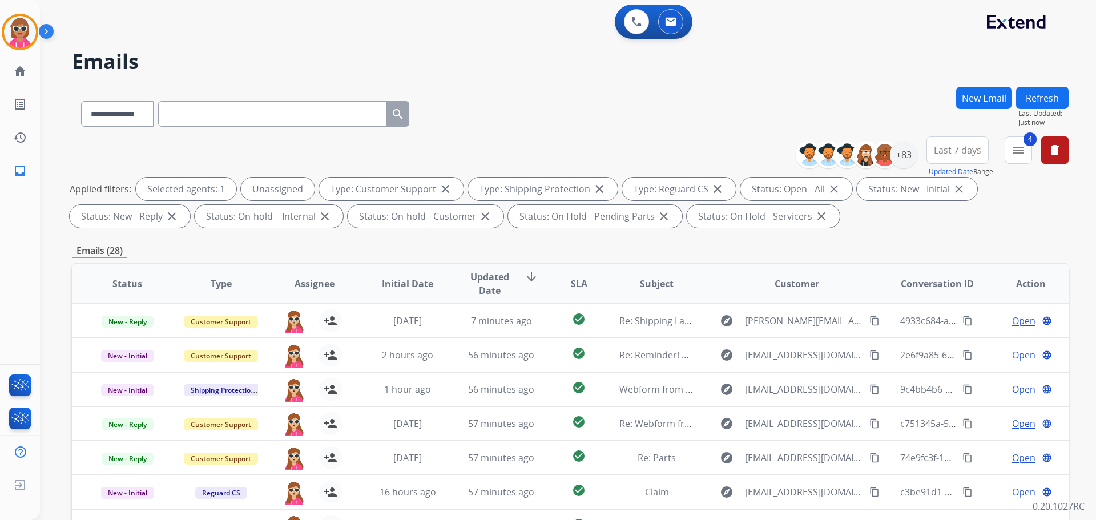
click at [1019, 94] on button "Refresh" at bounding box center [1042, 98] width 53 height 22
click at [903, 154] on div "+83" at bounding box center [903, 154] width 27 height 27
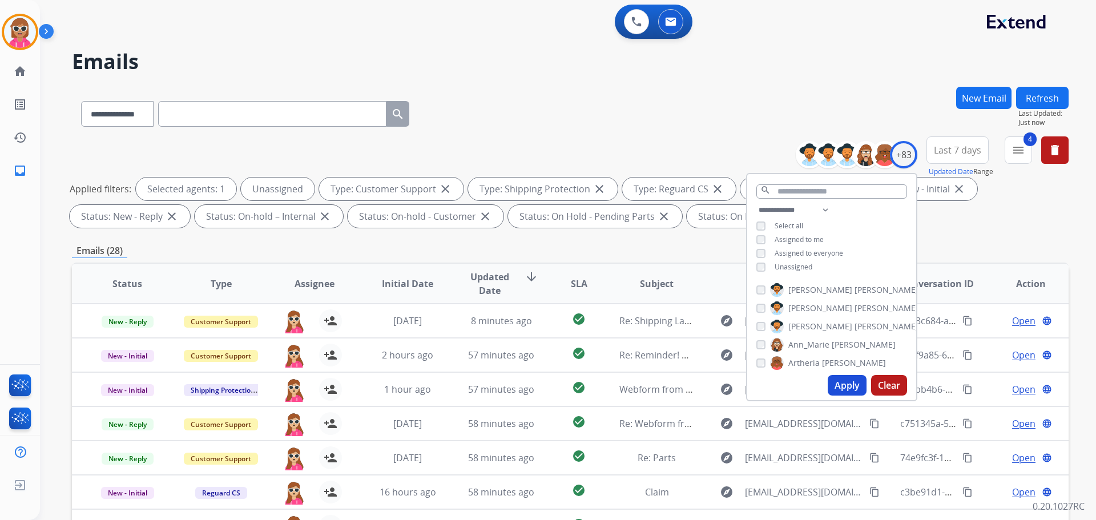
click at [785, 273] on div "**********" at bounding box center [831, 239] width 169 height 73
click at [791, 260] on div "**********" at bounding box center [831, 239] width 169 height 73
click at [646, 21] on button at bounding box center [636, 21] width 25 height 25
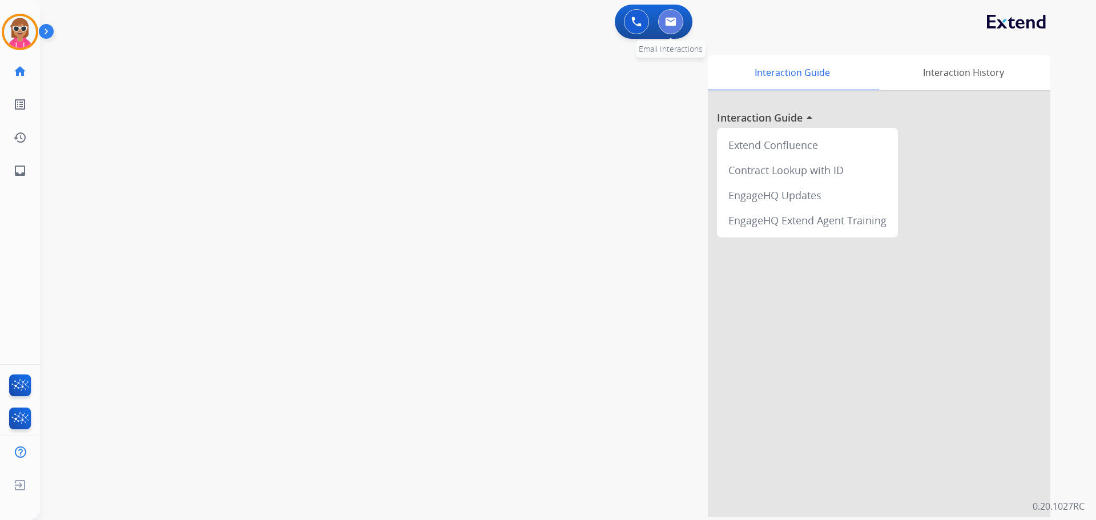
click at [667, 22] on img at bounding box center [670, 21] width 11 height 9
select select "**********"
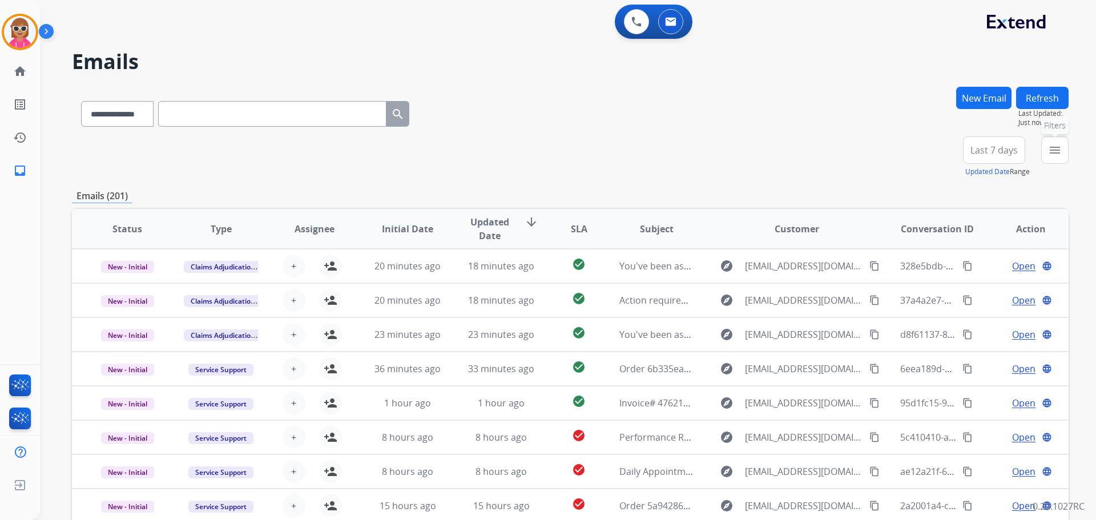
drag, startPoint x: 1052, startPoint y: 156, endPoint x: 1041, endPoint y: 167, distance: 16.1
click at [1050, 156] on mat-icon "menu" at bounding box center [1055, 150] width 14 height 14
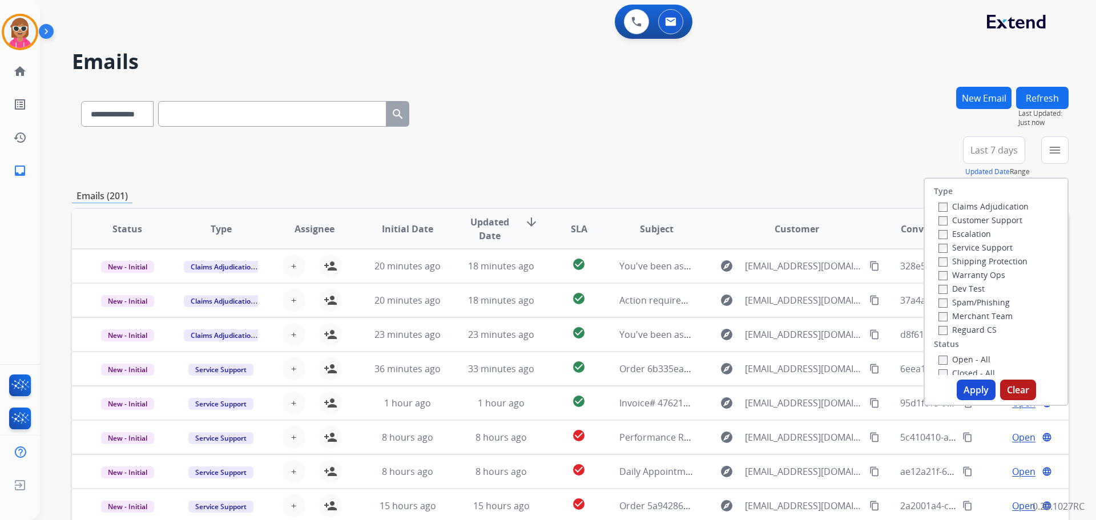
click at [980, 216] on label "Customer Support" at bounding box center [981, 220] width 84 height 11
drag, startPoint x: 965, startPoint y: 257, endPoint x: 968, endPoint y: 266, distance: 9.6
click at [965, 257] on label "Shipping Protection" at bounding box center [983, 261] width 89 height 11
drag, startPoint x: 967, startPoint y: 325, endPoint x: 955, endPoint y: 349, distance: 26.8
click at [967, 325] on label "Reguard CS" at bounding box center [968, 329] width 58 height 11
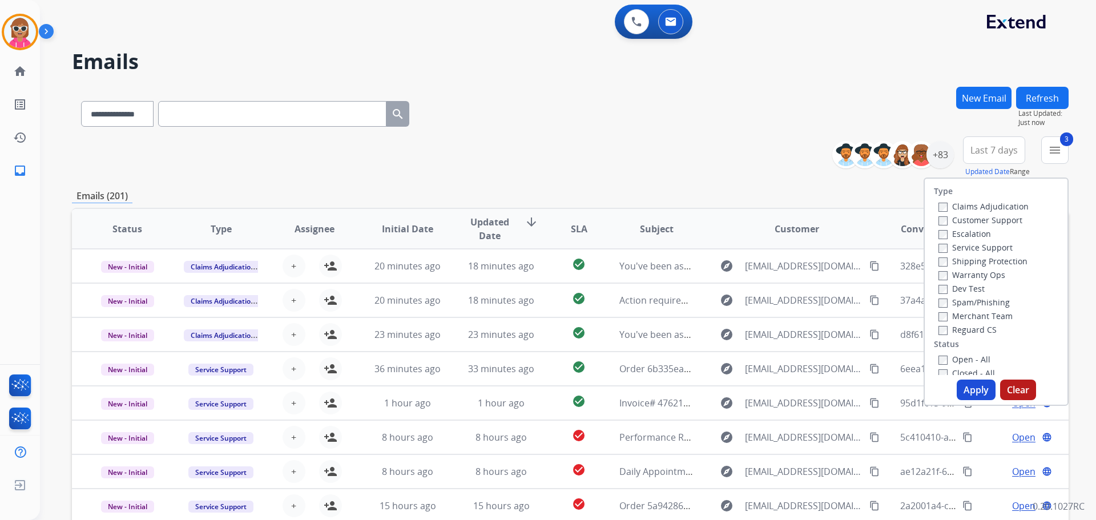
drag, startPoint x: 950, startPoint y: 359, endPoint x: 966, endPoint y: 372, distance: 20.8
click at [950, 360] on label "Open - All" at bounding box center [965, 359] width 52 height 11
click at [973, 389] on button "Apply" at bounding box center [976, 390] width 39 height 21
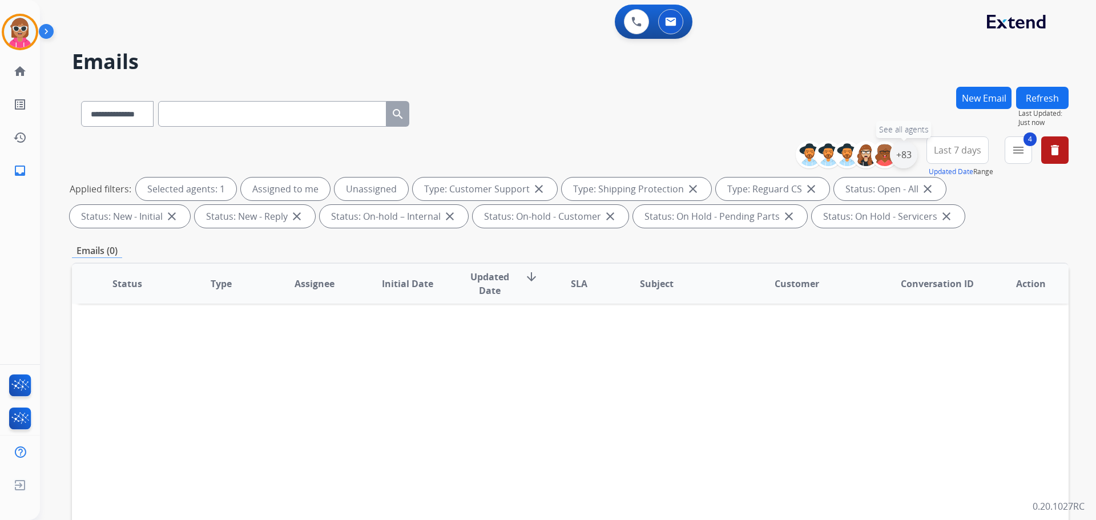
click at [905, 157] on div "+83" at bounding box center [903, 154] width 27 height 27
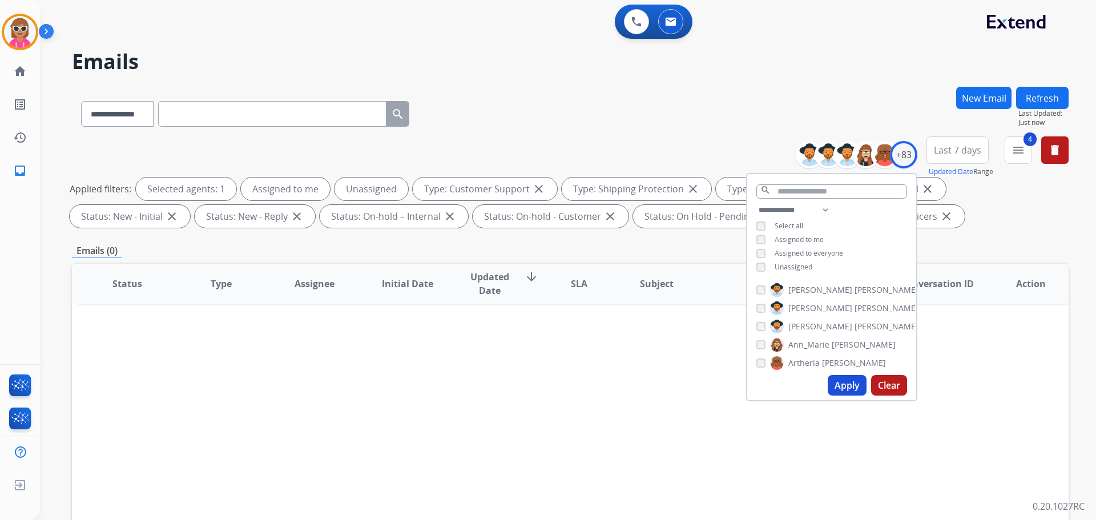
click at [798, 243] on div "**********" at bounding box center [831, 239] width 169 height 73
drag, startPoint x: 800, startPoint y: 235, endPoint x: 807, endPoint y: 271, distance: 37.3
click at [799, 235] on span "Assigned to me" at bounding box center [799, 240] width 49 height 10
click at [852, 389] on button "Apply" at bounding box center [847, 385] width 39 height 21
click at [778, 265] on span "Unassigned" at bounding box center [794, 267] width 38 height 10
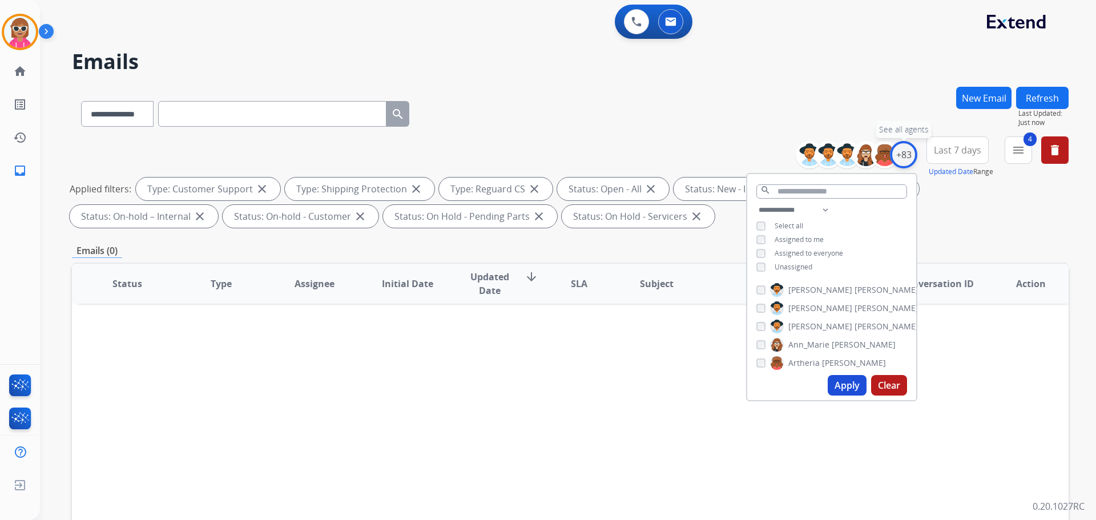
click at [907, 151] on div "+83" at bounding box center [903, 154] width 27 height 27
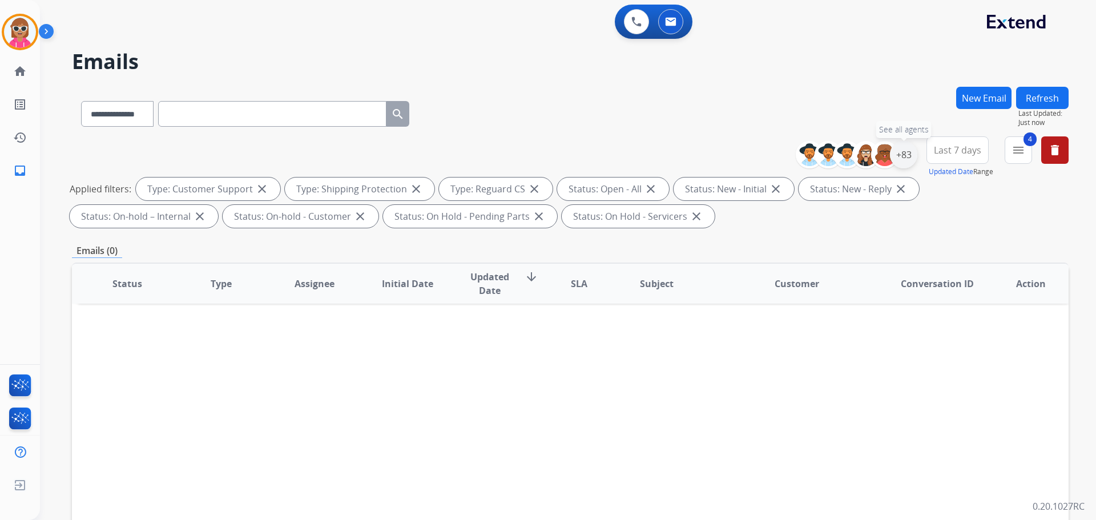
drag, startPoint x: 907, startPoint y: 153, endPoint x: 902, endPoint y: 162, distance: 10.5
click at [906, 154] on div "+83" at bounding box center [903, 154] width 27 height 27
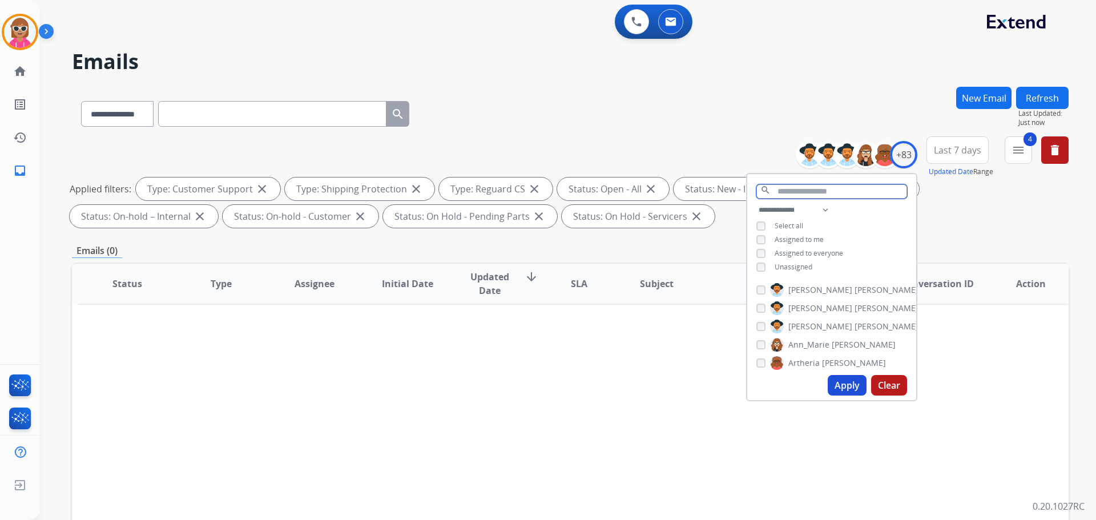
click at [812, 191] on input "text" at bounding box center [832, 191] width 151 height 14
click at [602, 407] on div "Status Type Assignee Initial Date Updated Date arrow_downward SLA Subject Custo…" at bounding box center [570, 454] width 997 height 383
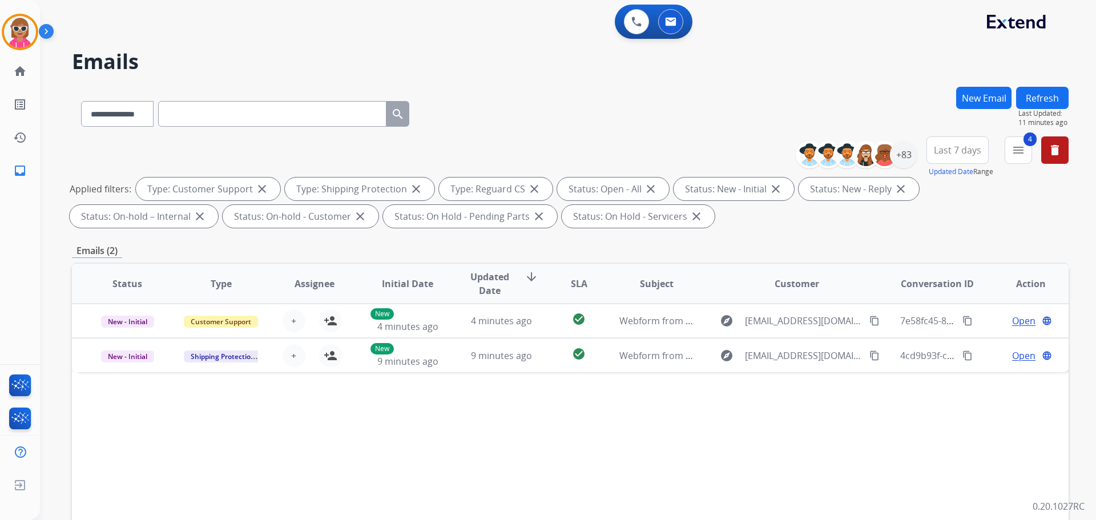
click at [1038, 101] on button "Refresh" at bounding box center [1042, 98] width 53 height 22
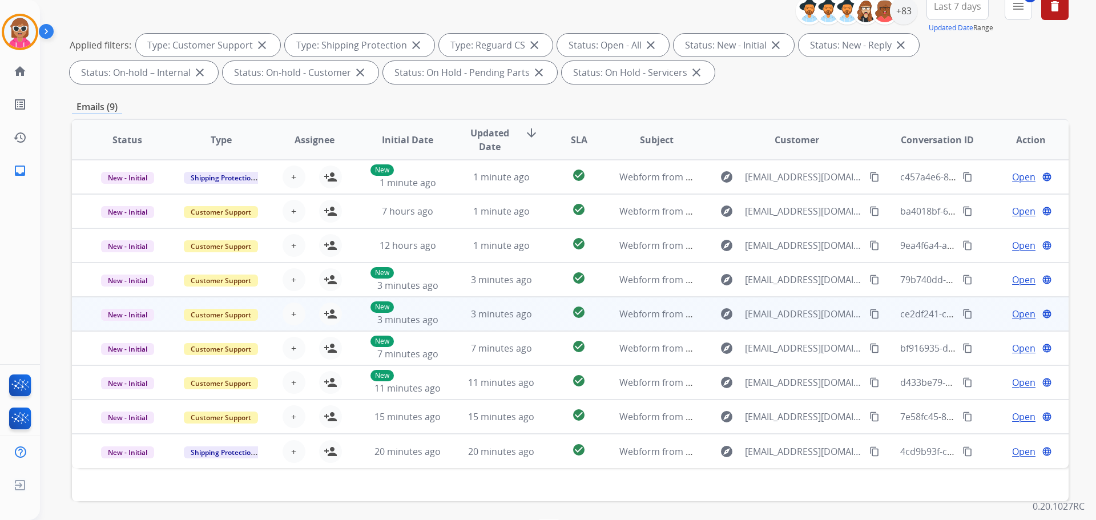
scroll to position [184, 0]
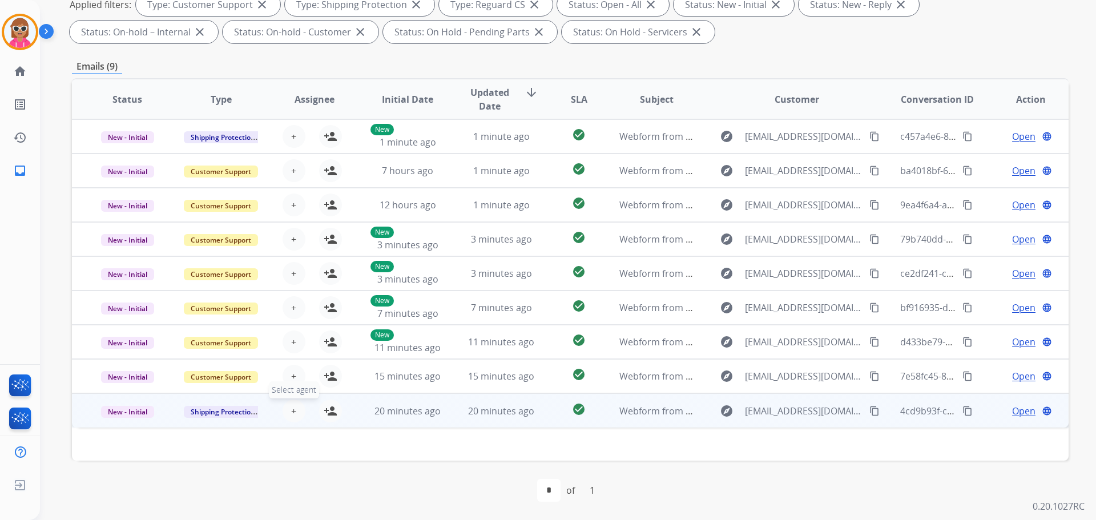
click at [293, 414] on span "+" at bounding box center [293, 411] width 5 height 14
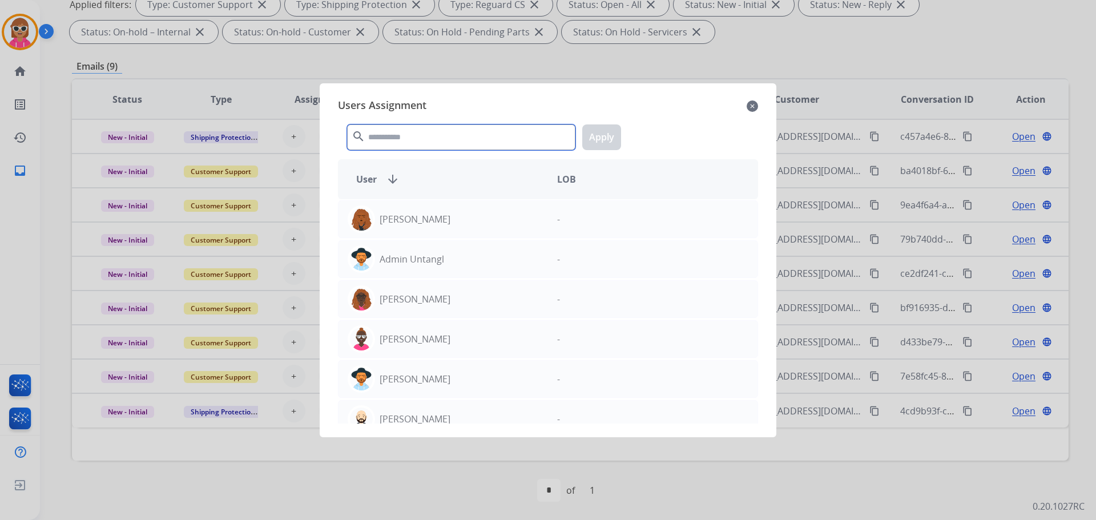
click at [405, 128] on input "text" at bounding box center [461, 137] width 228 height 26
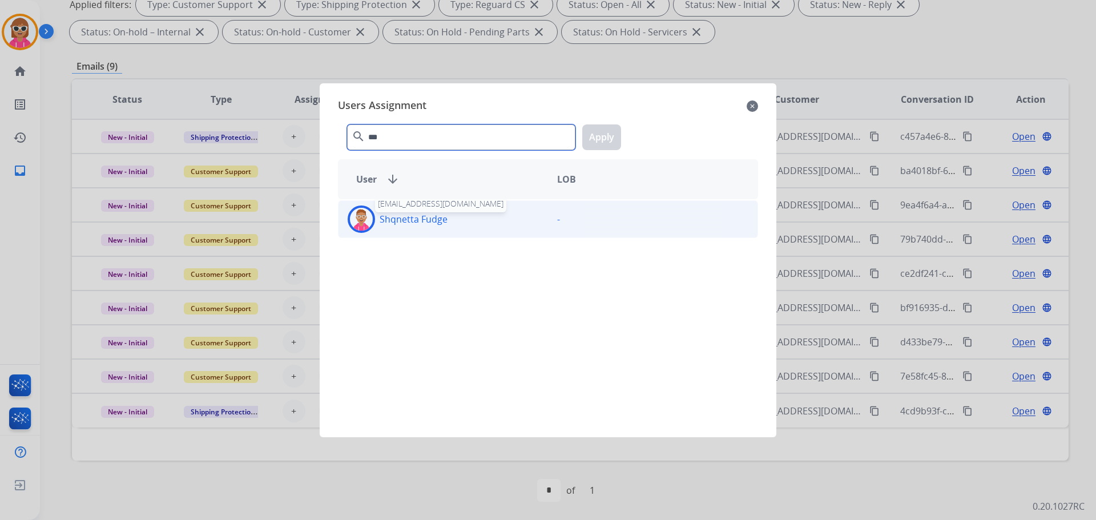
type input "***"
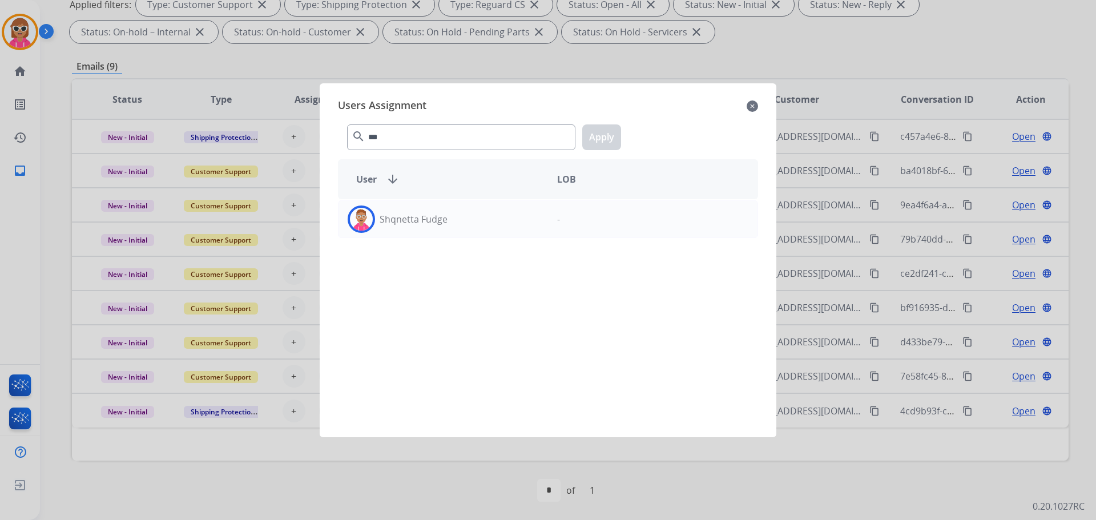
drag, startPoint x: 390, startPoint y: 231, endPoint x: 456, endPoint y: 198, distance: 73.8
click at [390, 232] on div "Shqnetta Fudge" at bounding box center [444, 219] width 210 height 27
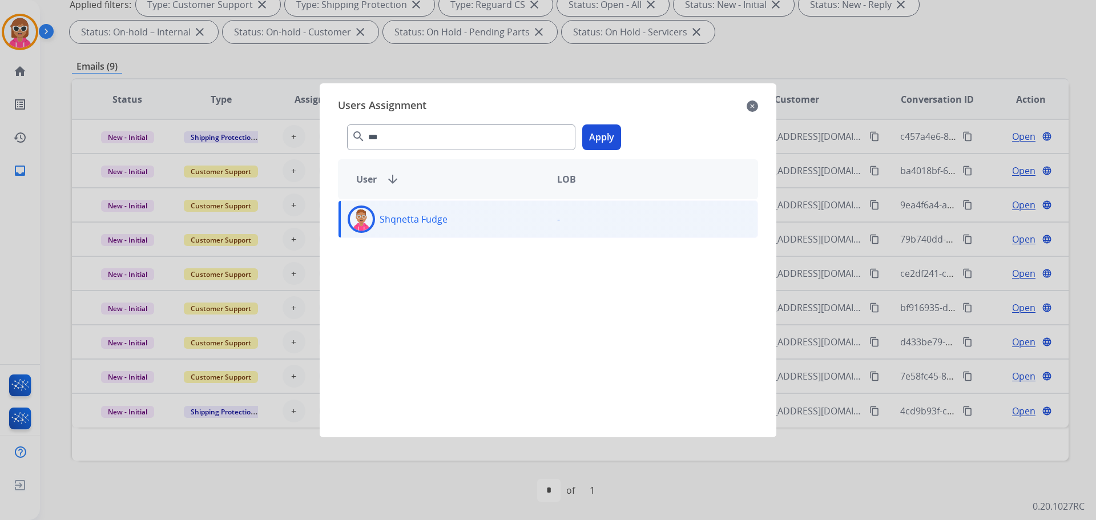
click at [598, 135] on button "Apply" at bounding box center [601, 137] width 39 height 26
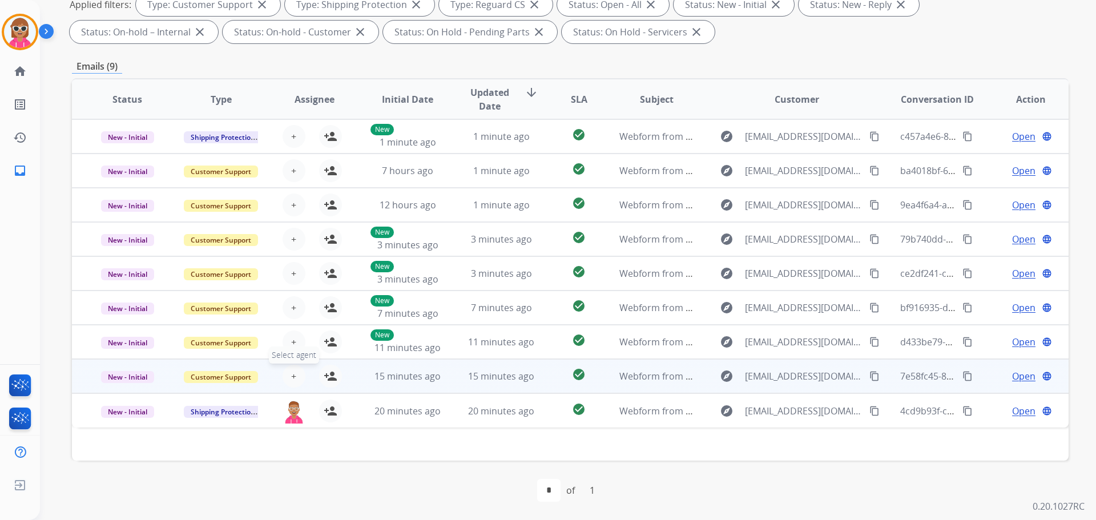
click at [292, 372] on span "+" at bounding box center [293, 376] width 5 height 14
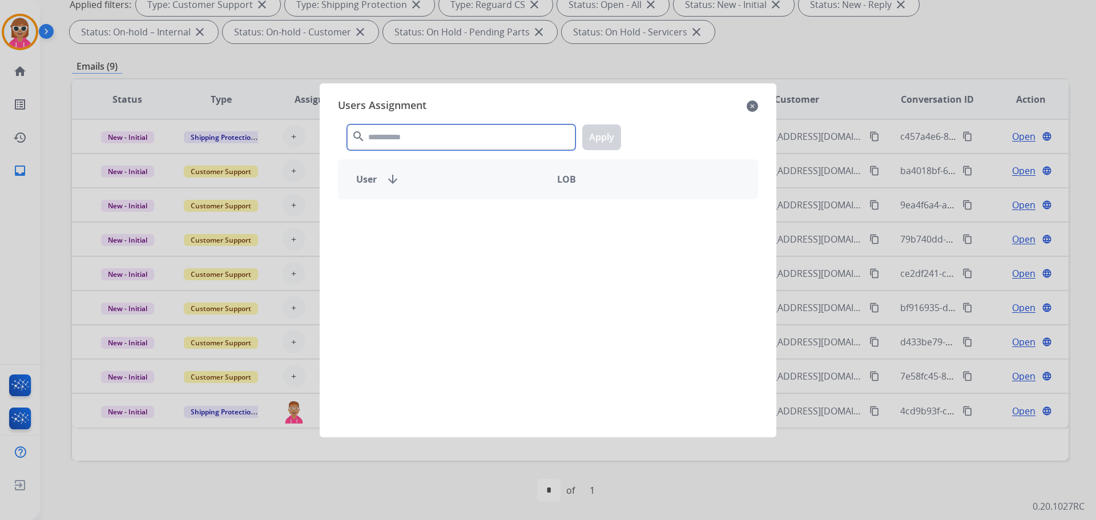
click at [401, 132] on input "text" at bounding box center [461, 137] width 228 height 26
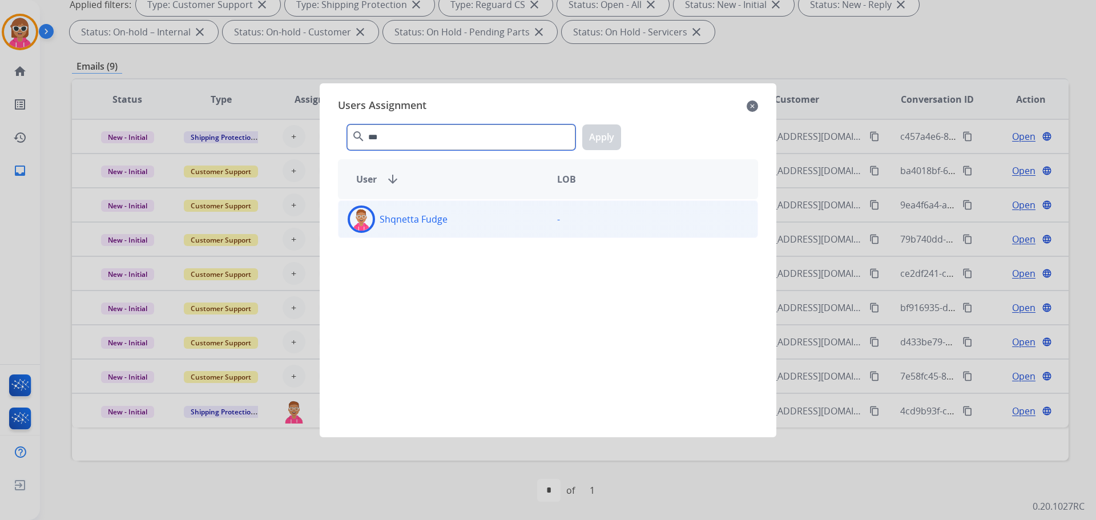
type input "***"
click at [434, 232] on div "Shqnetta Fudge" at bounding box center [444, 219] width 210 height 27
click at [606, 141] on button "Apply" at bounding box center [601, 137] width 39 height 26
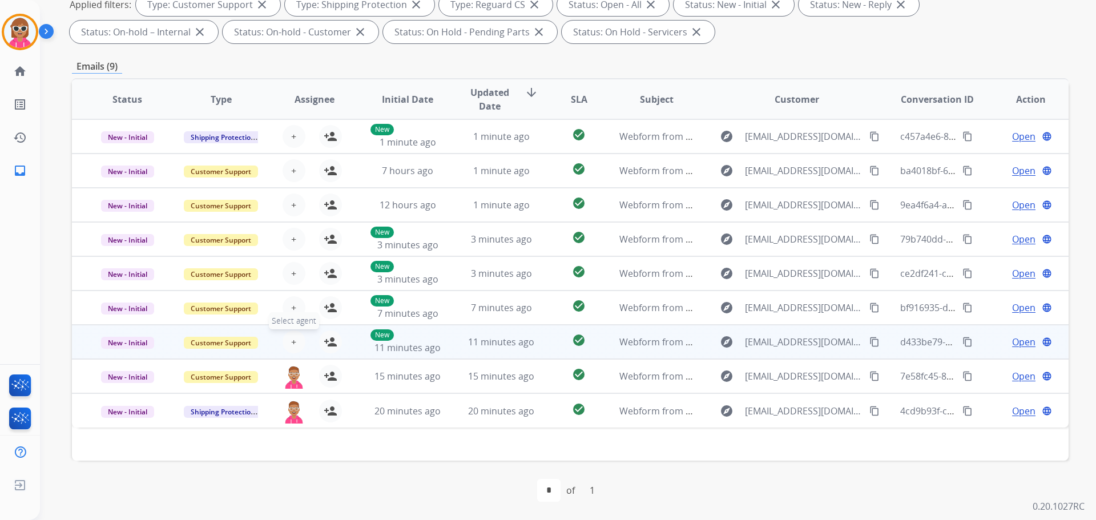
click at [294, 342] on span "+" at bounding box center [293, 342] width 5 height 14
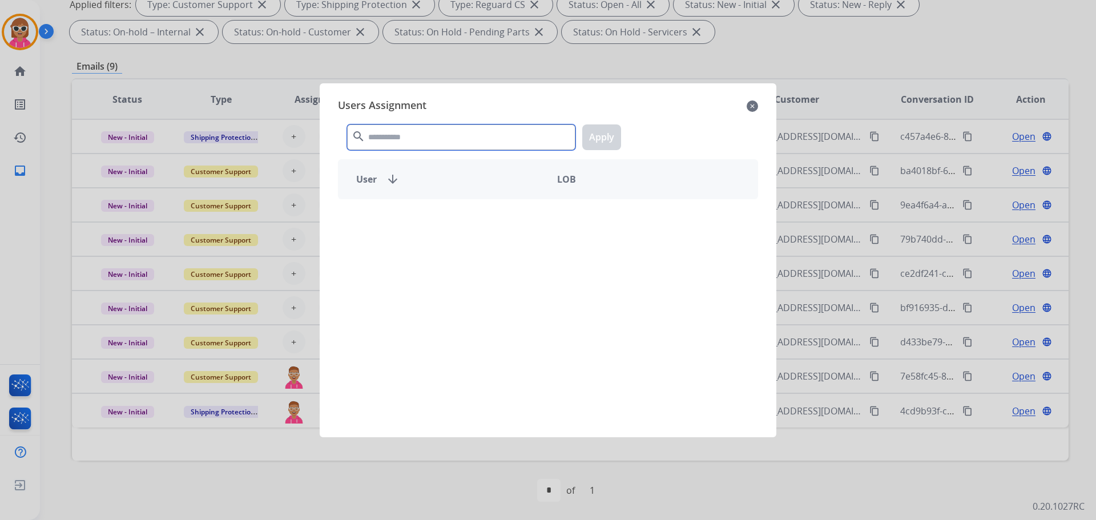
click at [416, 136] on input "text" at bounding box center [461, 137] width 228 height 26
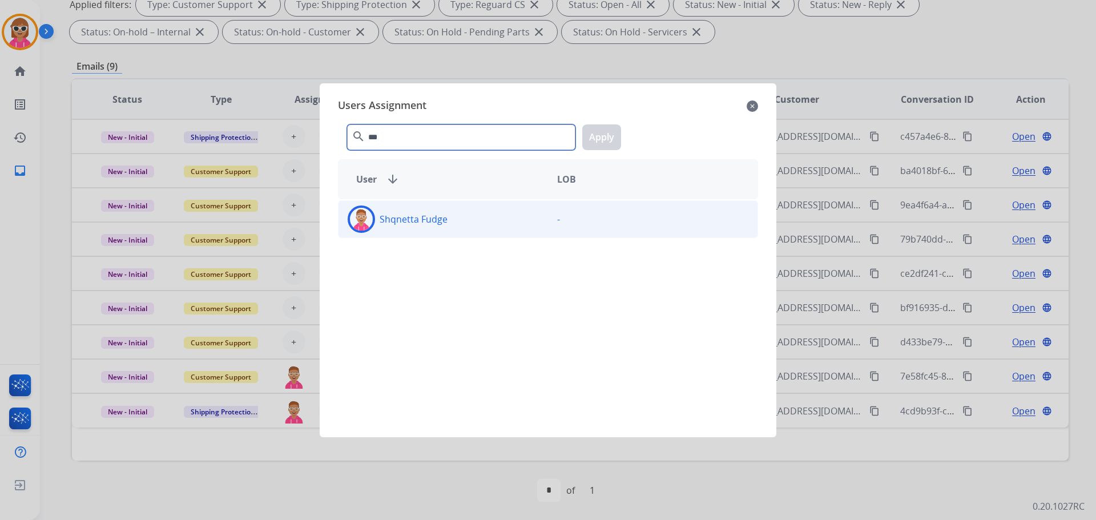
type input "***"
click at [410, 216] on p "Shqnetta Fudge" at bounding box center [414, 219] width 68 height 14
click at [608, 140] on button "Apply" at bounding box center [601, 137] width 39 height 26
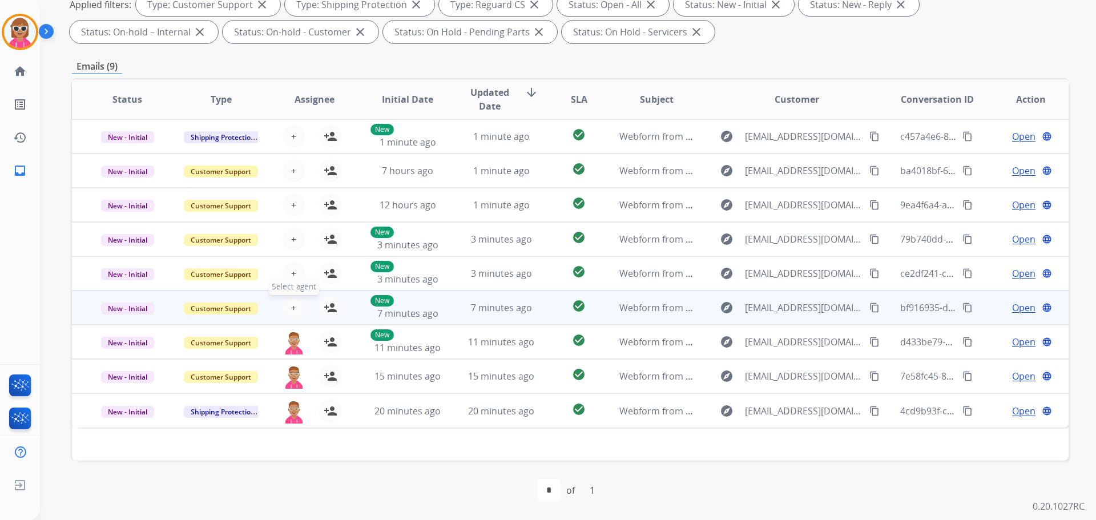
click at [291, 313] on span "+" at bounding box center [293, 308] width 5 height 14
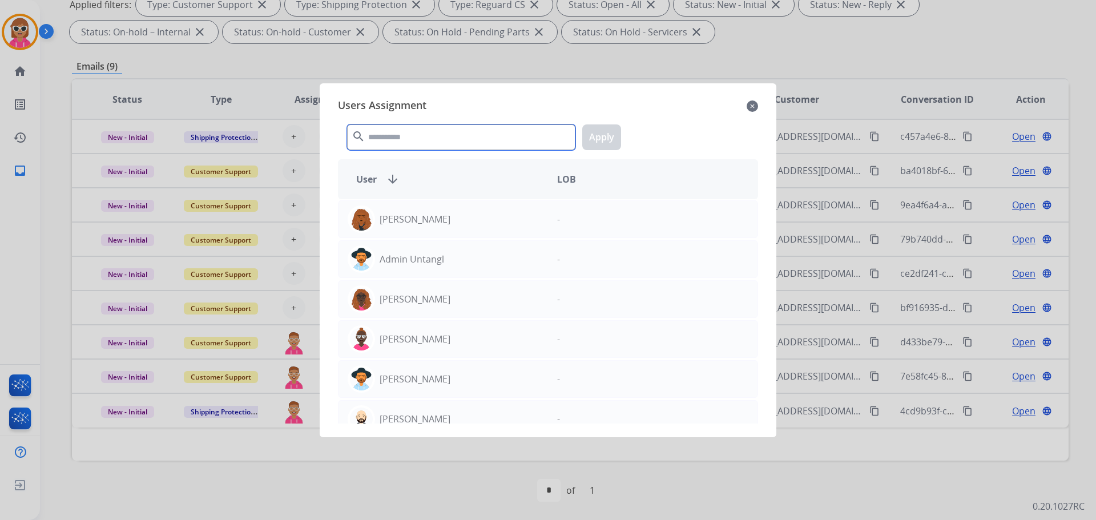
click at [424, 146] on input "text" at bounding box center [461, 137] width 228 height 26
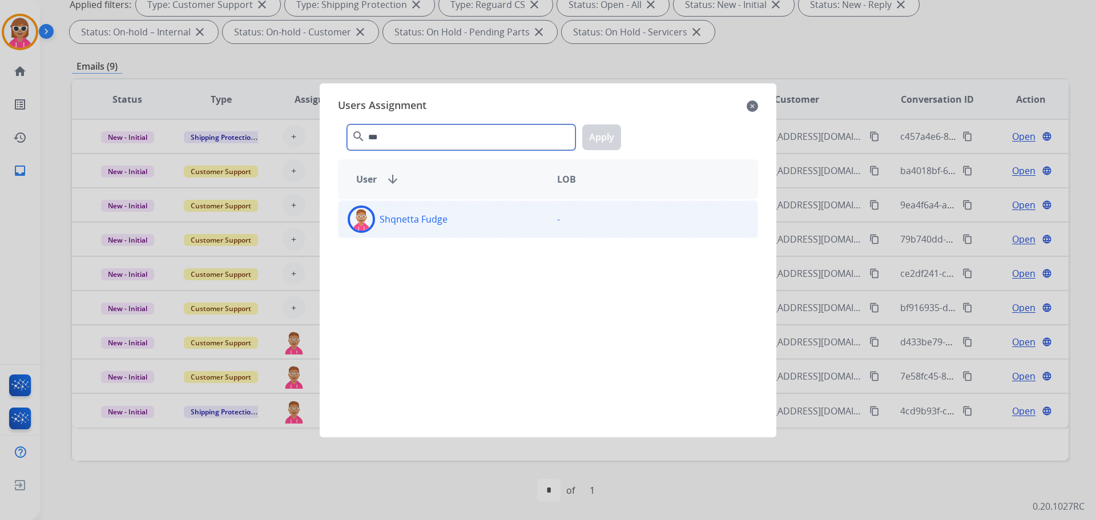
type input "***"
click at [449, 219] on div "Shqnetta Fudge" at bounding box center [444, 219] width 210 height 27
drag, startPoint x: 624, startPoint y: 131, endPoint x: 601, endPoint y: 138, distance: 23.8
click at [624, 132] on div "*** search Apply" at bounding box center [548, 134] width 420 height 39
click at [597, 140] on button "Apply" at bounding box center [601, 137] width 39 height 26
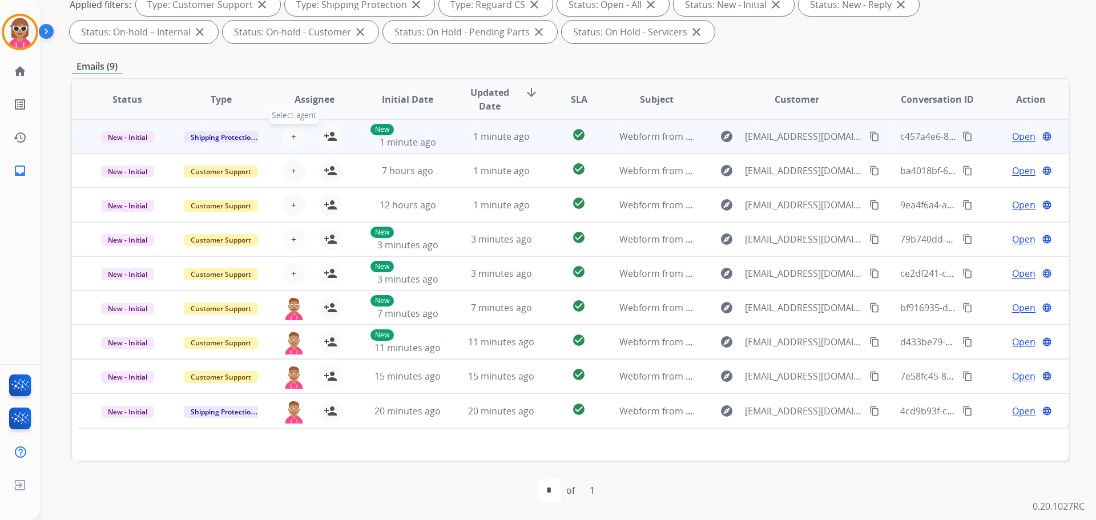
click at [294, 139] on span "+" at bounding box center [293, 137] width 5 height 14
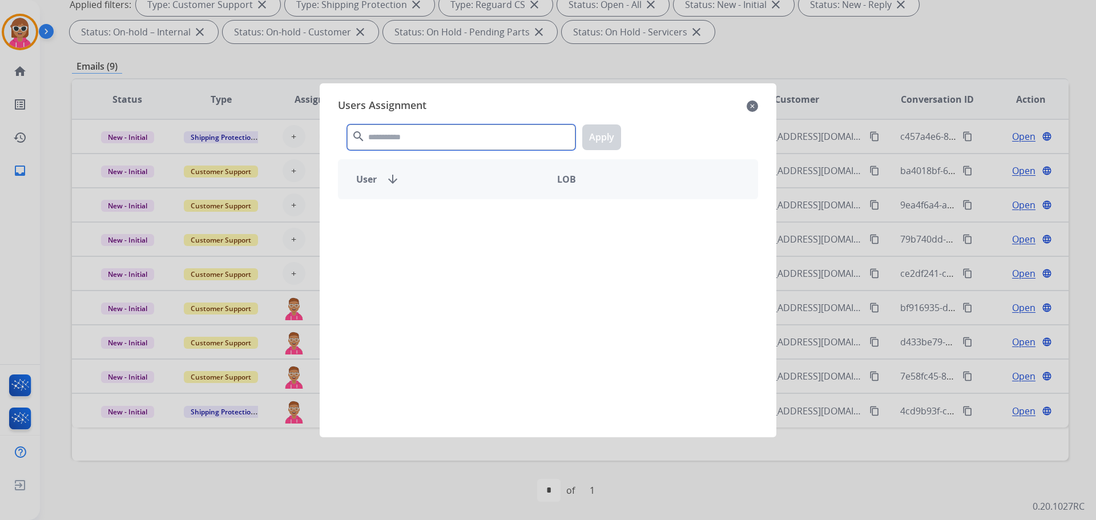
click at [391, 133] on input "text" at bounding box center [461, 137] width 228 height 26
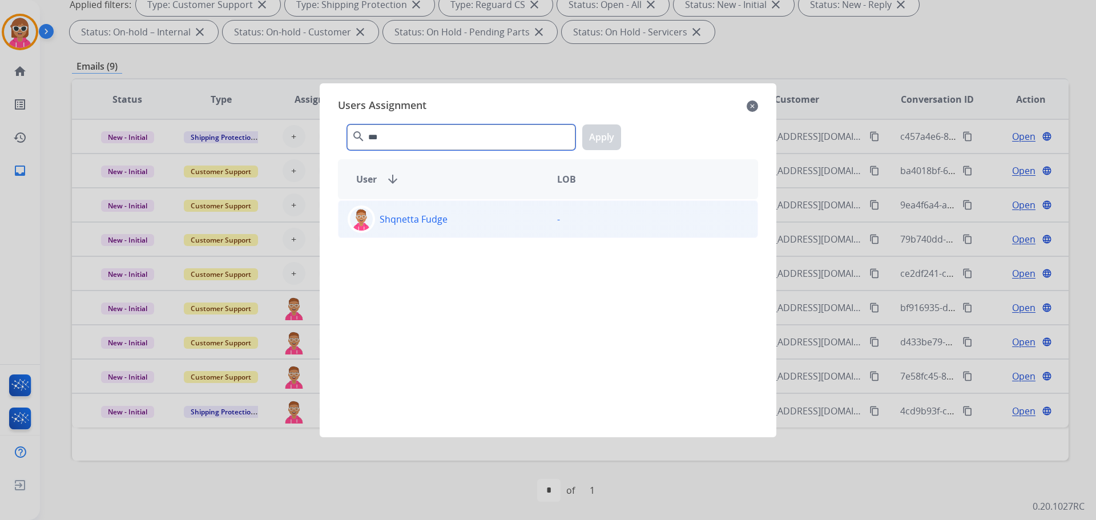
type input "***"
click at [436, 211] on div "Shqnetta Fudge" at bounding box center [444, 219] width 210 height 27
click at [609, 120] on div "*** search Apply" at bounding box center [548, 134] width 420 height 39
drag, startPoint x: 611, startPoint y: 137, endPoint x: 435, endPoint y: 172, distance: 179.9
click at [611, 138] on button "Apply" at bounding box center [601, 137] width 39 height 26
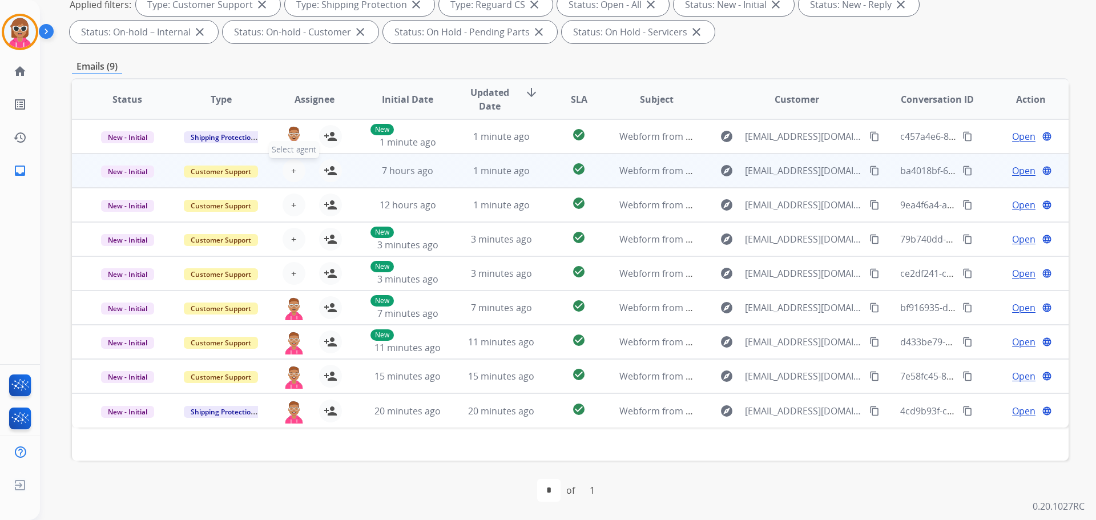
click at [292, 172] on span "+" at bounding box center [293, 171] width 5 height 14
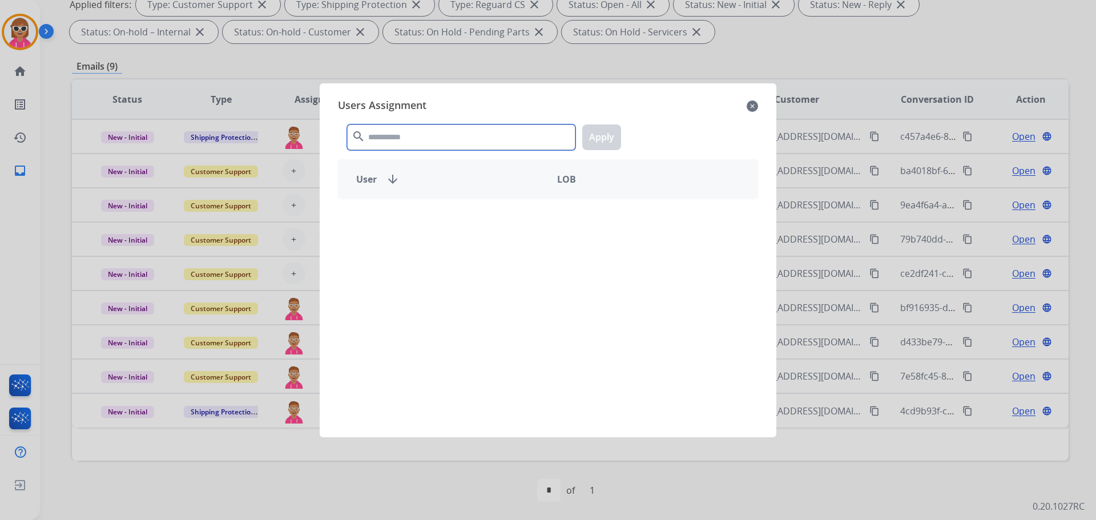
click at [385, 130] on input "text" at bounding box center [461, 137] width 228 height 26
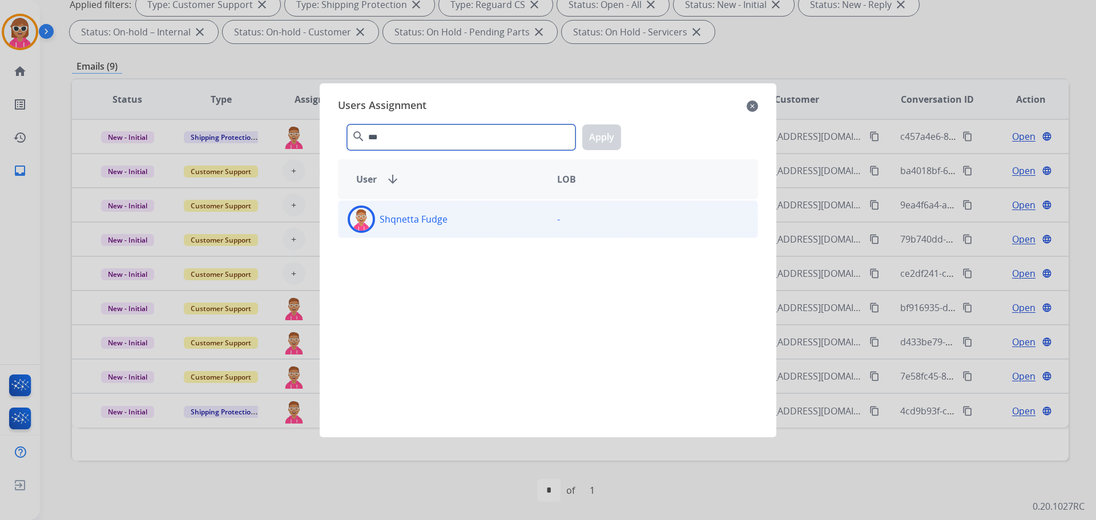
type input "***"
click at [382, 207] on div "Shqnetta Fudge" at bounding box center [444, 219] width 210 height 27
click at [606, 143] on button "Apply" at bounding box center [601, 137] width 39 height 26
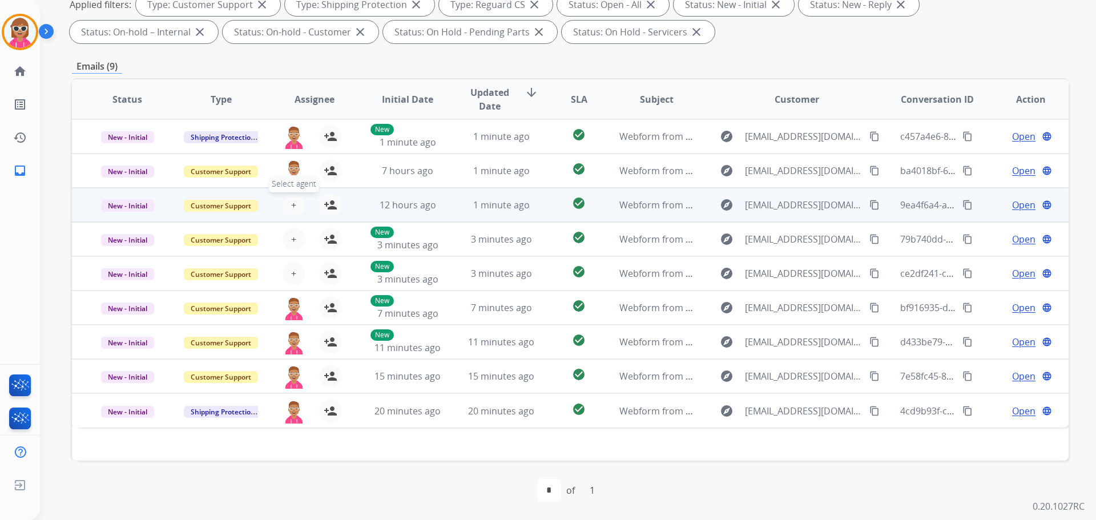
click at [301, 204] on button "+ Select agent" at bounding box center [294, 205] width 23 height 23
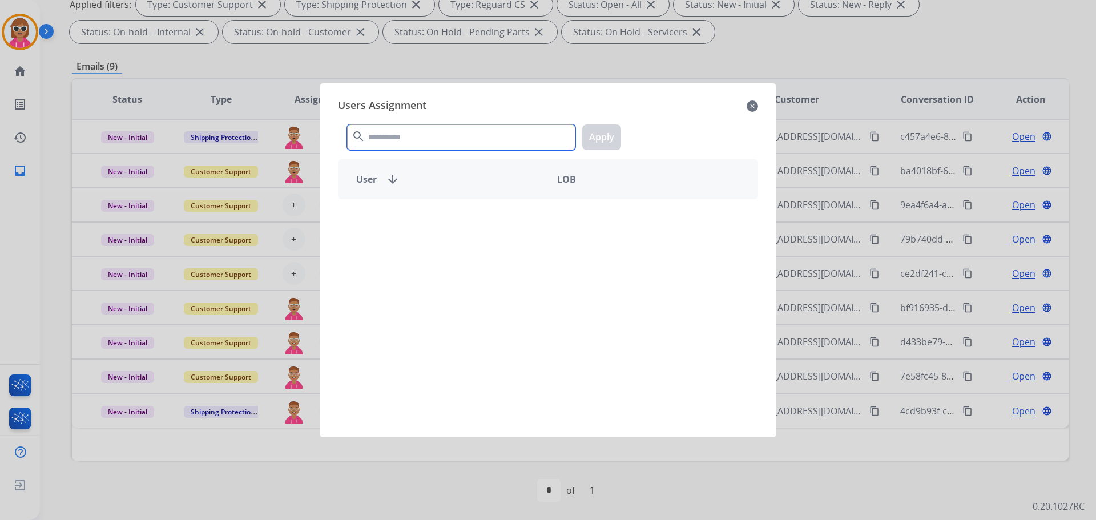
click at [402, 143] on input "text" at bounding box center [461, 137] width 228 height 26
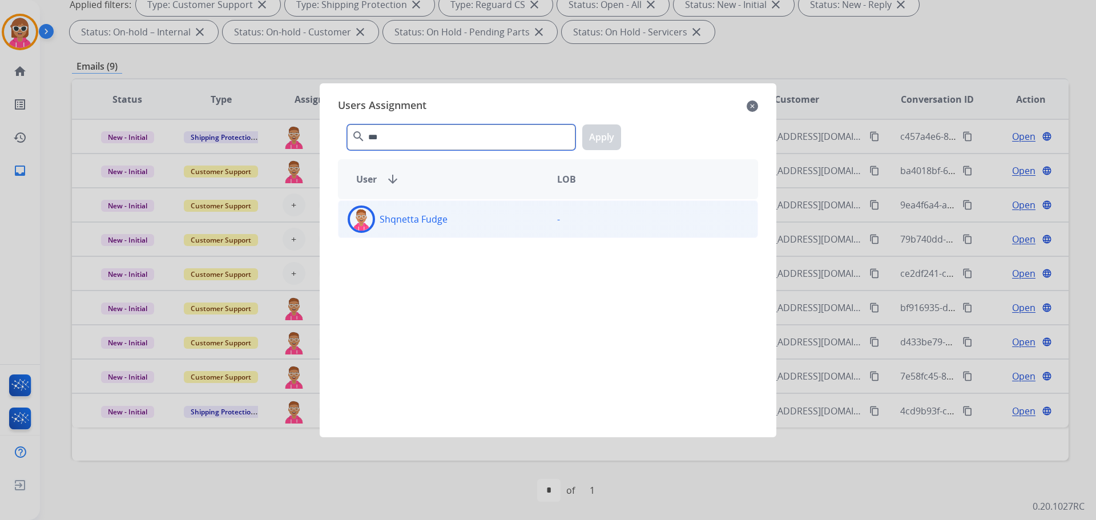
type input "***"
drag, startPoint x: 481, startPoint y: 223, endPoint x: 475, endPoint y: 217, distance: 8.5
click at [477, 231] on div "Shqnetta Fudge" at bounding box center [444, 219] width 210 height 27
drag, startPoint x: 589, startPoint y: 140, endPoint x: 586, endPoint y: 155, distance: 15.1
click at [588, 146] on button "Apply" at bounding box center [601, 137] width 39 height 26
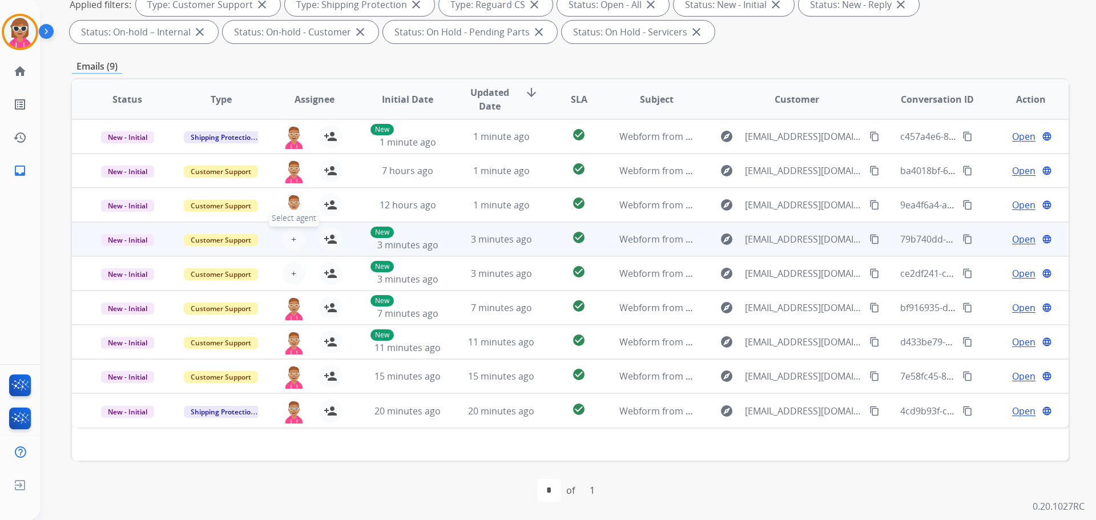
click at [294, 232] on button "+ Select agent" at bounding box center [294, 239] width 23 height 23
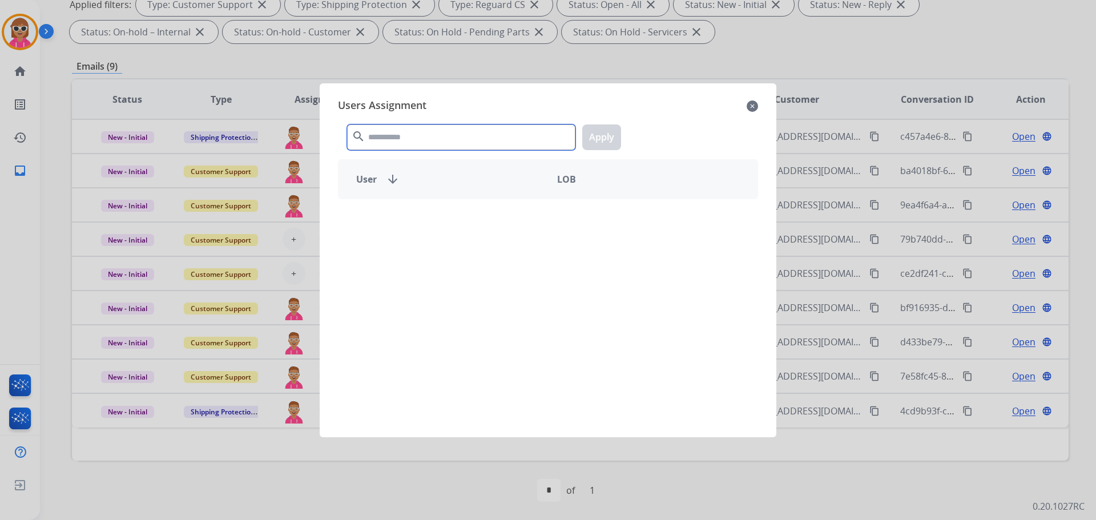
click at [411, 138] on input "text" at bounding box center [461, 137] width 228 height 26
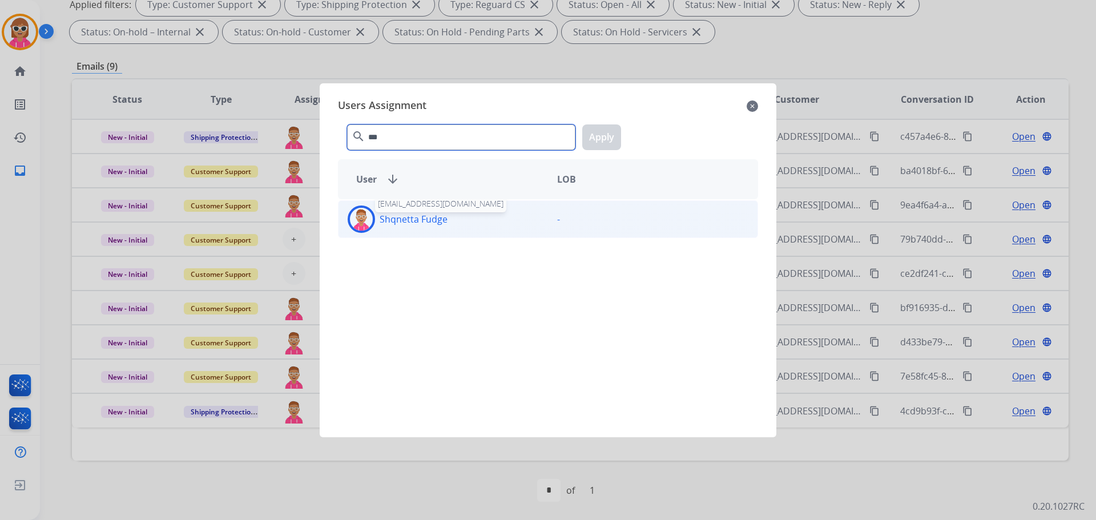
type input "***"
click at [412, 215] on p "Shqnetta Fudge" at bounding box center [414, 219] width 68 height 14
click at [610, 130] on button "Apply" at bounding box center [601, 137] width 39 height 26
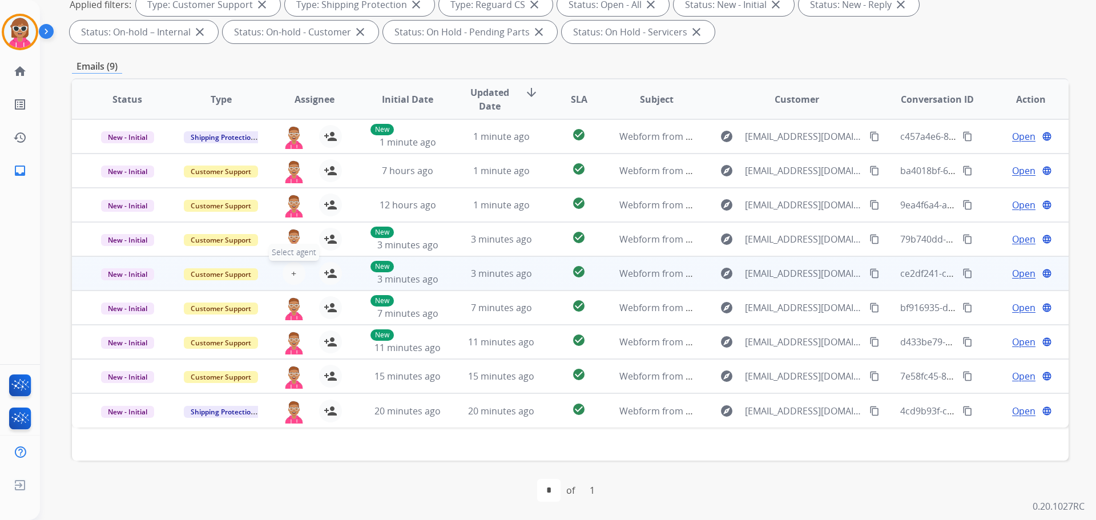
click at [289, 280] on button "+ Select agent" at bounding box center [294, 273] width 23 height 23
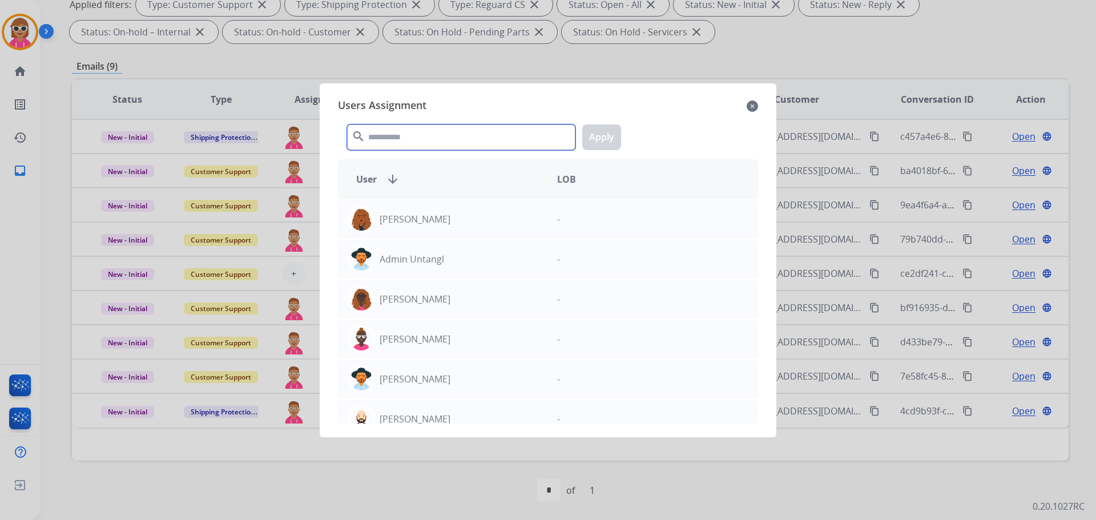
click at [409, 146] on input "text" at bounding box center [461, 137] width 228 height 26
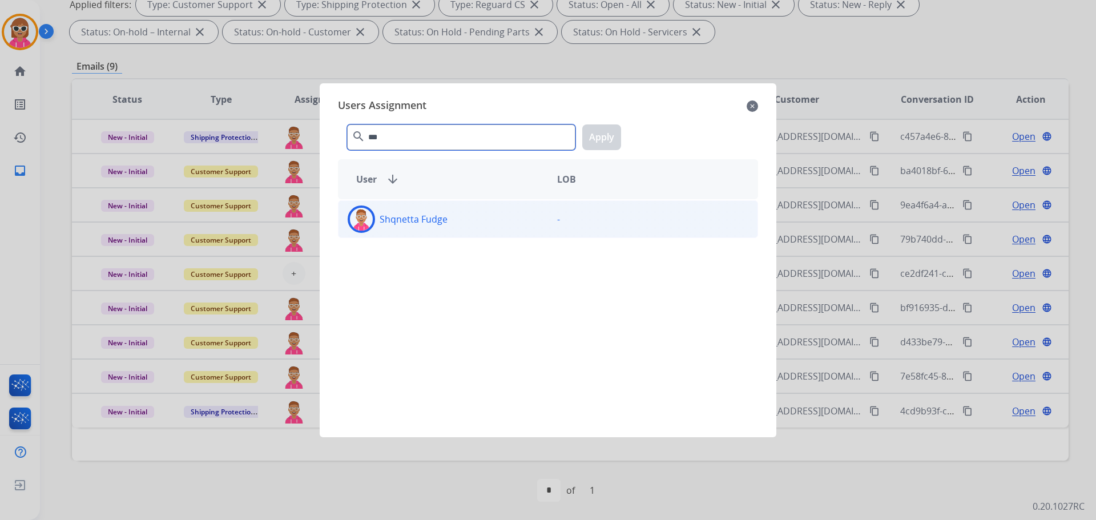
type input "***"
click at [451, 228] on div "Shqnetta Fudge" at bounding box center [444, 219] width 210 height 27
drag, startPoint x: 621, startPoint y: 133, endPoint x: 615, endPoint y: 138, distance: 8.1
click at [621, 134] on div "*** search Apply" at bounding box center [548, 134] width 420 height 39
click at [614, 139] on button "Apply" at bounding box center [601, 137] width 39 height 26
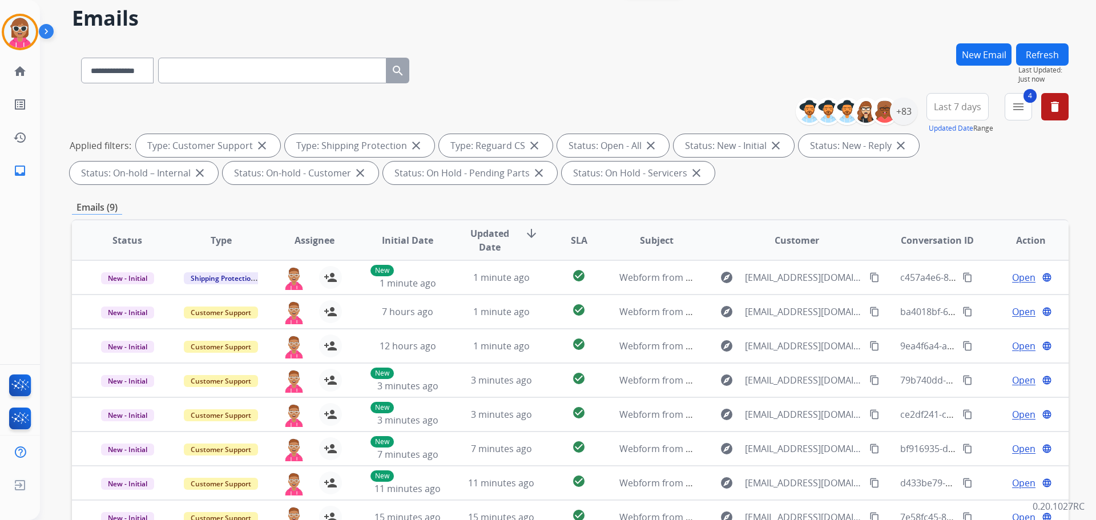
scroll to position [0, 0]
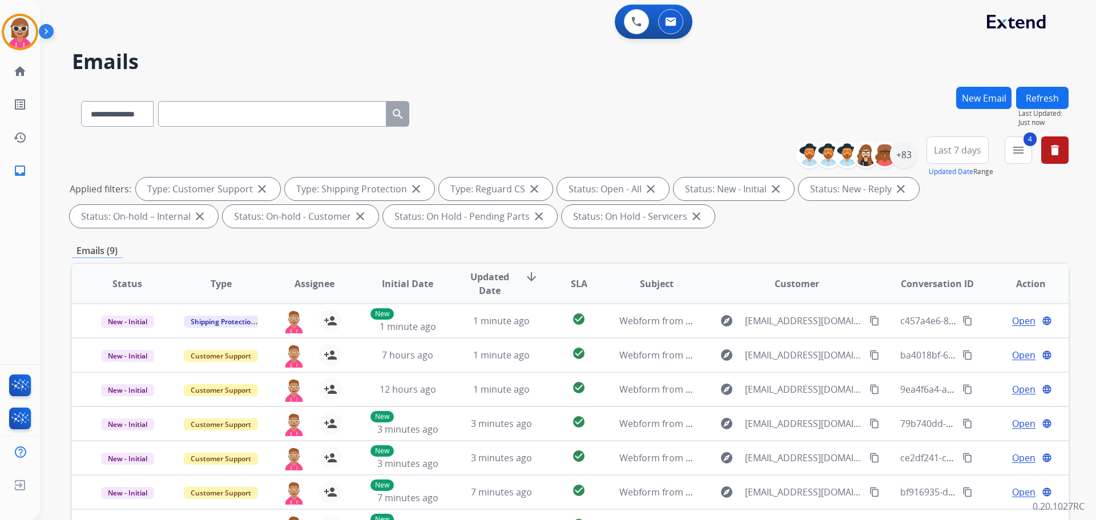
click at [1036, 92] on button "Refresh" at bounding box center [1042, 98] width 53 height 22
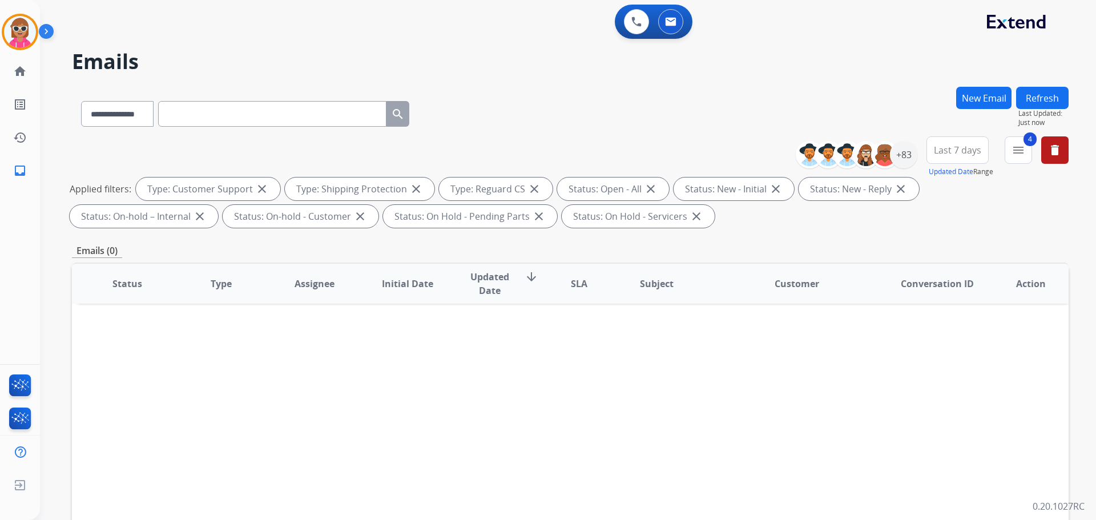
drag, startPoint x: 232, startPoint y: 120, endPoint x: 162, endPoint y: 107, distance: 71.3
click at [237, 120] on input "text" at bounding box center [272, 114] width 228 height 26
click at [105, 119] on select "**********" at bounding box center [116, 114] width 71 height 26
click at [81, 101] on select "**********" at bounding box center [116, 114] width 71 height 26
click at [112, 114] on select "**********" at bounding box center [116, 114] width 71 height 26
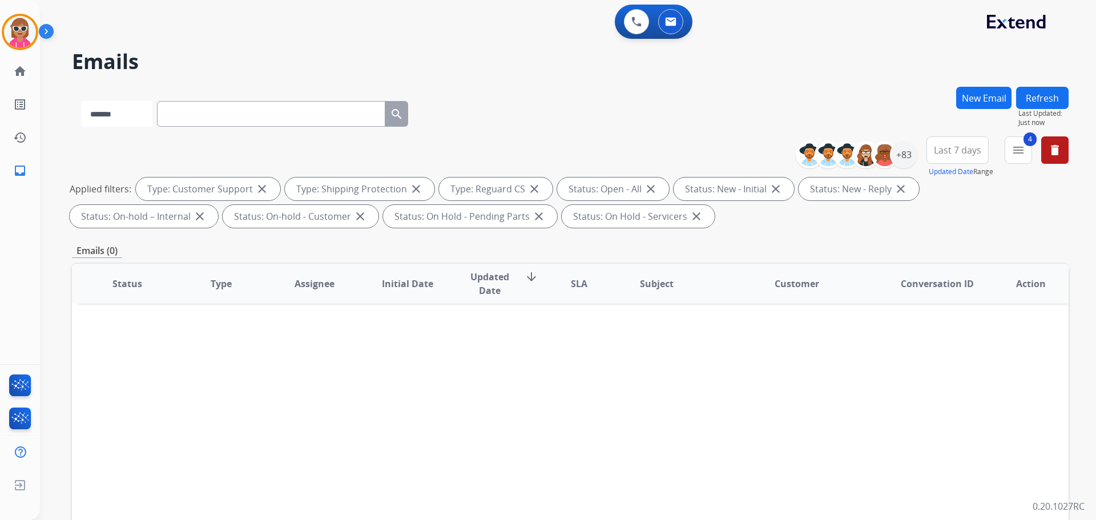
select select "**********"
click at [81, 101] on select "**********" at bounding box center [116, 114] width 71 height 26
paste input "**********"
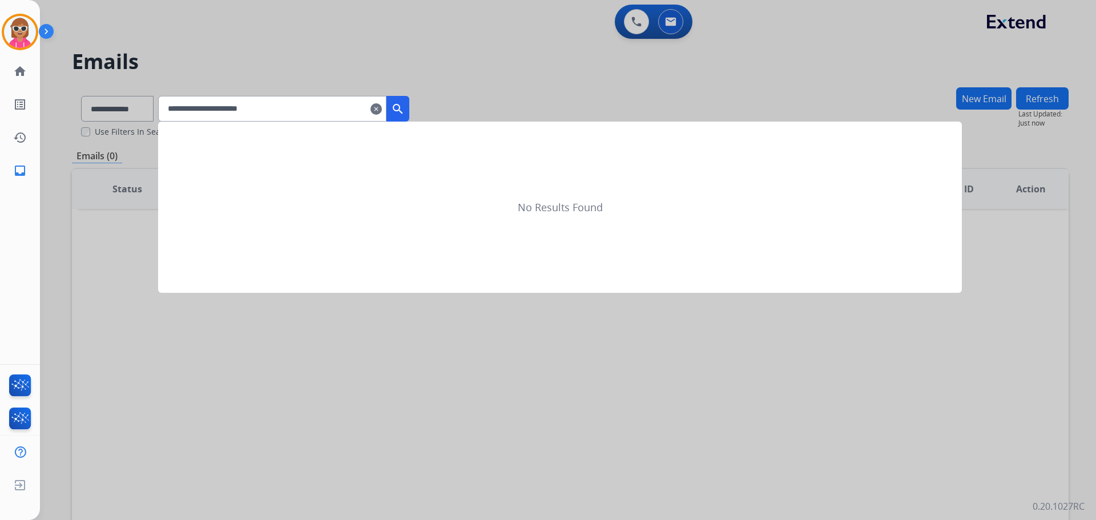
type input "**********"
click at [409, 115] on button "search" at bounding box center [398, 109] width 23 height 26
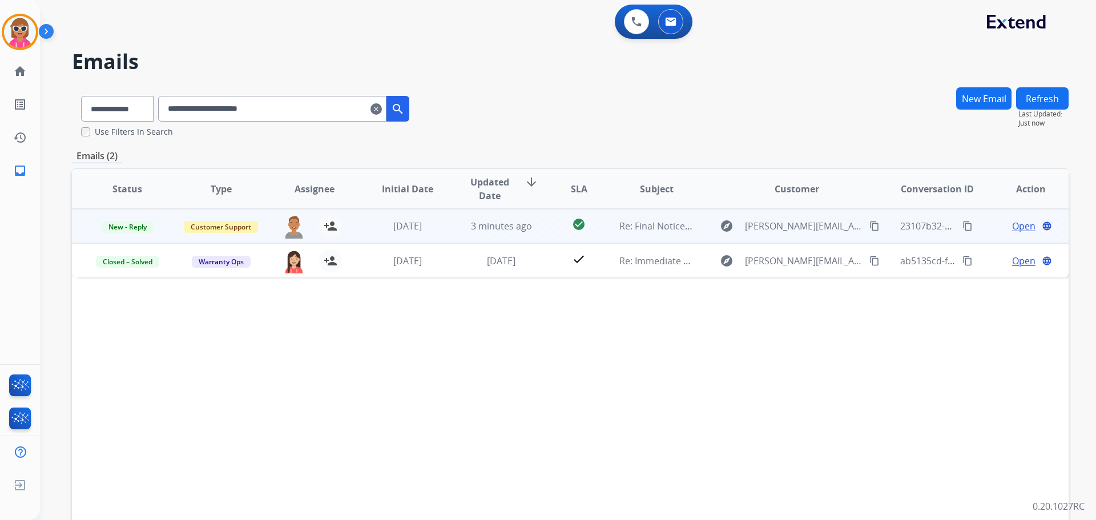
click at [609, 235] on td "Re: Final Notice: Immediate Escalation to Consumer Court – Breach of U.S. Warra…" at bounding box center [648, 226] width 94 height 34
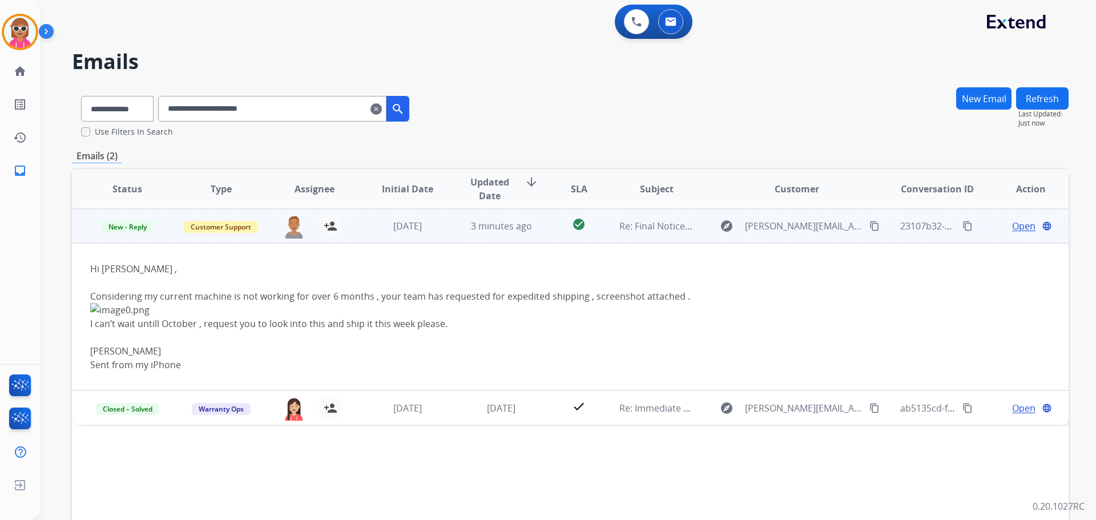
click at [1012, 227] on span "Open" at bounding box center [1023, 226] width 23 height 14
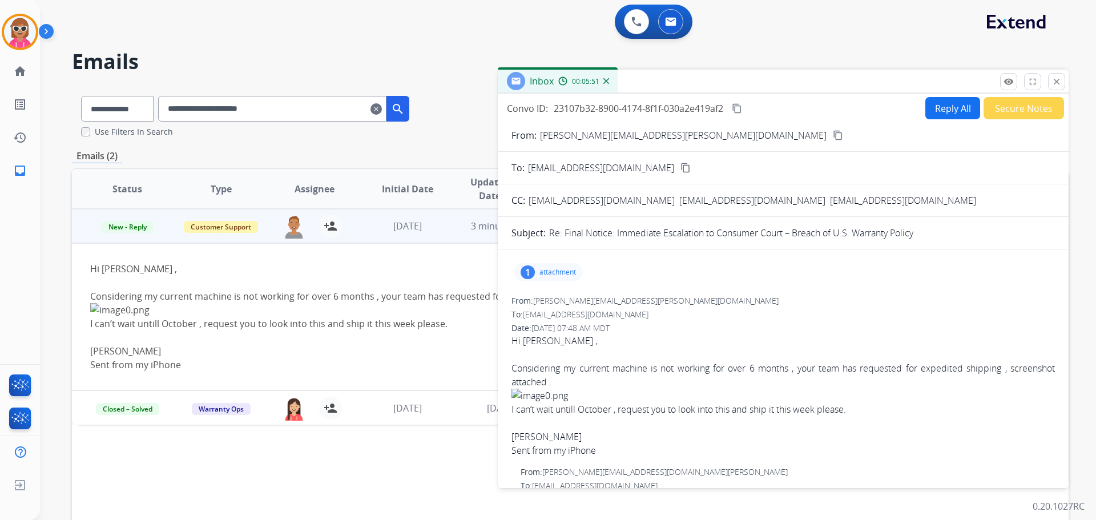
click at [1047, 82] on div "remove_red_eye Logs fullscreen Expand close Close" at bounding box center [1032, 81] width 65 height 17
click at [1055, 82] on mat-icon "close" at bounding box center [1057, 82] width 10 height 10
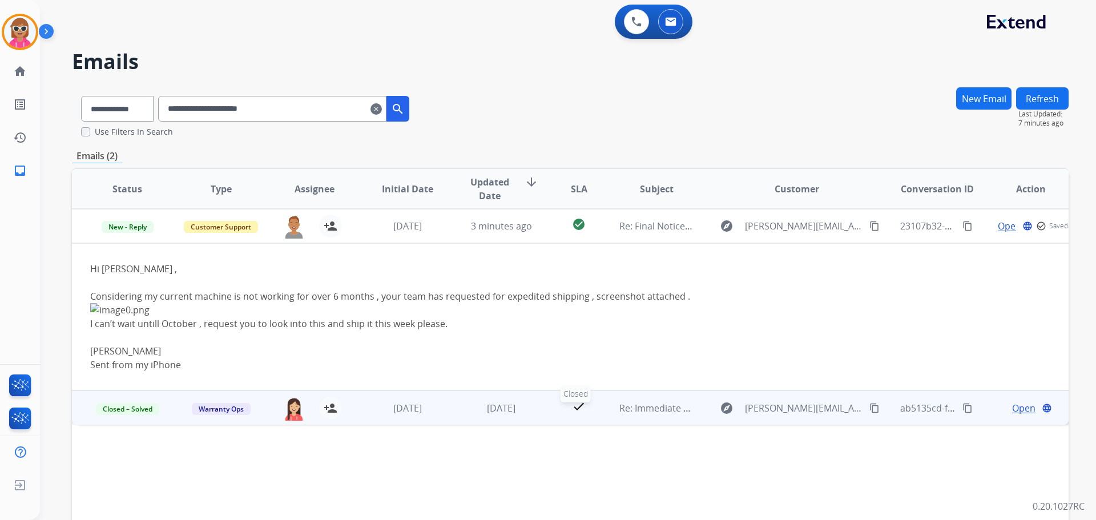
click at [588, 410] on div "check" at bounding box center [578, 408] width 43 height 17
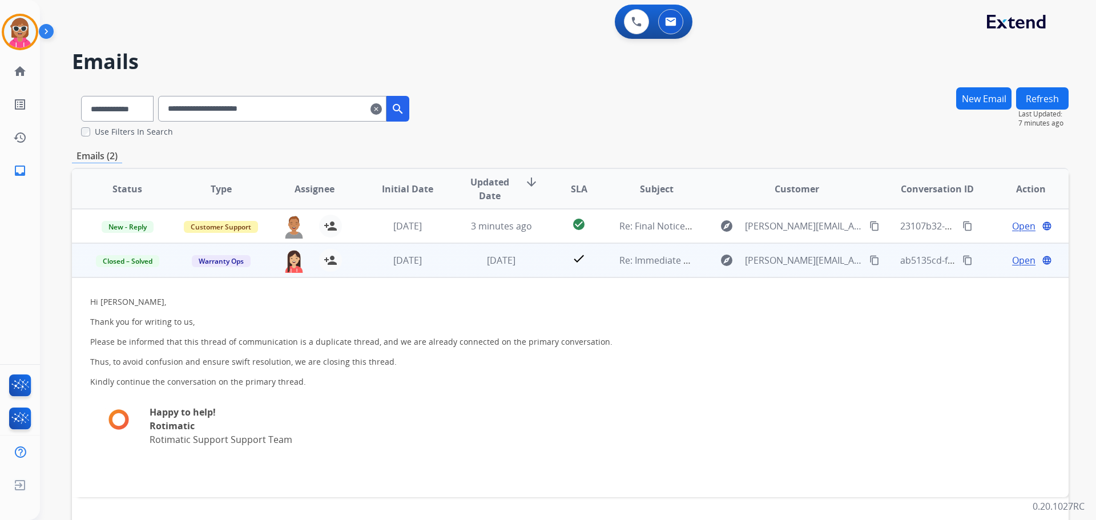
click at [254, 363] on p "Thus, to avoid confusion and ensure swift resolution, we are closing this threa…" at bounding box center [351, 361] width 522 height 11
click at [256, 363] on p "Thus, to avoid confusion and ensure swift resolution, we are closing this threa…" at bounding box center [351, 361] width 522 height 11
click at [249, 383] on p "Kindly continue the conversation on the primary thread." at bounding box center [351, 381] width 522 height 11
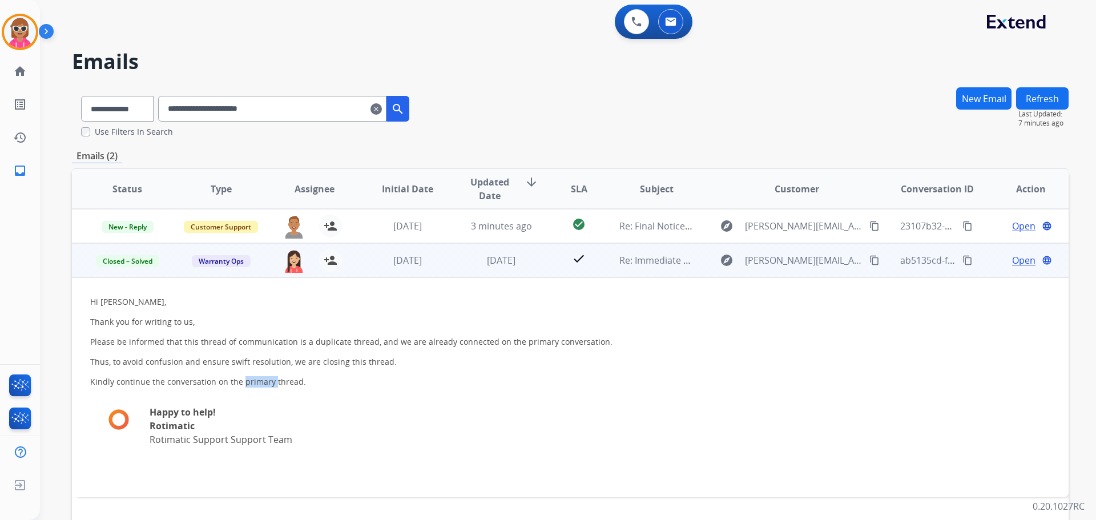
click at [249, 383] on p "Kindly continue the conversation on the primary thread." at bounding box center [351, 381] width 522 height 11
click at [1012, 258] on span "Open" at bounding box center [1023, 261] width 23 height 14
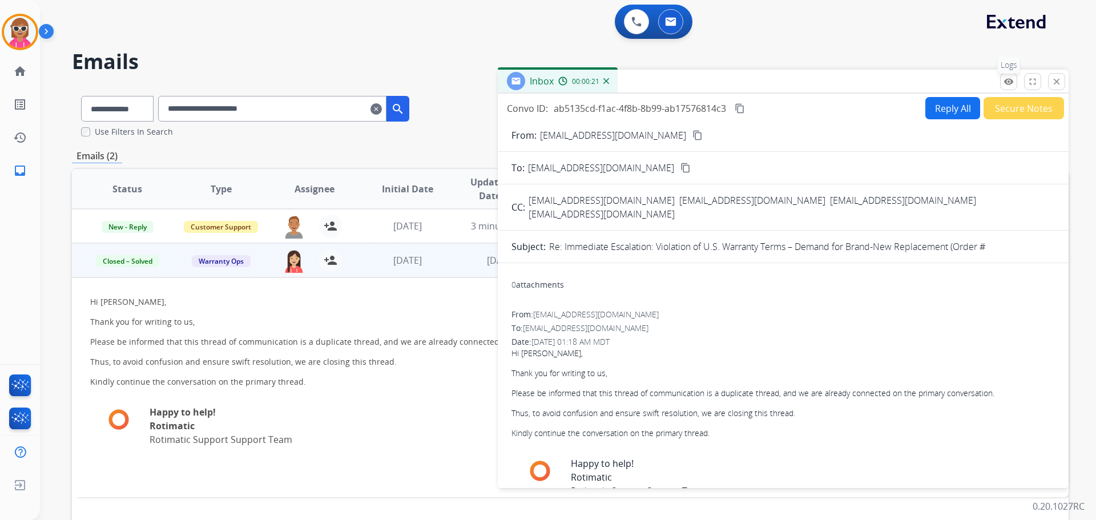
click at [1010, 82] on mat-icon "remove_red_eye" at bounding box center [1009, 82] width 10 height 10
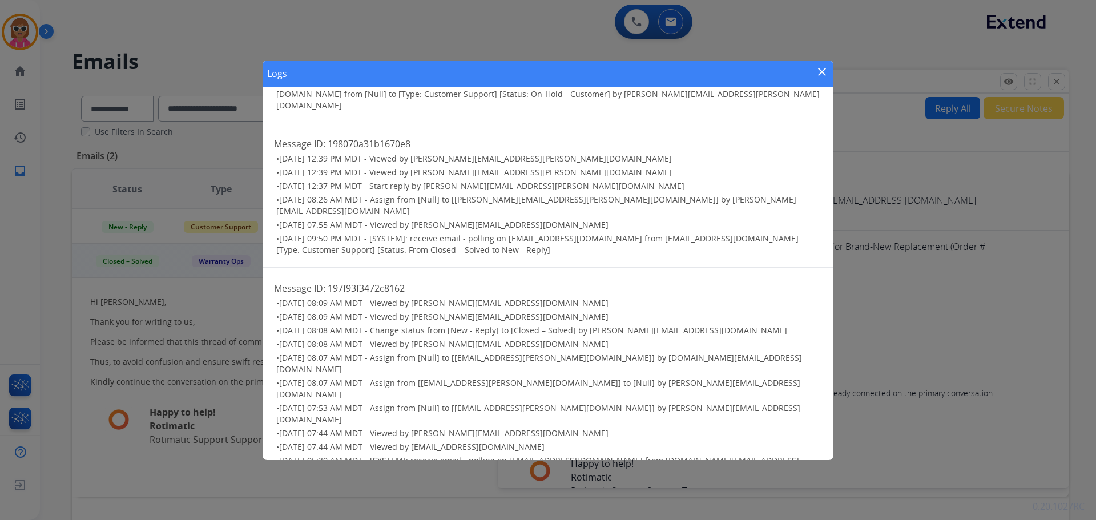
scroll to position [355, 0]
click at [827, 68] on mat-icon "close" at bounding box center [822, 72] width 14 height 14
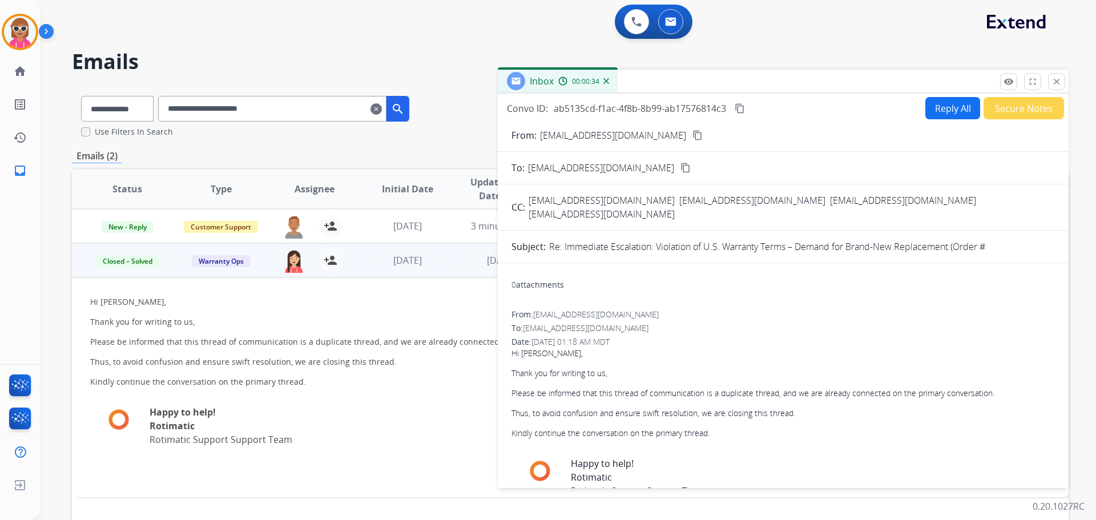
drag, startPoint x: 1058, startPoint y: 82, endPoint x: 1015, endPoint y: 95, distance: 45.2
click at [1055, 85] on mat-icon "close" at bounding box center [1057, 82] width 10 height 10
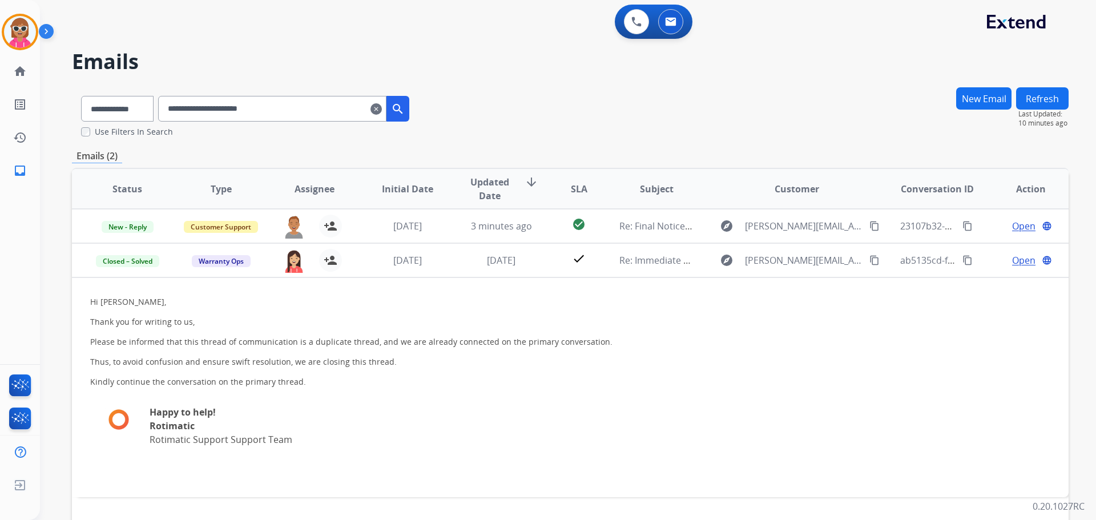
click at [248, 114] on input "**********" at bounding box center [272, 109] width 228 height 26
click at [248, 112] on input "**********" at bounding box center [272, 109] width 228 height 26
drag, startPoint x: 252, startPoint y: 123, endPoint x: 266, endPoint y: 111, distance: 17.8
click at [266, 111] on input "**********" at bounding box center [272, 109] width 228 height 26
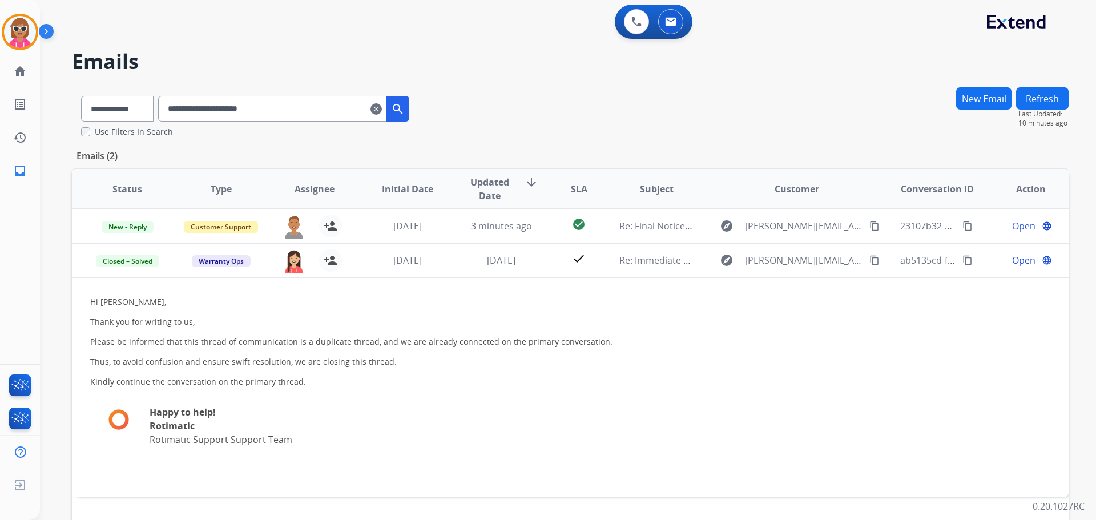
click at [266, 110] on input "**********" at bounding box center [272, 109] width 228 height 26
click at [267, 111] on input "**********" at bounding box center [272, 109] width 228 height 26
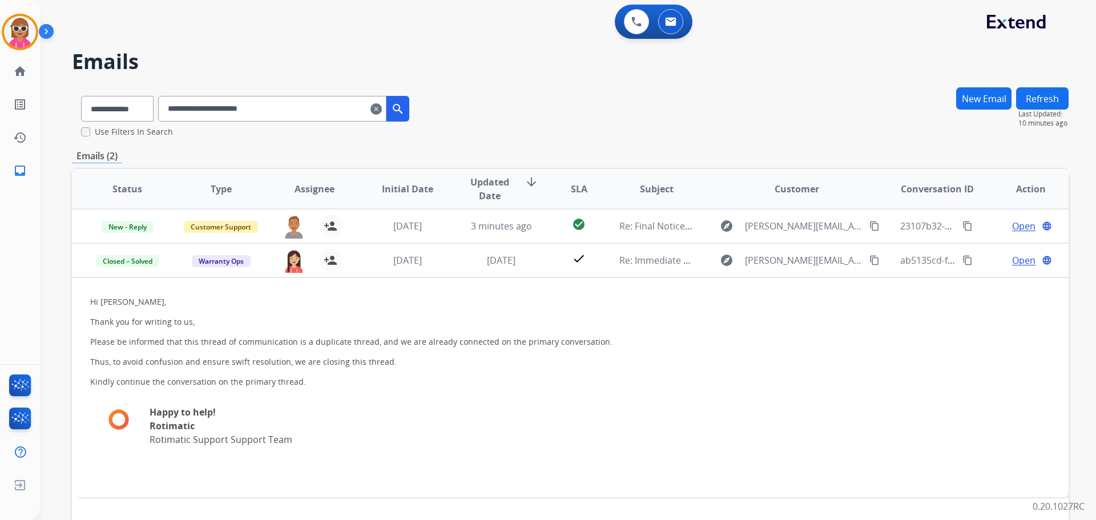
click at [1036, 100] on button "Refresh" at bounding box center [1042, 98] width 53 height 22
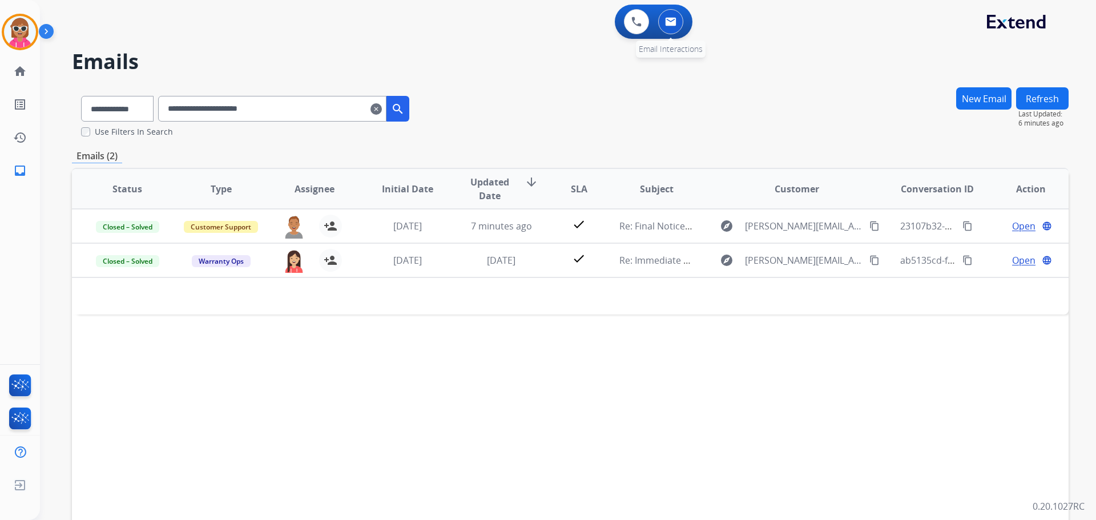
click at [671, 21] on img at bounding box center [670, 21] width 11 height 9
click at [628, 14] on button at bounding box center [636, 21] width 25 height 25
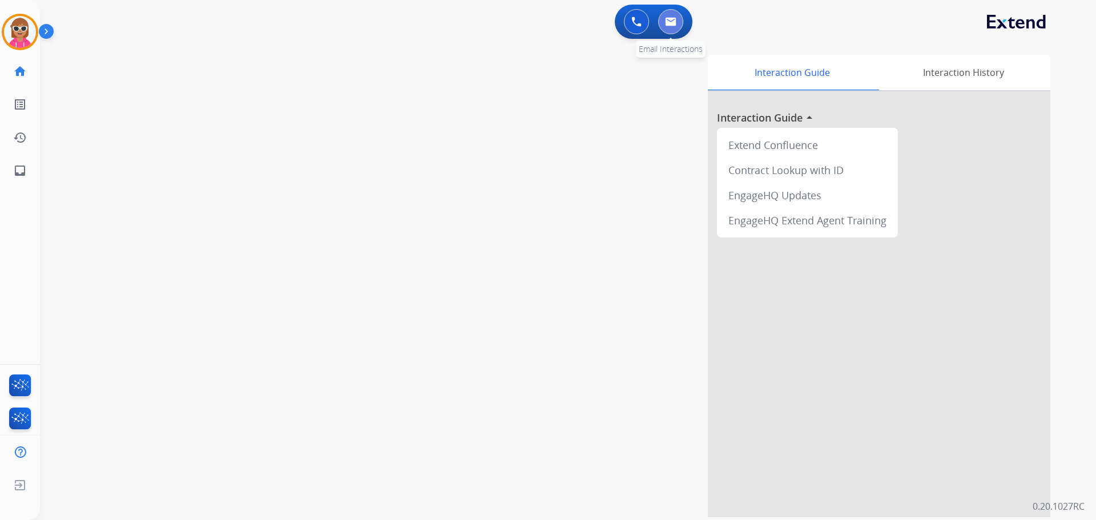
click at [671, 25] on img at bounding box center [670, 21] width 11 height 9
select select "**********"
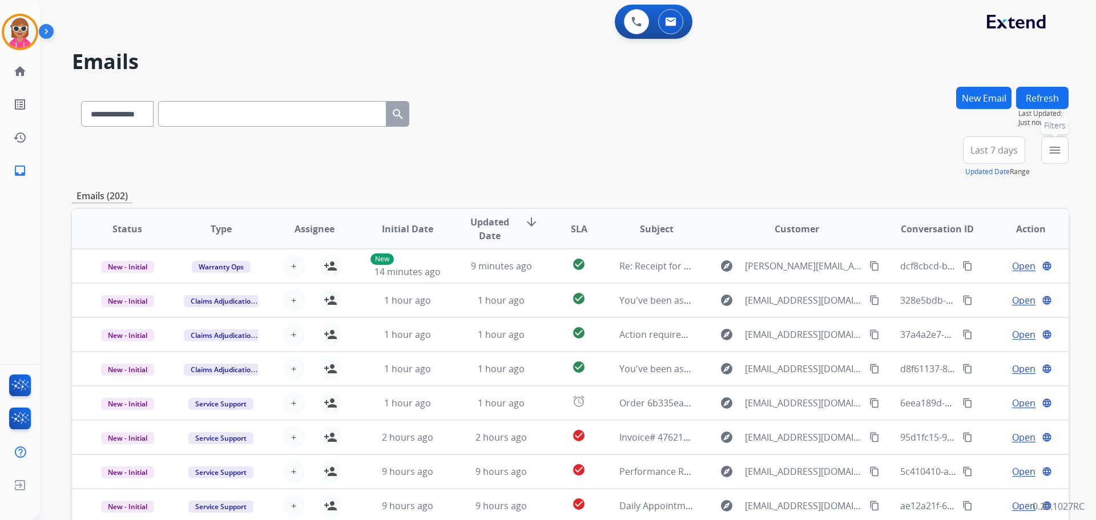
drag, startPoint x: 1057, startPoint y: 145, endPoint x: 1007, endPoint y: 194, distance: 70.3
click at [1057, 146] on mat-icon "menu" at bounding box center [1055, 150] width 14 height 14
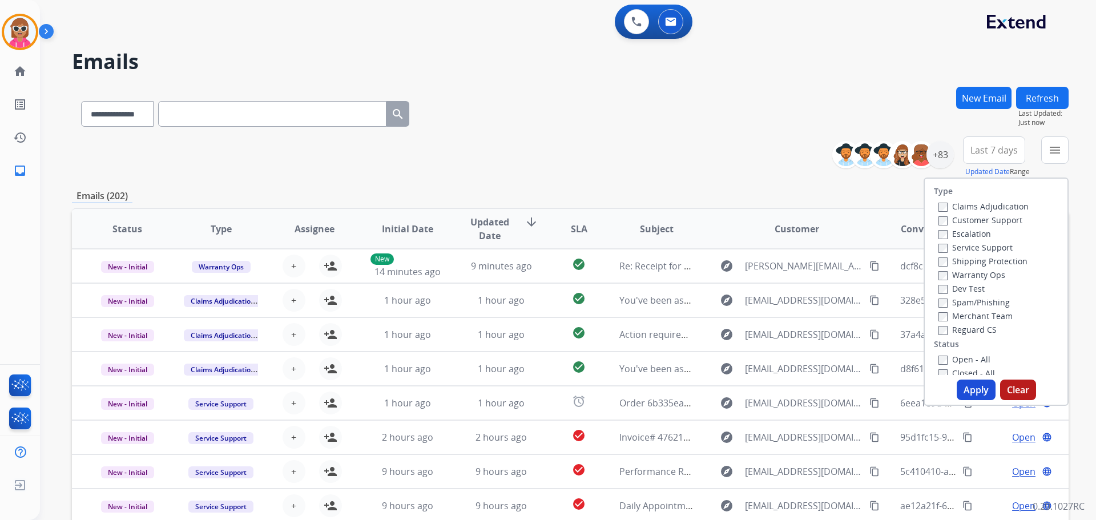
click at [944, 219] on label "Customer Support" at bounding box center [981, 220] width 84 height 11
drag, startPoint x: 963, startPoint y: 259, endPoint x: 962, endPoint y: 308, distance: 49.7
click at [962, 260] on label "Shipping Protection" at bounding box center [983, 261] width 89 height 11
click at [963, 332] on label "Reguard CS" at bounding box center [968, 329] width 58 height 11
click at [961, 355] on label "Open - All" at bounding box center [965, 359] width 52 height 11
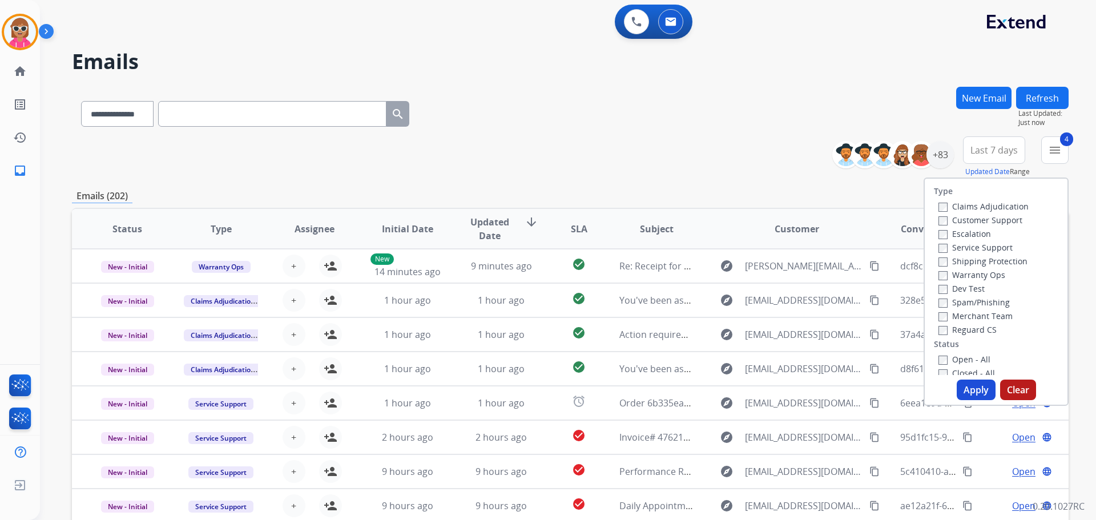
click at [972, 388] on button "Apply" at bounding box center [976, 390] width 39 height 21
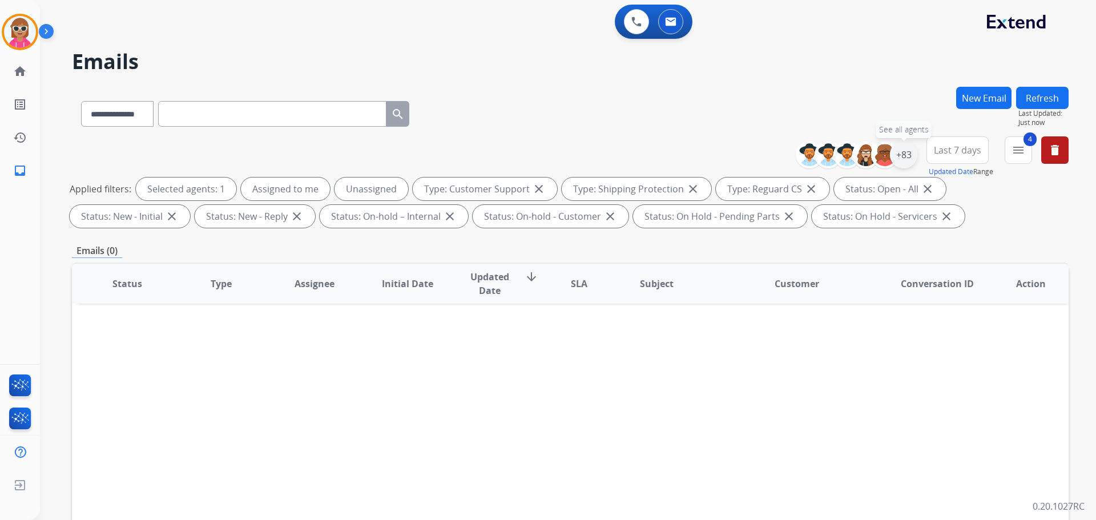
click at [903, 164] on div "+83" at bounding box center [903, 154] width 27 height 27
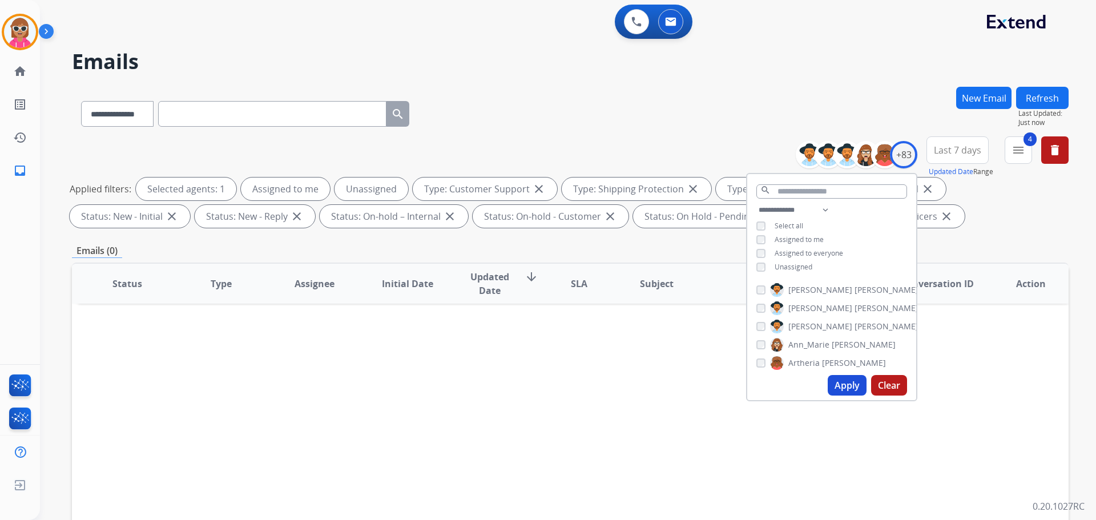
click at [776, 241] on span "Assigned to me" at bounding box center [799, 240] width 49 height 10
click at [858, 408] on div "Status Type Assignee Initial Date Updated Date arrow_downward SLA Subject Custo…" at bounding box center [570, 454] width 997 height 383
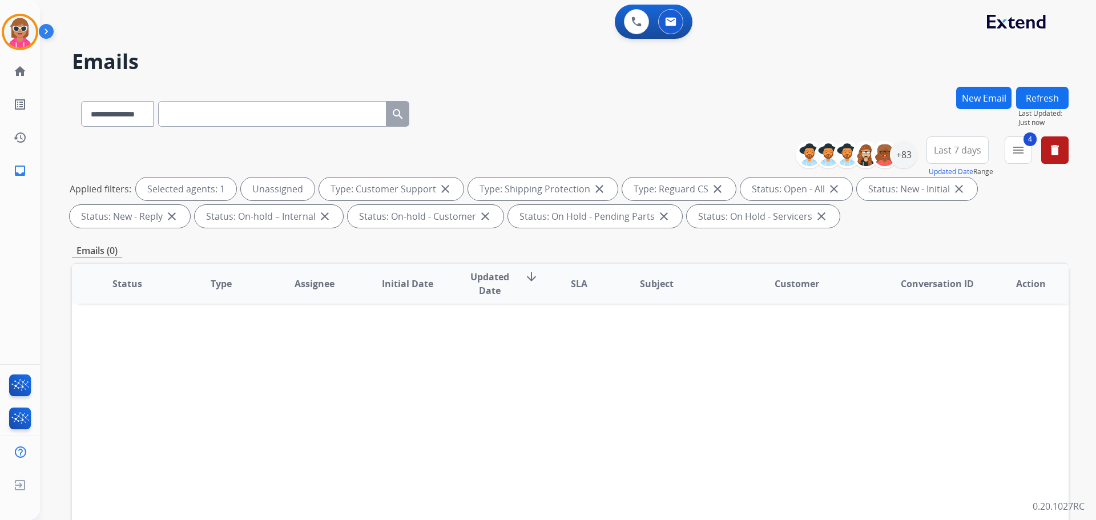
click at [850, 389] on div "Status Type Assignee Initial Date Updated Date arrow_downward SLA Subject Custo…" at bounding box center [570, 454] width 997 height 383
click at [894, 162] on div at bounding box center [884, 154] width 27 height 27
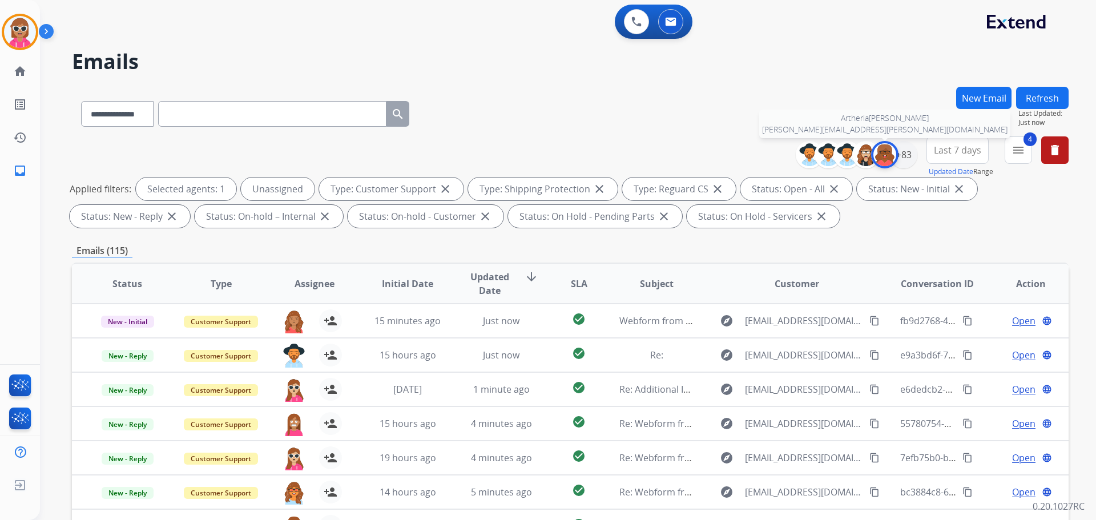
click at [888, 161] on img at bounding box center [885, 154] width 23 height 23
click at [906, 161] on div "+83" at bounding box center [903, 154] width 27 height 27
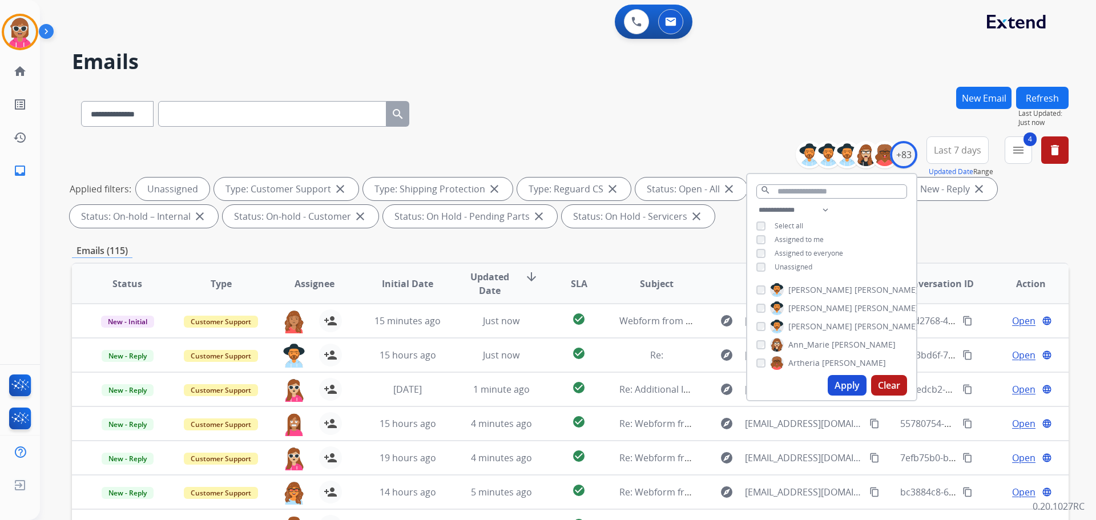
click at [846, 381] on button "Apply" at bounding box center [847, 385] width 39 height 21
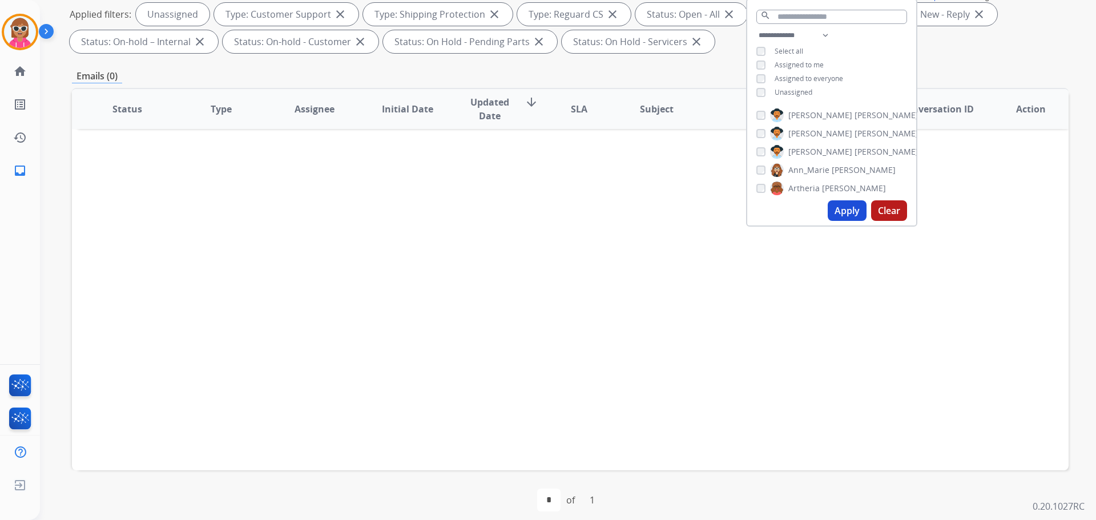
scroll to position [184, 0]
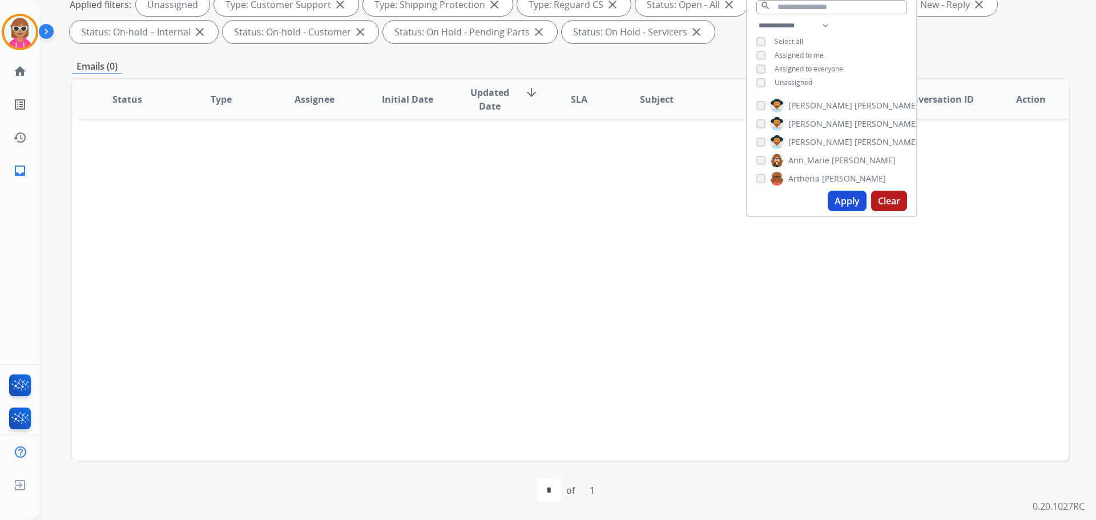
click at [549, 224] on div "Status Type Assignee Initial Date Updated Date arrow_downward SLA Subject Custo…" at bounding box center [570, 269] width 997 height 383
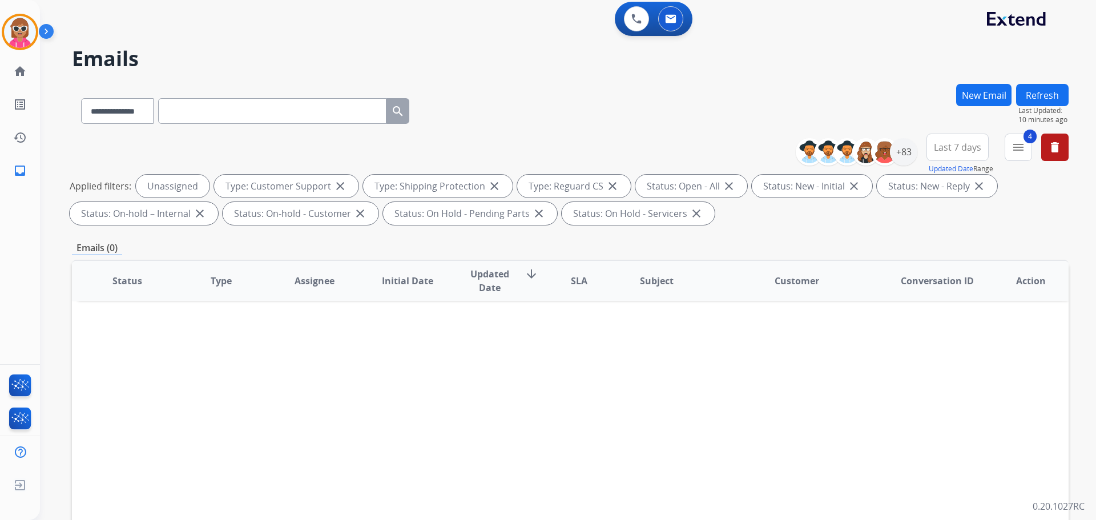
scroll to position [0, 0]
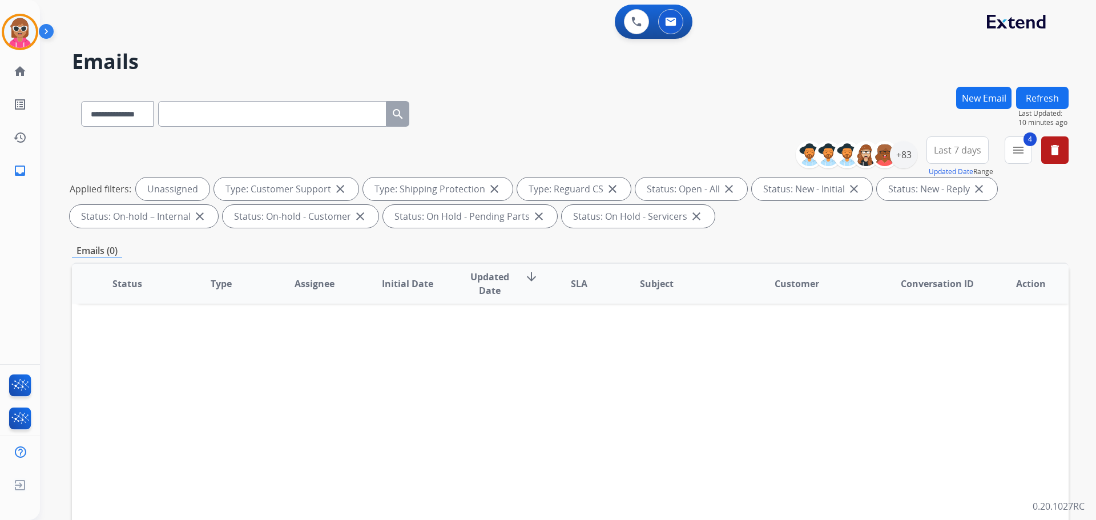
click at [1044, 102] on button "Refresh" at bounding box center [1042, 98] width 53 height 22
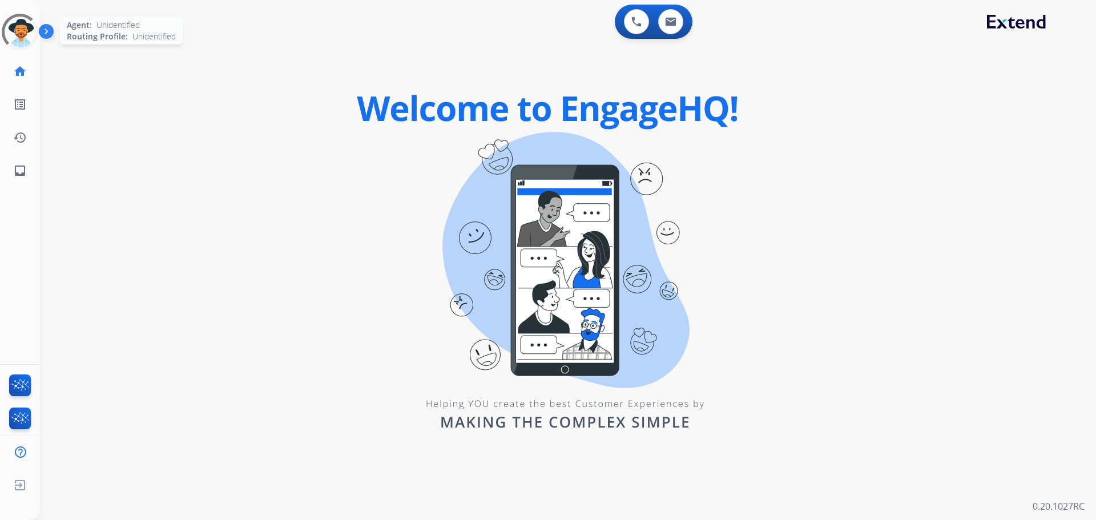
click at [11, 30] on div at bounding box center [19, 31] width 41 height 41
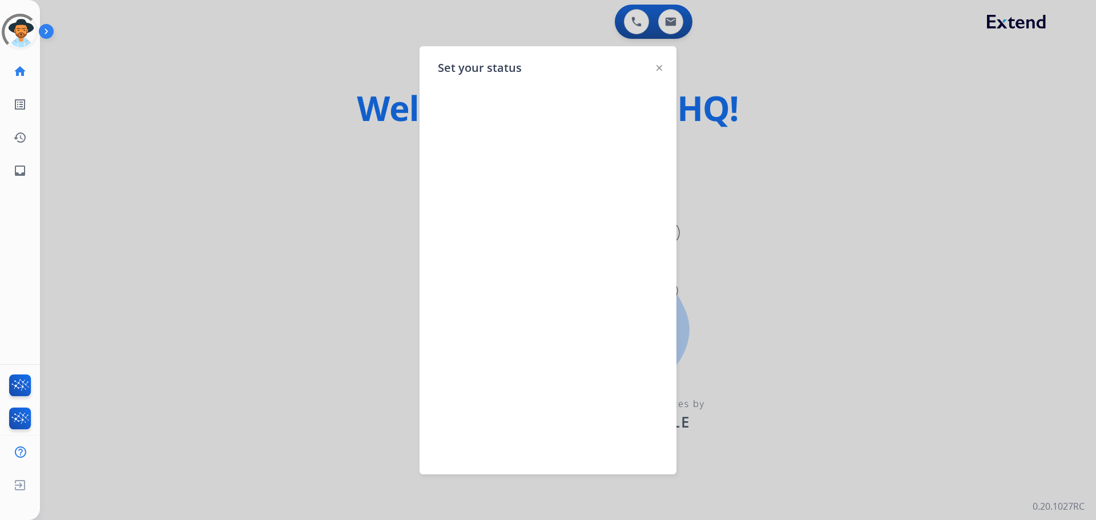
drag, startPoint x: 144, startPoint y: 87, endPoint x: 87, endPoint y: 60, distance: 63.1
click at [143, 87] on div at bounding box center [548, 260] width 1096 height 520
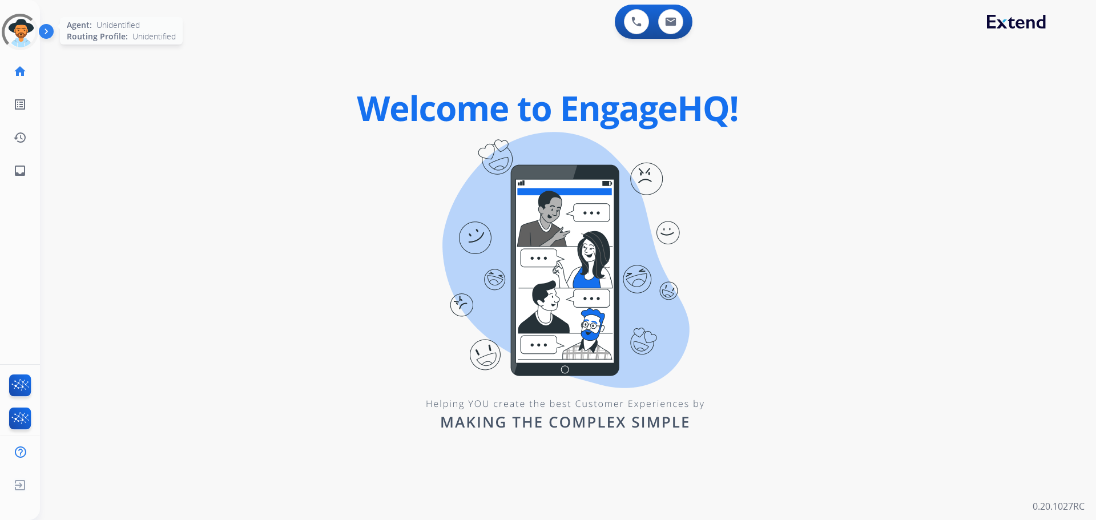
click at [27, 24] on div at bounding box center [20, 32] width 37 height 37
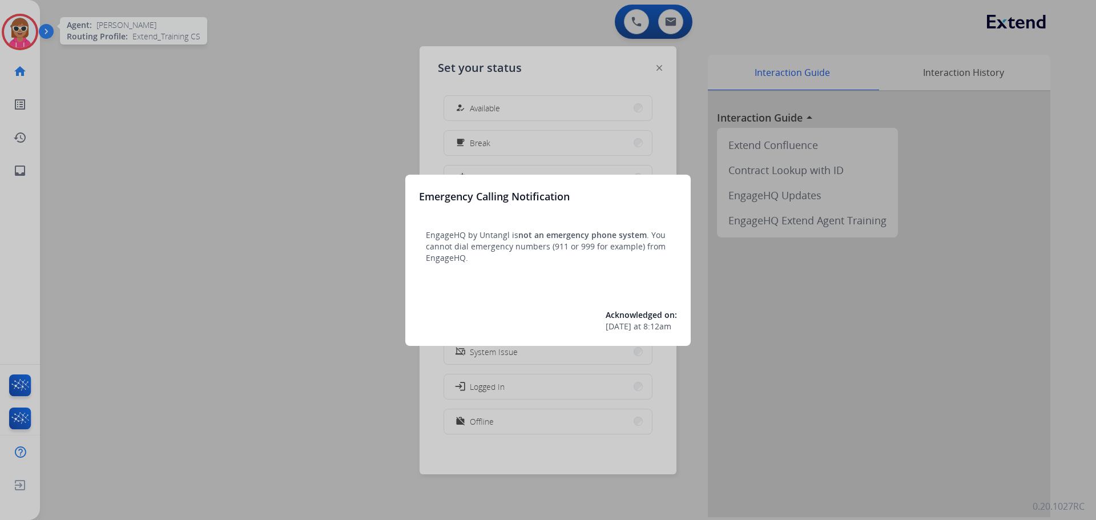
click at [167, 97] on div at bounding box center [548, 260] width 1096 height 520
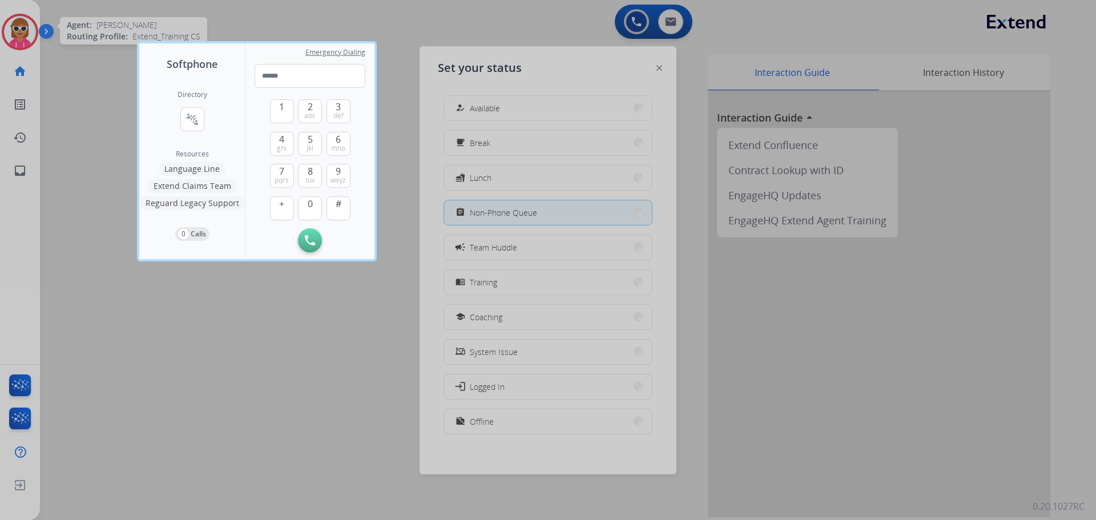
click at [24, 31] on div at bounding box center [548, 260] width 1096 height 520
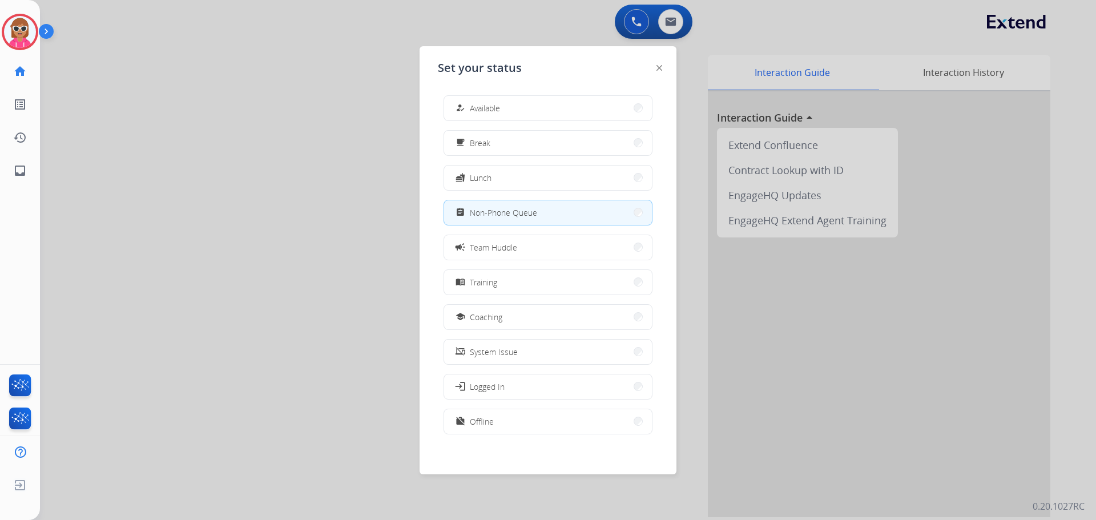
click at [532, 211] on span "Non-Phone Queue" at bounding box center [503, 213] width 67 height 12
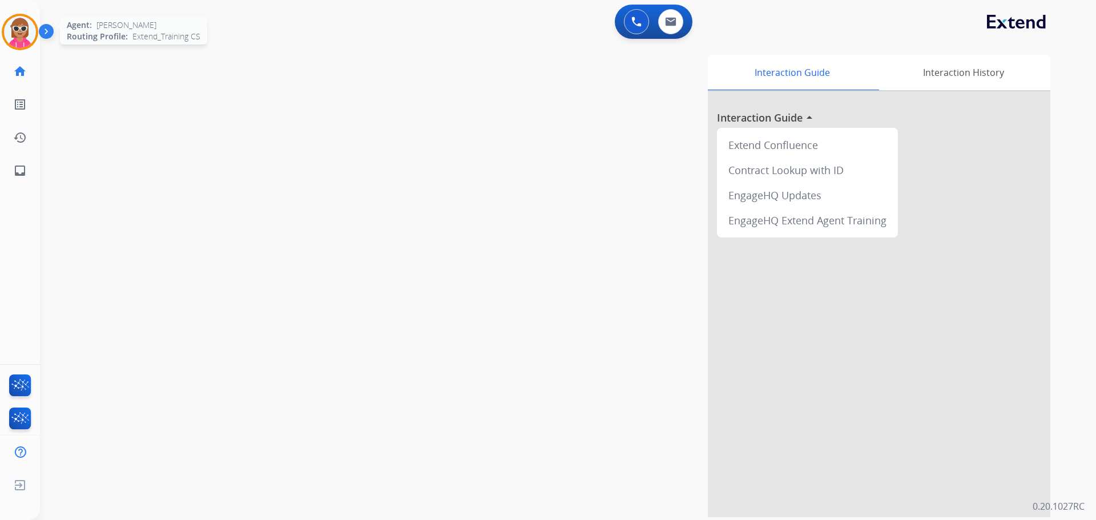
click at [30, 31] on img at bounding box center [20, 32] width 32 height 32
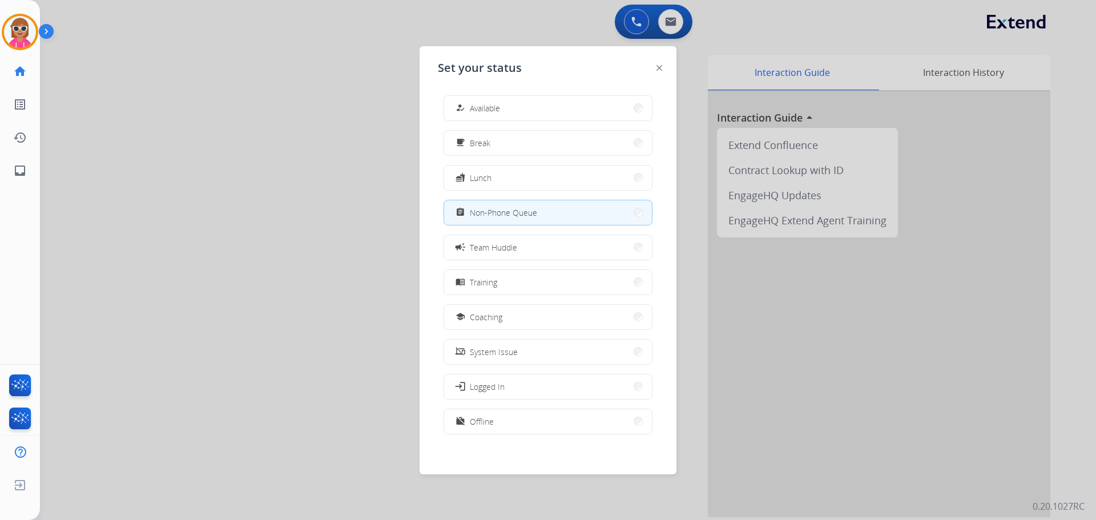
click at [290, 210] on div at bounding box center [548, 260] width 1096 height 520
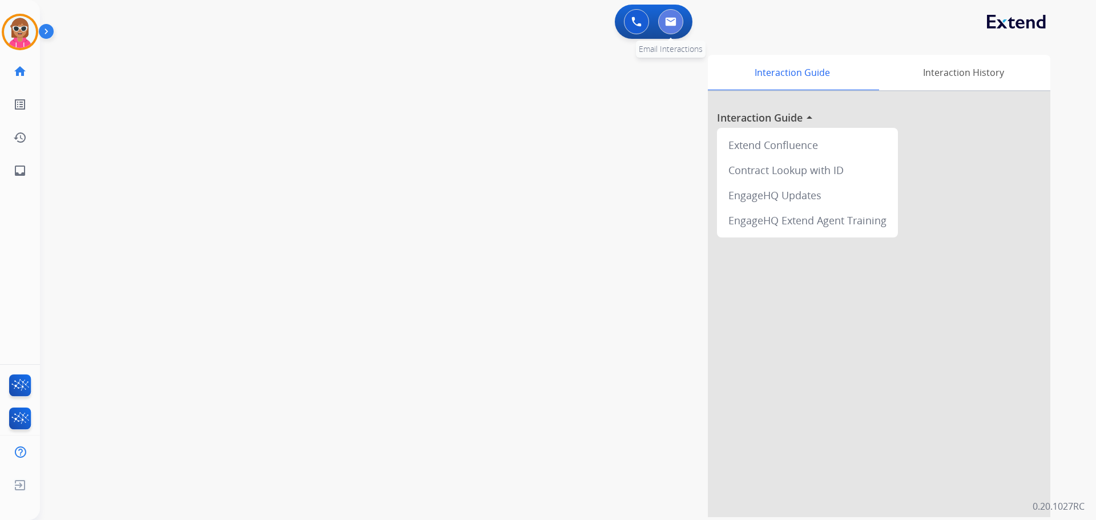
click at [667, 25] on img at bounding box center [670, 21] width 11 height 9
select select "**********"
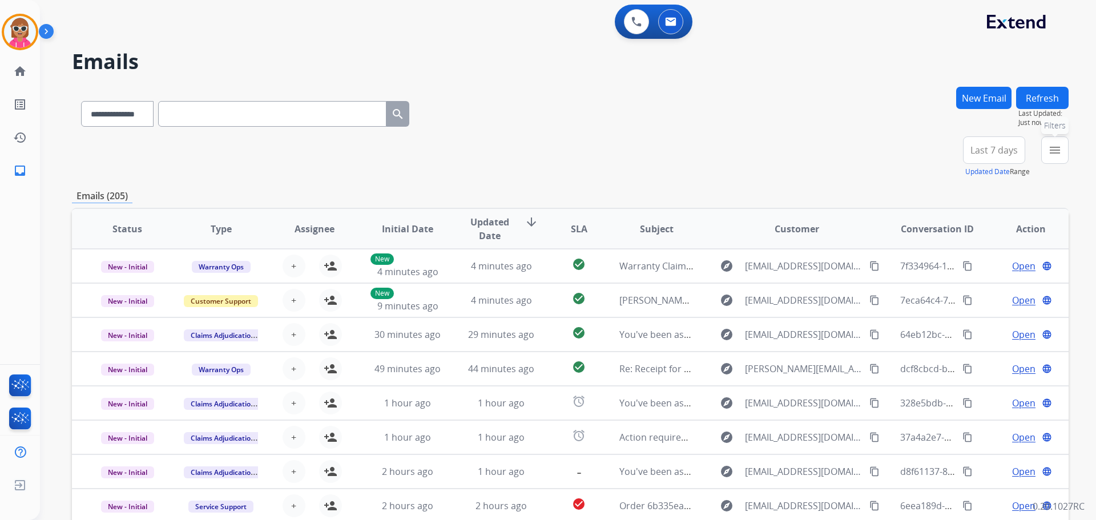
click at [1056, 154] on mat-icon "menu" at bounding box center [1055, 150] width 14 height 14
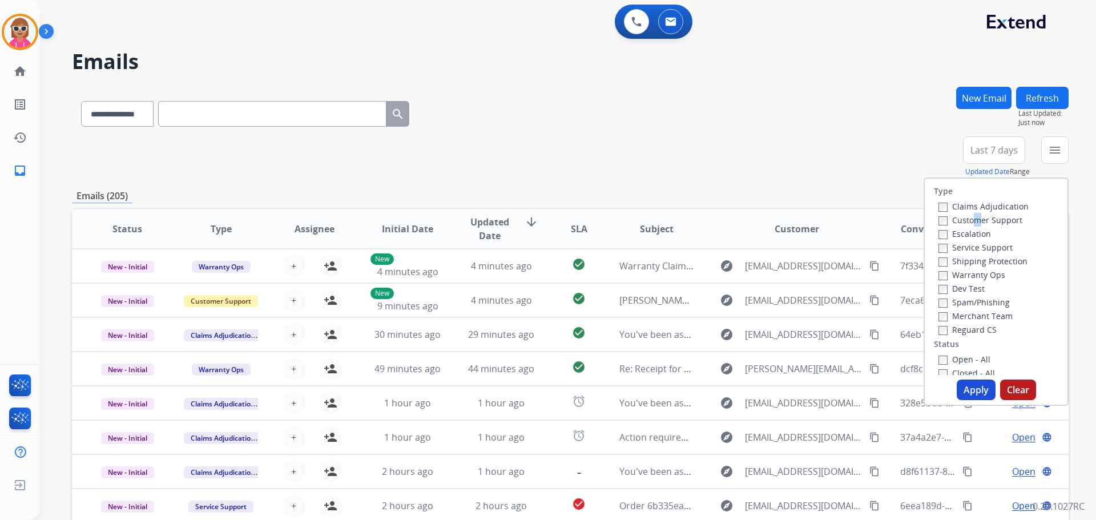
click at [966, 213] on div "Customer Support" at bounding box center [984, 220] width 90 height 14
click at [967, 219] on label "Customer Support" at bounding box center [981, 220] width 84 height 11
click at [967, 263] on label "Shipping Protection" at bounding box center [983, 261] width 89 height 11
click at [971, 328] on label "Reguard CS" at bounding box center [968, 329] width 58 height 11
drag, startPoint x: 956, startPoint y: 355, endPoint x: 971, endPoint y: 383, distance: 32.4
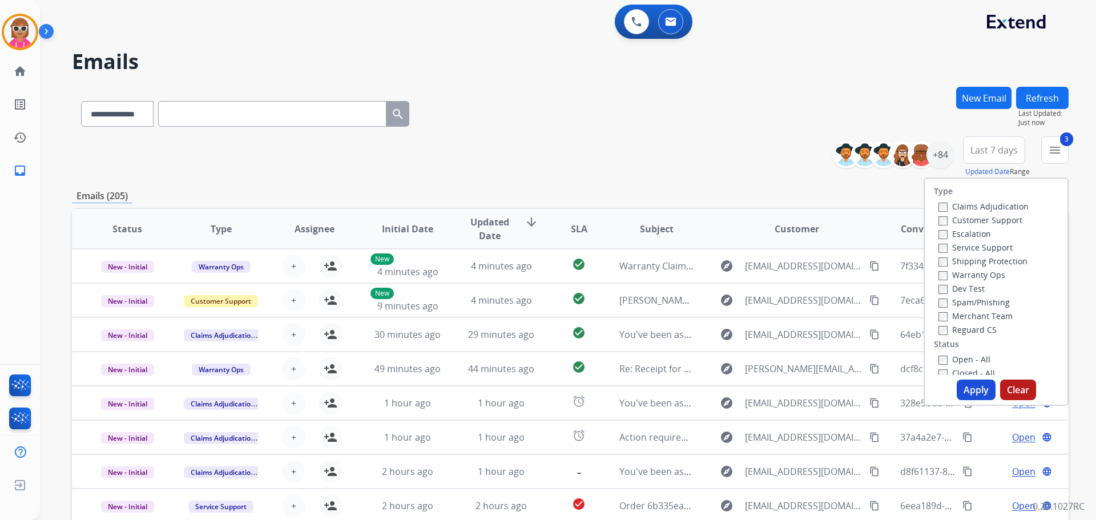
click at [956, 356] on label "Open - All" at bounding box center [965, 359] width 52 height 11
click at [972, 387] on button "Apply" at bounding box center [976, 390] width 39 height 21
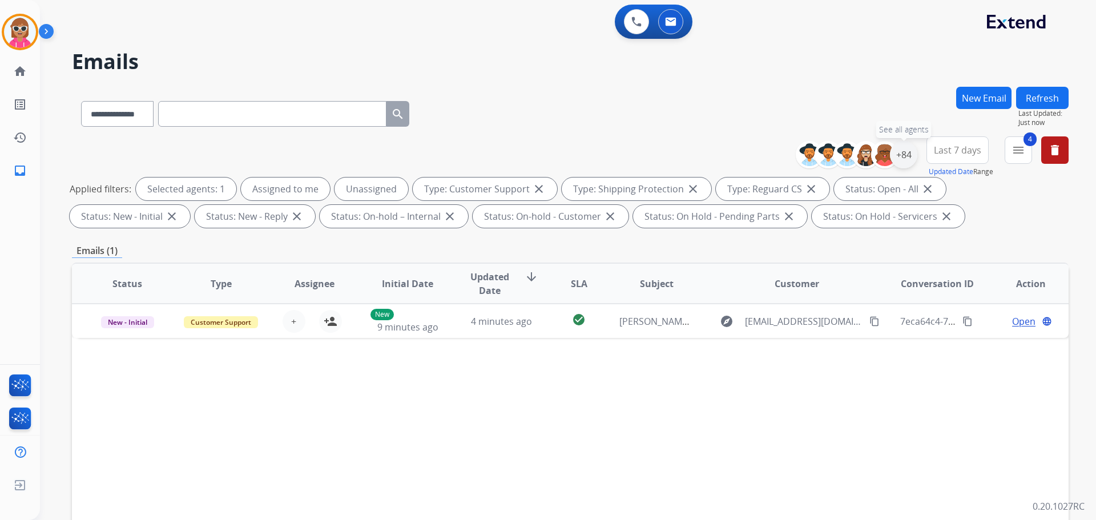
click at [903, 155] on div "+84" at bounding box center [903, 154] width 27 height 27
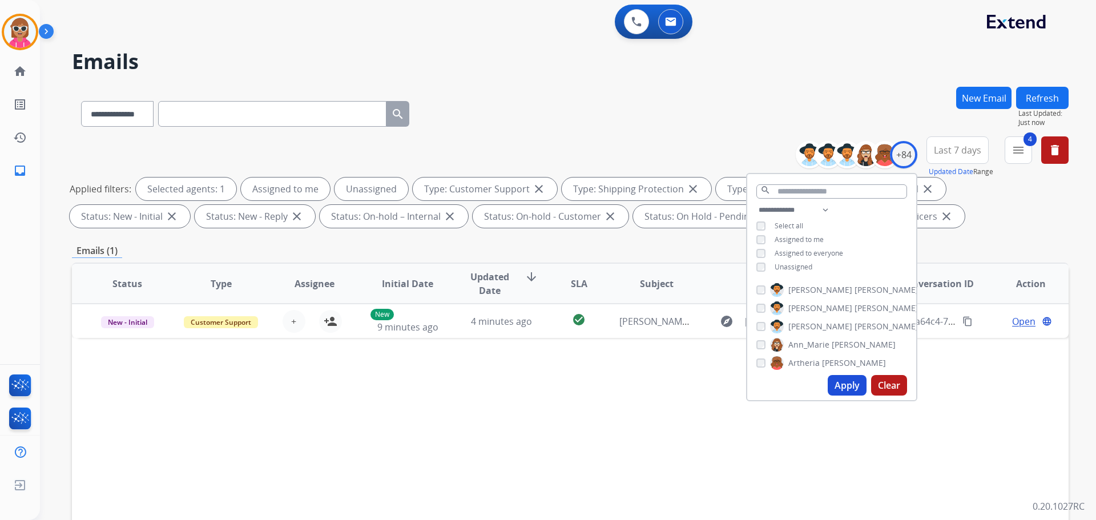
drag, startPoint x: 800, startPoint y: 265, endPoint x: 803, endPoint y: 258, distance: 7.7
click at [802, 265] on span "Unassigned" at bounding box center [794, 267] width 38 height 10
click at [805, 232] on div "**********" at bounding box center [831, 239] width 169 height 73
drag, startPoint x: 816, startPoint y: 204, endPoint x: 819, endPoint y: 215, distance: 10.5
click at [816, 204] on select "**********" at bounding box center [796, 210] width 79 height 14
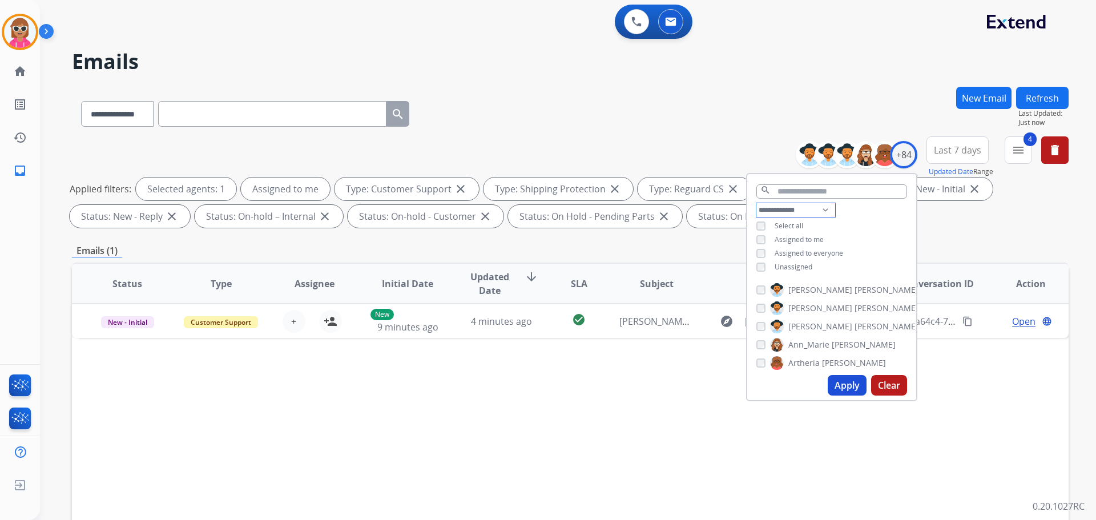
select select "**********"
click at [757, 203] on select "**********" at bounding box center [796, 210] width 79 height 14
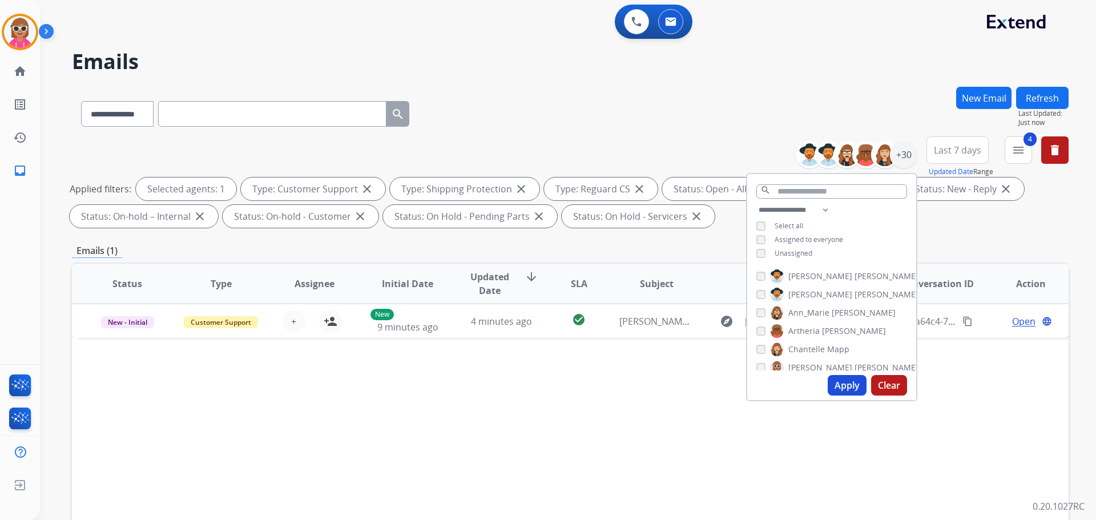
click at [820, 364] on span "[PERSON_NAME]" at bounding box center [821, 367] width 64 height 11
click at [809, 277] on label "[PERSON_NAME]" at bounding box center [844, 276] width 148 height 14
click at [812, 289] on span "[PERSON_NAME]" at bounding box center [821, 293] width 64 height 11
click at [820, 304] on div "[PERSON_NAME] [PERSON_NAME] [PERSON_NAME] [PERSON_NAME] [PERSON_NAME] [PERSON_N…" at bounding box center [831, 318] width 169 height 106
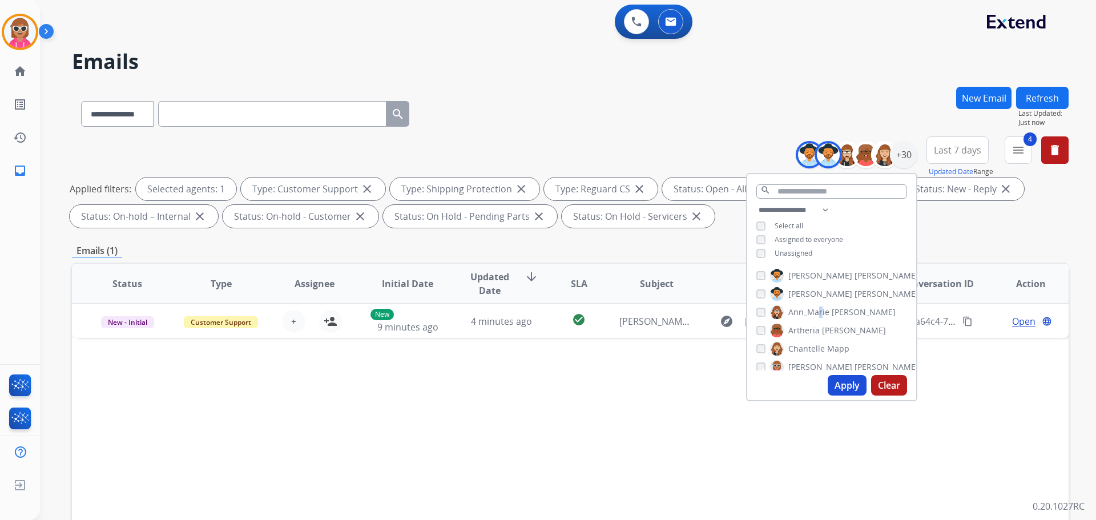
click at [818, 312] on span "Ann_Marie" at bounding box center [809, 312] width 41 height 11
click at [816, 327] on span "Artheria" at bounding box center [804, 330] width 31 height 11
click at [817, 343] on span "Chantelle" at bounding box center [807, 348] width 37 height 11
click at [855, 347] on span "Solaazo" at bounding box center [869, 346] width 29 height 11
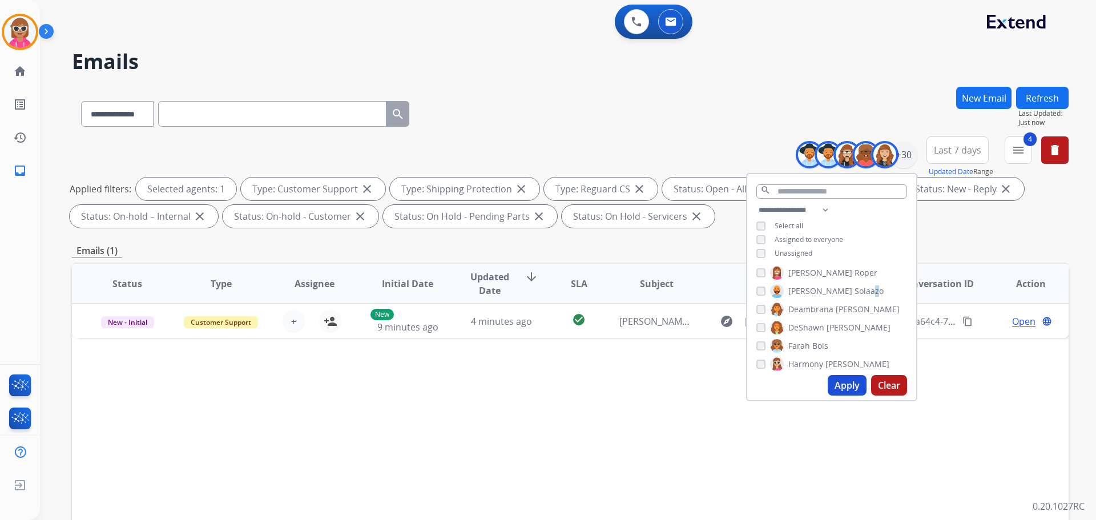
scroll to position [115, 0]
click at [855, 285] on span "Solaazo" at bounding box center [869, 289] width 29 height 11
click at [827, 323] on span "[PERSON_NAME]" at bounding box center [859, 325] width 64 height 11
click at [819, 347] on span "Bois" at bounding box center [820, 344] width 16 height 11
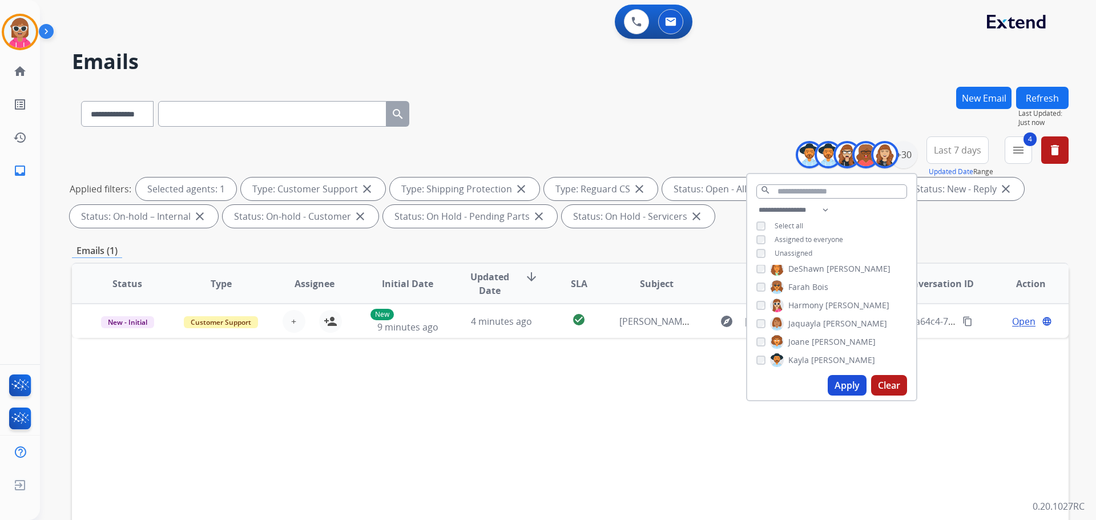
click at [826, 344] on span "[PERSON_NAME]" at bounding box center [844, 341] width 64 height 11
click at [824, 359] on span "[PERSON_NAME]" at bounding box center [843, 360] width 64 height 11
click at [855, 322] on span "[PERSON_NAME]" at bounding box center [887, 321] width 64 height 11
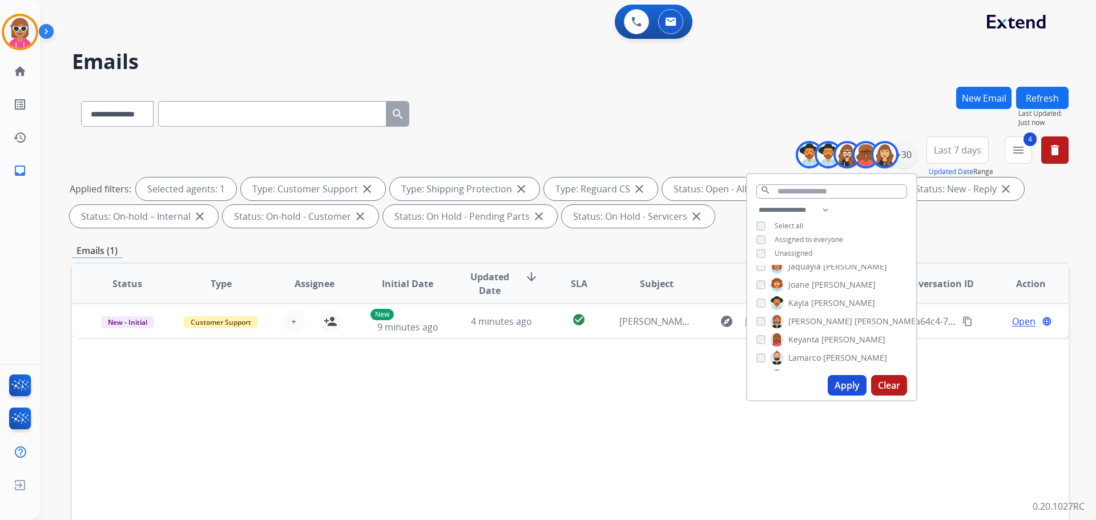
click at [855, 323] on span "[PERSON_NAME]" at bounding box center [887, 321] width 64 height 11
click at [822, 341] on span "[PERSON_NAME]" at bounding box center [854, 339] width 64 height 11
click at [823, 357] on span "[PERSON_NAME]" at bounding box center [855, 357] width 64 height 11
click at [855, 313] on span "Durante" at bounding box center [870, 318] width 31 height 11
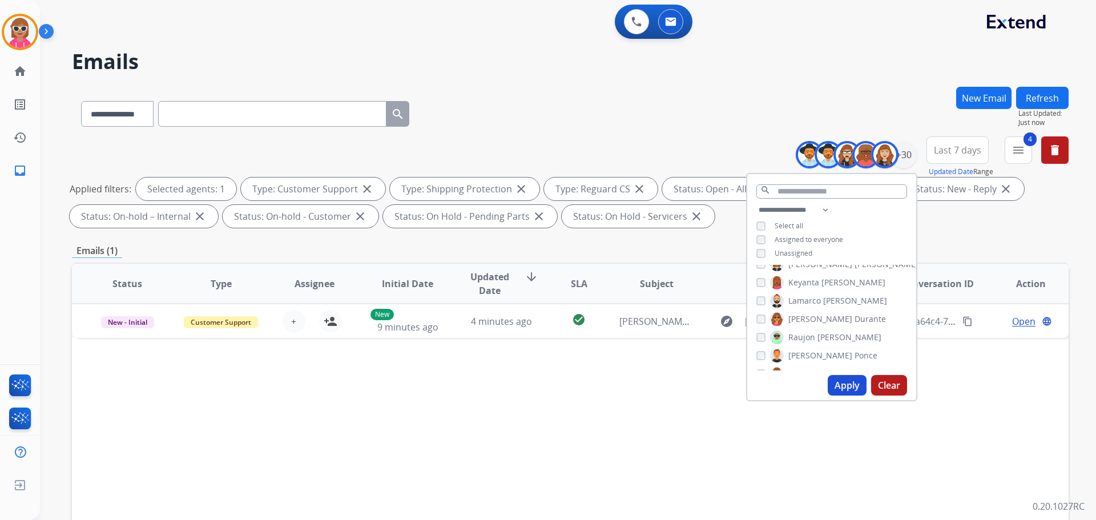
click at [810, 324] on label "[PERSON_NAME]" at bounding box center [828, 319] width 116 height 14
click at [810, 342] on label "[PERSON_NAME]" at bounding box center [825, 338] width 111 height 14
click at [855, 352] on span "Ponce" at bounding box center [866, 355] width 23 height 11
drag, startPoint x: 814, startPoint y: 292, endPoint x: 813, endPoint y: 305, distance: 12.6
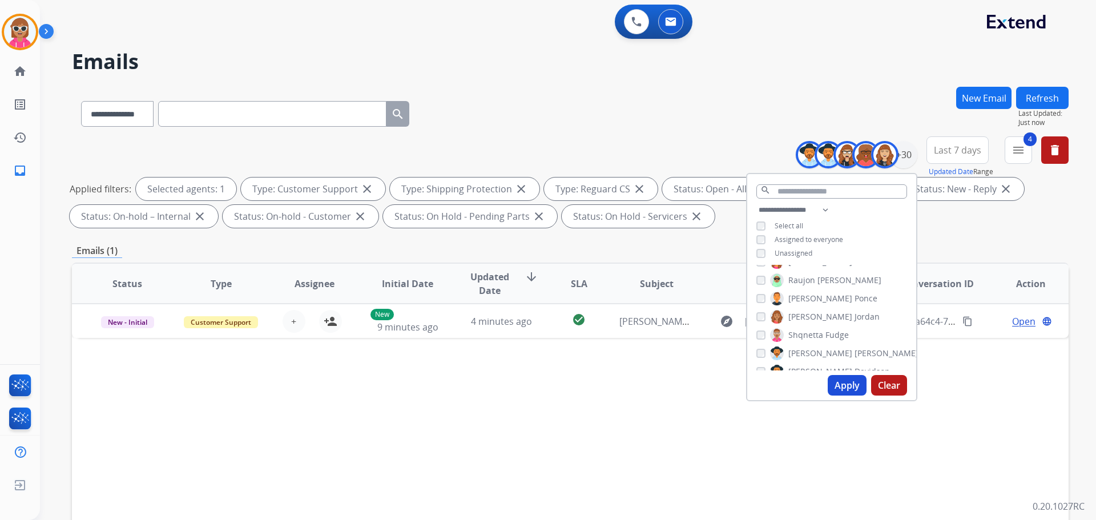
click at [855, 295] on span "Ponce" at bounding box center [866, 298] width 23 height 11
click at [813, 311] on span "[PERSON_NAME]" at bounding box center [821, 316] width 64 height 11
click at [814, 311] on span "[PERSON_NAME]" at bounding box center [821, 316] width 64 height 11
click at [812, 345] on div "[PERSON_NAME] [PERSON_NAME] [PERSON_NAME] [PERSON_NAME] [PERSON_NAME] [PERSON_N…" at bounding box center [831, 318] width 169 height 106
click at [812, 349] on span "[PERSON_NAME]" at bounding box center [821, 353] width 64 height 11
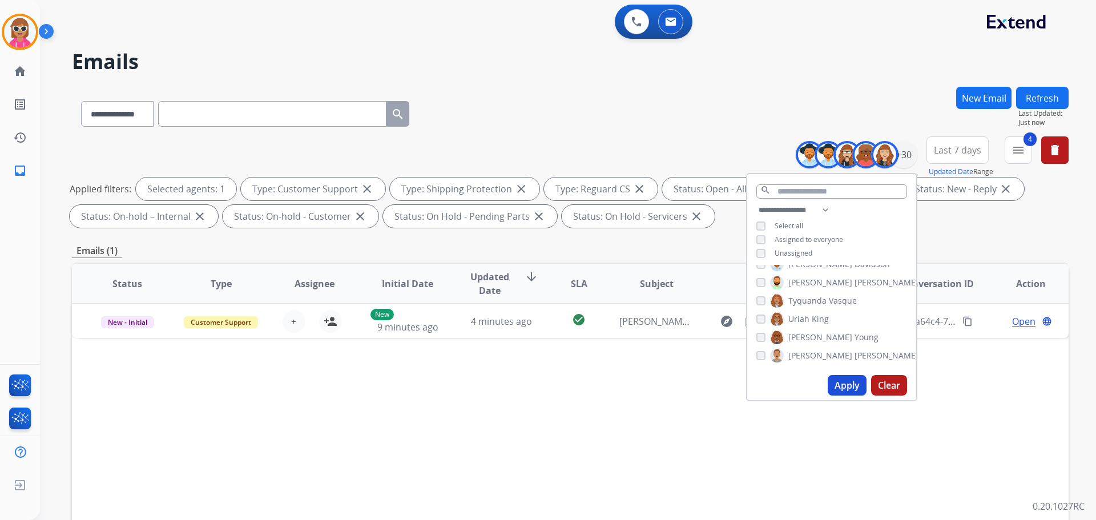
scroll to position [393, 0]
click at [855, 323] on span "Davidson" at bounding box center [872, 321] width 35 height 11
click at [855, 337] on span "[PERSON_NAME]" at bounding box center [887, 339] width 64 height 11
drag, startPoint x: 823, startPoint y: 340, endPoint x: 824, endPoint y: 355, distance: 14.3
click at [855, 340] on span "[PERSON_NAME]" at bounding box center [887, 339] width 64 height 11
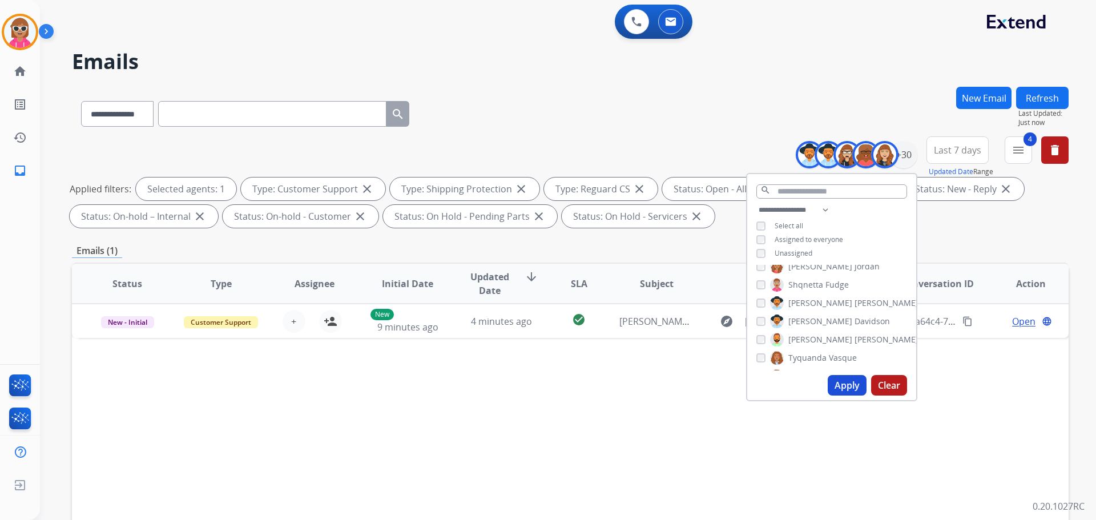
click at [823, 357] on span "Tyquanda" at bounding box center [808, 357] width 38 height 11
drag, startPoint x: 820, startPoint y: 316, endPoint x: 820, endPoint y: 332, distance: 16.0
click at [819, 316] on span "King" at bounding box center [820, 318] width 17 height 11
click at [855, 335] on span "Young" at bounding box center [867, 337] width 24 height 11
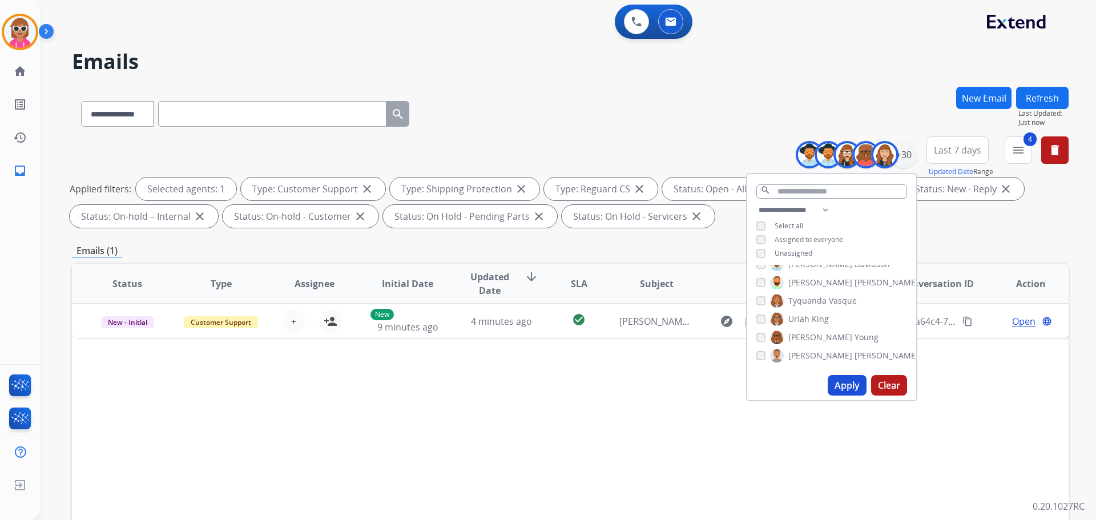
click at [820, 352] on label "[PERSON_NAME]" at bounding box center [844, 356] width 148 height 14
click at [835, 380] on button "Apply" at bounding box center [847, 385] width 39 height 21
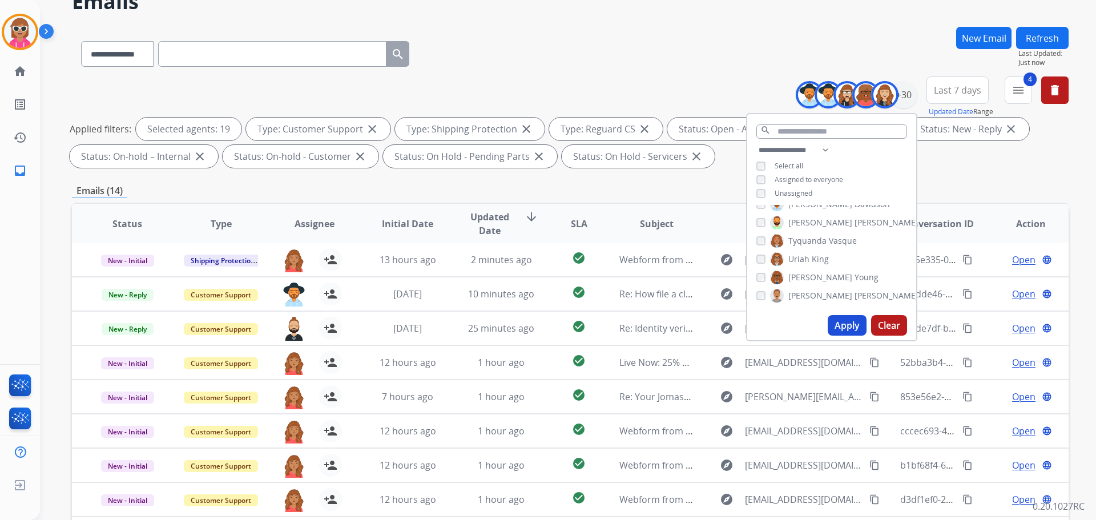
scroll to position [184, 0]
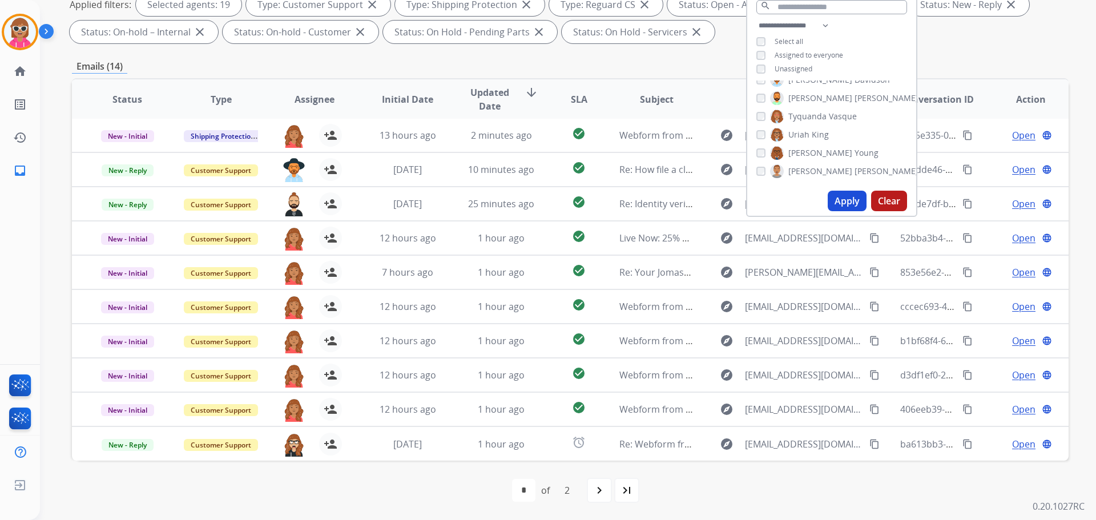
click at [304, 99] on span "Assignee" at bounding box center [315, 99] width 40 height 14
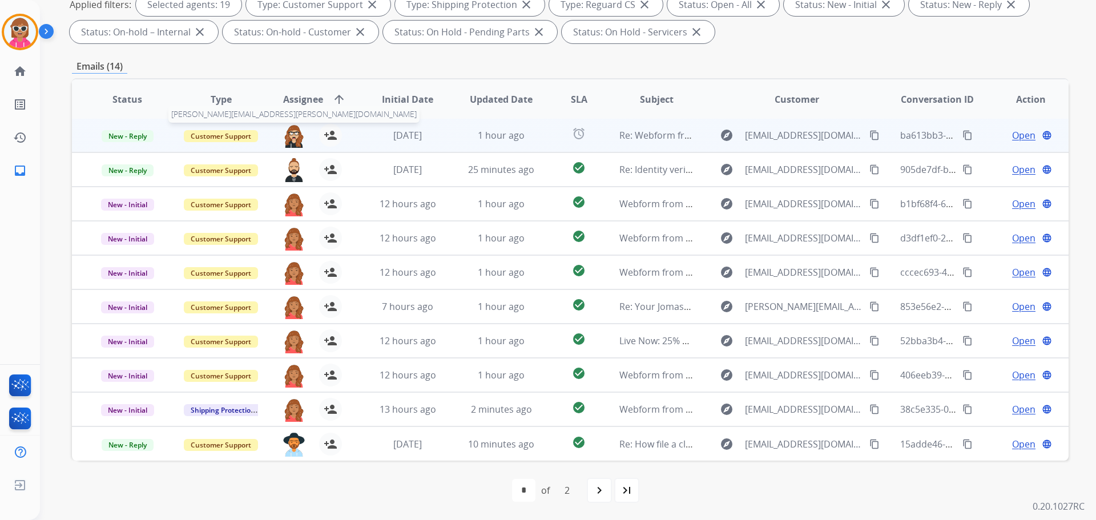
click at [293, 134] on img at bounding box center [294, 136] width 23 height 24
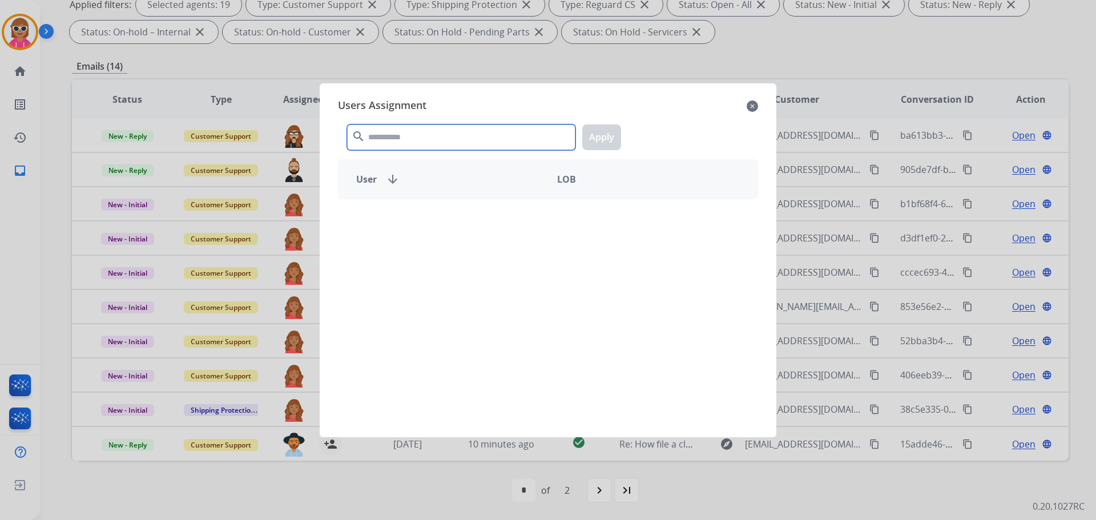
click at [402, 133] on input "text" at bounding box center [461, 137] width 228 height 26
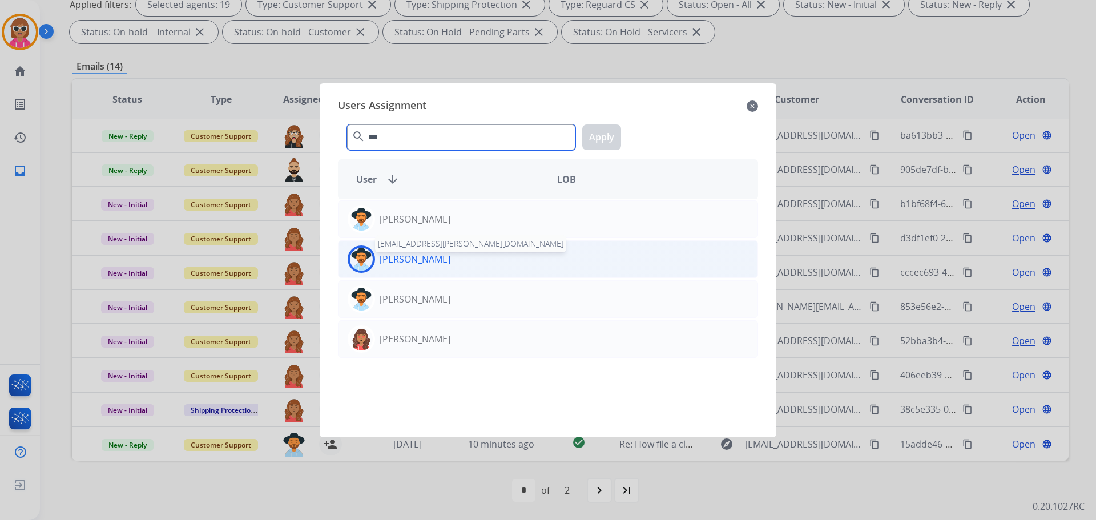
type input "***"
click at [422, 258] on p "[PERSON_NAME]" at bounding box center [415, 259] width 71 height 14
click at [604, 143] on button "Apply" at bounding box center [601, 137] width 39 height 26
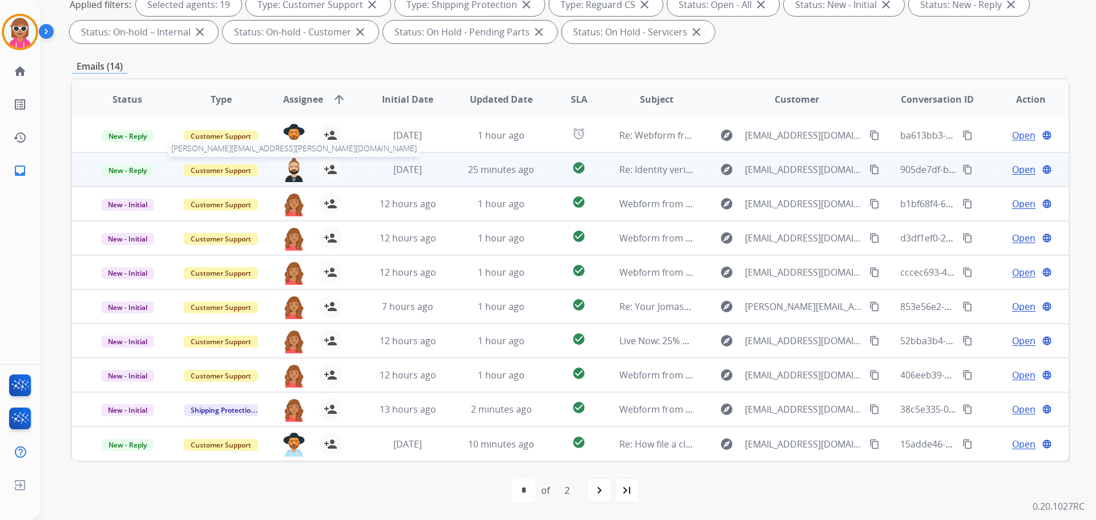
click at [291, 173] on img at bounding box center [294, 170] width 23 height 24
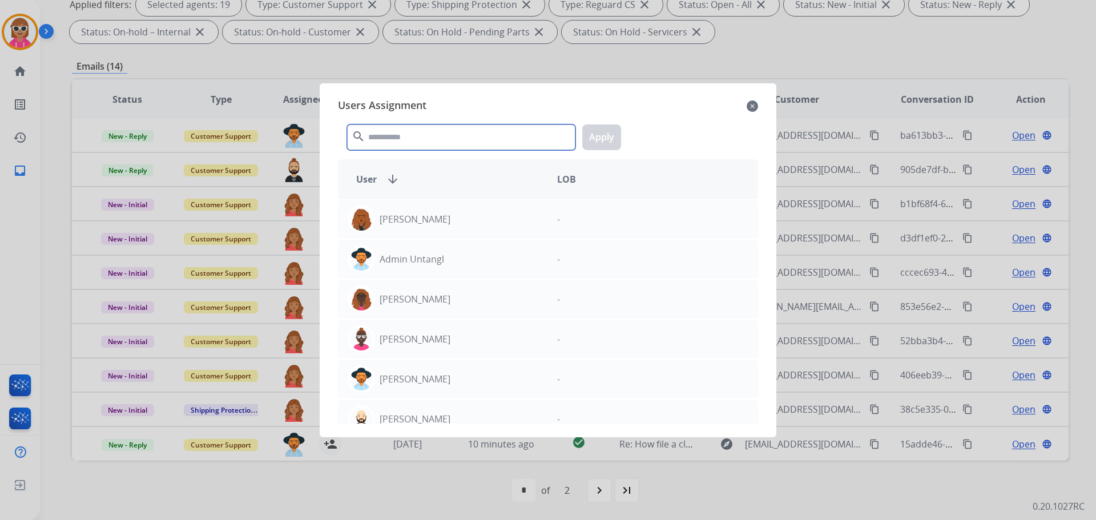
click at [402, 130] on input "text" at bounding box center [461, 137] width 228 height 26
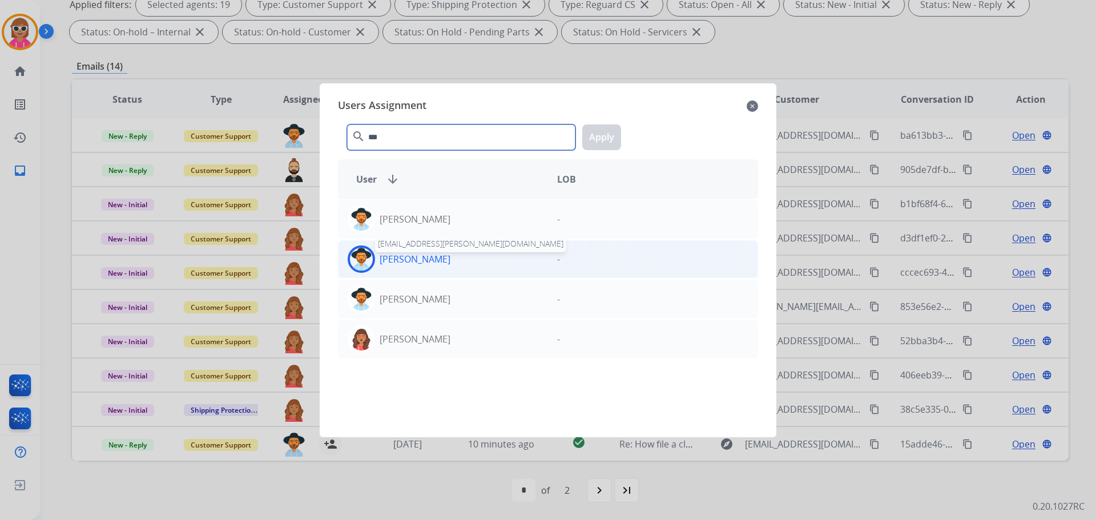
type input "***"
click at [423, 258] on p "[PERSON_NAME]" at bounding box center [415, 259] width 71 height 14
click at [608, 140] on button "Apply" at bounding box center [601, 137] width 39 height 26
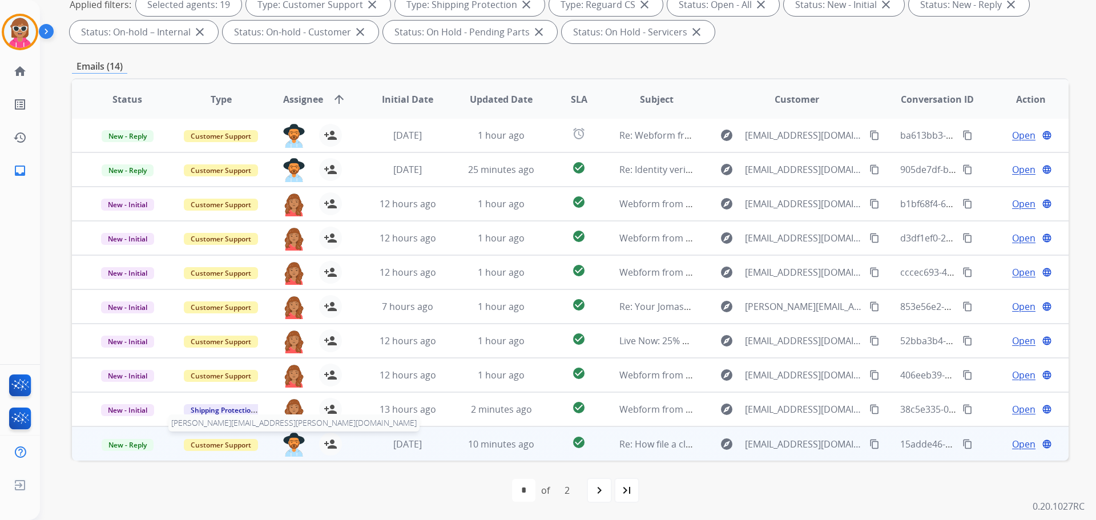
click at [290, 442] on img at bounding box center [294, 445] width 23 height 24
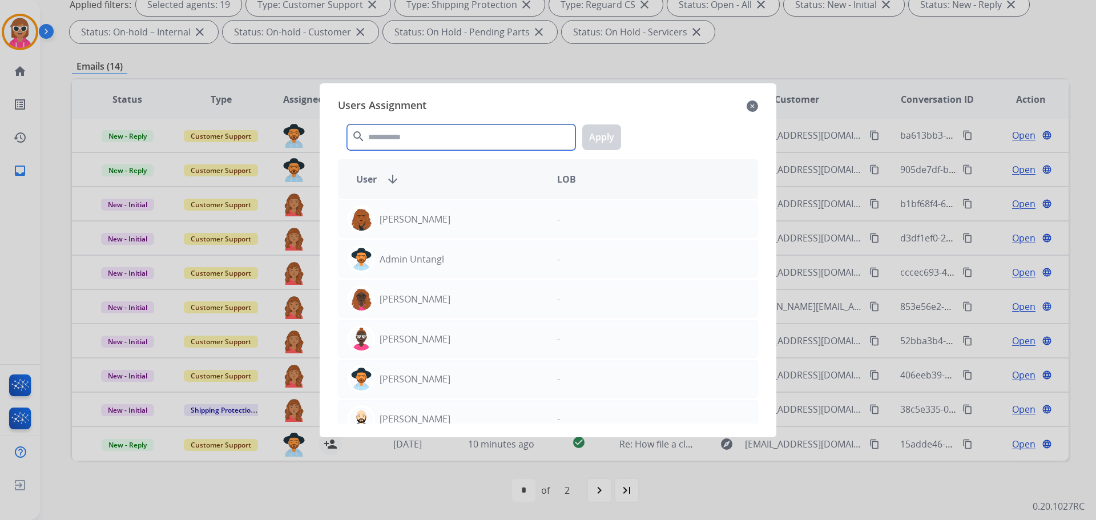
click at [402, 142] on input "text" at bounding box center [461, 137] width 228 height 26
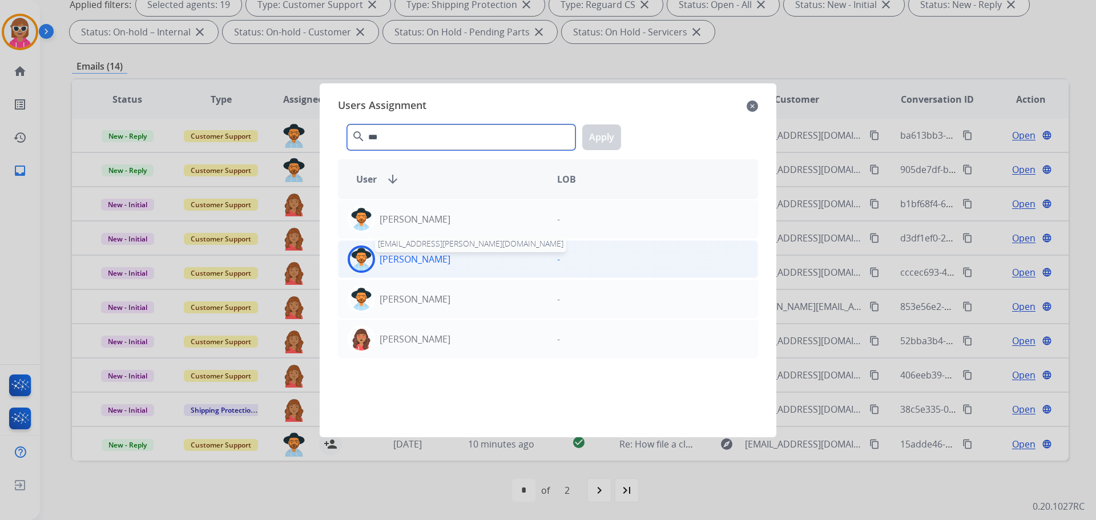
type input "***"
drag, startPoint x: 425, startPoint y: 252, endPoint x: 646, endPoint y: 208, distance: 225.4
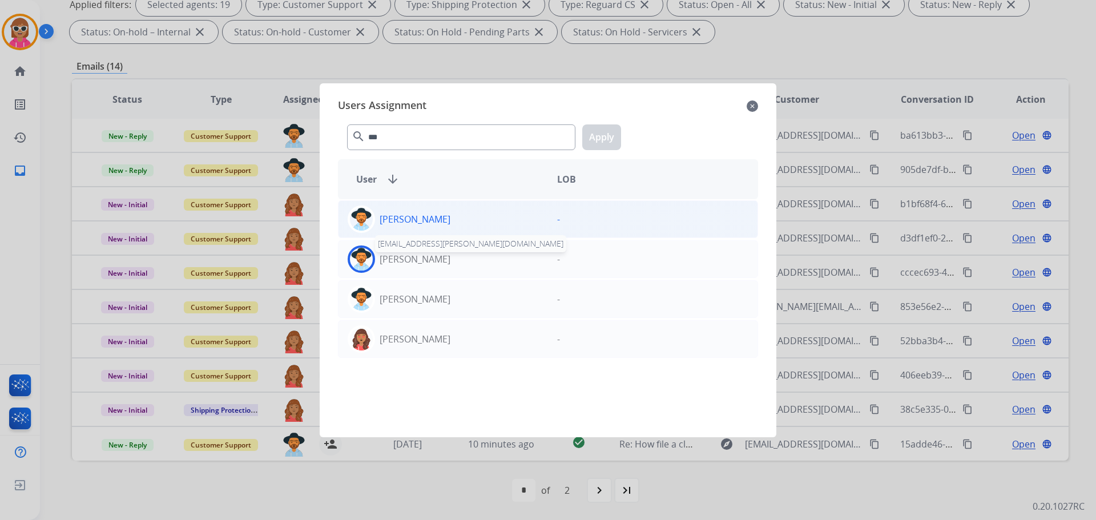
click at [428, 252] on p "[PERSON_NAME]" at bounding box center [415, 259] width 71 height 14
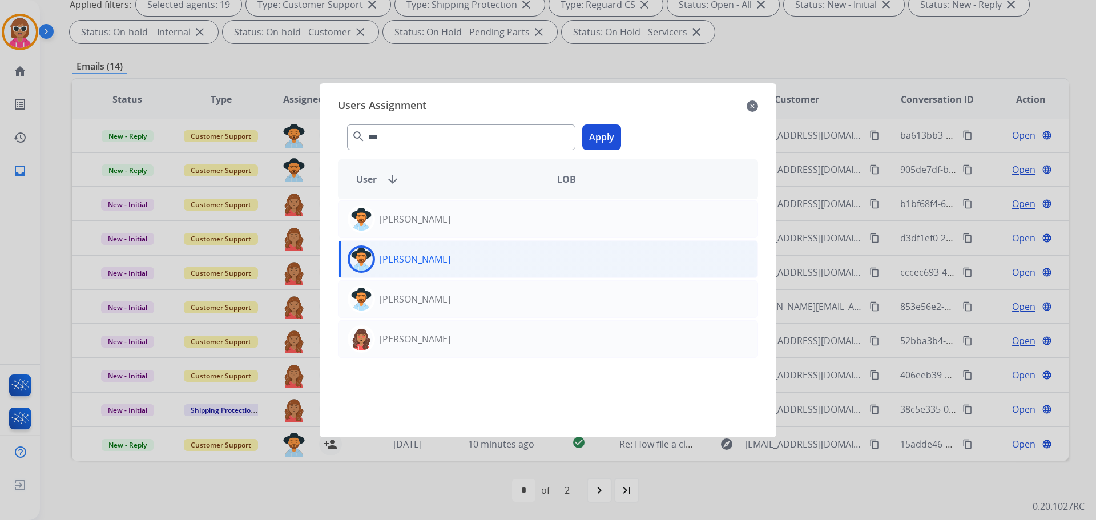
drag, startPoint x: 598, startPoint y: 124, endPoint x: 593, endPoint y: 131, distance: 8.6
click at [597, 124] on div "*** search Apply" at bounding box center [548, 134] width 420 height 39
click at [598, 138] on button "Apply" at bounding box center [601, 137] width 39 height 26
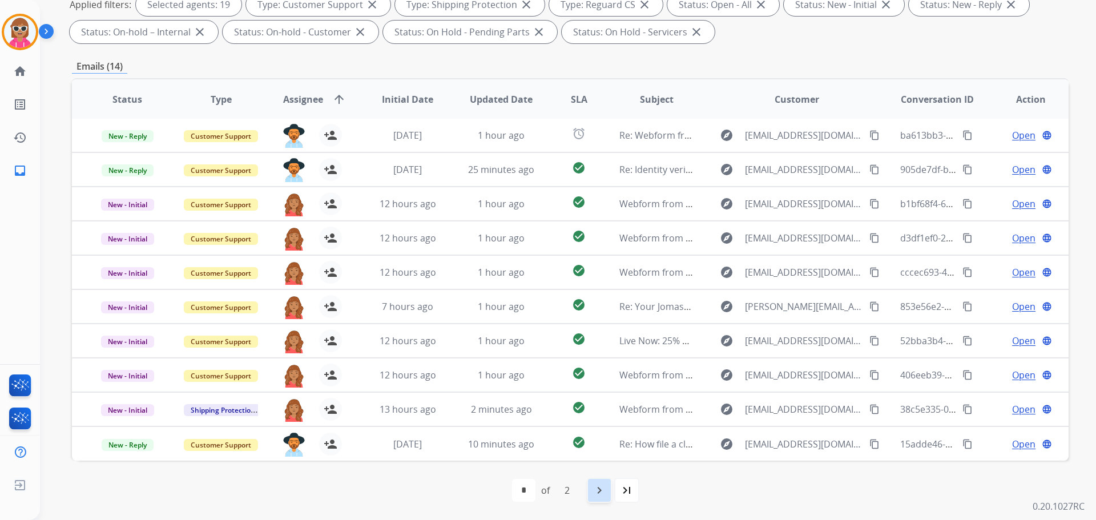
click at [593, 487] on mat-icon "navigate_next" at bounding box center [600, 491] width 14 height 14
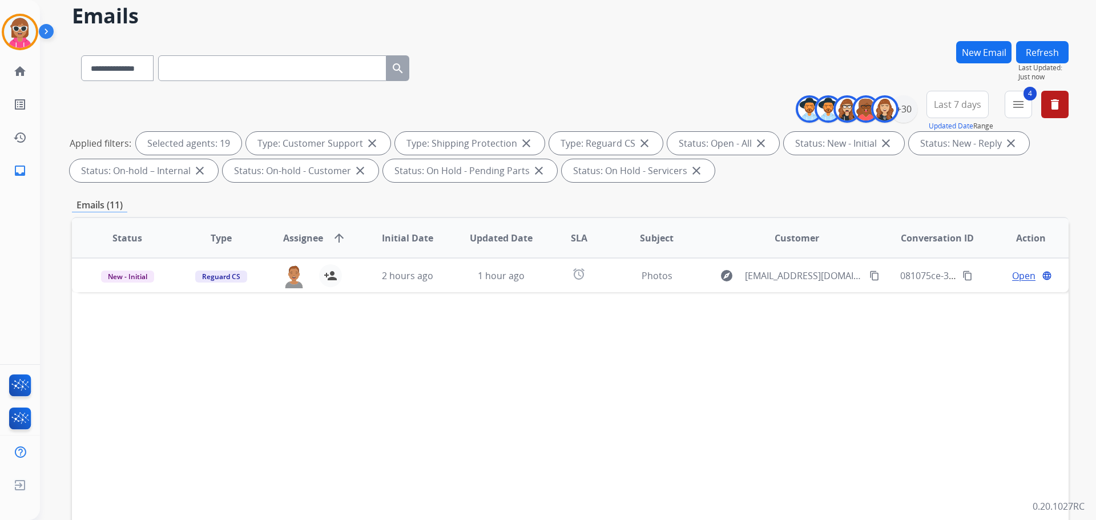
scroll to position [57, 0]
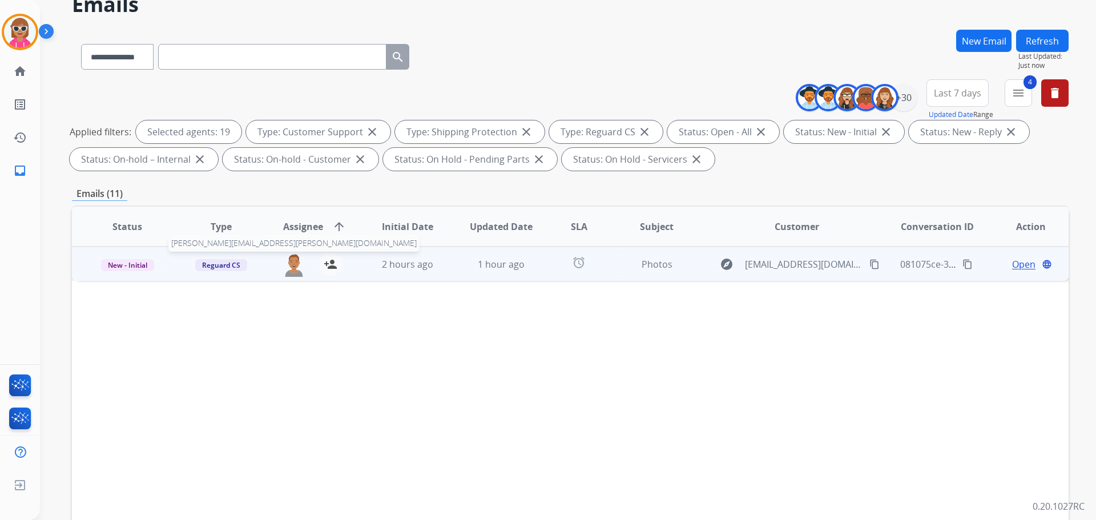
click at [294, 275] on img at bounding box center [294, 265] width 23 height 24
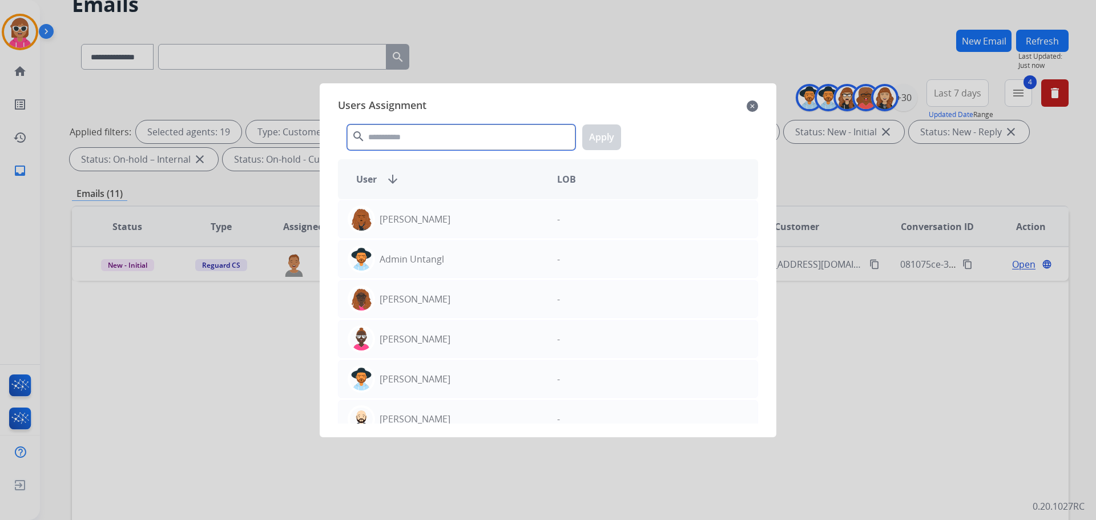
click at [396, 141] on input "text" at bounding box center [461, 137] width 228 height 26
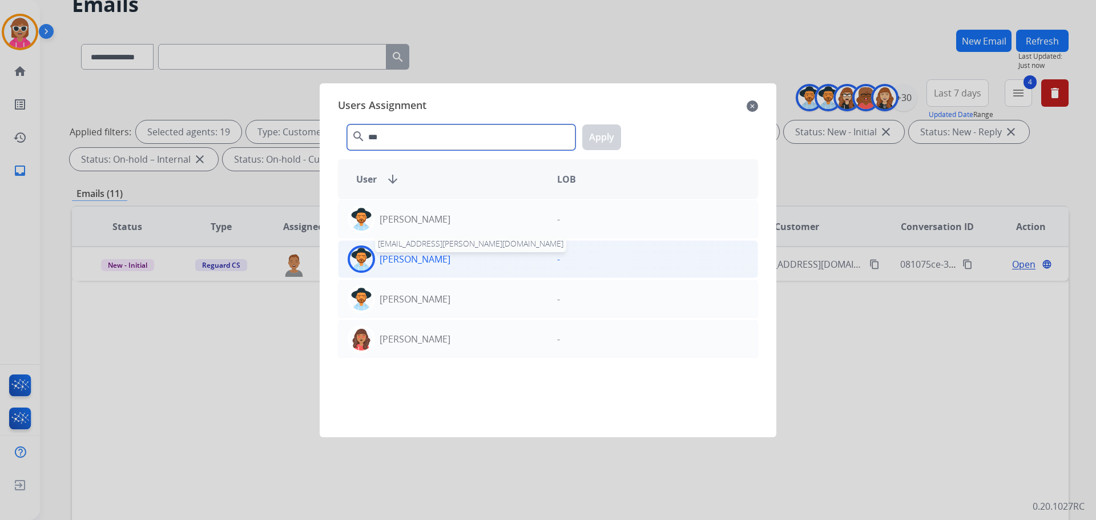
type input "***"
click at [389, 252] on p "[PERSON_NAME]" at bounding box center [415, 259] width 71 height 14
click at [598, 126] on button "Apply" at bounding box center [601, 137] width 39 height 26
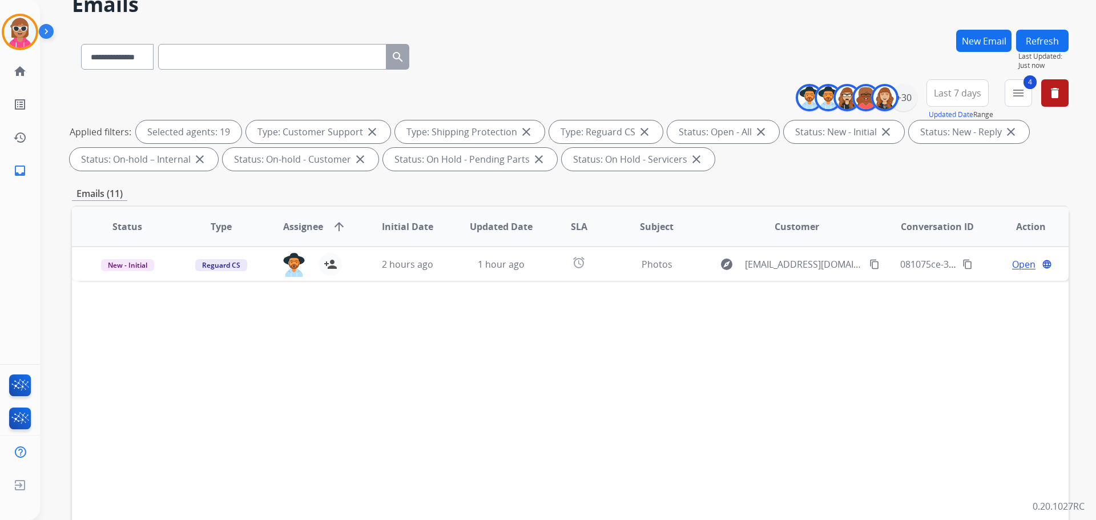
click at [1039, 37] on button "Refresh" at bounding box center [1042, 41] width 53 height 22
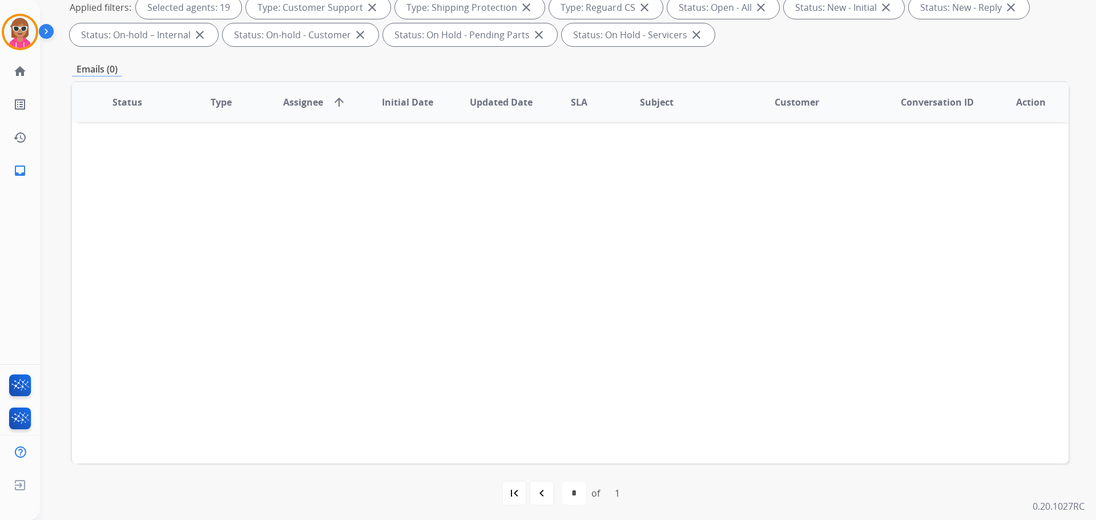
scroll to position [184, 0]
click at [552, 490] on div "navigate_before" at bounding box center [541, 490] width 25 height 25
select select "*"
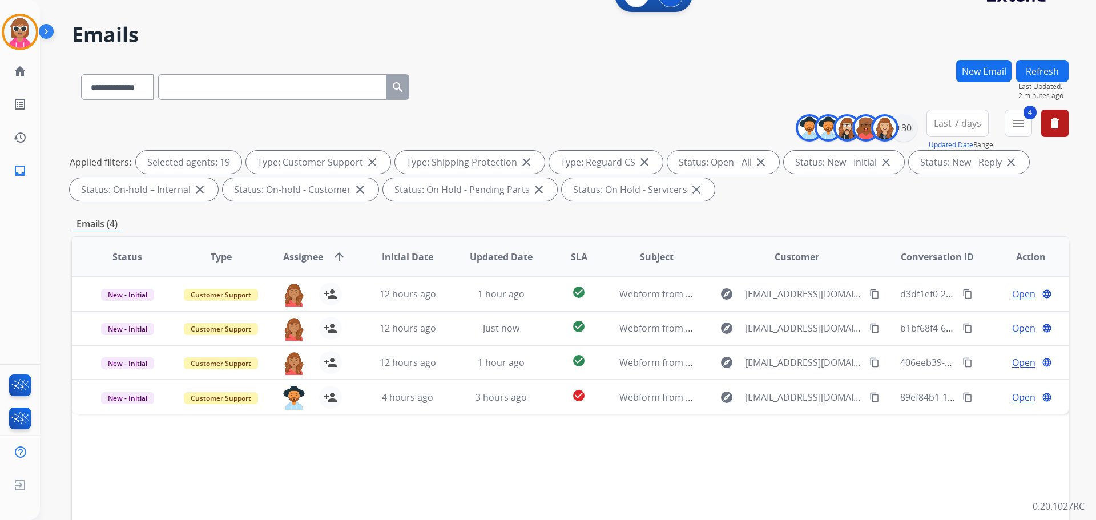
scroll to position [0, 0]
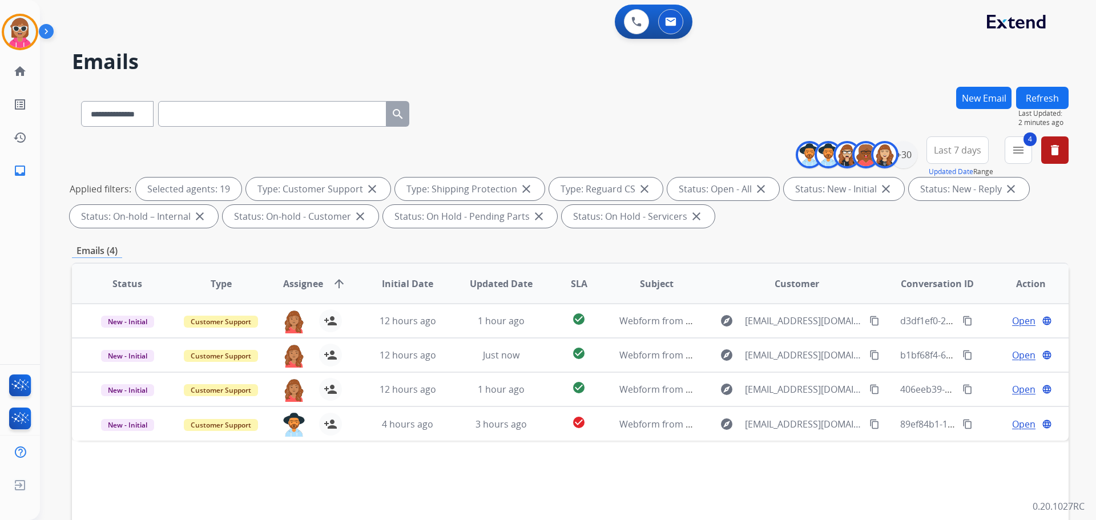
click at [1073, 95] on div "**********" at bounding box center [568, 260] width 1056 height 520
click at [1060, 98] on button "Refresh" at bounding box center [1042, 98] width 53 height 22
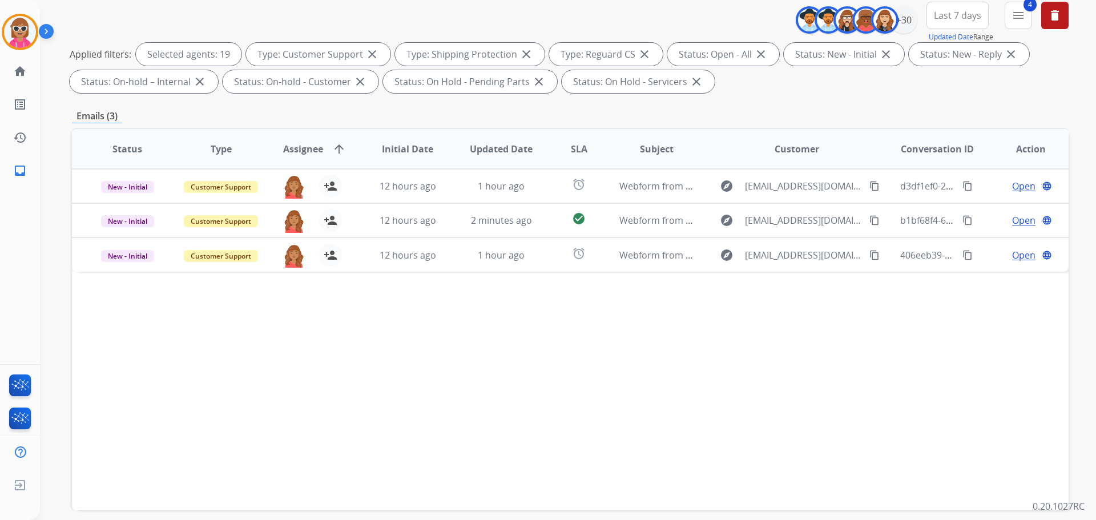
scroll to position [70, 0]
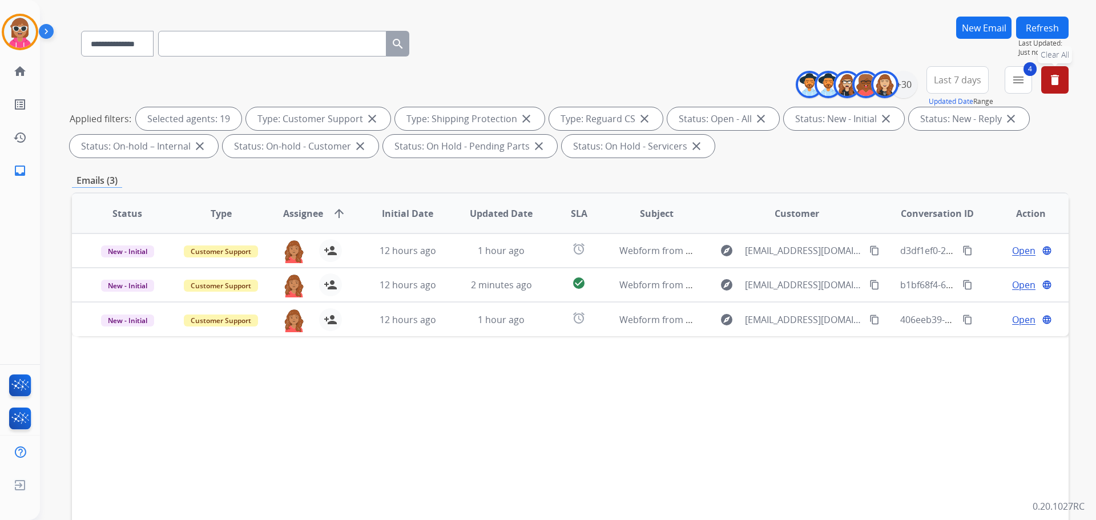
click at [1053, 91] on button "delete Clear All" at bounding box center [1054, 79] width 27 height 27
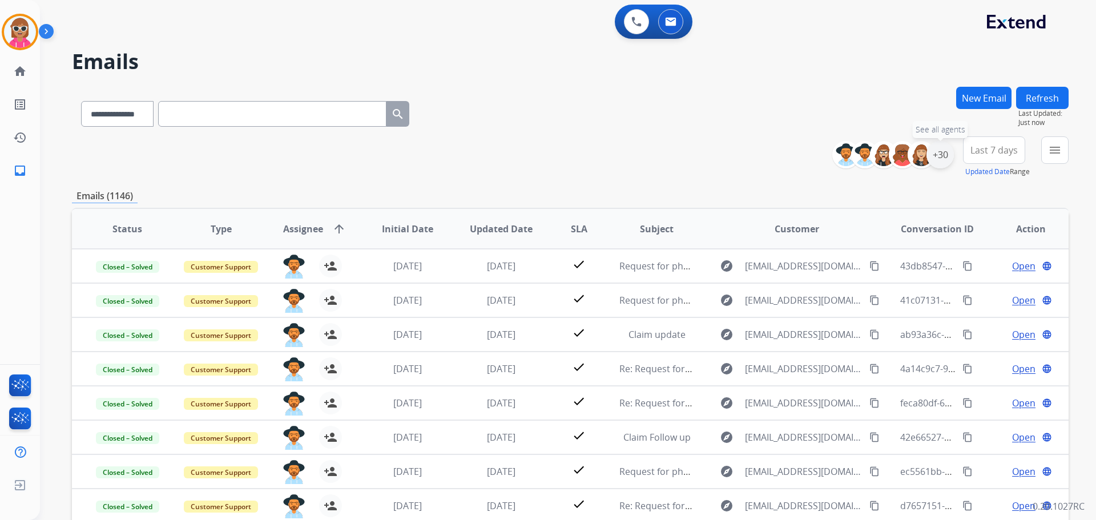
click at [946, 153] on div "+30" at bounding box center [940, 154] width 27 height 27
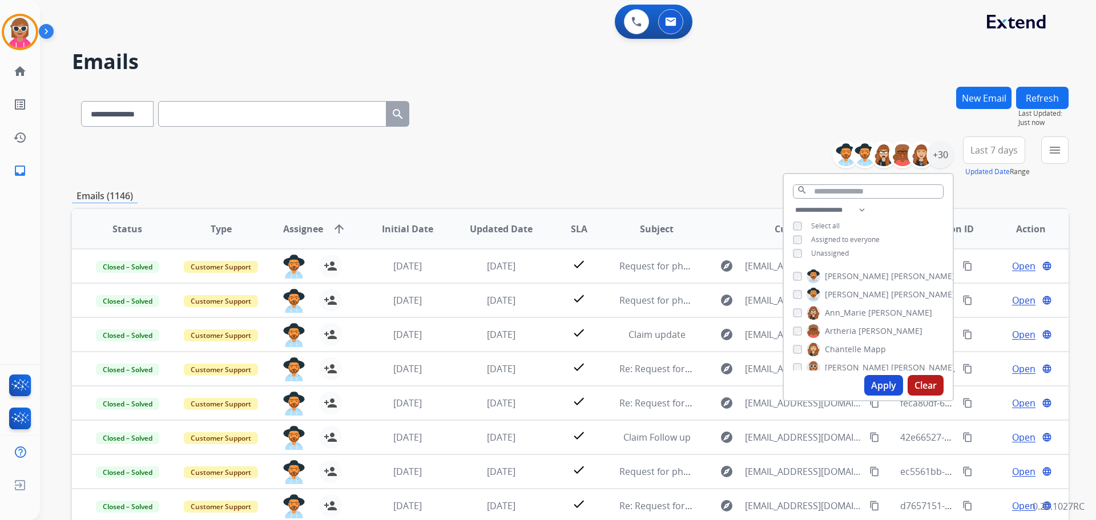
click at [891, 272] on span "[PERSON_NAME]" at bounding box center [923, 276] width 64 height 11
click at [891, 289] on span "[PERSON_NAME]" at bounding box center [923, 294] width 64 height 11
click at [863, 312] on span "Ann_Marie" at bounding box center [845, 312] width 41 height 11
drag, startPoint x: 865, startPoint y: 331, endPoint x: 862, endPoint y: 350, distance: 19.7
click at [864, 331] on span "[PERSON_NAME]" at bounding box center [891, 330] width 64 height 11
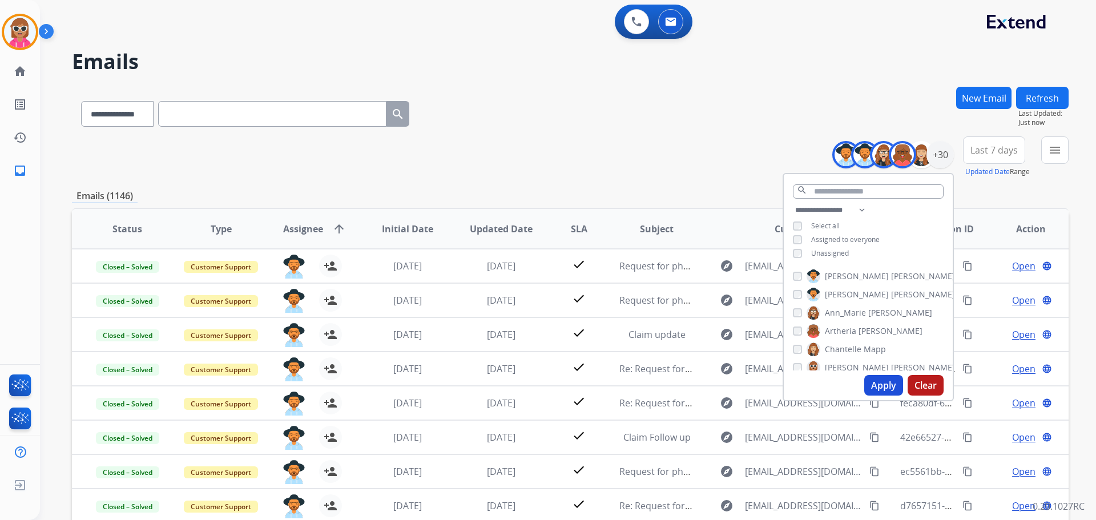
click at [864, 351] on span "Mapp" at bounding box center [875, 349] width 22 height 11
click at [891, 308] on span "[PERSON_NAME]" at bounding box center [923, 310] width 64 height 11
click at [864, 326] on span "[PERSON_NAME]" at bounding box center [857, 328] width 64 height 11
click at [863, 326] on span "[PERSON_NAME]" at bounding box center [857, 328] width 64 height 11
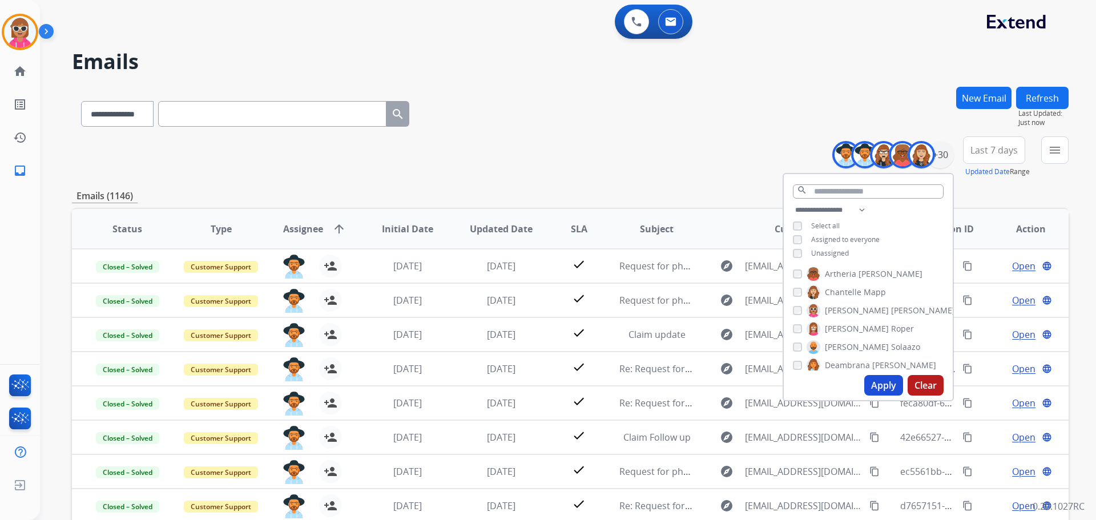
click at [891, 347] on span "Solaazo" at bounding box center [905, 346] width 29 height 11
click at [859, 271] on label "[PERSON_NAME]" at bounding box center [867, 270] width 120 height 14
click at [854, 288] on span "Bois" at bounding box center [857, 287] width 16 height 11
click at [859, 337] on span "[PERSON_NAME]" at bounding box center [880, 342] width 64 height 11
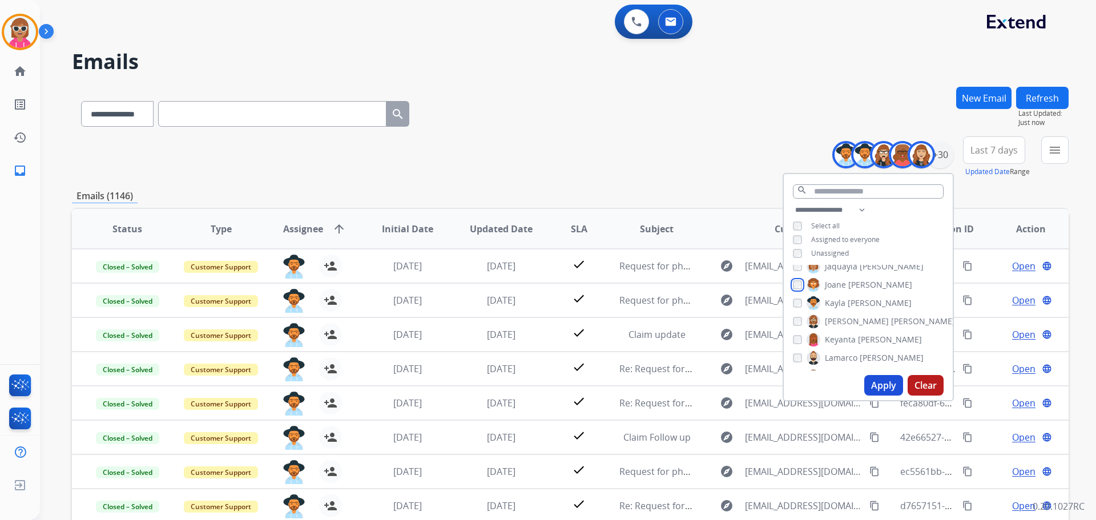
scroll to position [228, 0]
click at [855, 336] on label "[PERSON_NAME]" at bounding box center [864, 340] width 115 height 14
click at [855, 361] on span "Lamarco" at bounding box center [841, 358] width 33 height 11
click at [891, 321] on span "Durante" at bounding box center [906, 319] width 31 height 11
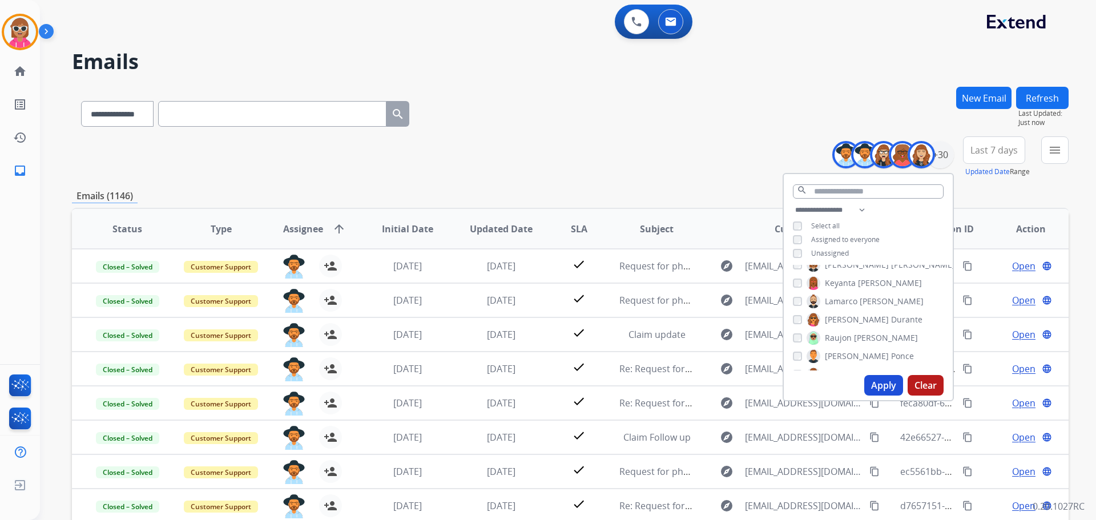
click at [859, 341] on span "[PERSON_NAME]" at bounding box center [886, 337] width 64 height 11
click at [891, 355] on span "Ponce" at bounding box center [902, 356] width 23 height 11
click at [891, 352] on span "Ponce" at bounding box center [902, 356] width 23 height 11
click at [855, 356] on span "[PERSON_NAME]" at bounding box center [857, 353] width 64 height 11
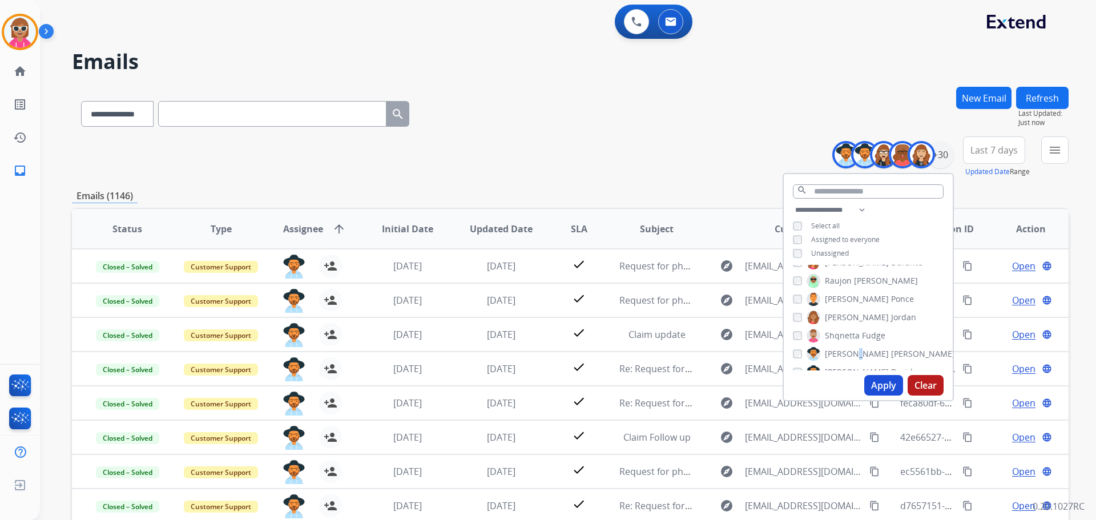
scroll to position [400, 0]
click at [862, 296] on label "[PERSON_NAME]" at bounding box center [881, 297] width 148 height 14
click at [891, 337] on span "[PERSON_NAME]" at bounding box center [923, 333] width 64 height 11
click at [860, 346] on span "Tyquanda" at bounding box center [844, 351] width 38 height 11
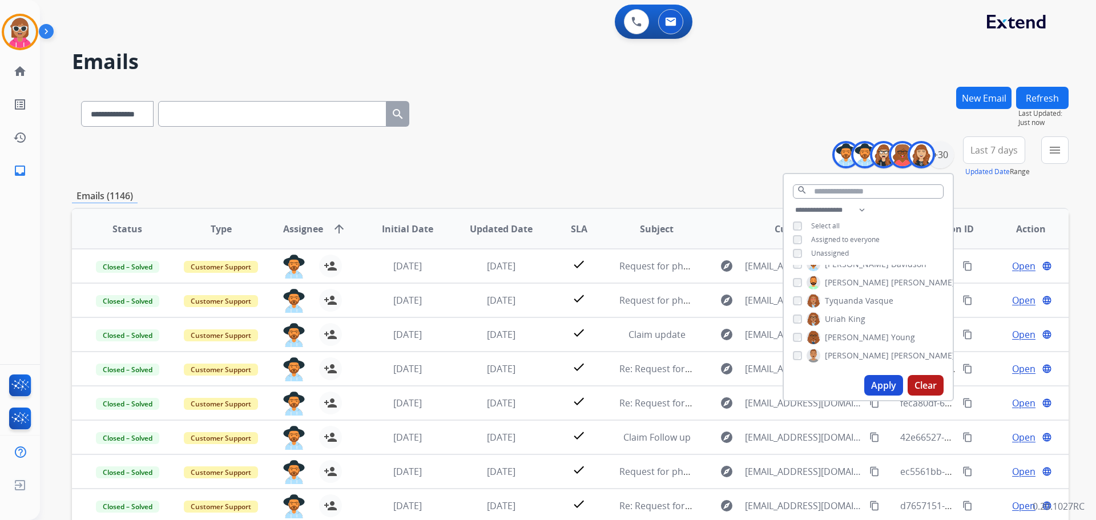
click at [855, 325] on div "[PERSON_NAME] [PERSON_NAME] [PERSON_NAME] [PERSON_NAME] [PERSON_NAME] [PERSON_N…" at bounding box center [868, 318] width 169 height 106
click at [858, 317] on span "King" at bounding box center [856, 318] width 17 height 11
click at [891, 336] on span "Young" at bounding box center [903, 337] width 24 height 11
click at [891, 353] on span "[PERSON_NAME]" at bounding box center [923, 355] width 64 height 11
click at [889, 388] on button "Apply" at bounding box center [883, 385] width 39 height 21
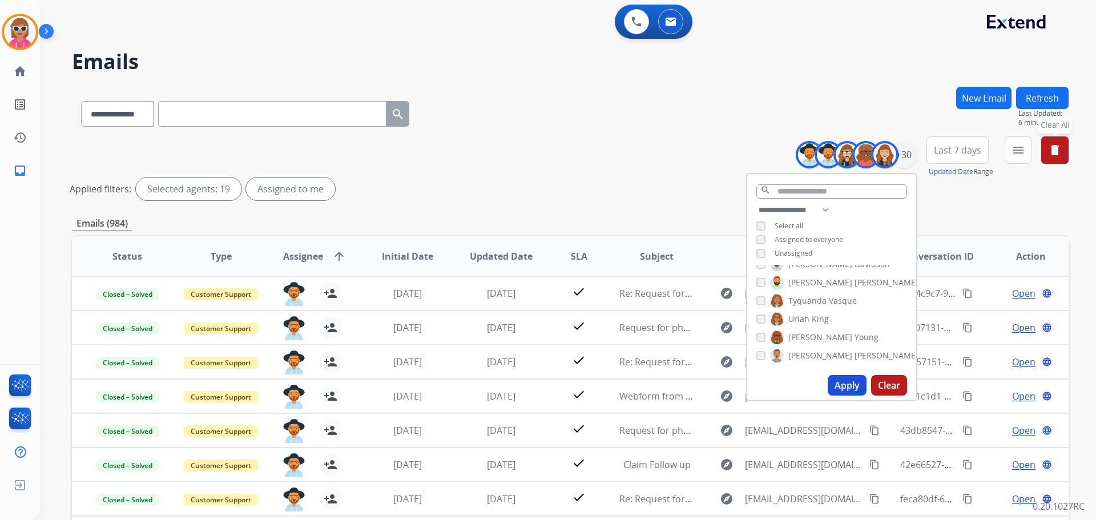
click at [237, 109] on input "text" at bounding box center [272, 114] width 228 height 26
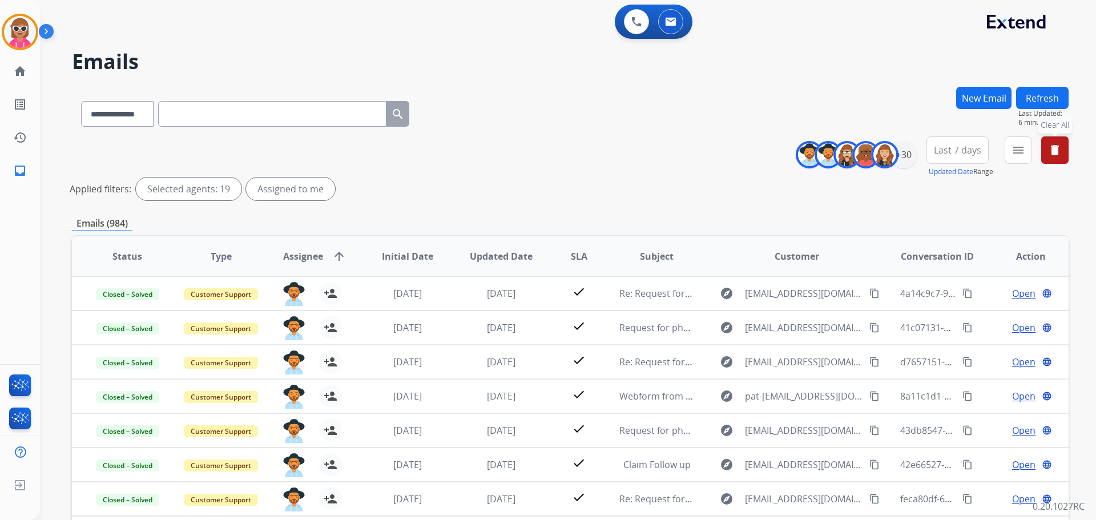
paste input "**********"
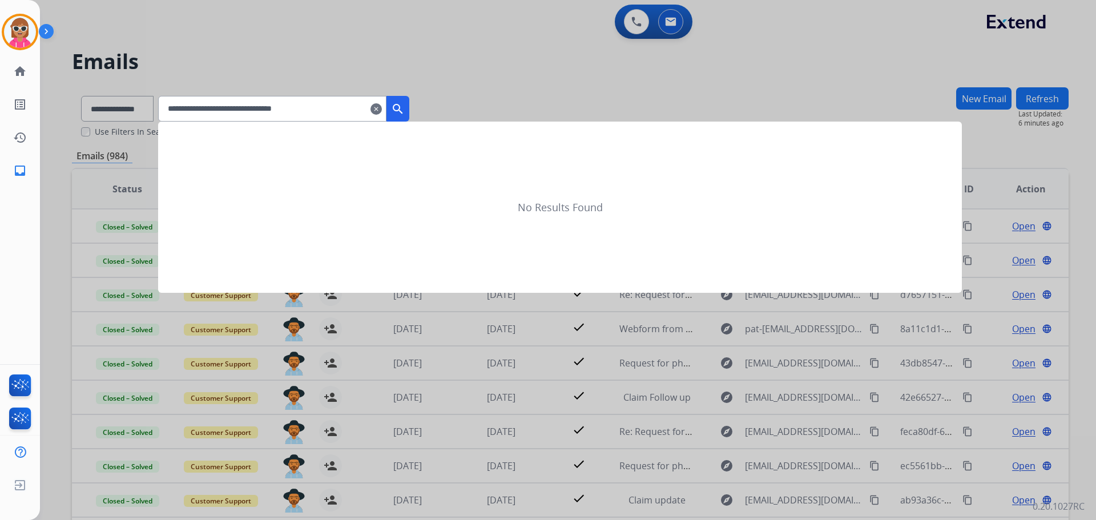
drag, startPoint x: 339, startPoint y: 106, endPoint x: 125, endPoint y: 121, distance: 214.1
click at [125, 121] on app-all-customers "**********" at bounding box center [548, 260] width 1096 height 520
paste input "text"
type input "**********"
click at [405, 114] on mat-icon "search" at bounding box center [398, 109] width 14 height 14
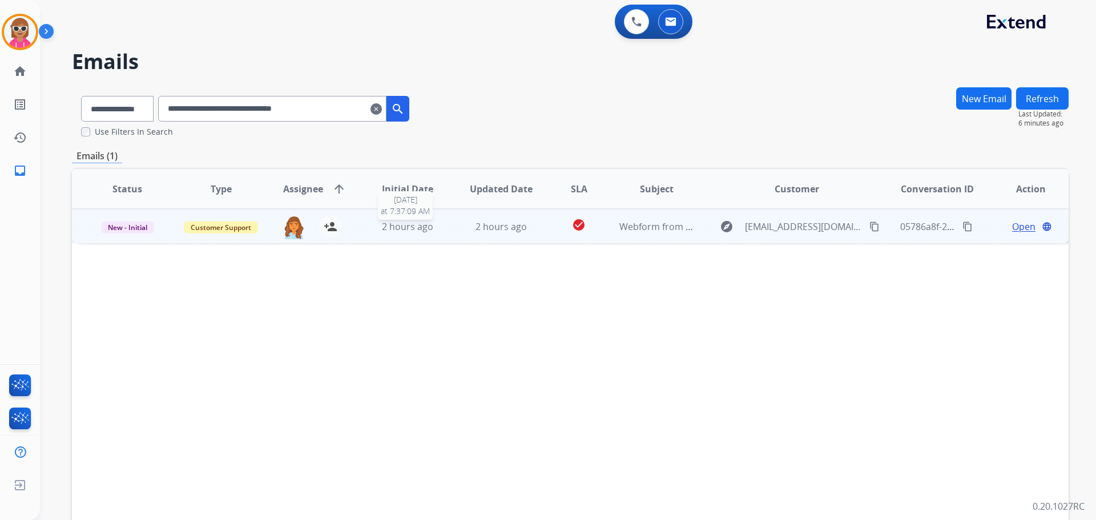
click at [424, 227] on span "2 hours ago" at bounding box center [407, 226] width 51 height 13
click at [870, 228] on mat-icon "content_copy" at bounding box center [875, 226] width 10 height 10
